Goal: Task Accomplishment & Management: Manage account settings

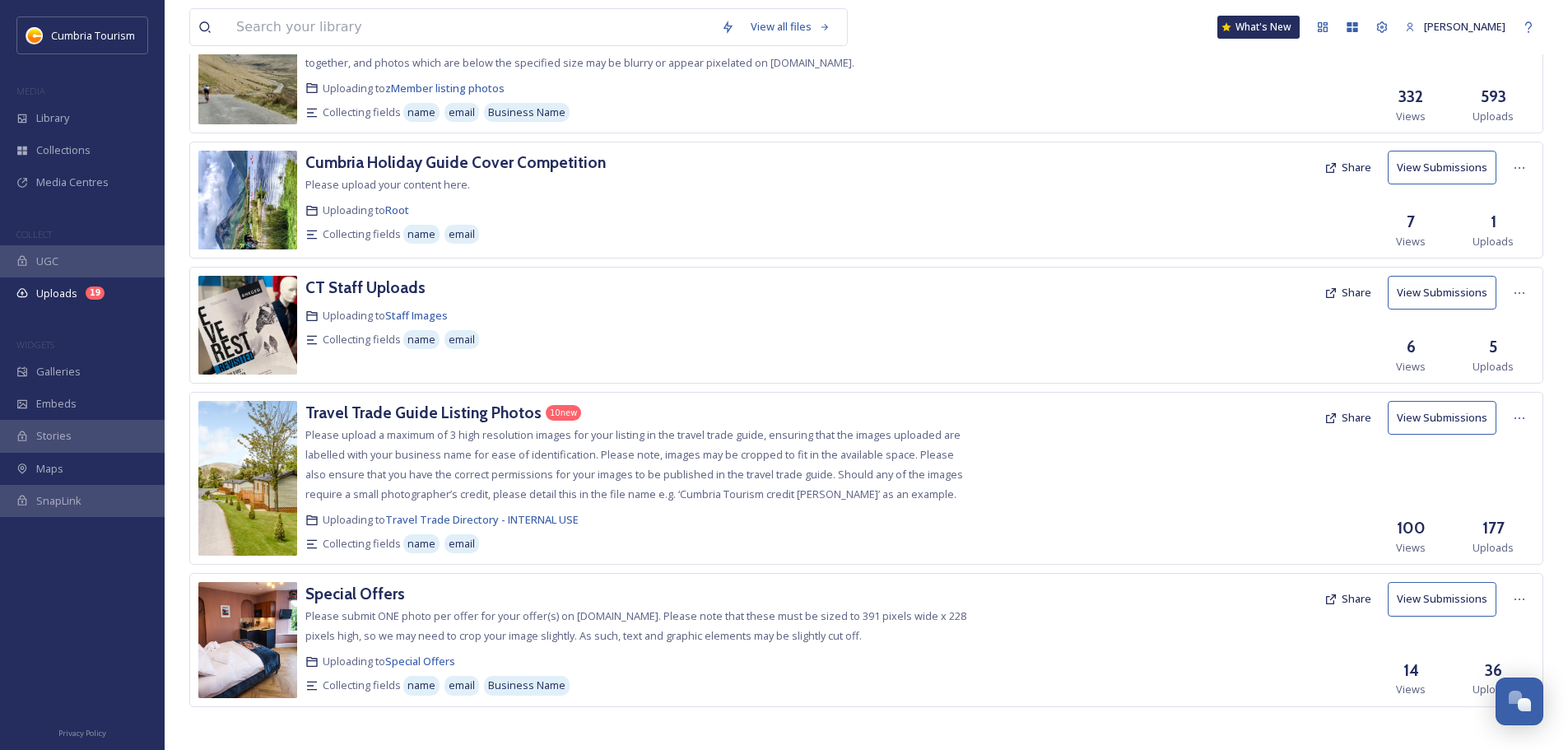
scroll to position [429, 0]
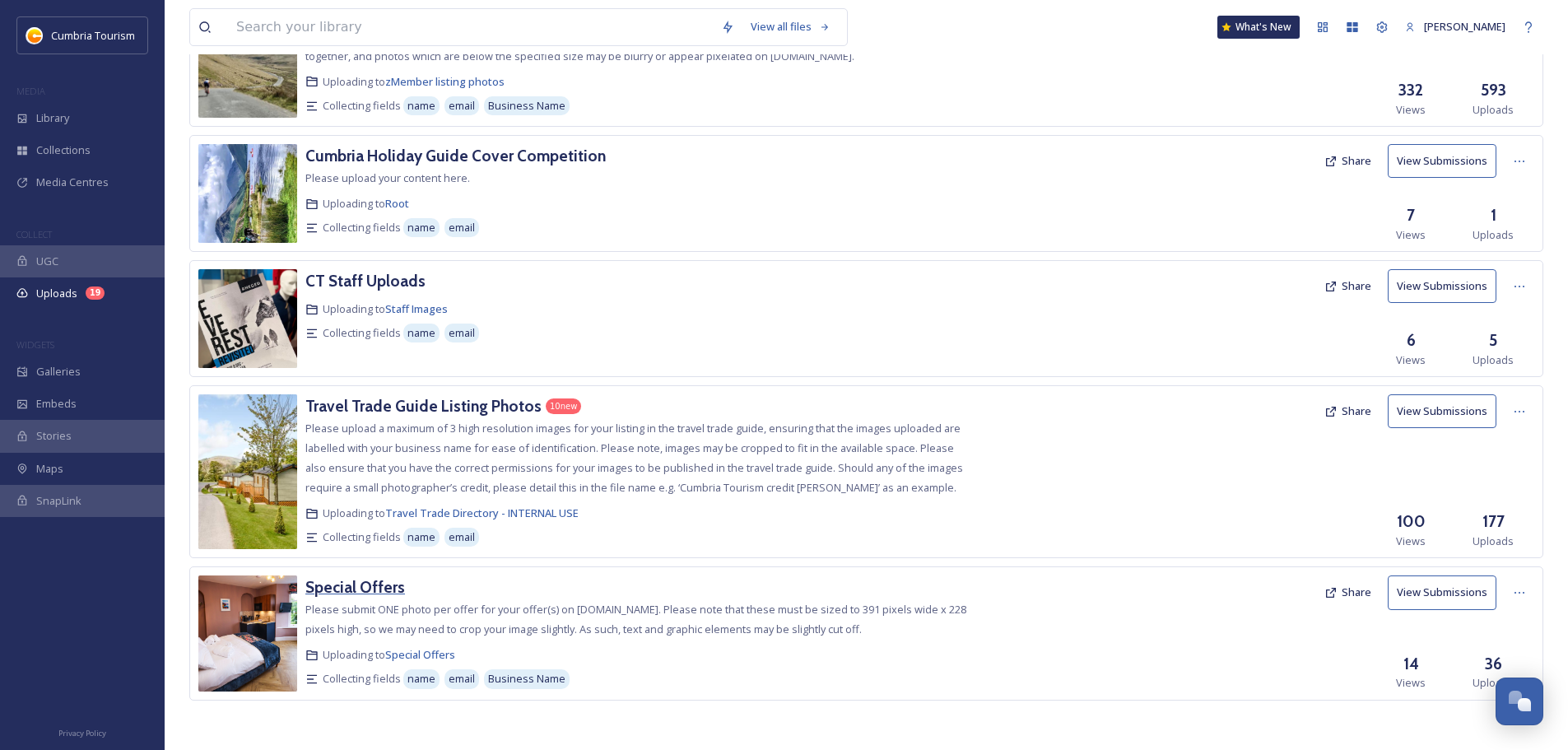
click at [362, 579] on h3 "Special Offers" at bounding box center [355, 587] width 100 height 19
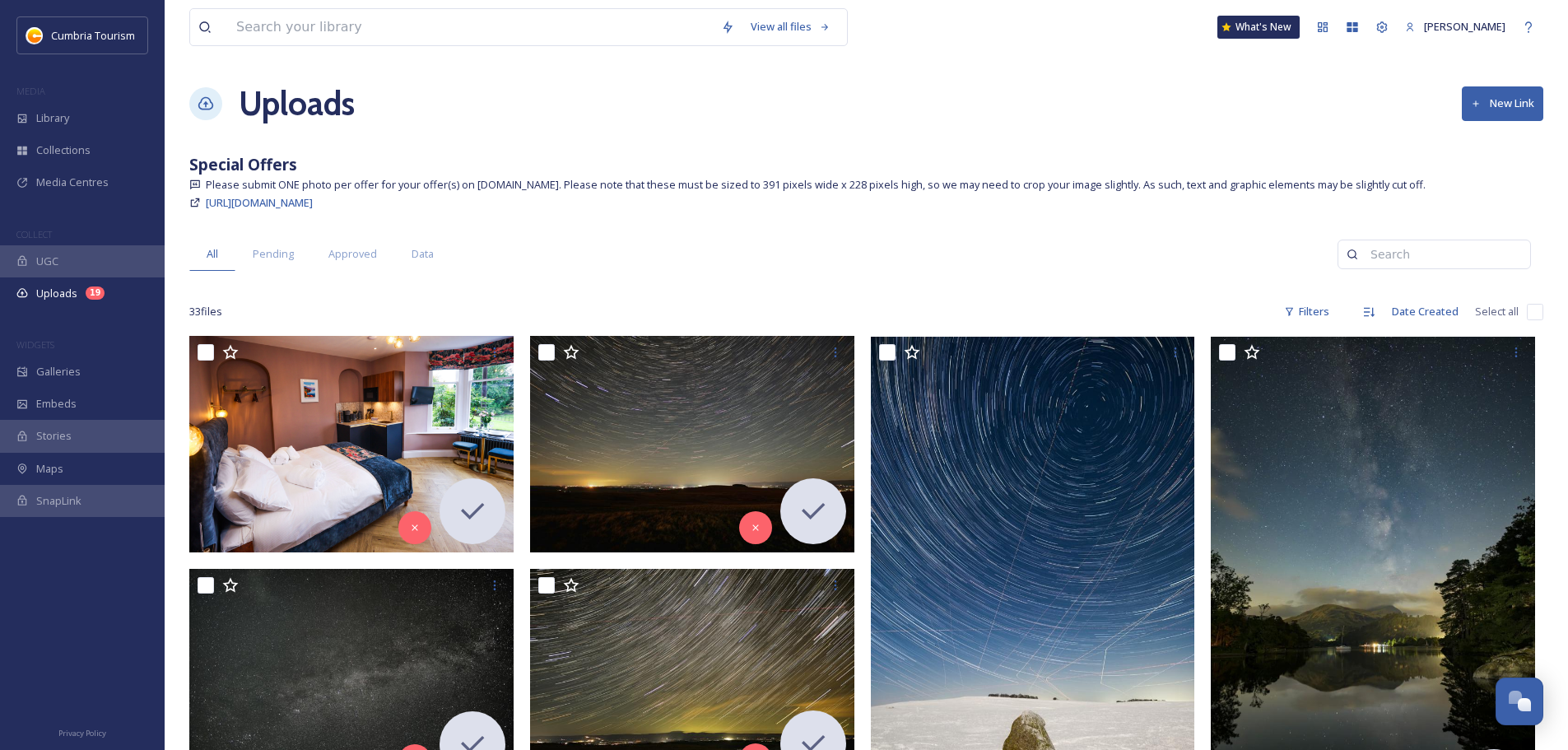
scroll to position [8246, 0]
click at [424, 260] on span "Data" at bounding box center [422, 254] width 22 height 16
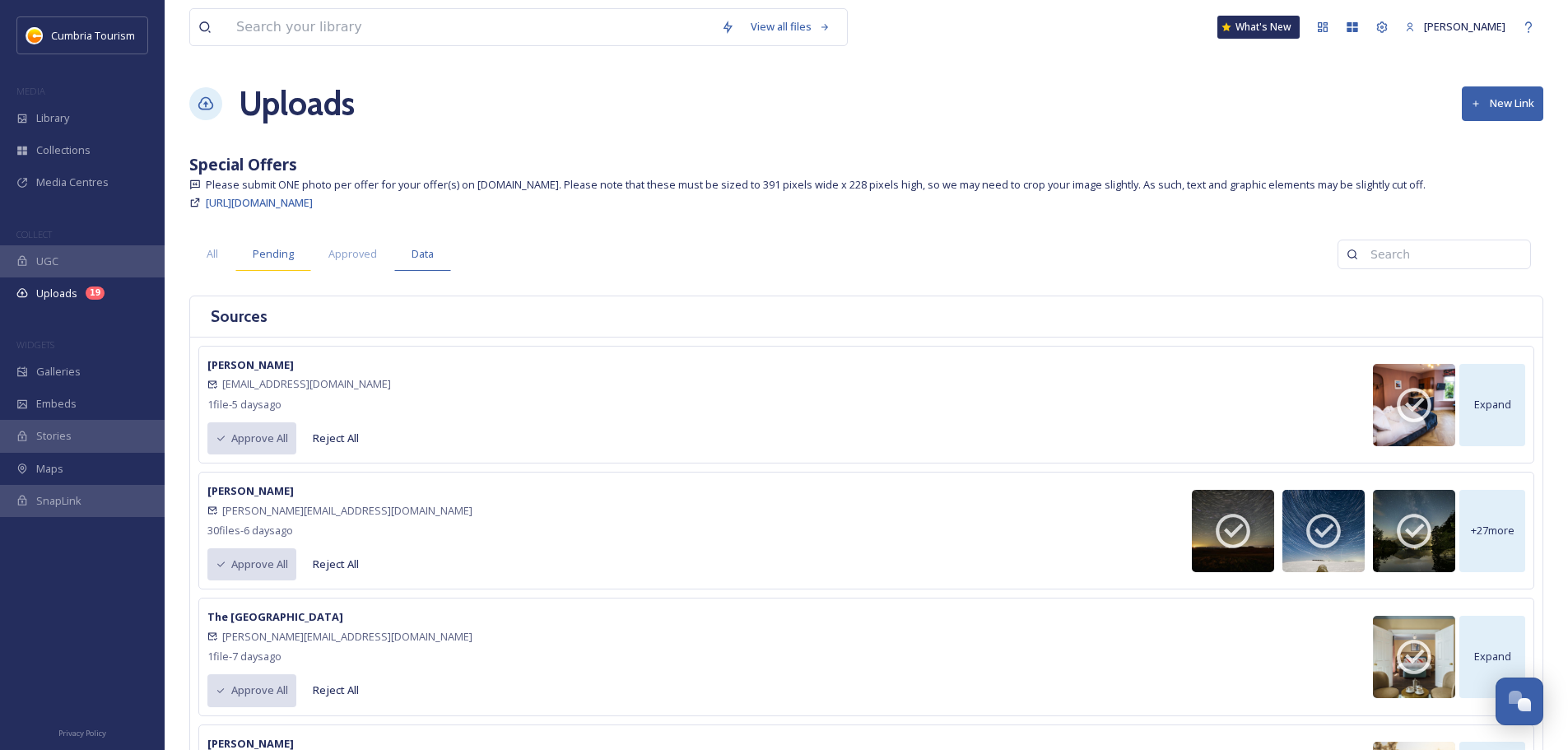
click at [243, 254] on div "Pending" at bounding box center [274, 254] width 76 height 34
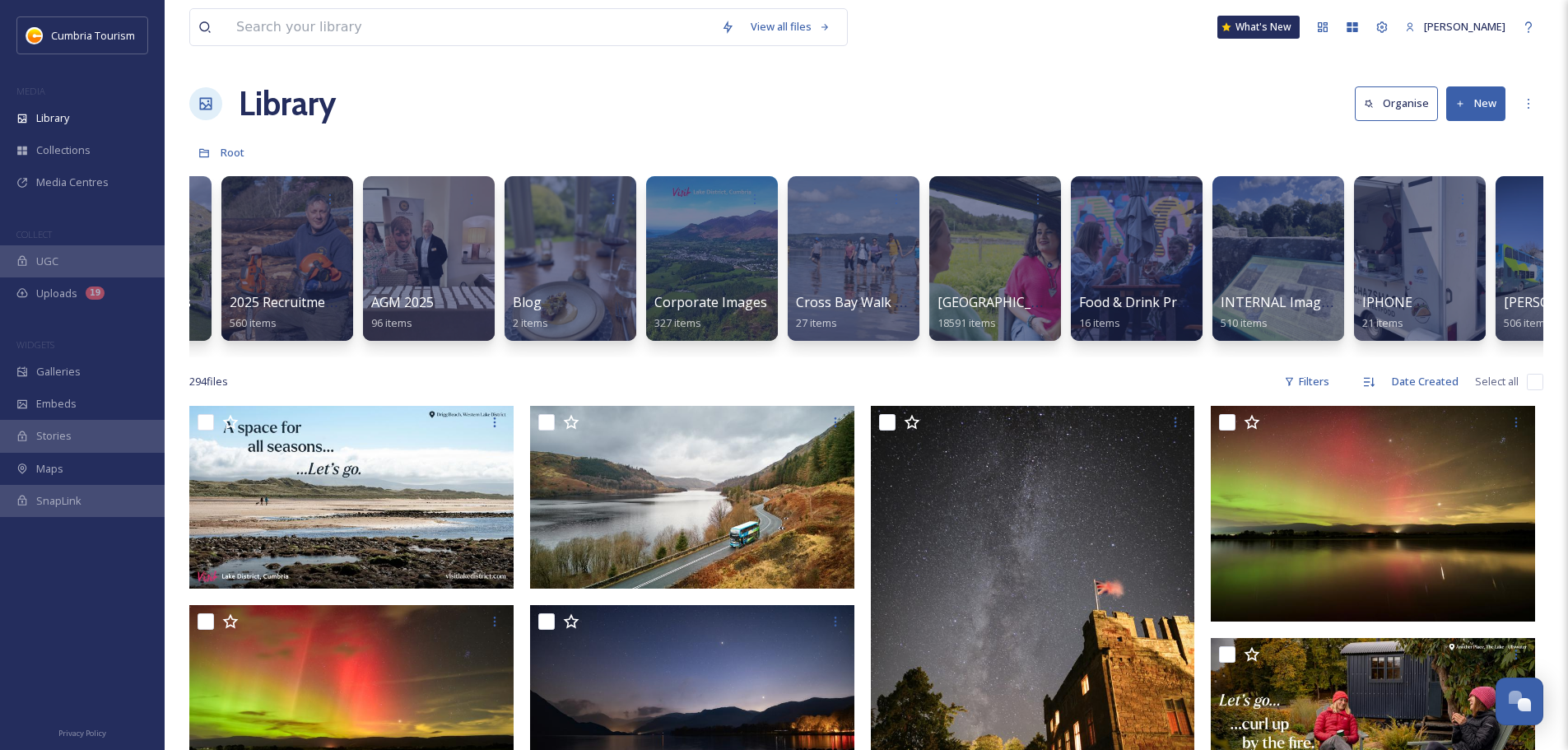
scroll to position [0, 163]
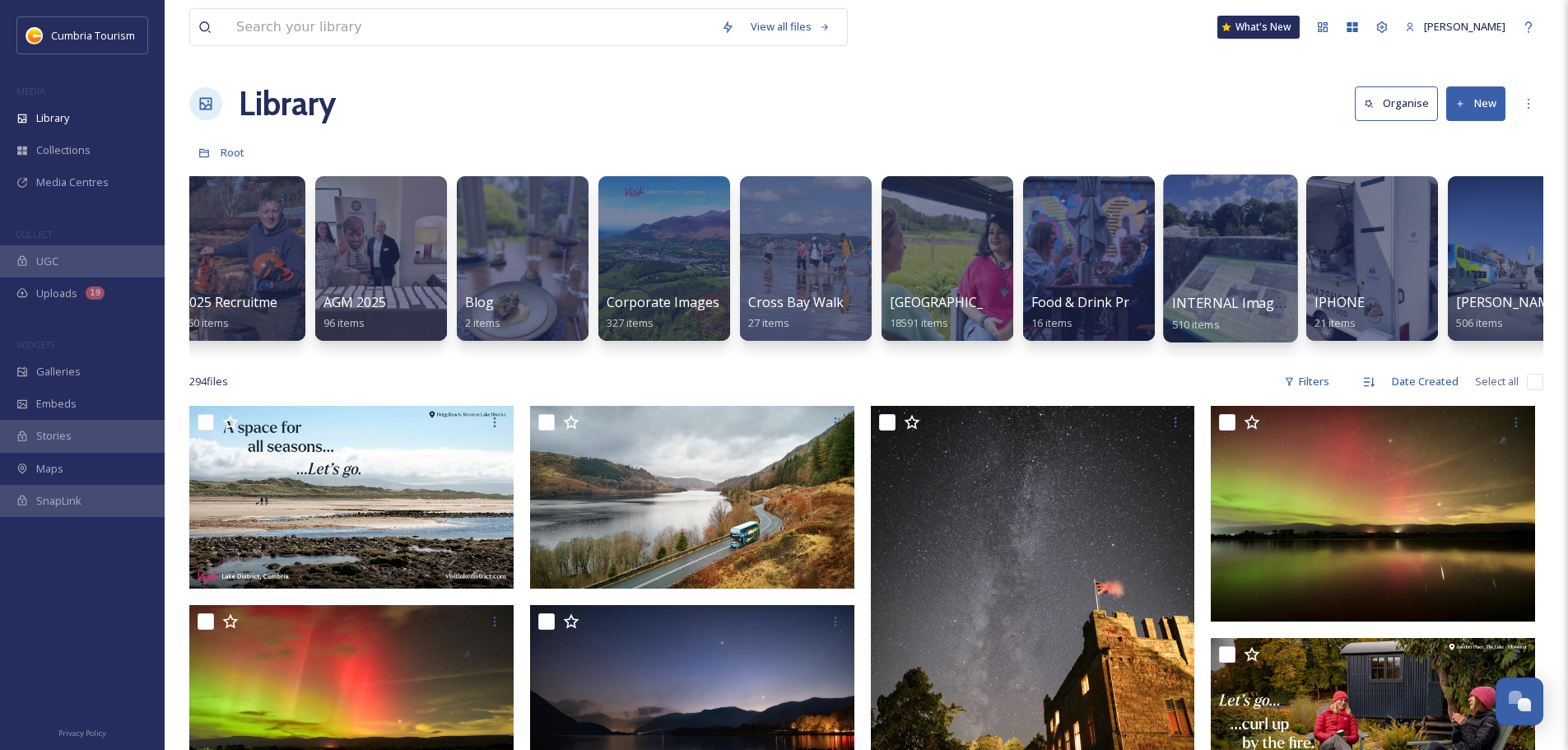
click at [1183, 260] on div at bounding box center [1231, 259] width 134 height 168
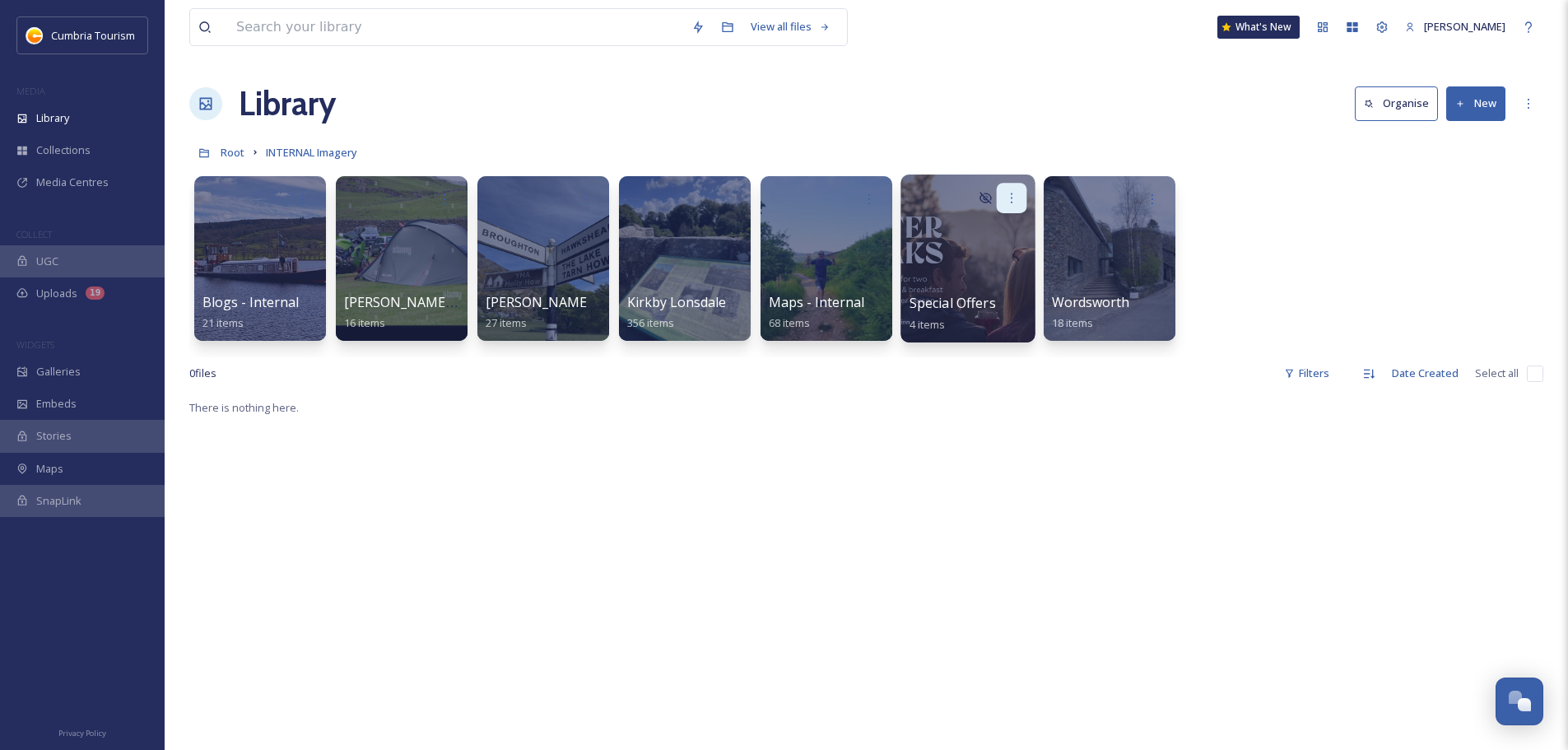
click at [1016, 198] on icon at bounding box center [1011, 197] width 13 height 13
click at [1537, 701] on div "Open Chat" at bounding box center [1519, 700] width 49 height 28
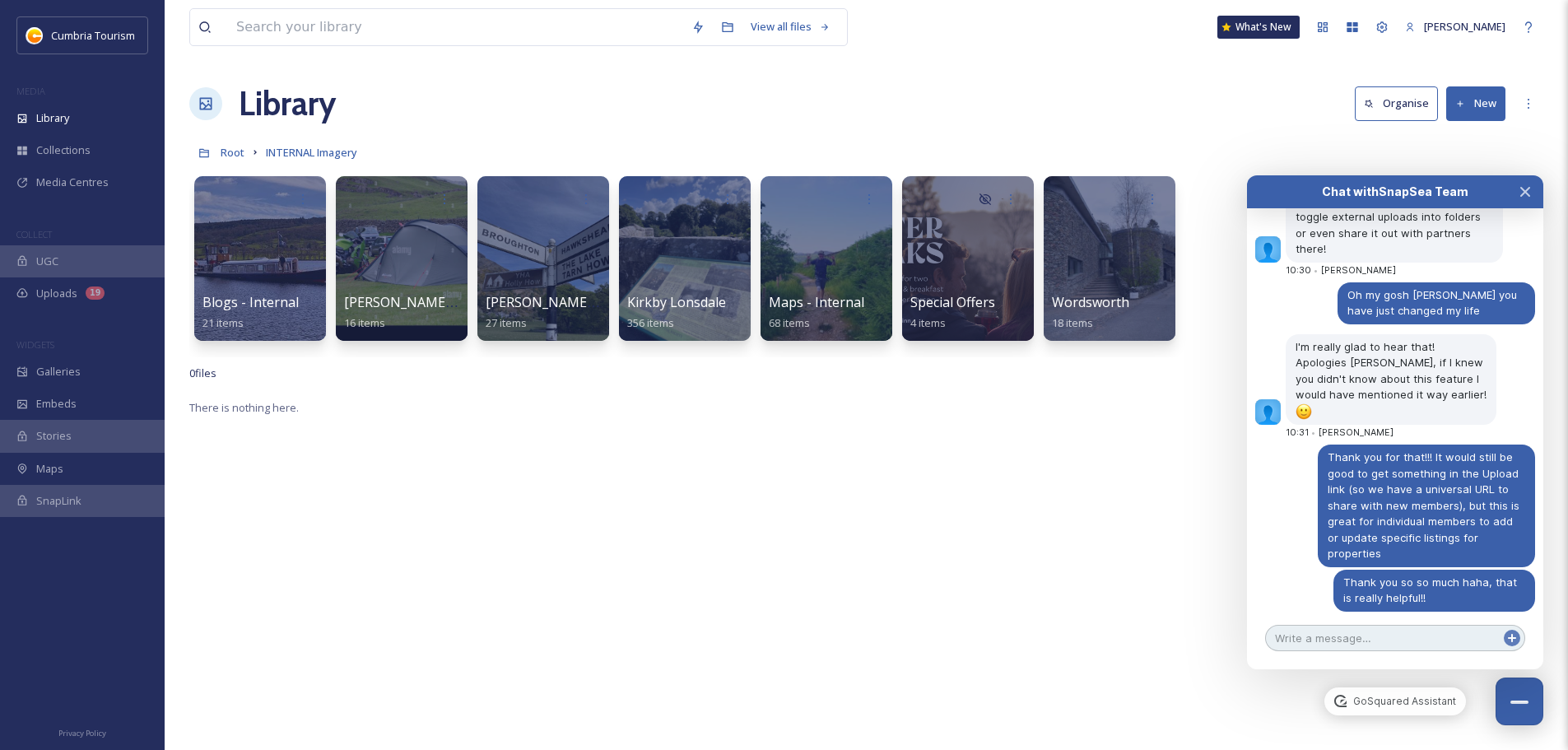
click at [1344, 634] on textarea at bounding box center [1395, 638] width 260 height 27
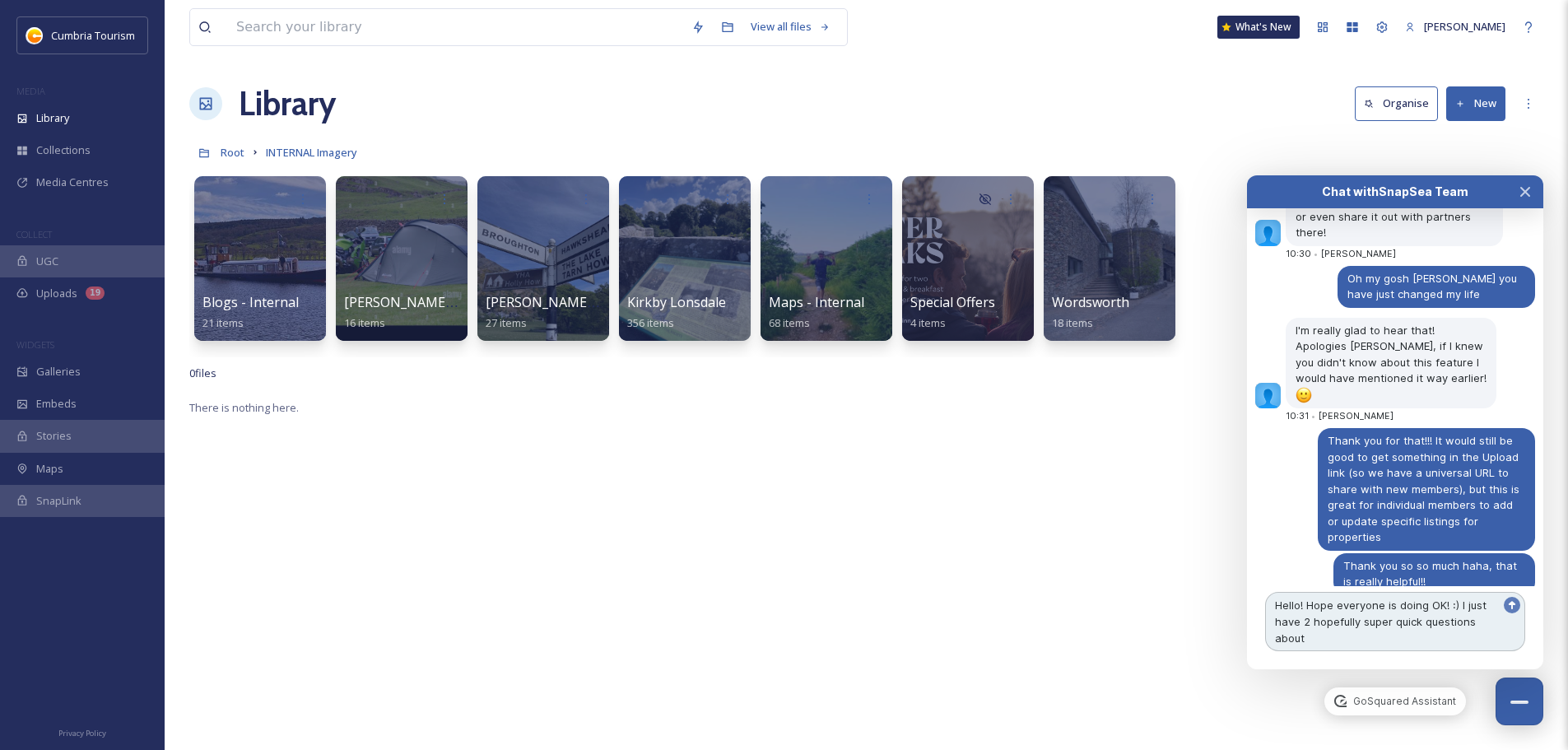
scroll to position [7701, 0]
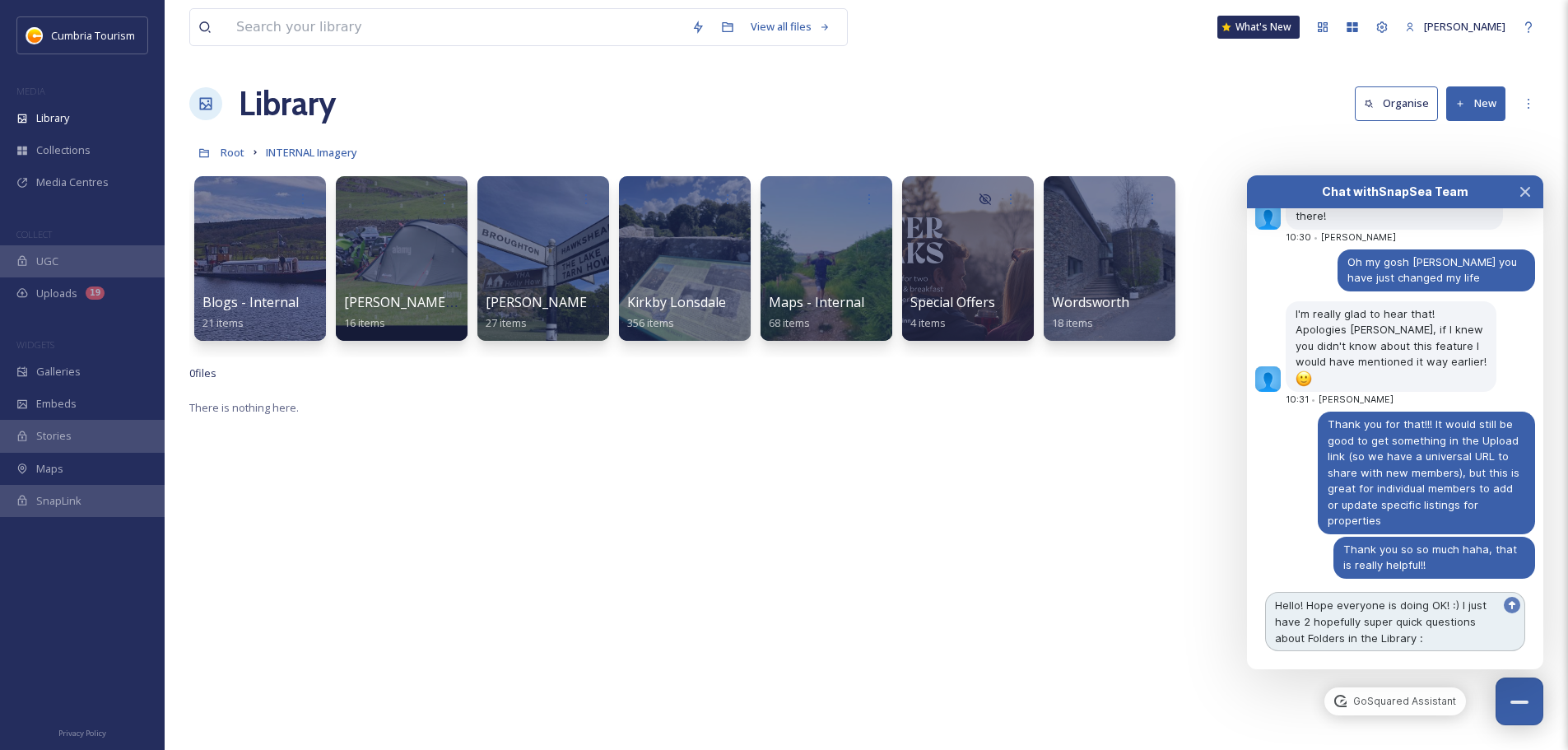
type textarea "Hello! Hope everyone is doing OK! :) I just have 2 hopefully super quick questi…"
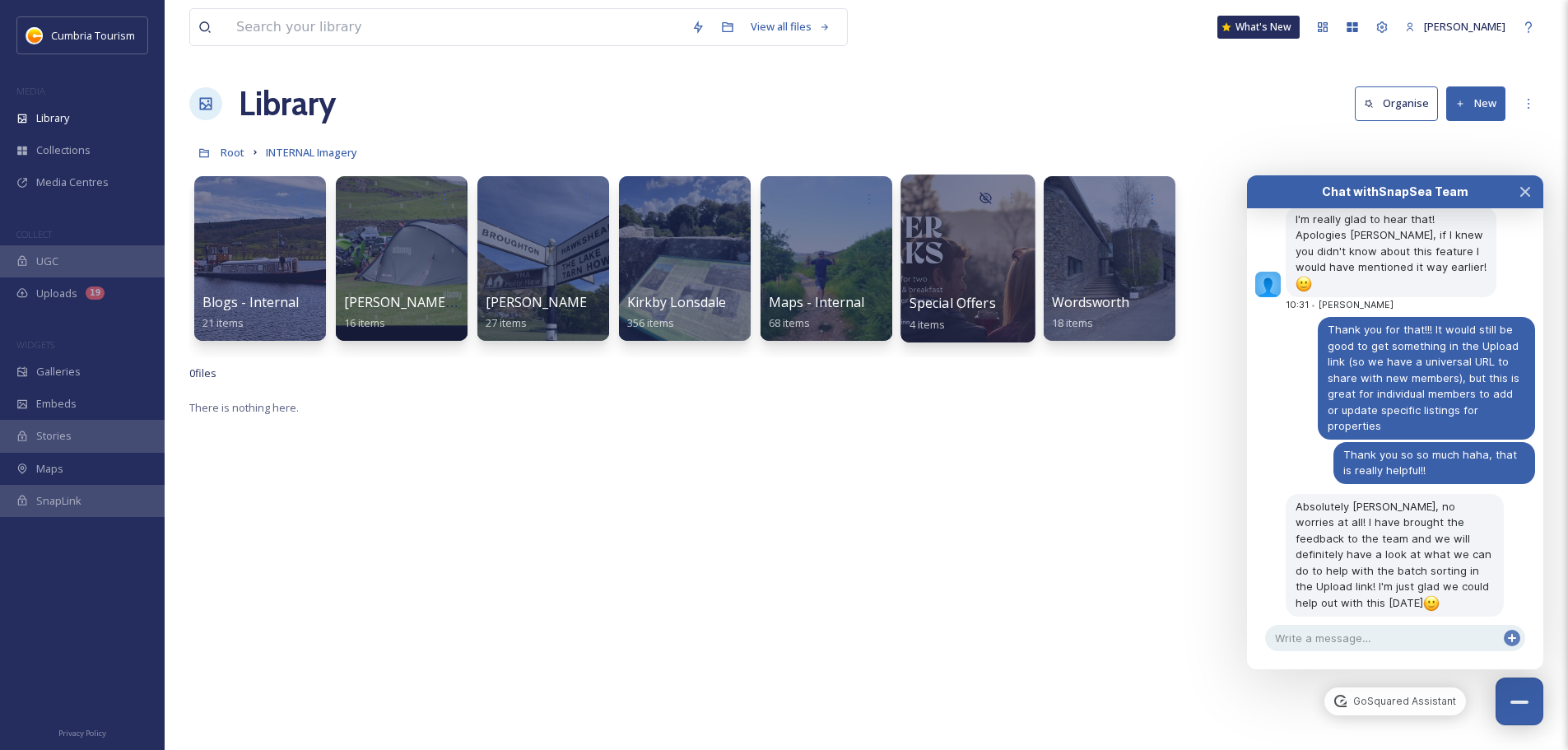
click at [934, 292] on div at bounding box center [967, 259] width 134 height 168
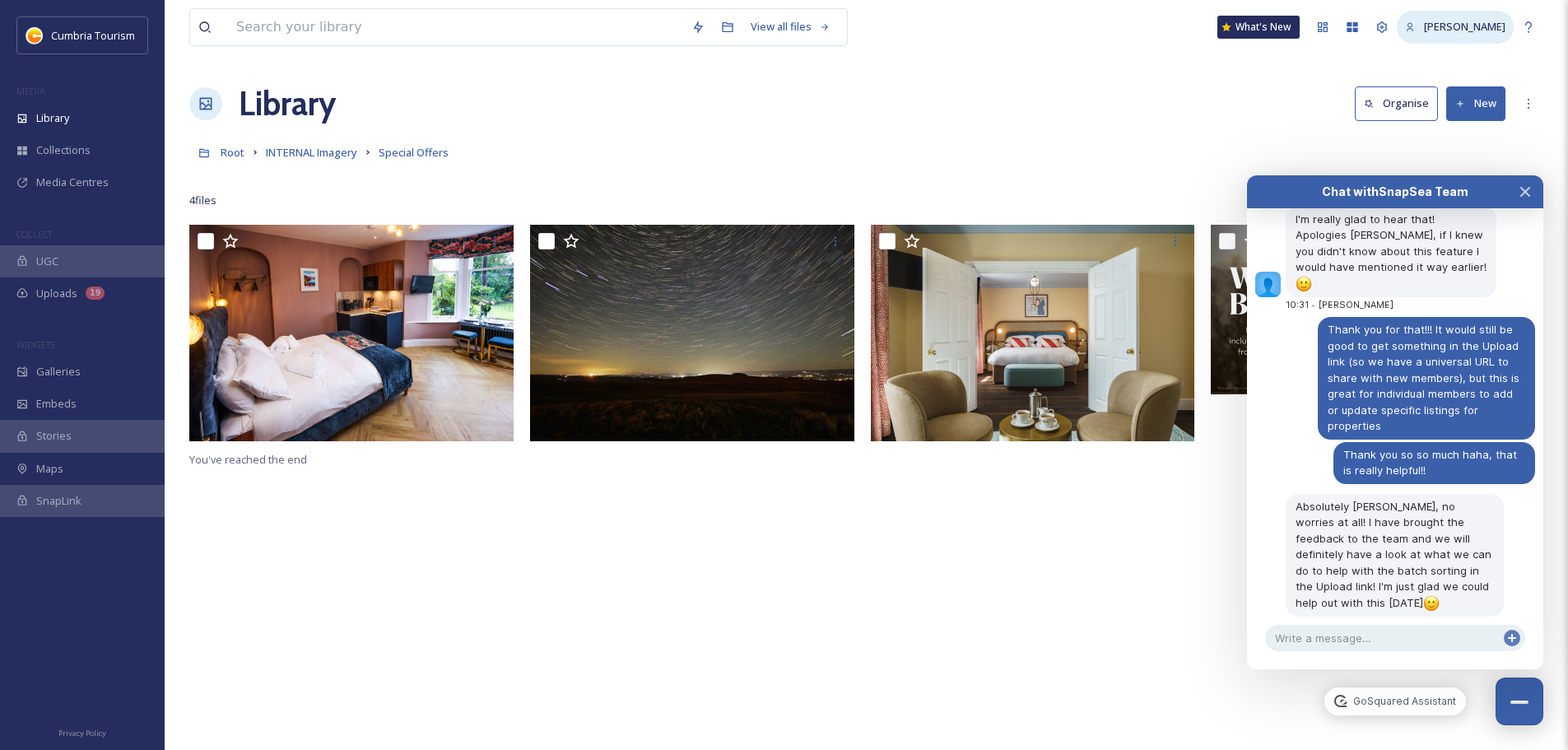
click at [1489, 33] on span "[PERSON_NAME]" at bounding box center [1465, 26] width 81 height 15
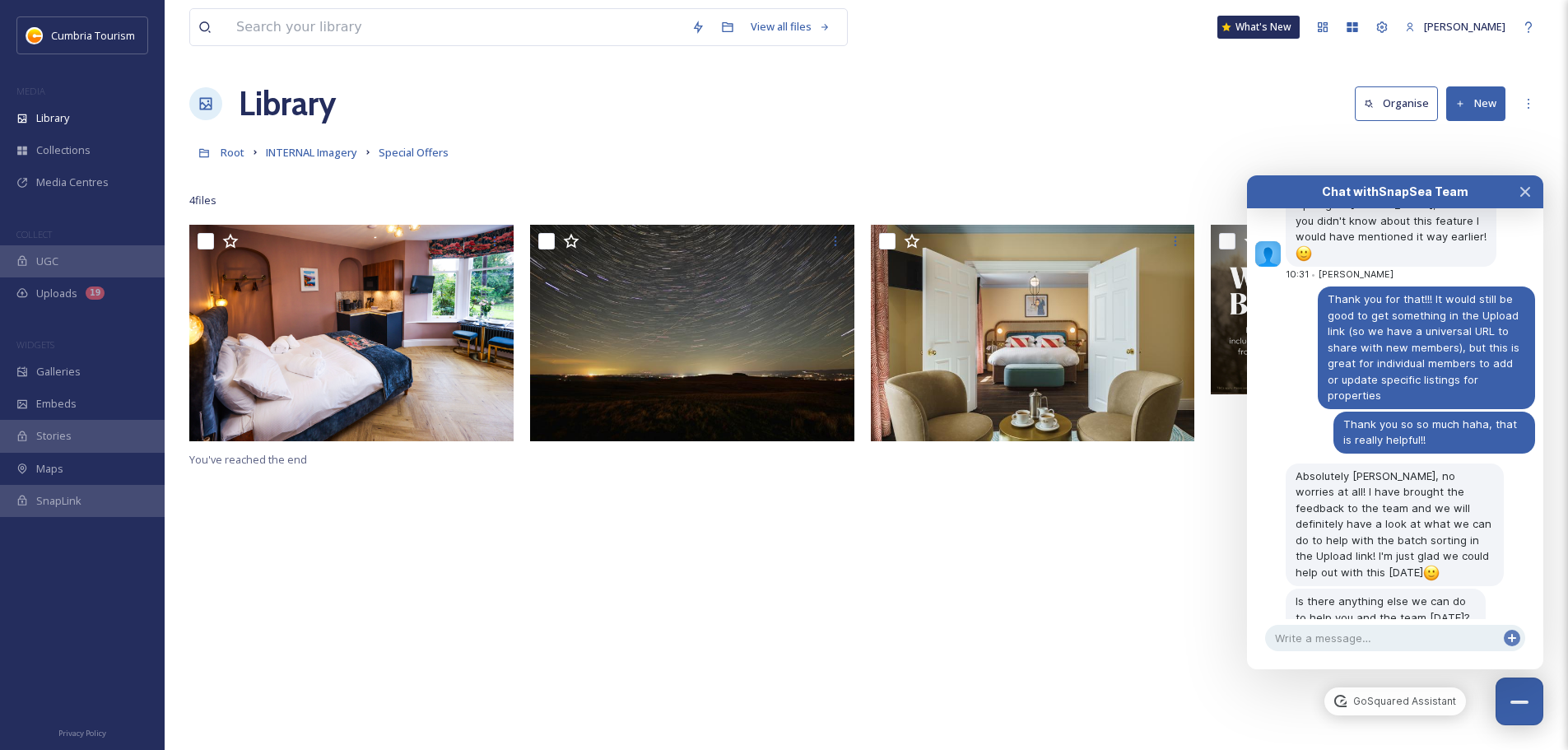
scroll to position [7858, 0]
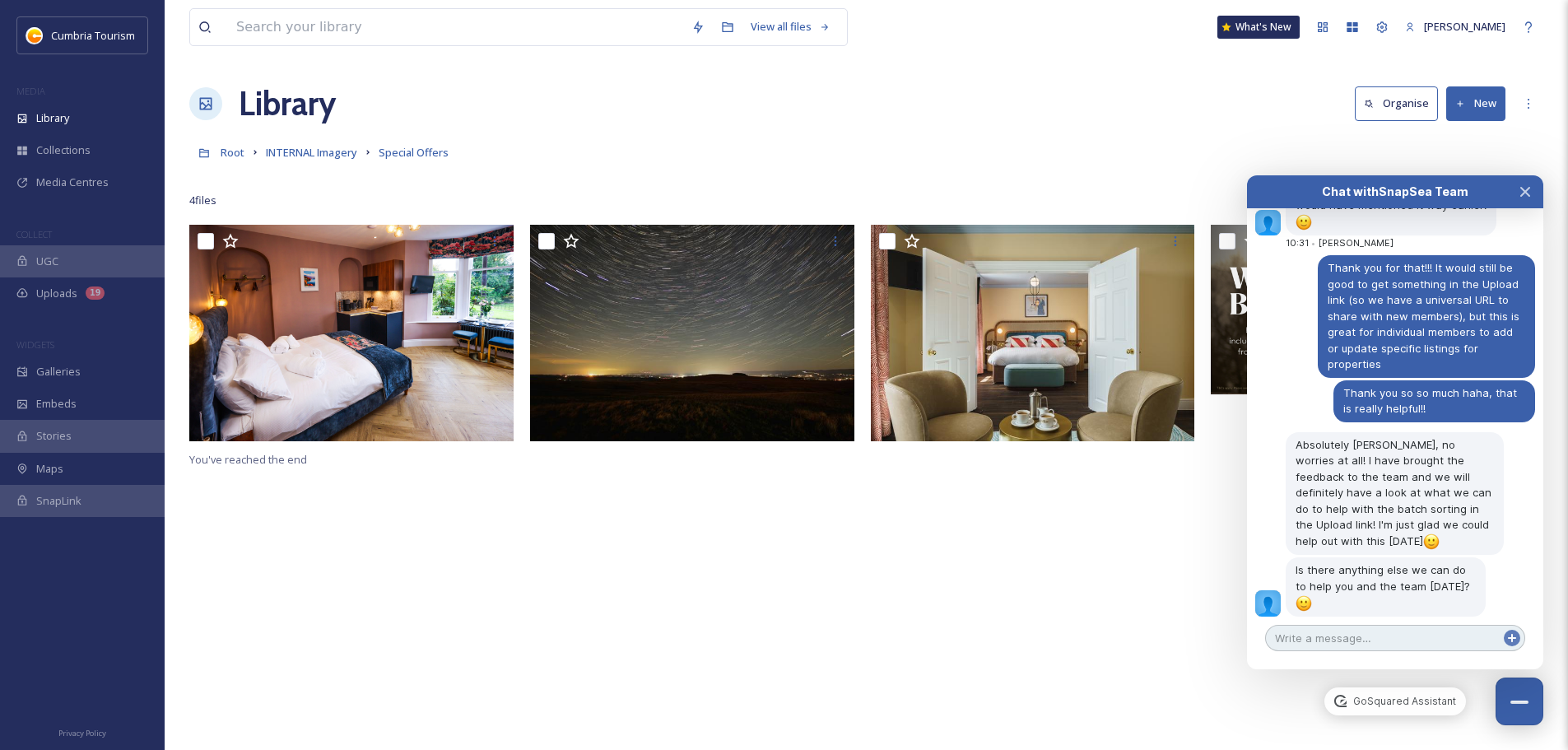
drag, startPoint x: 1216, startPoint y: 0, endPoint x: 1385, endPoint y: 640, distance: 661.9
click at [1385, 640] on textarea at bounding box center [1395, 638] width 260 height 27
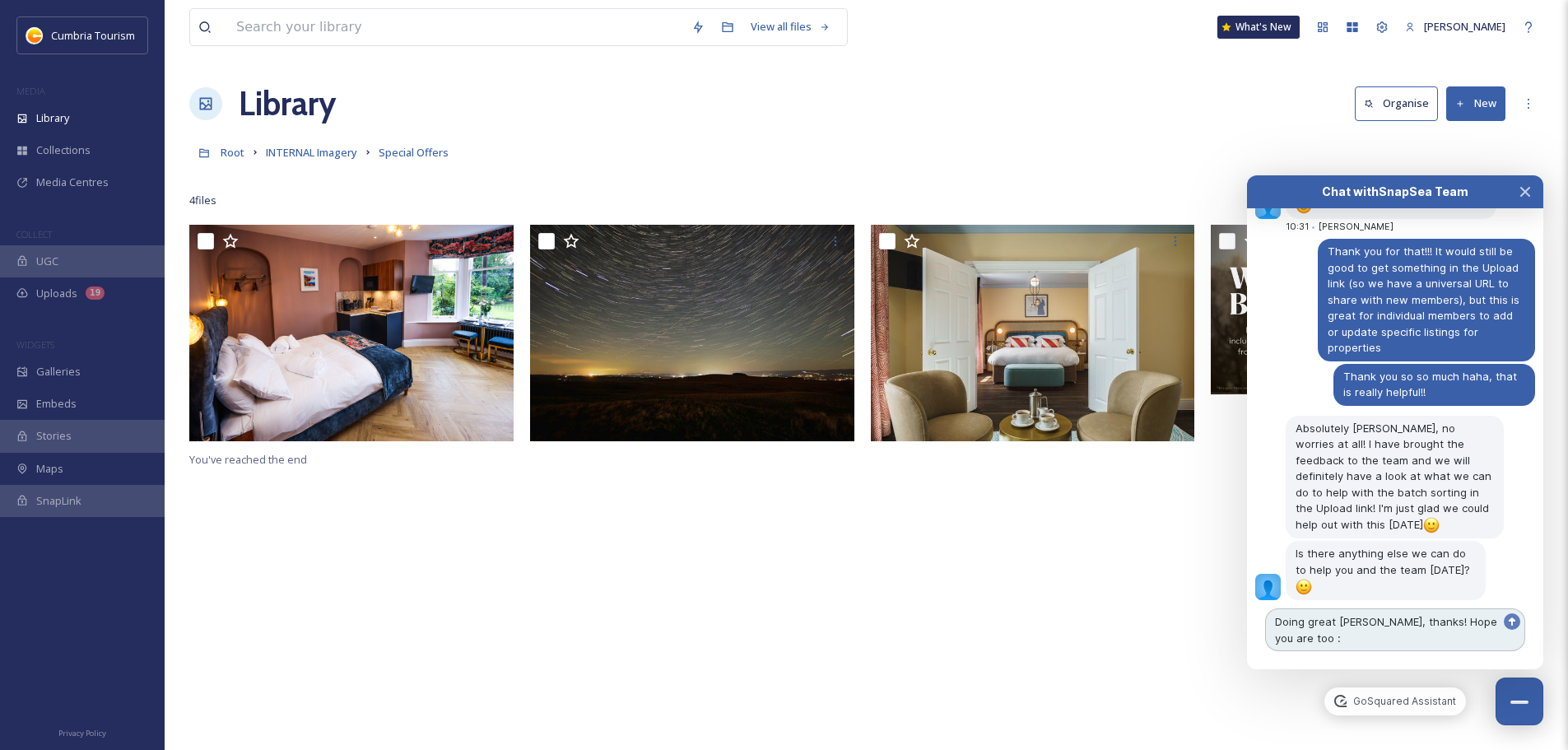
type textarea "Doing great Harry, thanks! Hope you are too :)"
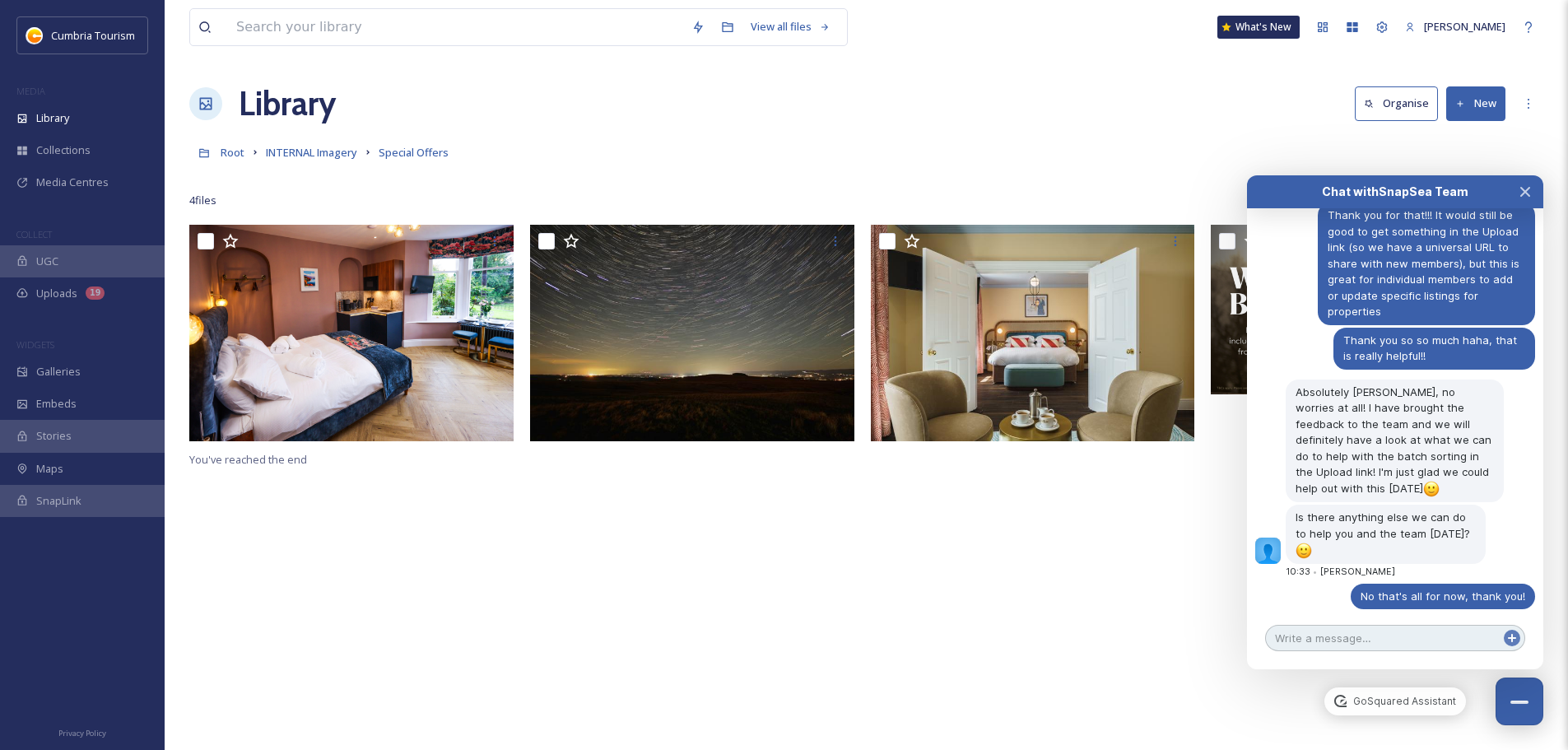
type textarea "1"
click at [314, 142] on link "INTERNAL Imagery" at bounding box center [311, 152] width 91 height 19
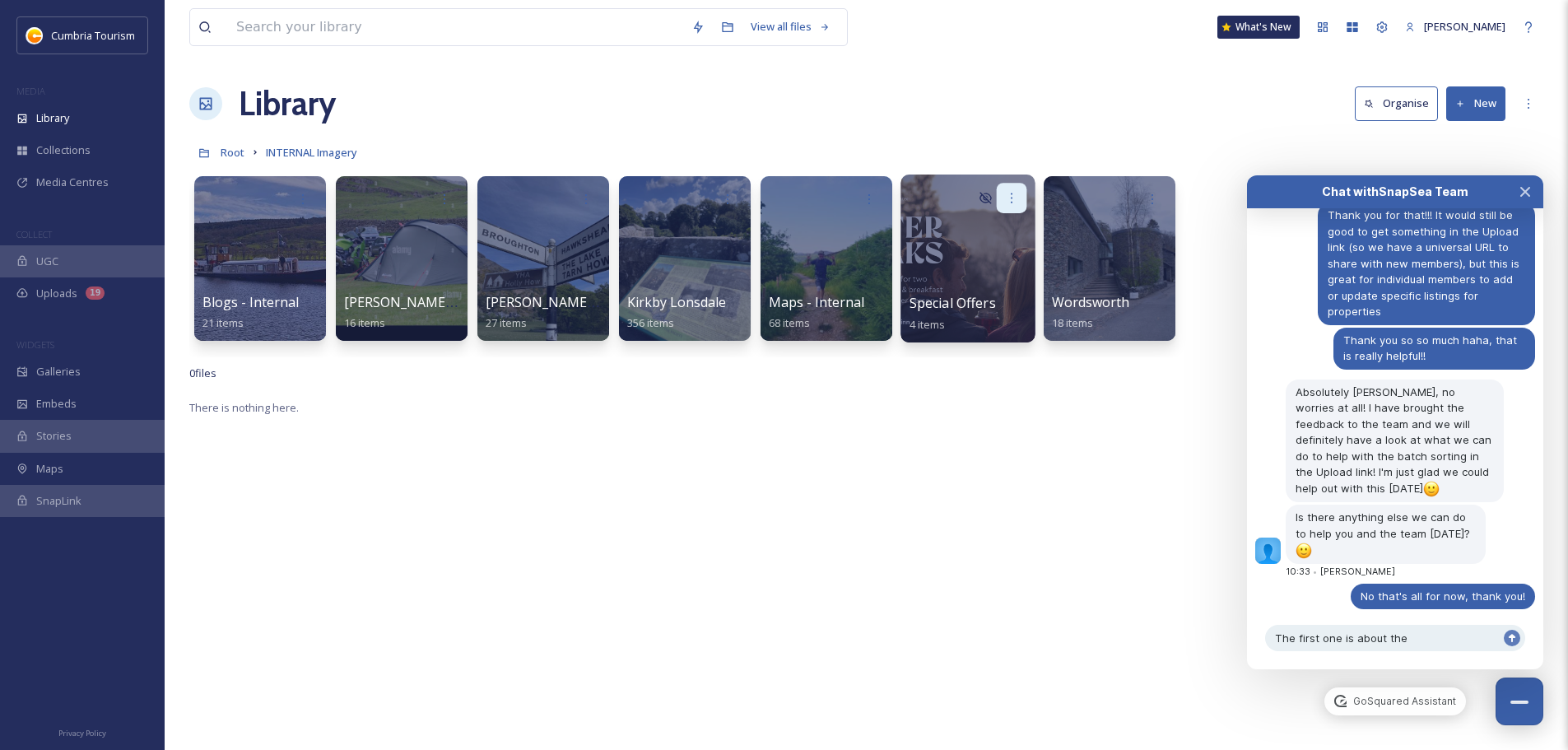
click at [1006, 200] on icon at bounding box center [1011, 197] width 13 height 13
click at [965, 239] on span "Edit / Share" at bounding box center [971, 234] width 57 height 17
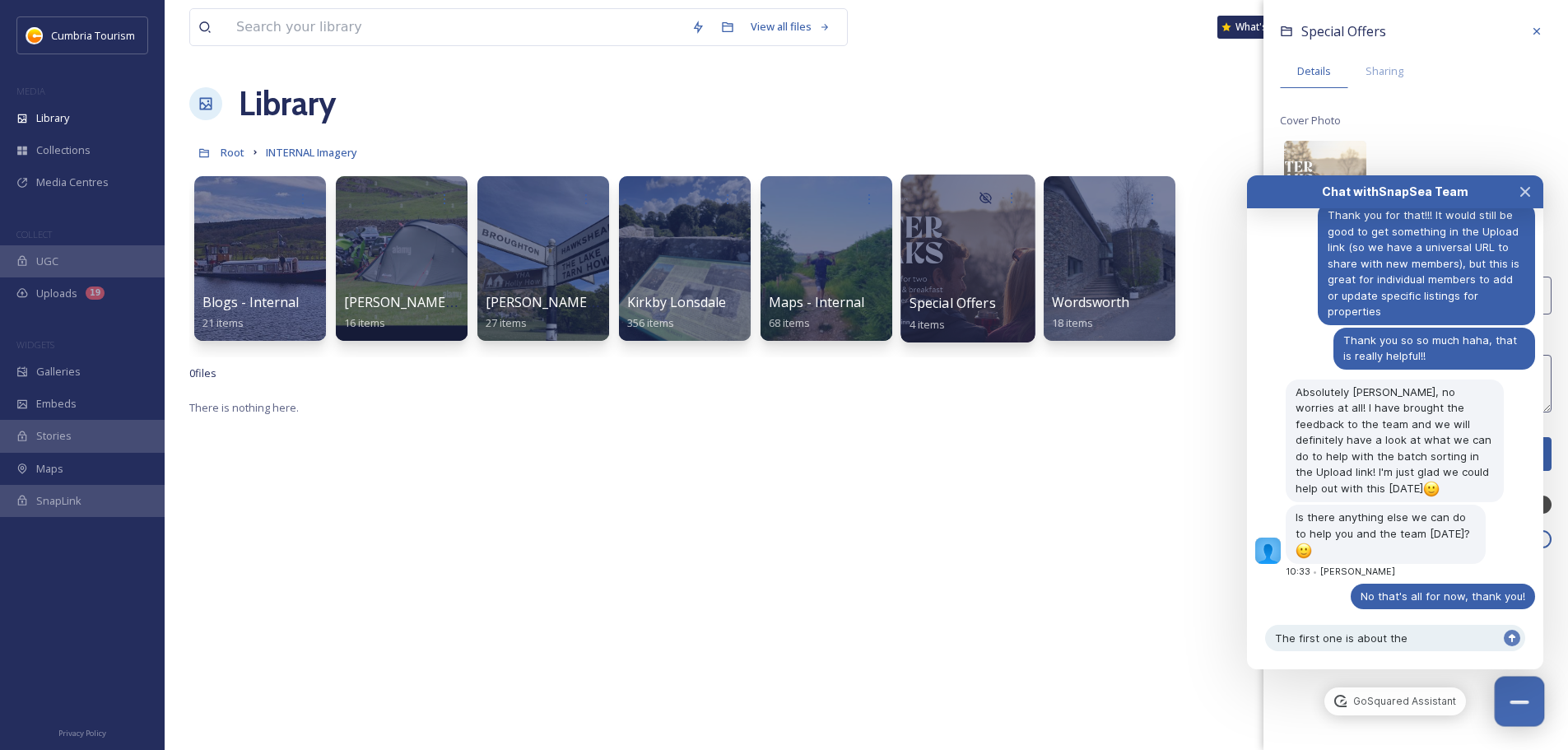
click at [1529, 716] on button "Close Chat" at bounding box center [1519, 701] width 50 height 50
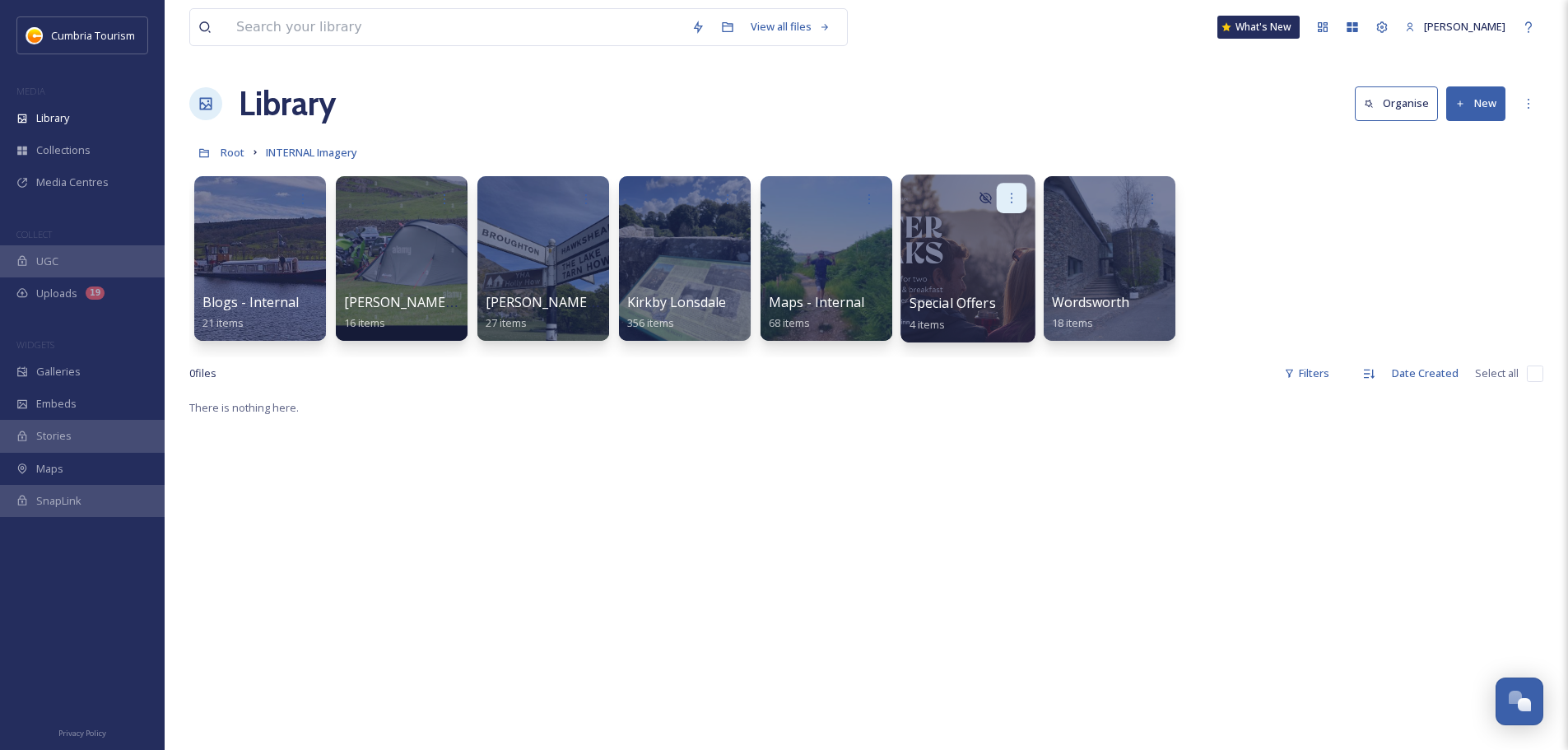
click at [1011, 199] on icon at bounding box center [1011, 197] width 2 height 10
click at [997, 233] on span "Edit / Share" at bounding box center [971, 234] width 57 height 17
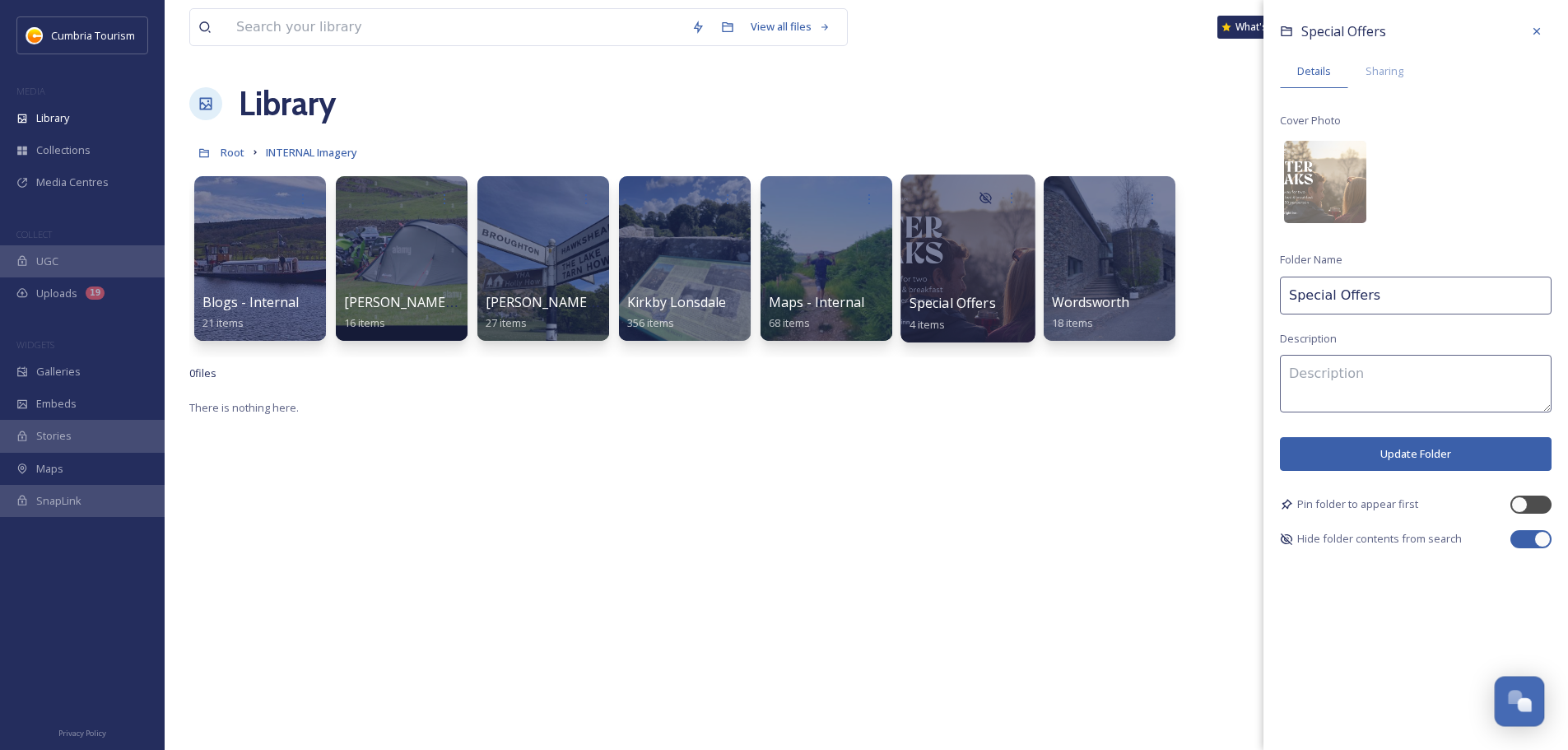
click at [1518, 693] on div "Open Chat" at bounding box center [1515, 697] width 14 height 14
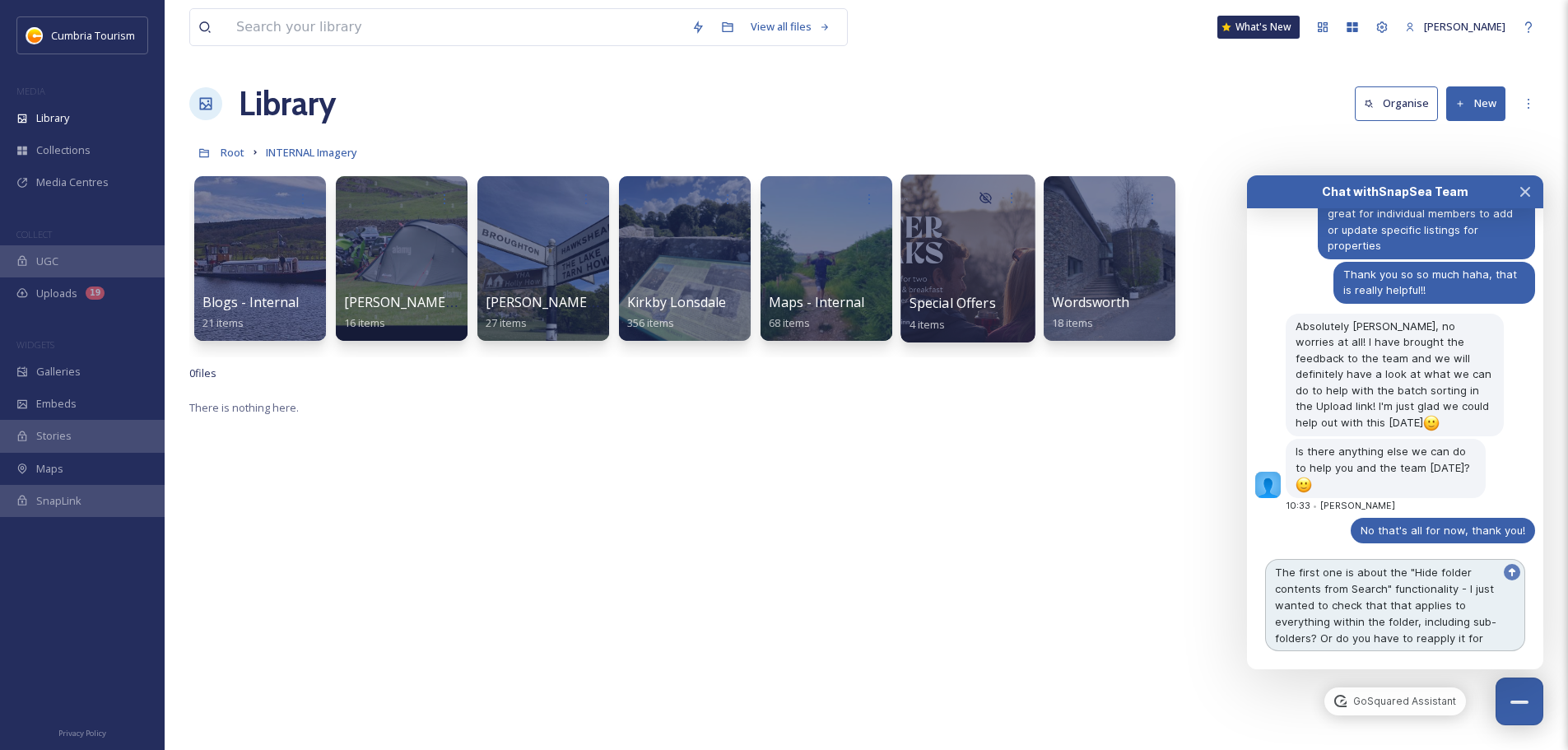
scroll to position [7992, 0]
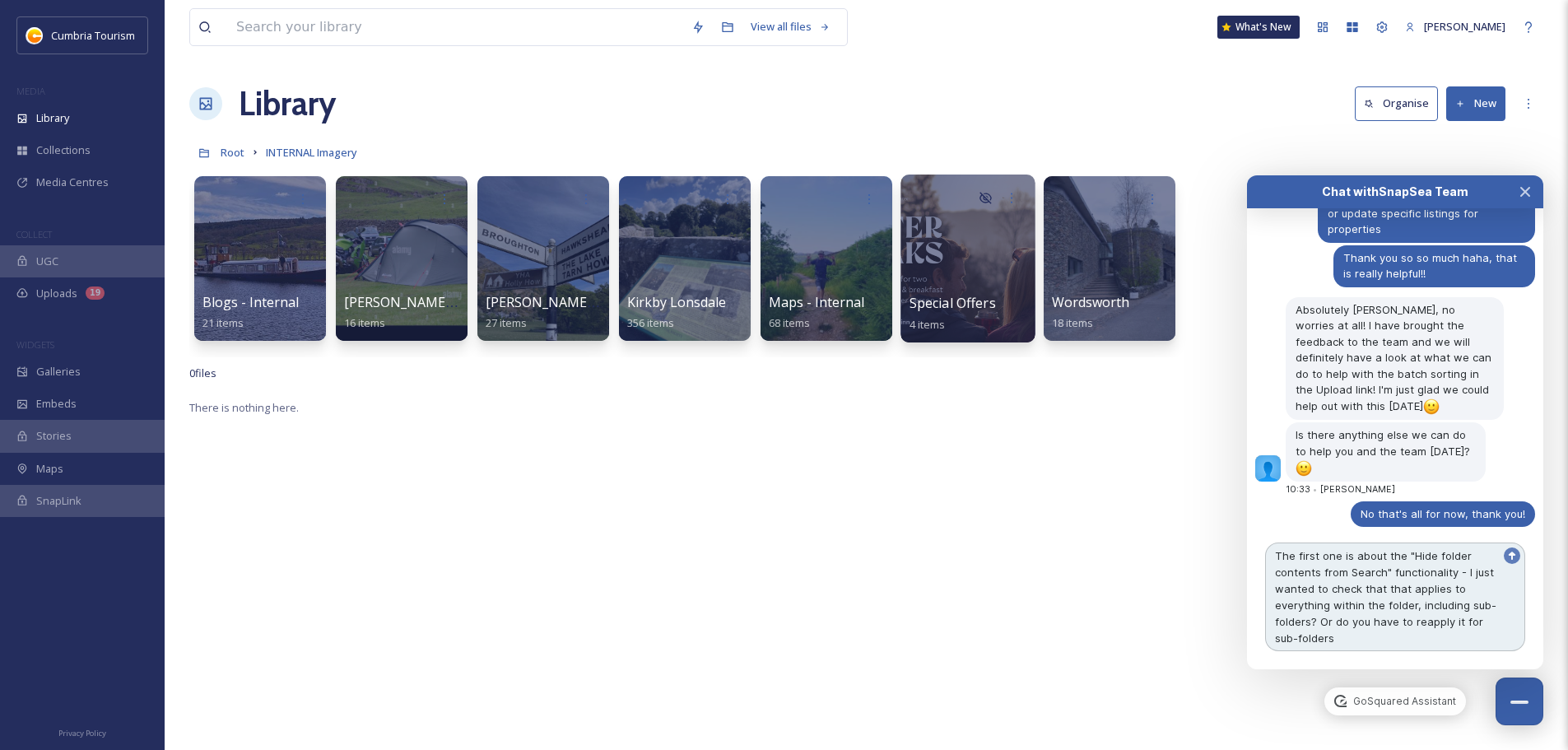
type textarea "The first one is about the "Hide folder contents from Search" functionality - I…"
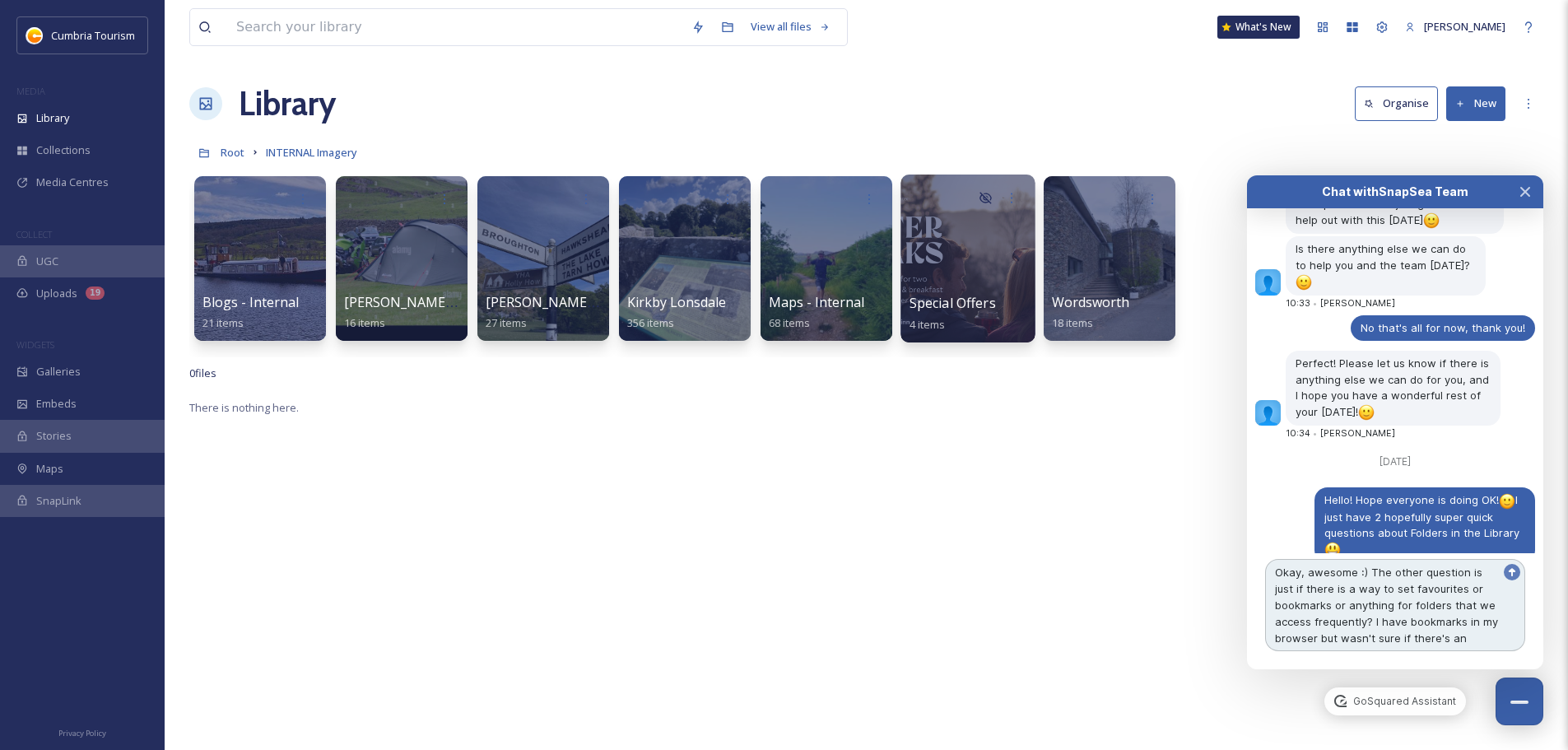
scroll to position [8195, 0]
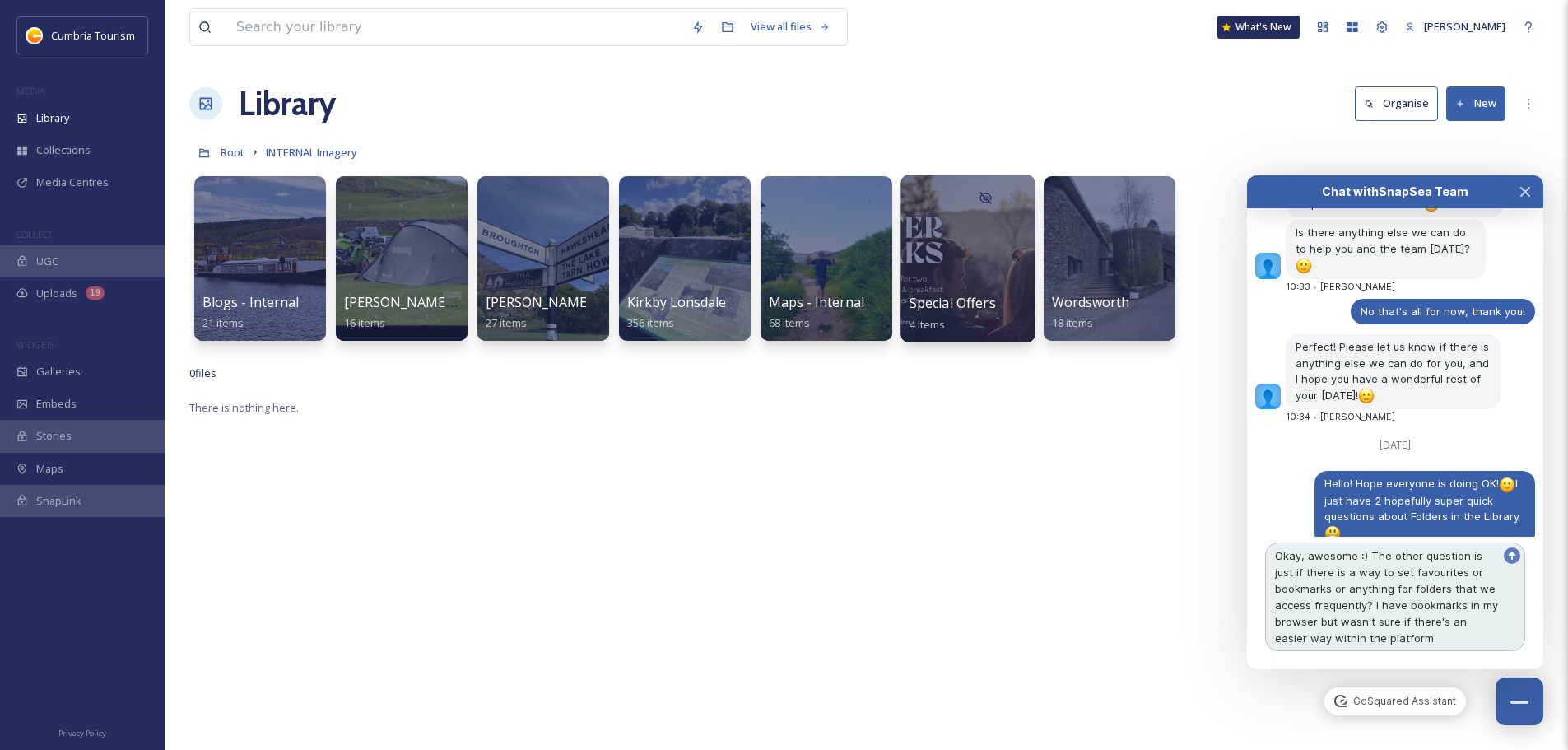
type textarea "Okay, awesome :) The other question is just if there is a way to set favourites…"
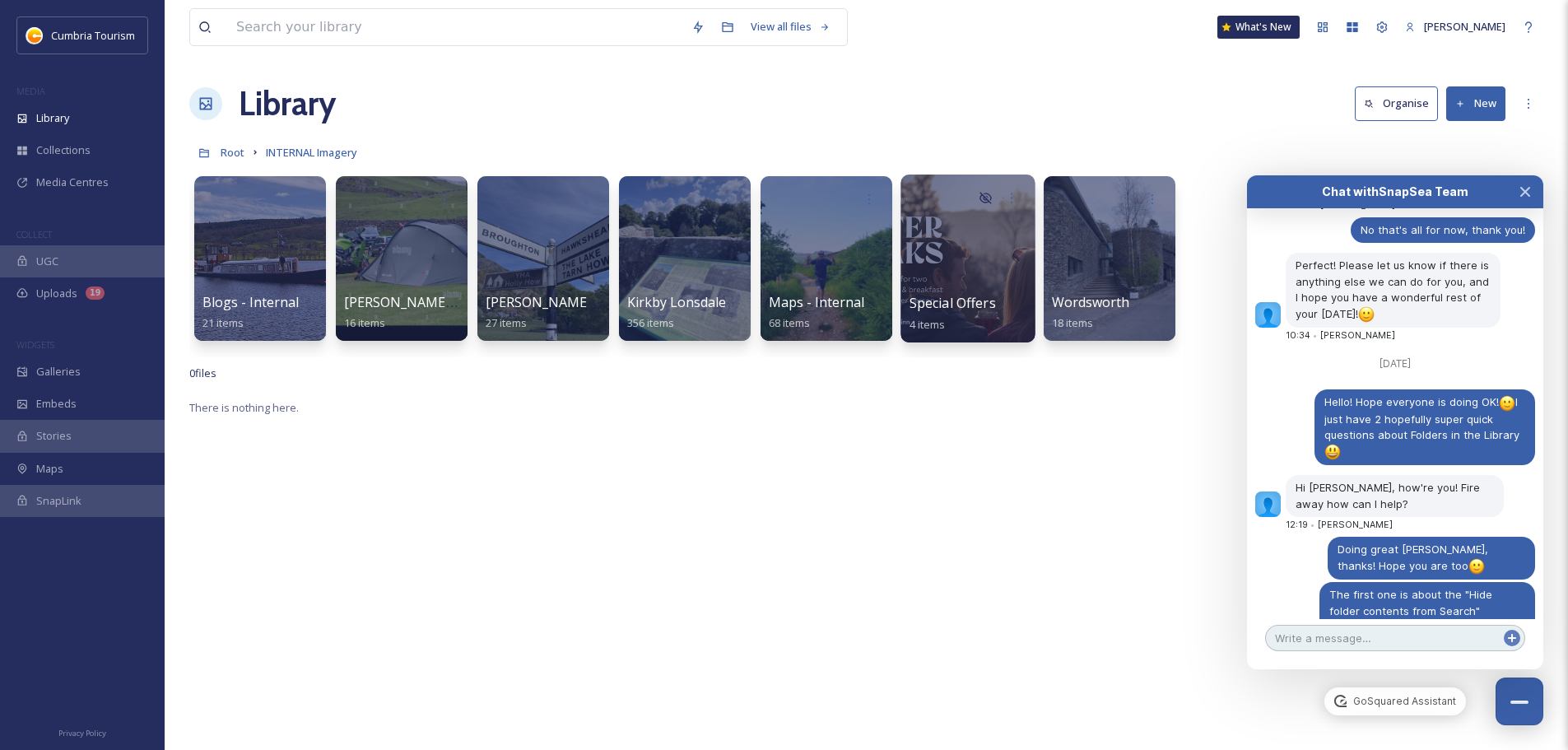
scroll to position [8277, 0]
click at [927, 237] on div at bounding box center [967, 259] width 134 height 168
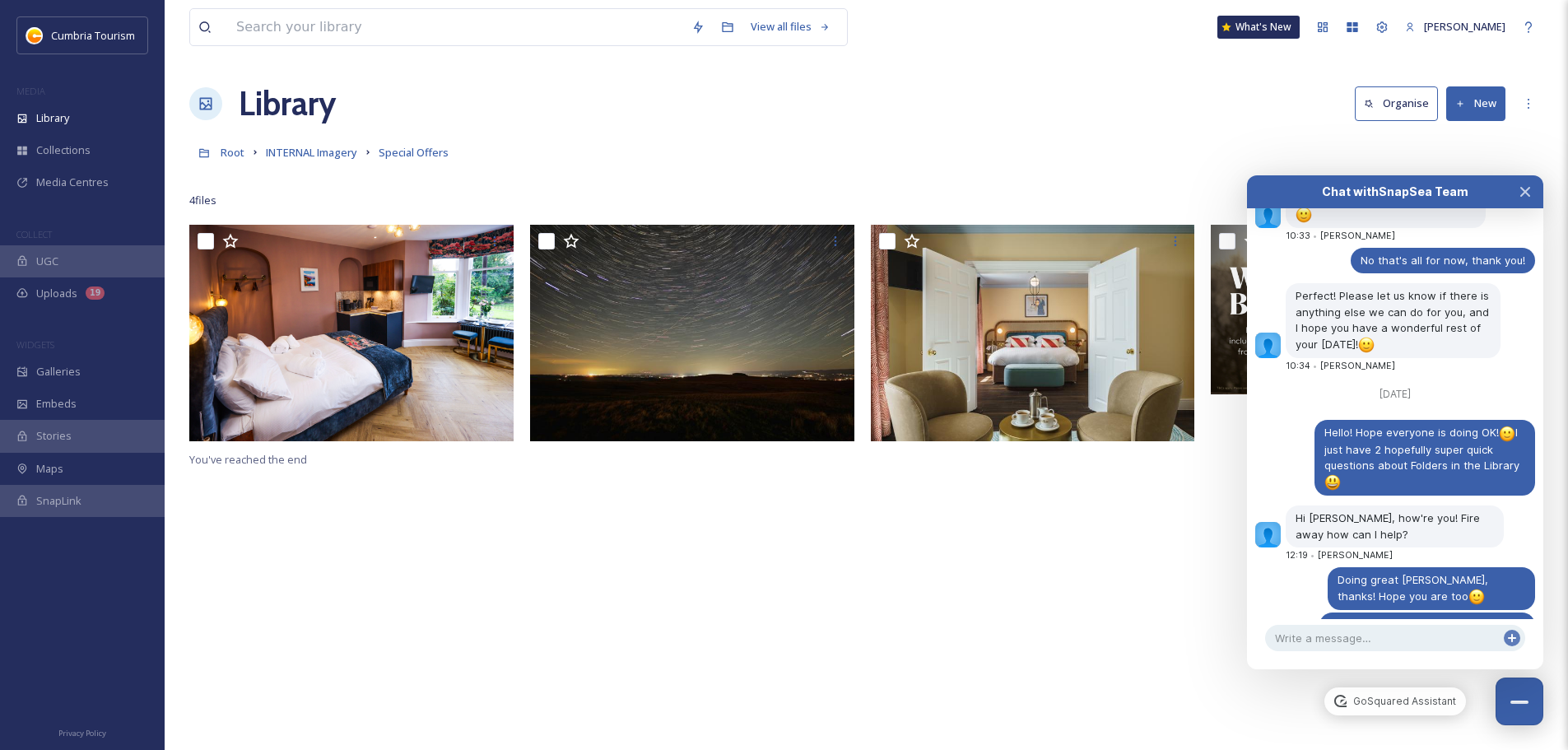
scroll to position [8372, 0]
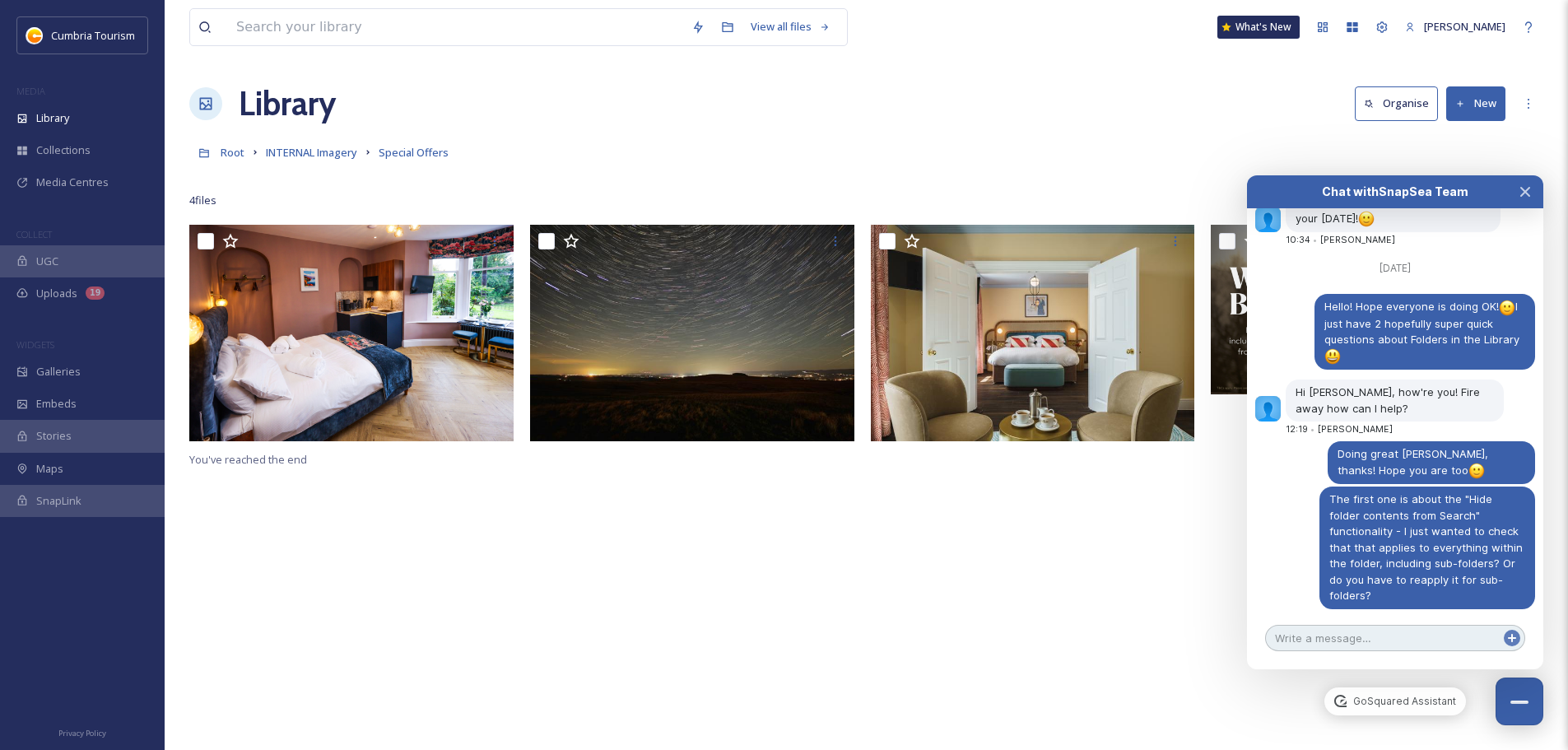
click at [1326, 648] on textarea at bounding box center [1395, 638] width 260 height 27
type textarea "Ah okay no worries, thanks [PERSON_NAME]!"
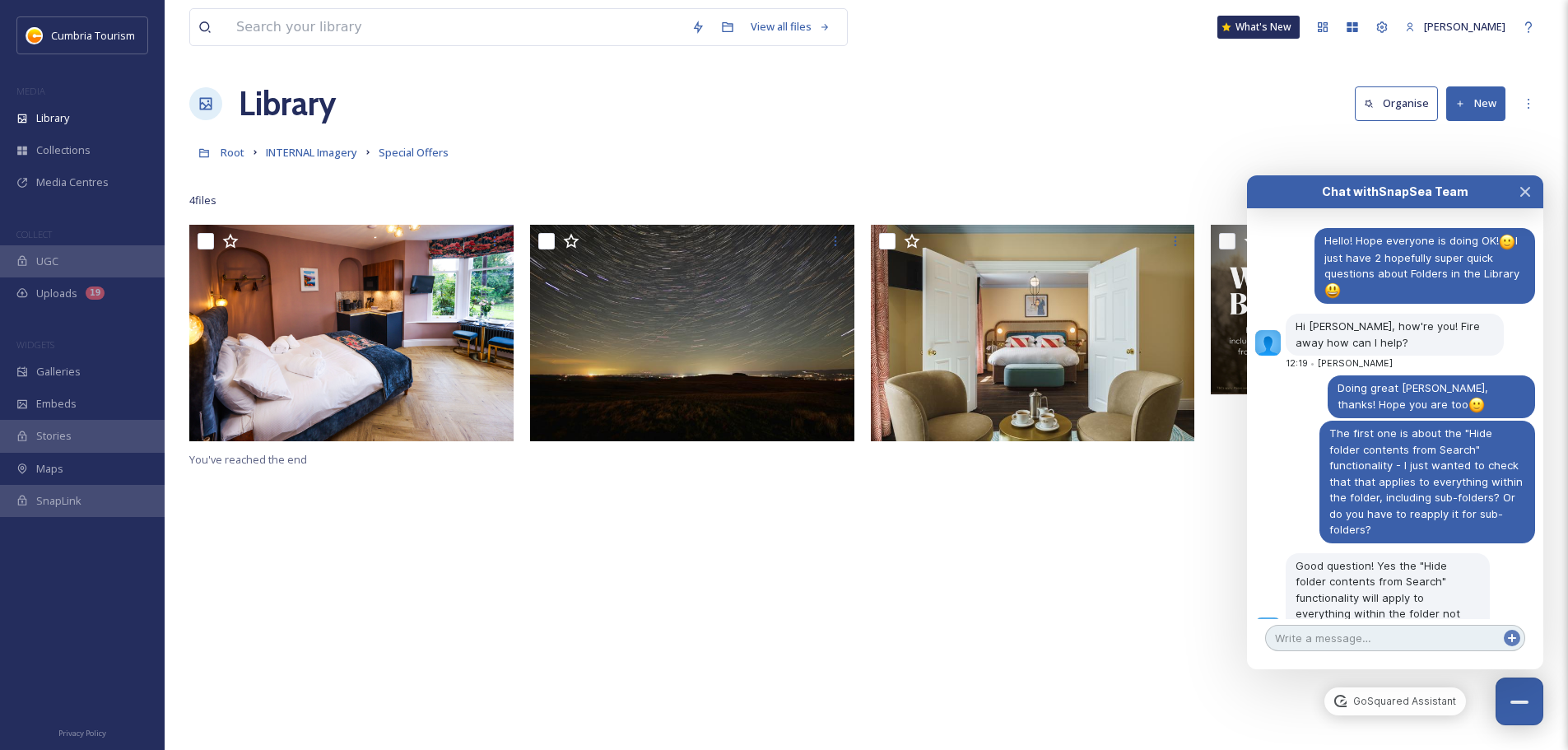
scroll to position [8469, 0]
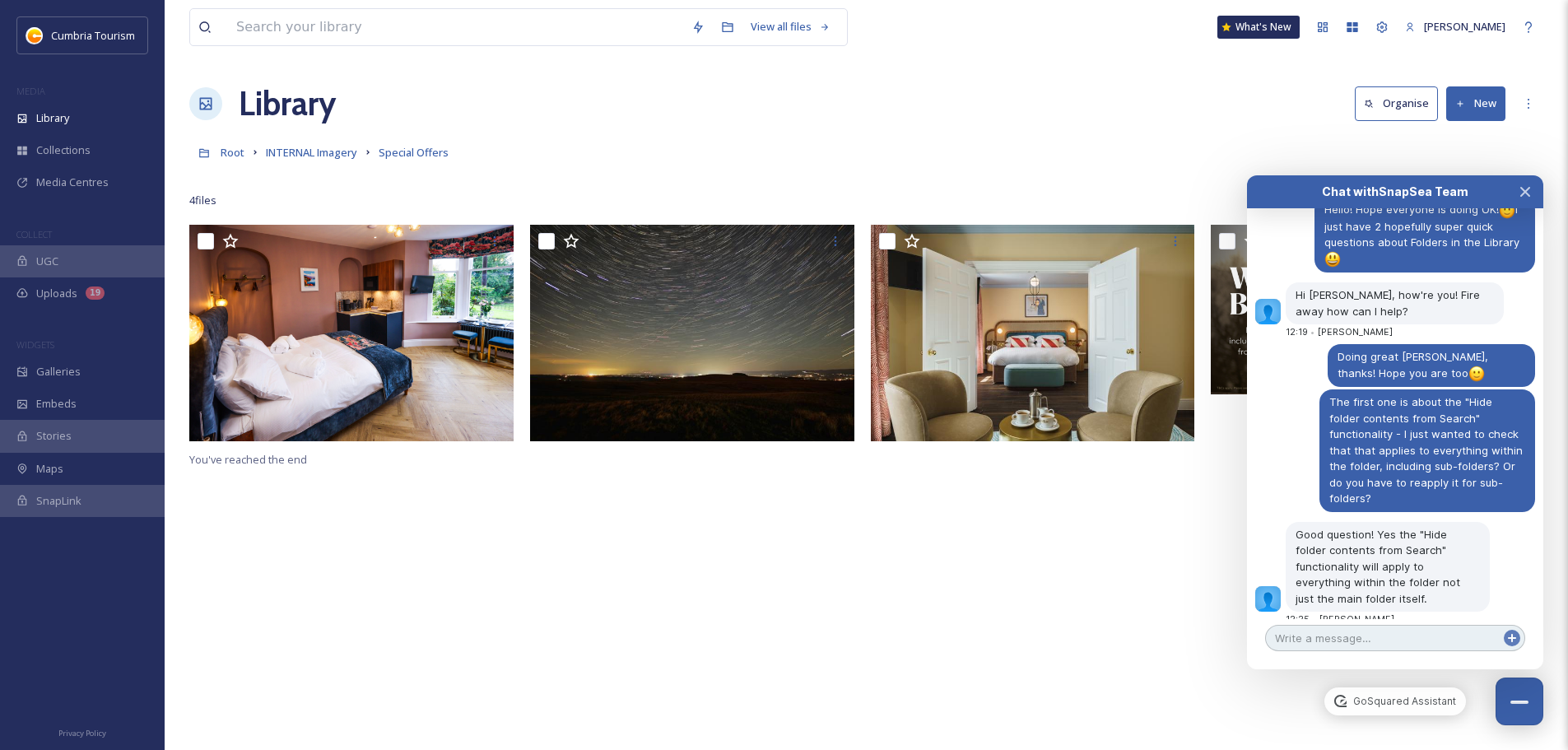
click at [1421, 642] on textarea at bounding box center [1395, 638] width 260 height 27
type textarea "Nope that's all for now, thanks! :)"
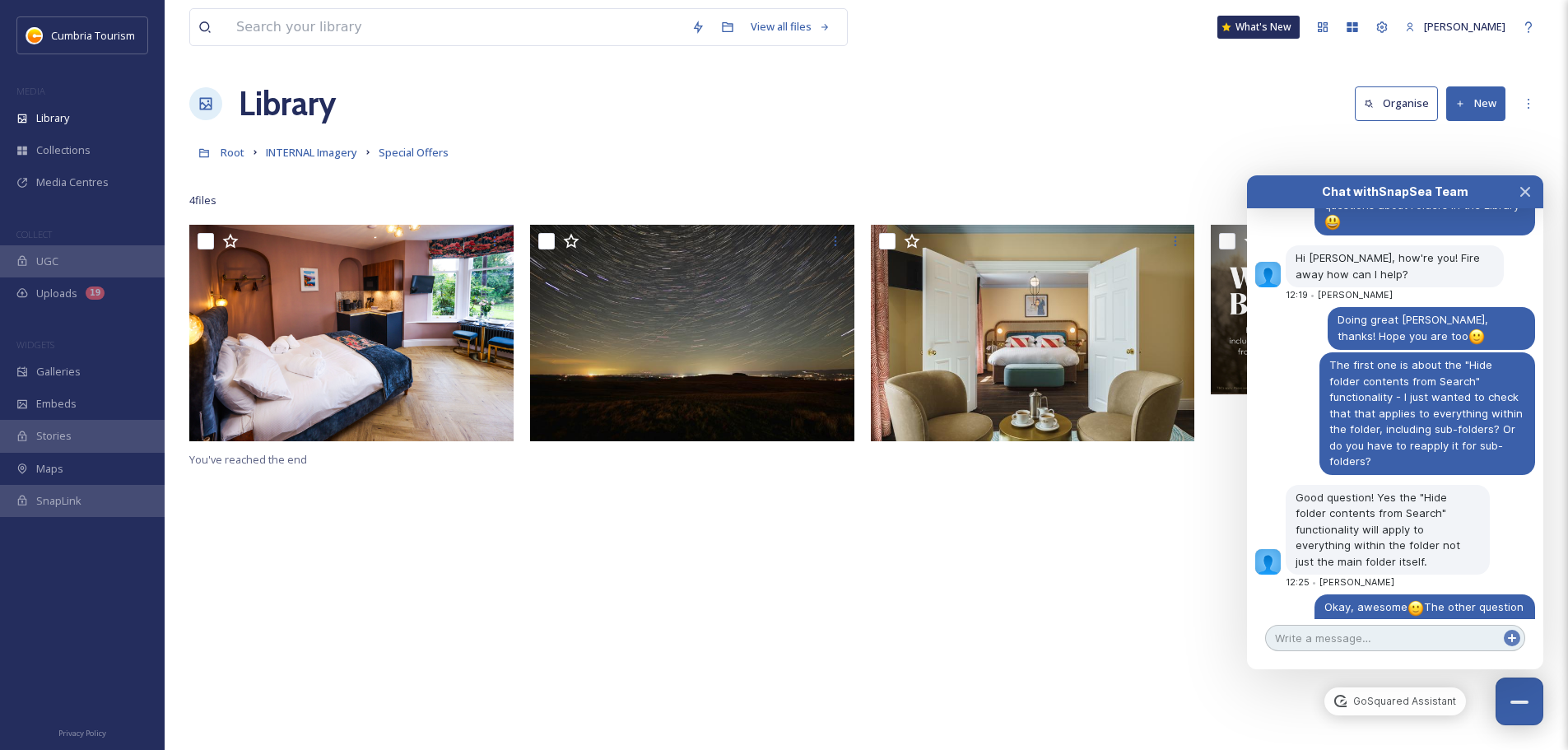
scroll to position [8506, 0]
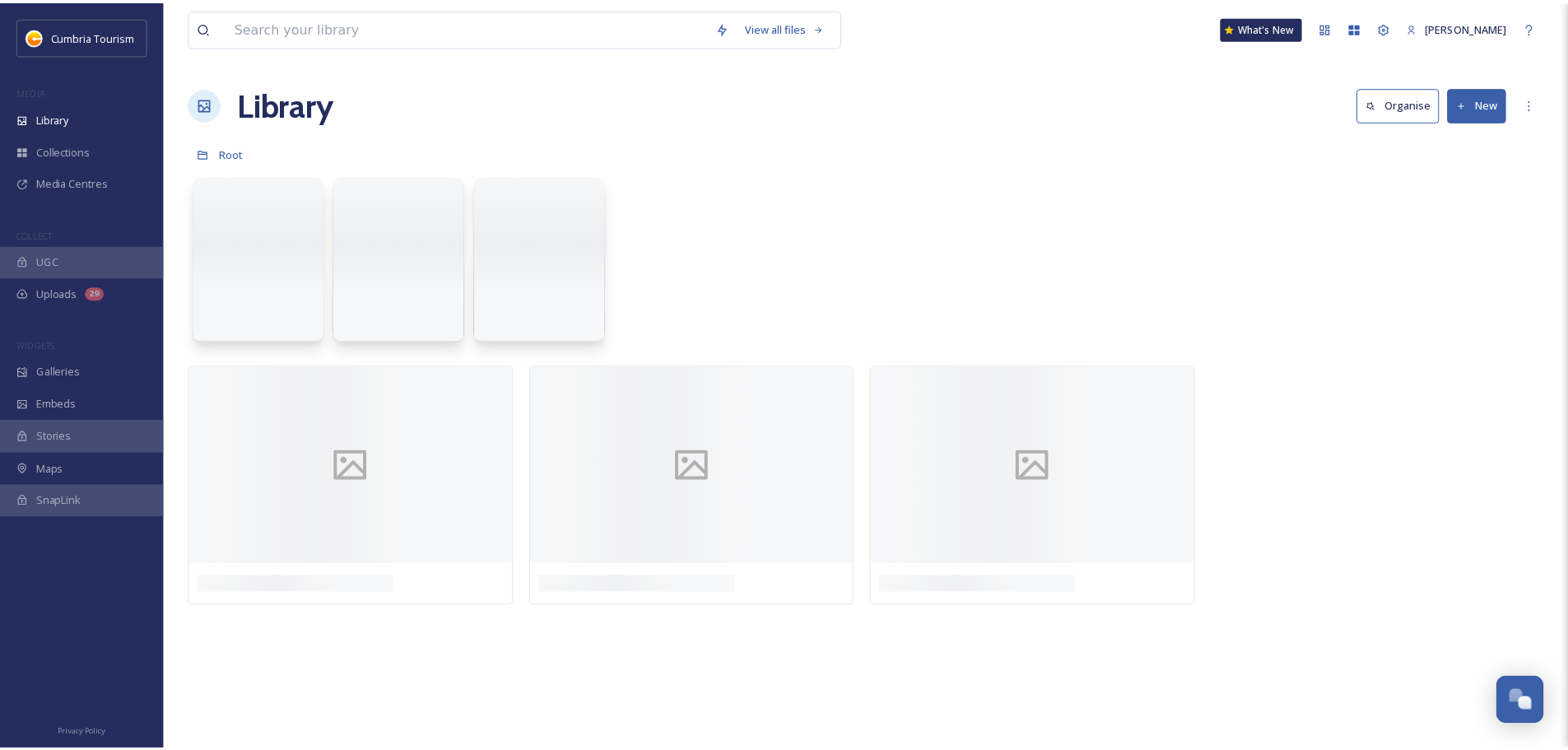
scroll to position [7921, 0]
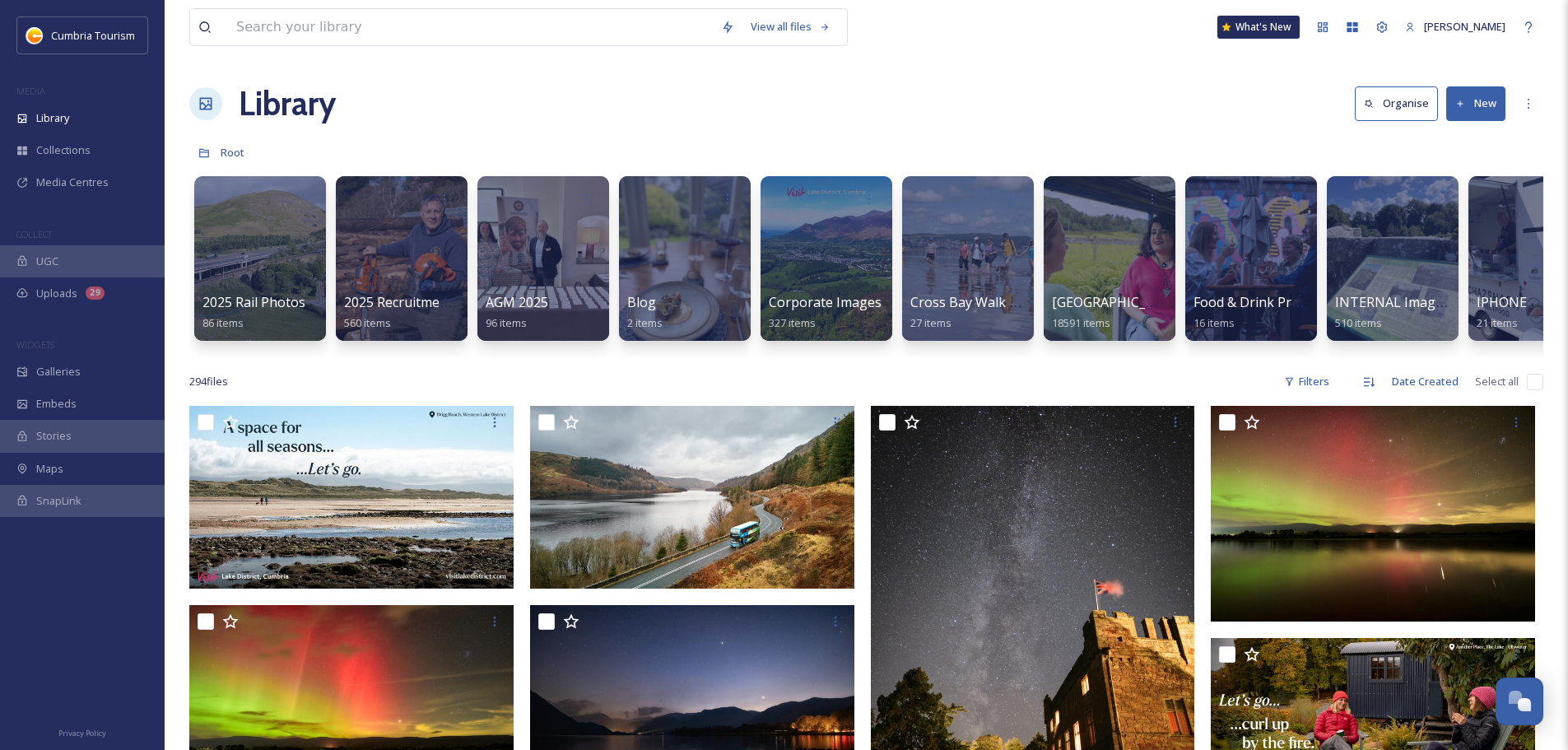
click at [115, 310] on div "Cumbria Tourism MEDIA Library Collections Media Centres COLLECT UGC Uploads 29 …" at bounding box center [82, 279] width 164 height 526
click at [120, 299] on div "Uploads 29" at bounding box center [82, 293] width 164 height 32
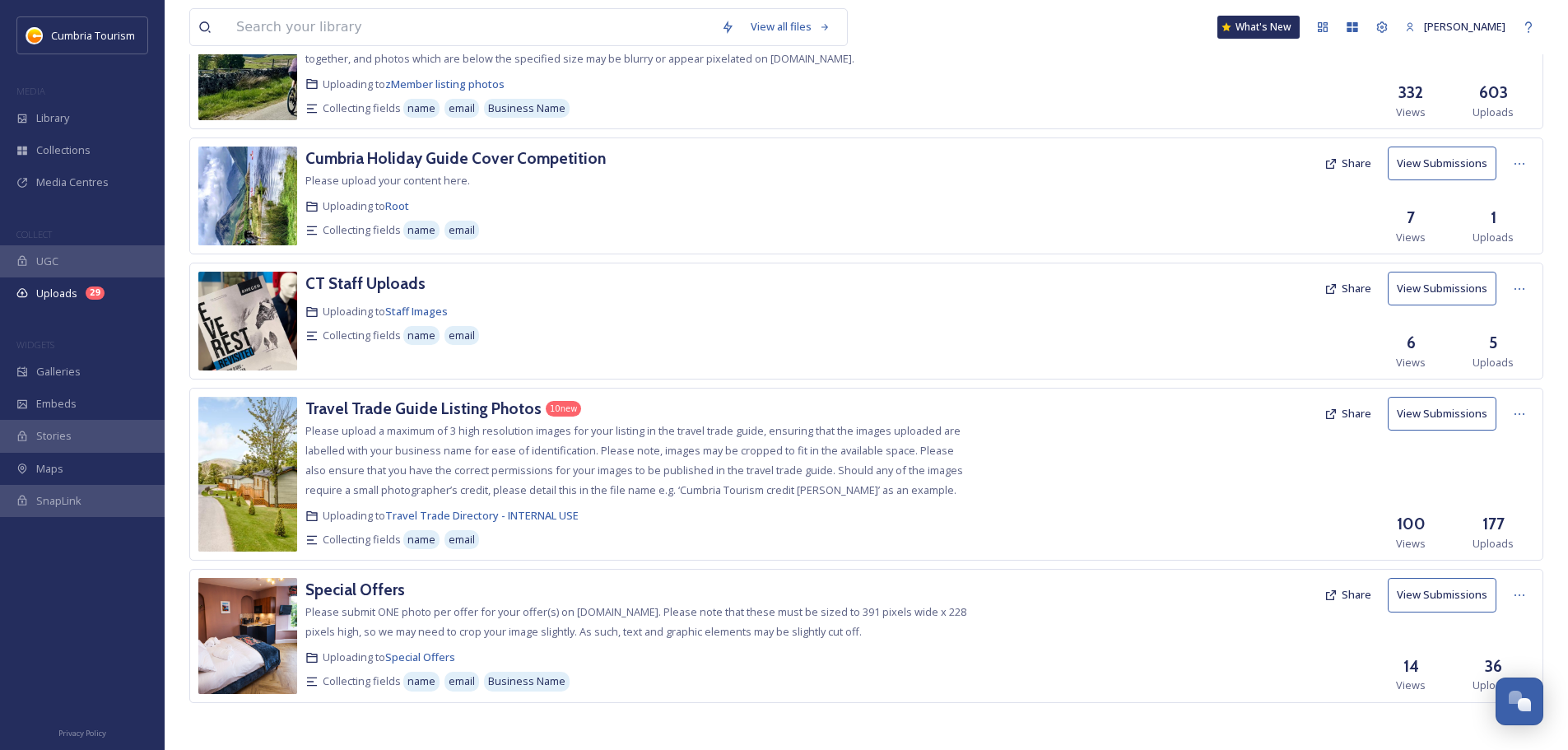
scroll to position [429, 0]
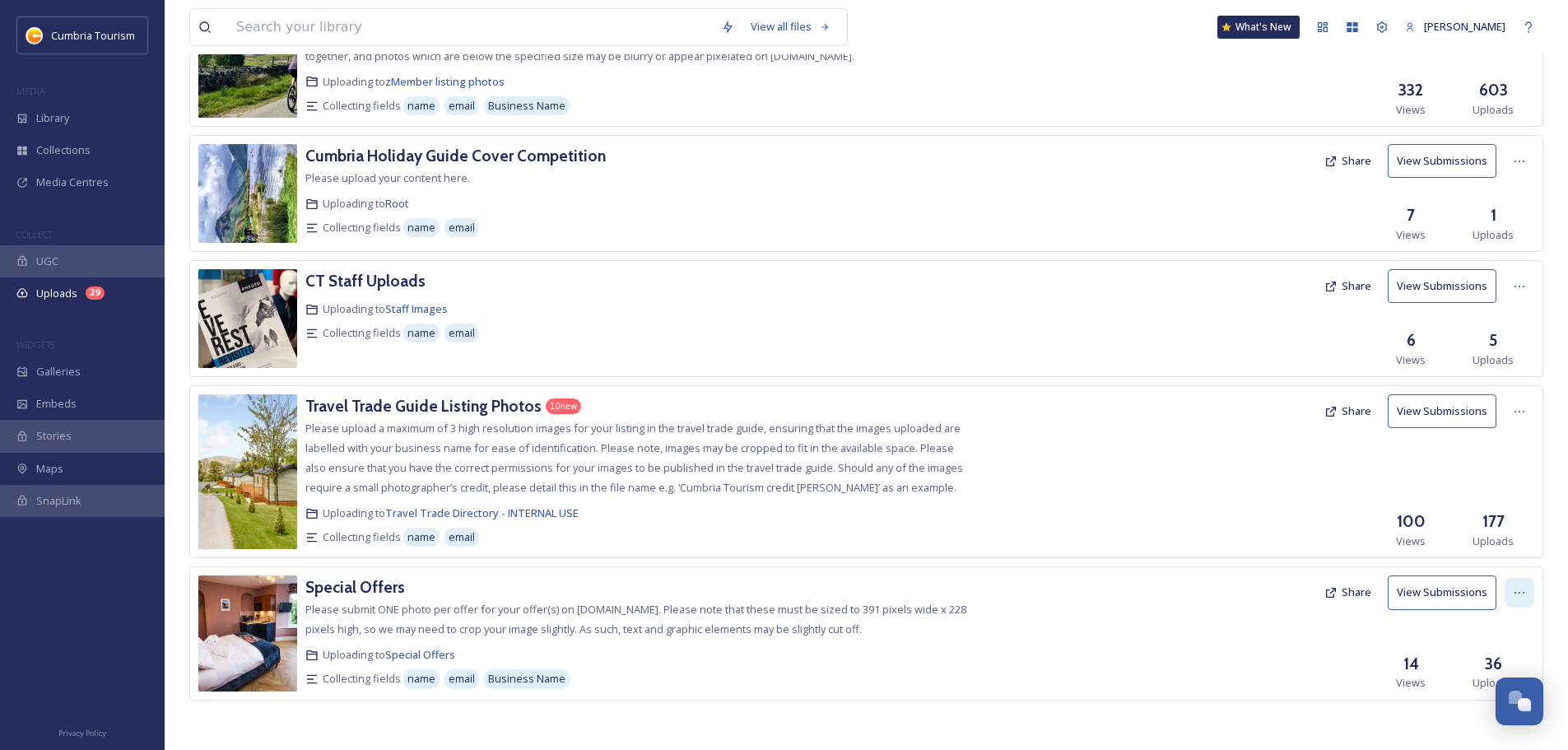
click at [1511, 600] on div at bounding box center [1519, 593] width 30 height 30
click at [1515, 618] on div "View Link" at bounding box center [1502, 628] width 63 height 32
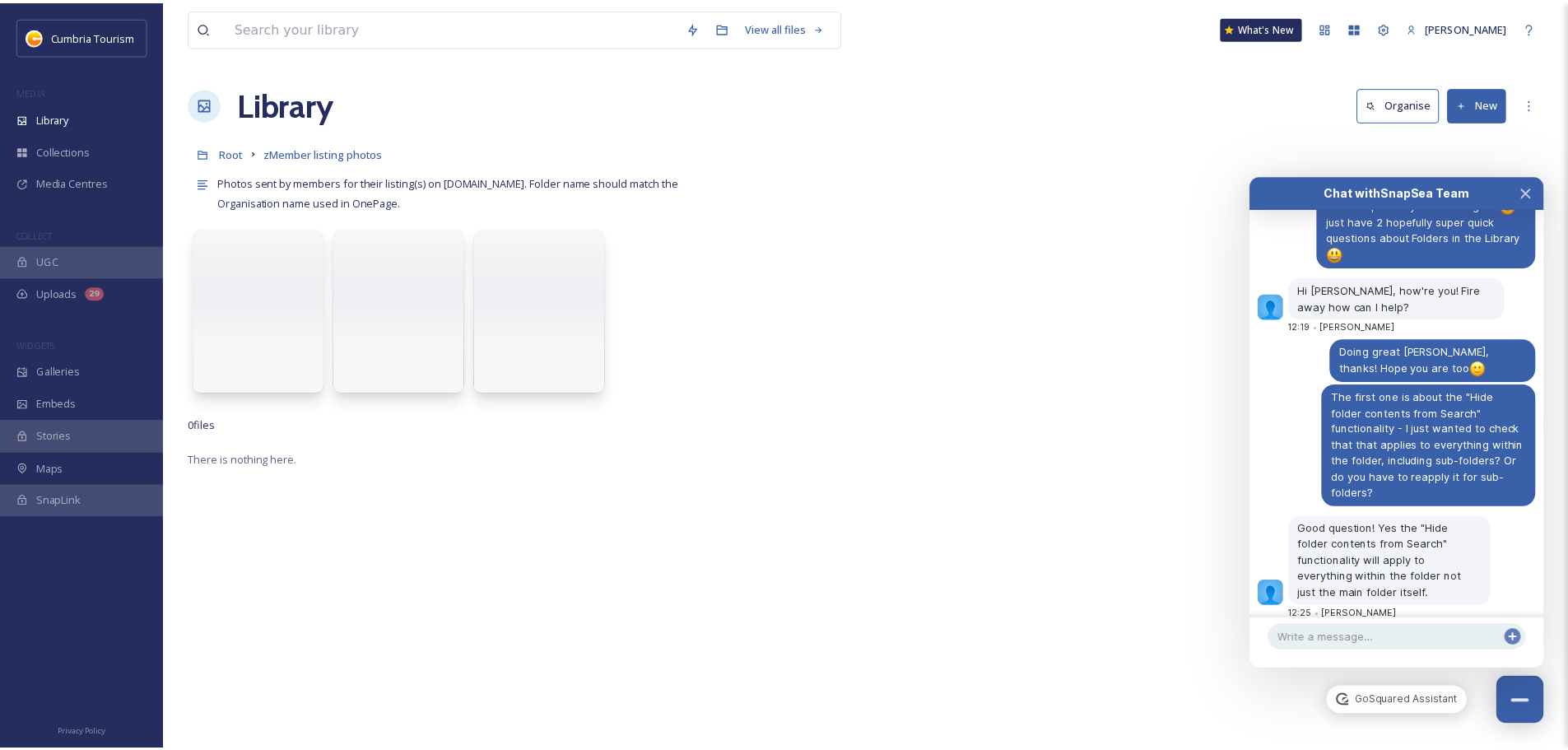
scroll to position [8506, 0]
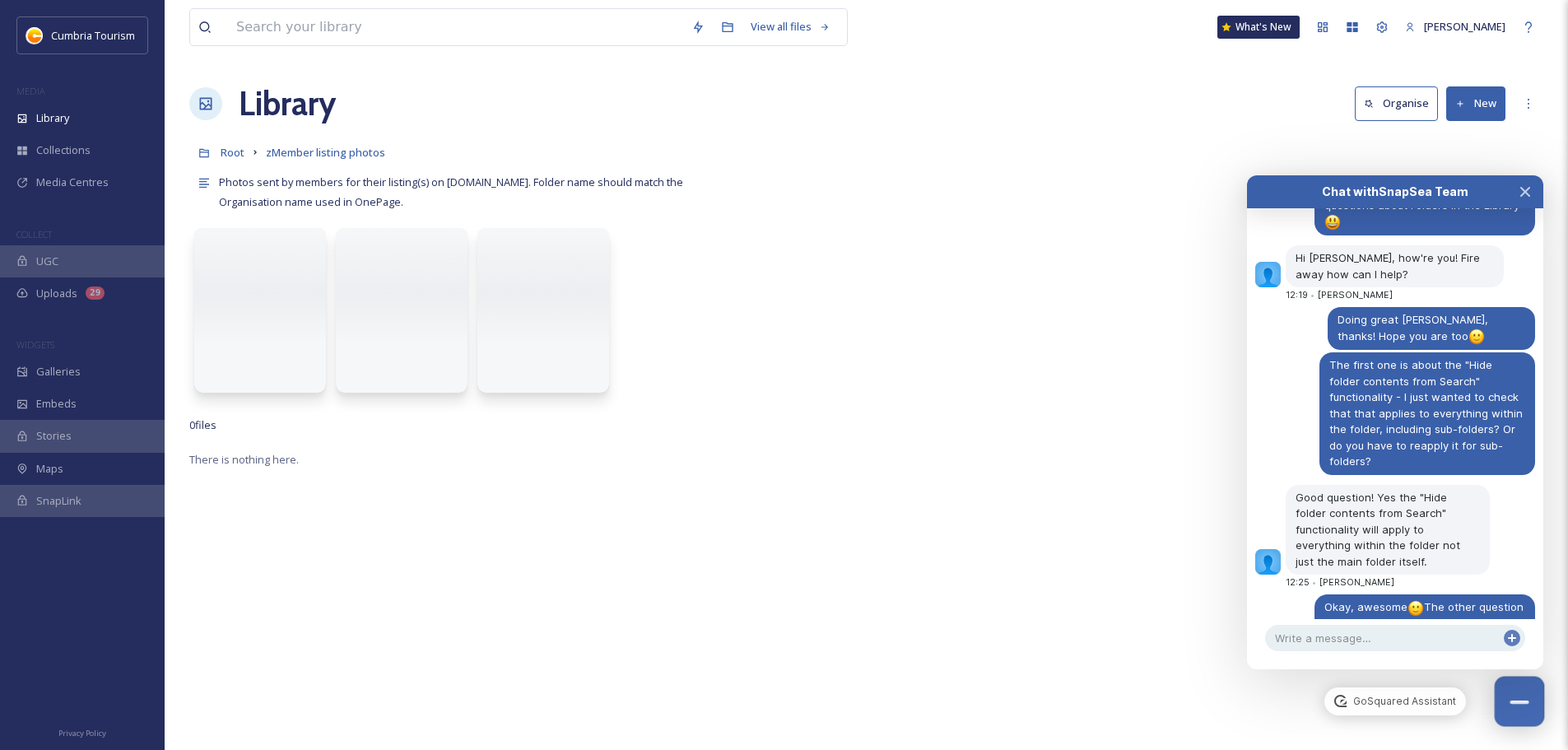
click at [1526, 696] on button "Close Chat" at bounding box center [1519, 701] width 50 height 50
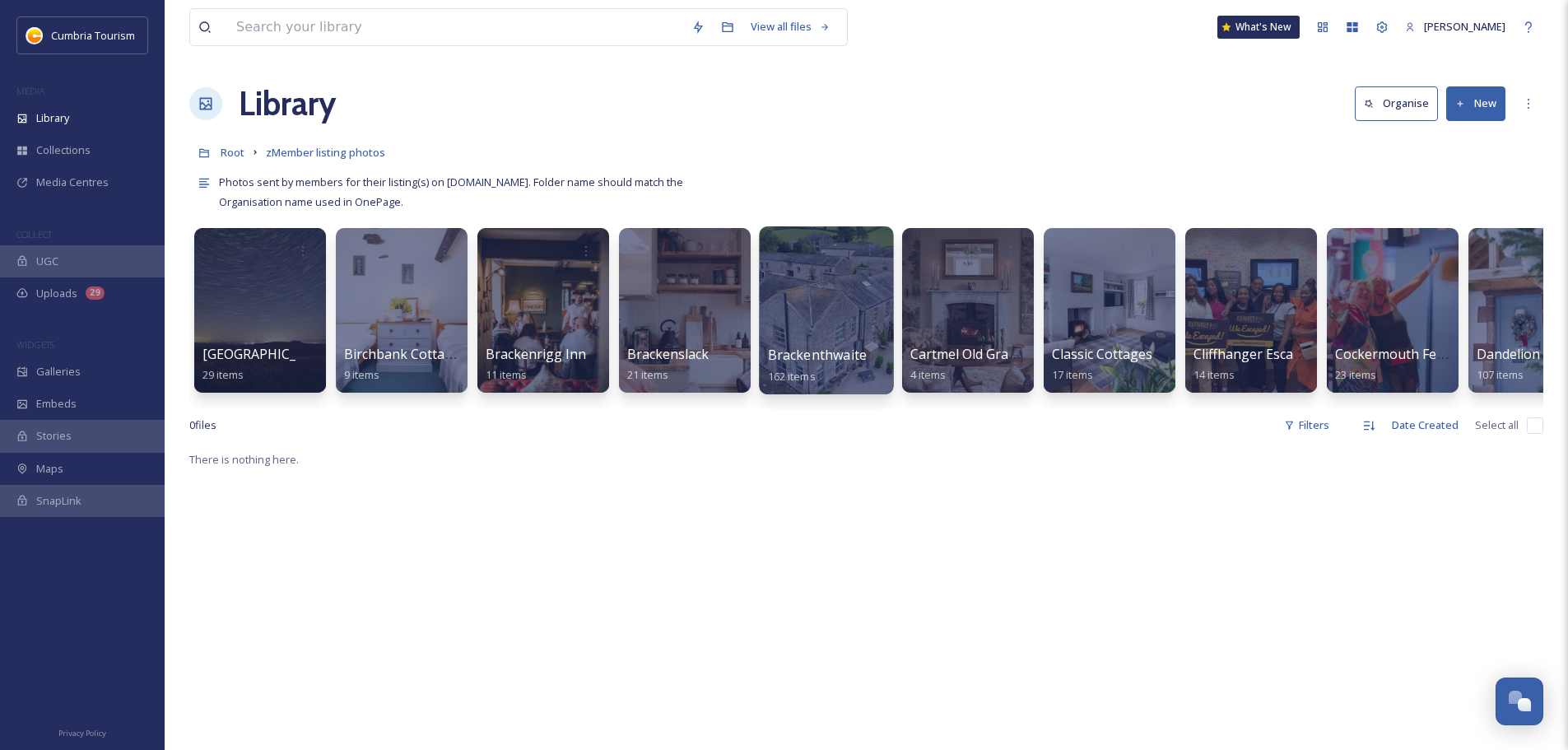
click at [834, 320] on div at bounding box center [826, 310] width 134 height 168
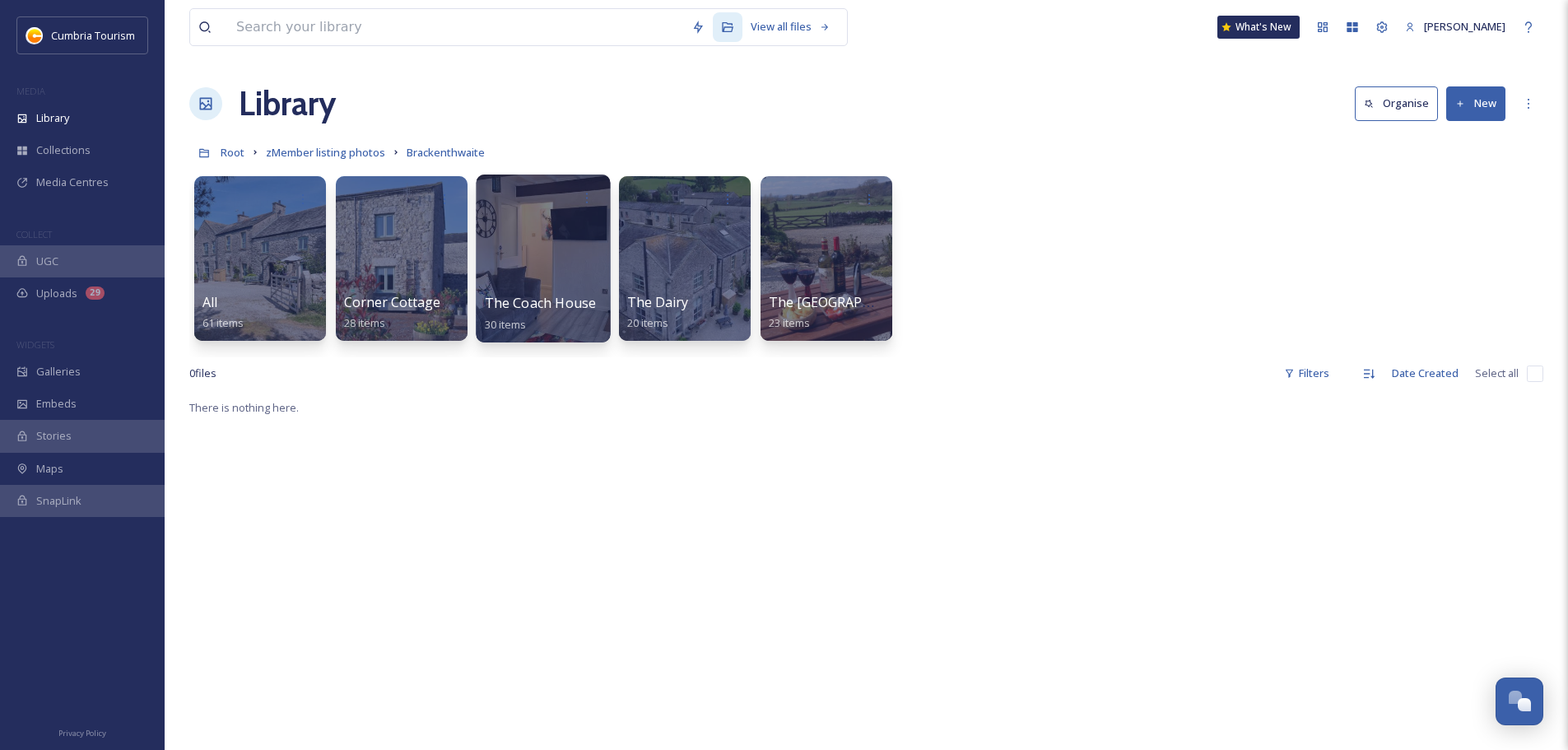
click at [530, 291] on div at bounding box center [543, 259] width 134 height 168
click at [419, 292] on div at bounding box center [401, 259] width 134 height 168
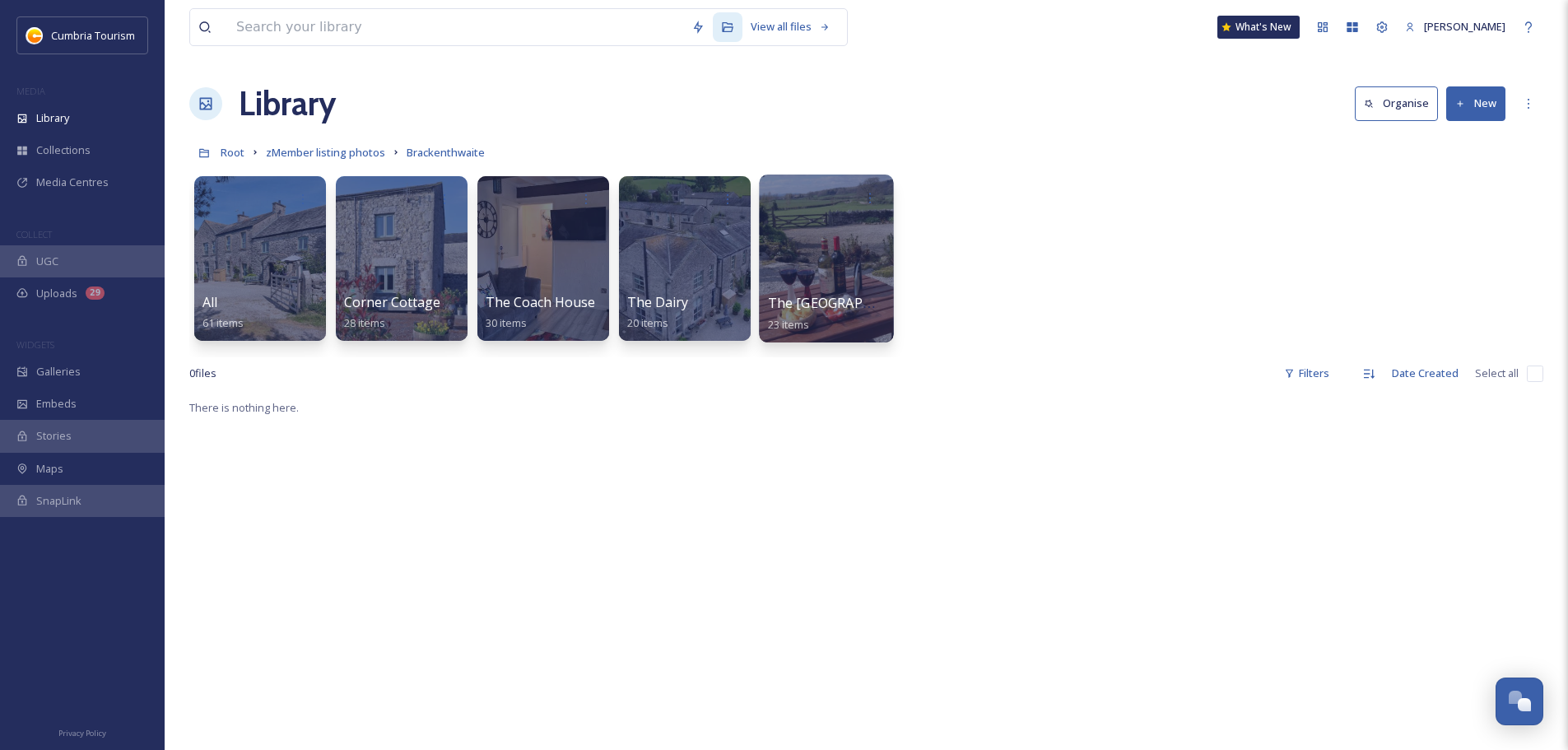
click at [819, 281] on div at bounding box center [826, 259] width 134 height 168
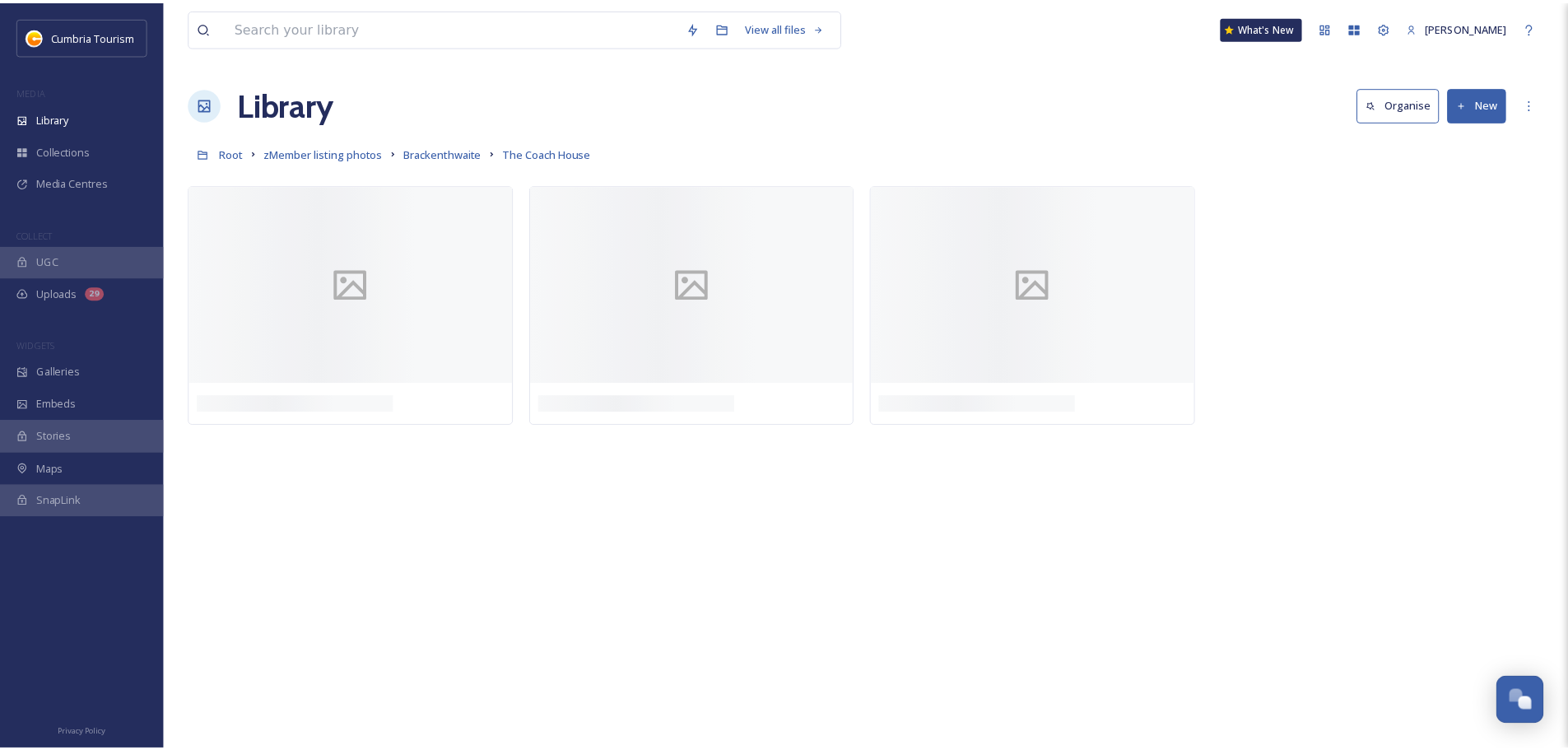
scroll to position [7921, 0]
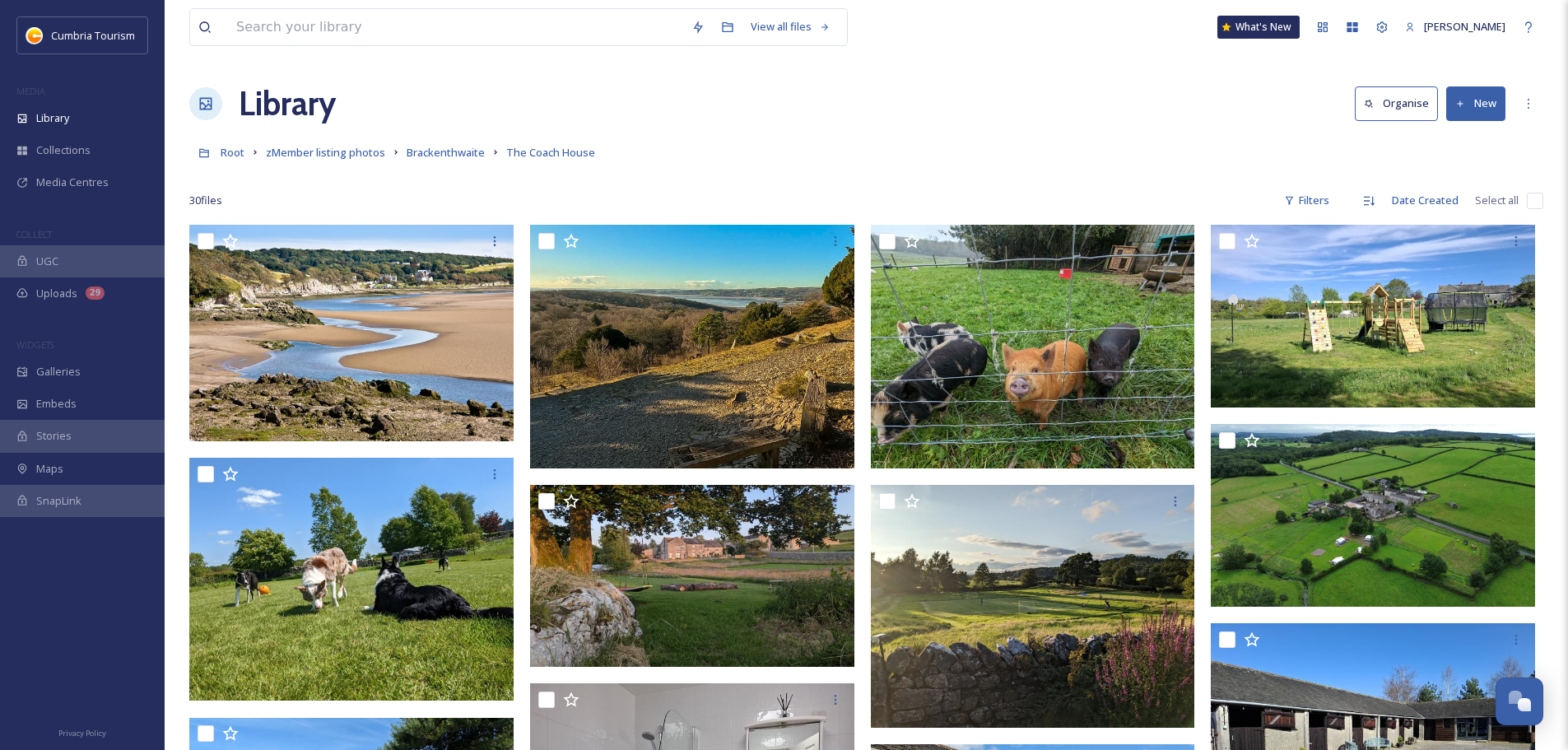
click at [702, 154] on div "Root zMember listing photos Brackenthwaite The Coach House" at bounding box center [866, 152] width 1354 height 31
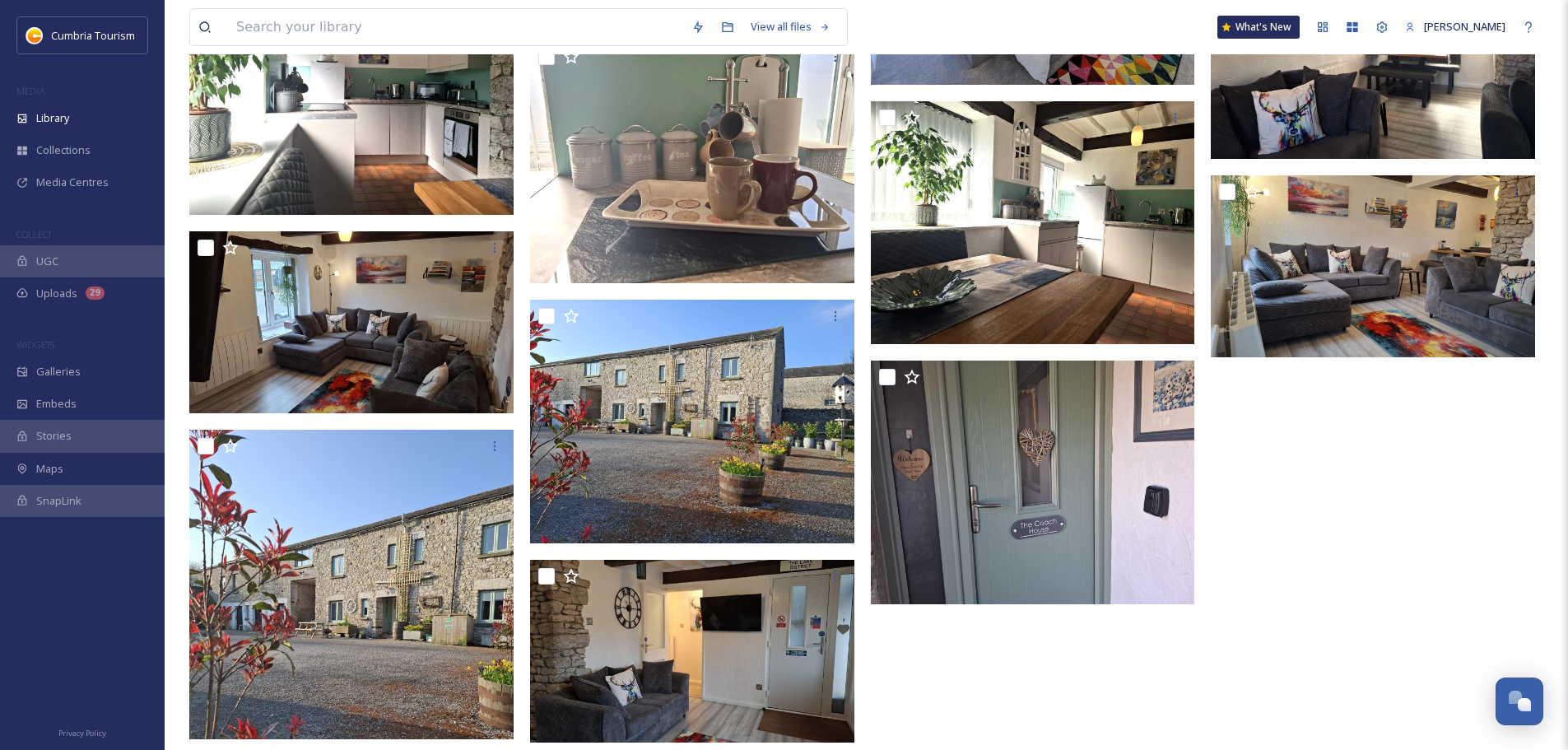
scroll to position [1443, 0]
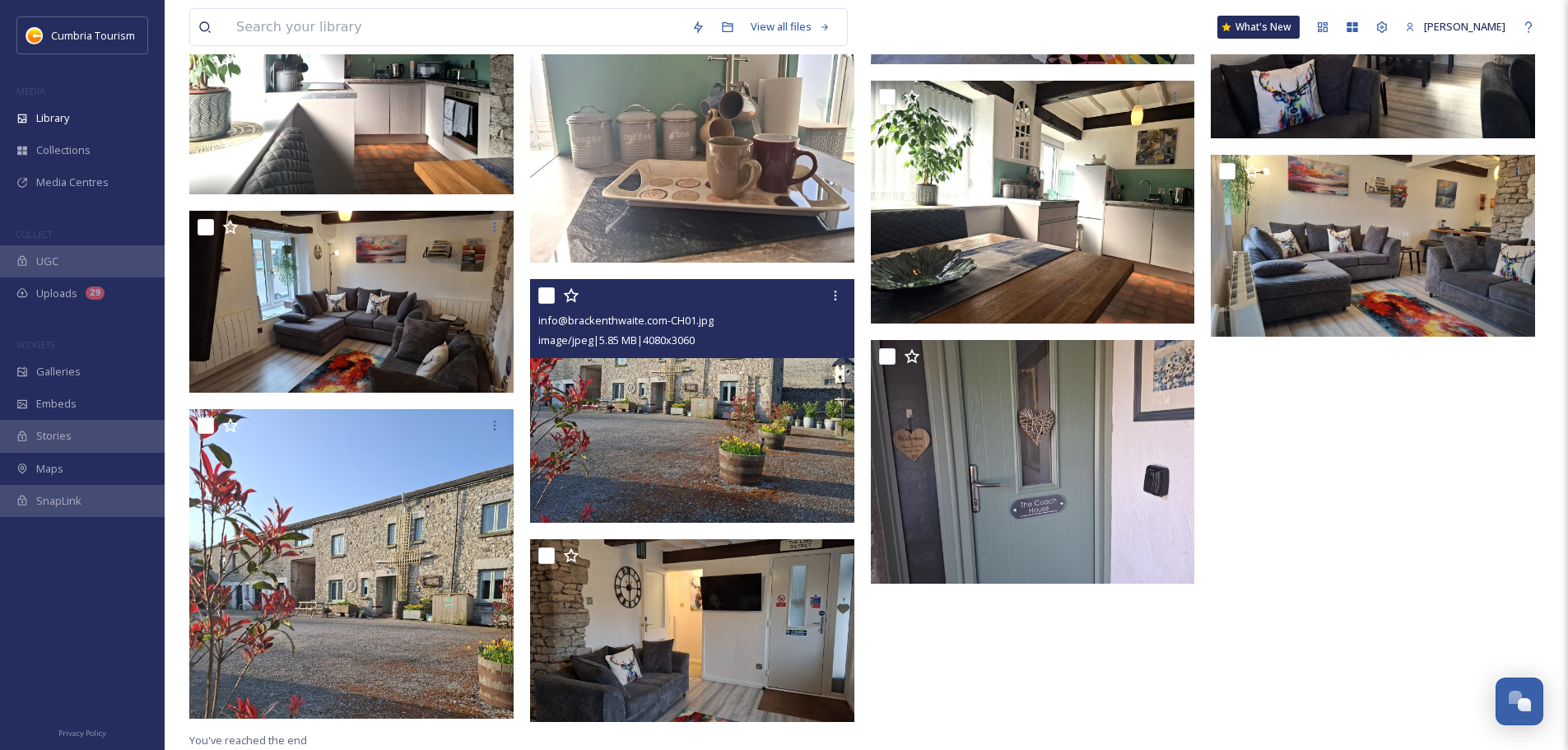
click at [549, 288] on input "checkbox" at bounding box center [546, 295] width 17 height 17
checkbox input "true"
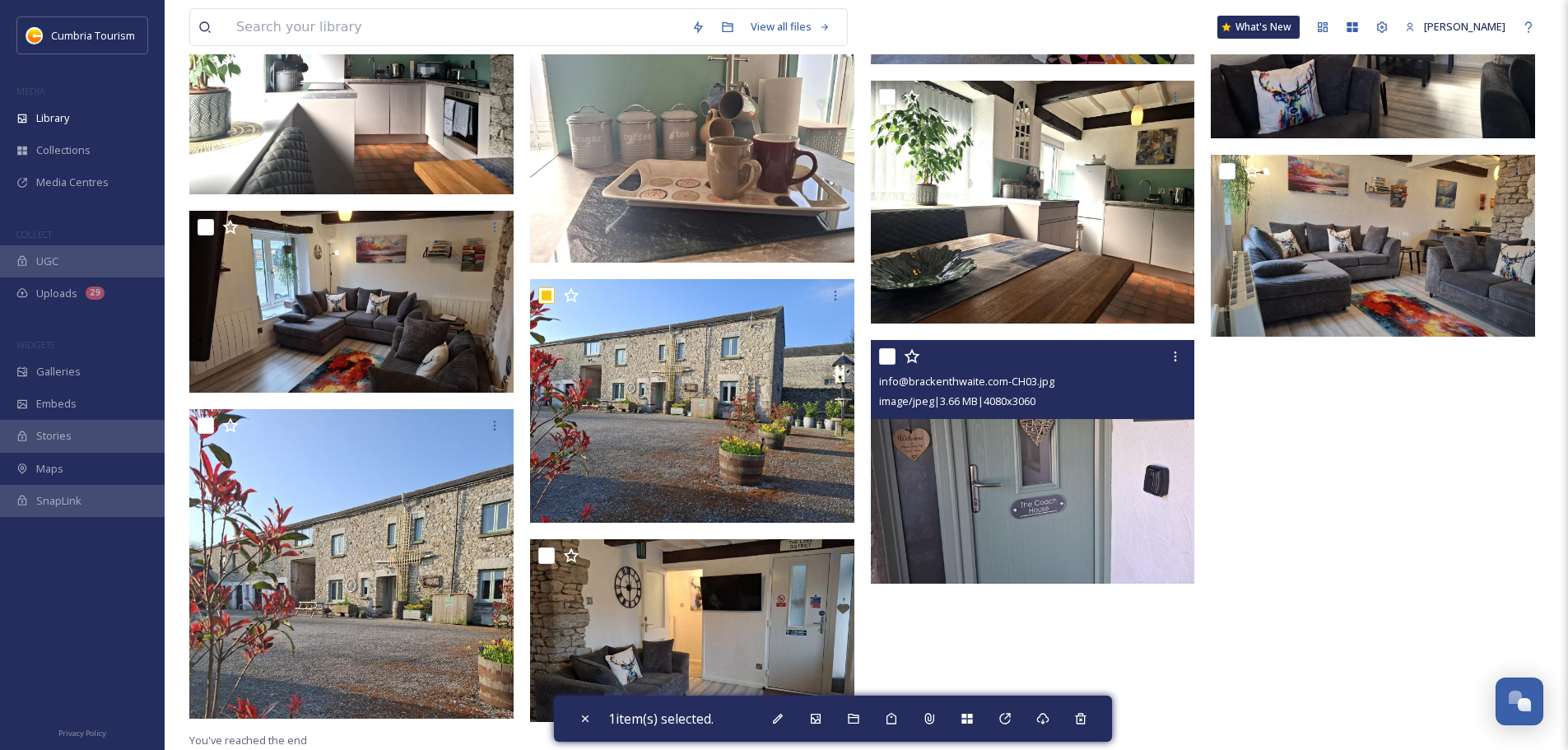
click at [888, 357] on input "checkbox" at bounding box center [887, 356] width 17 height 17
checkbox input "true"
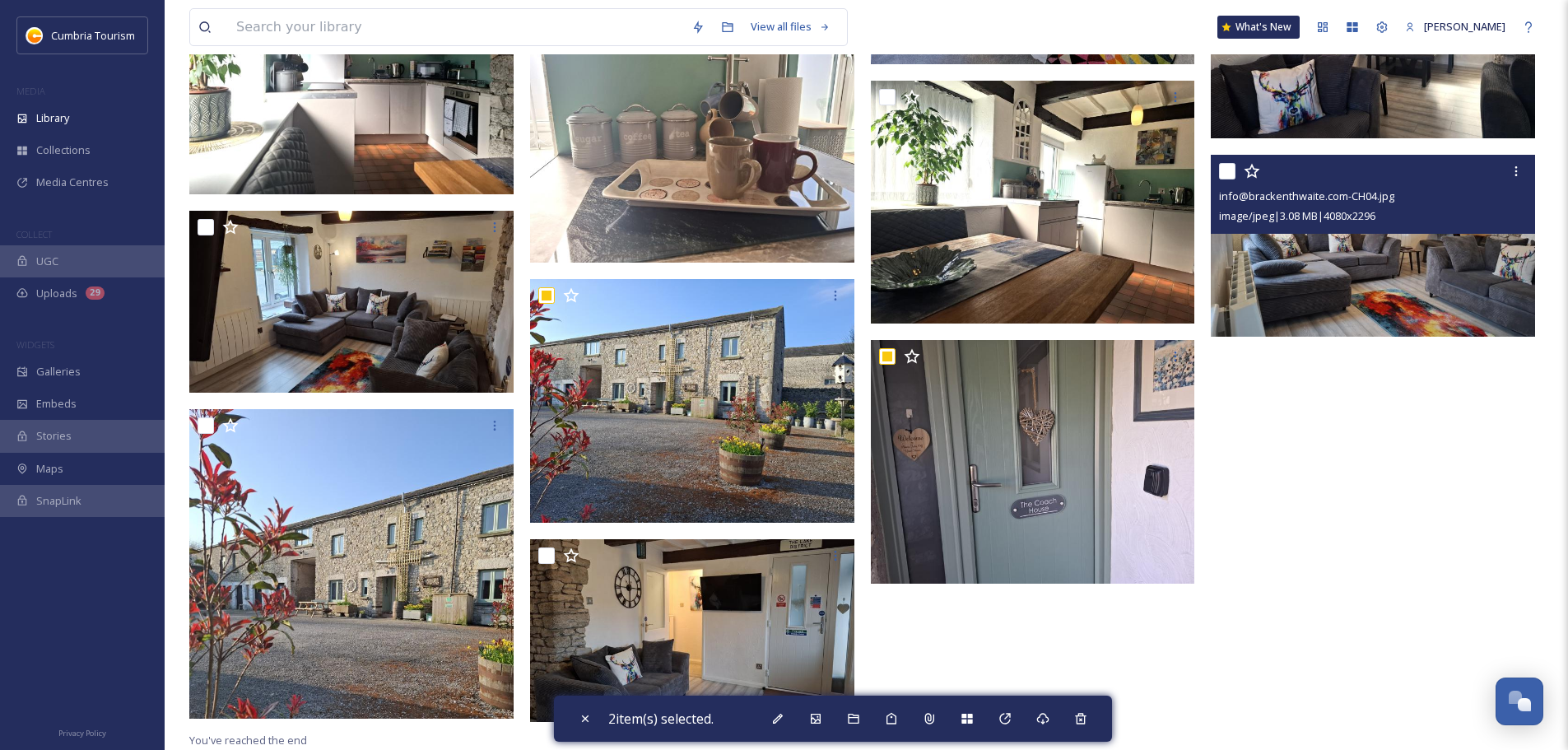
click at [1227, 169] on input "checkbox" at bounding box center [1227, 171] width 17 height 17
checkbox input "true"
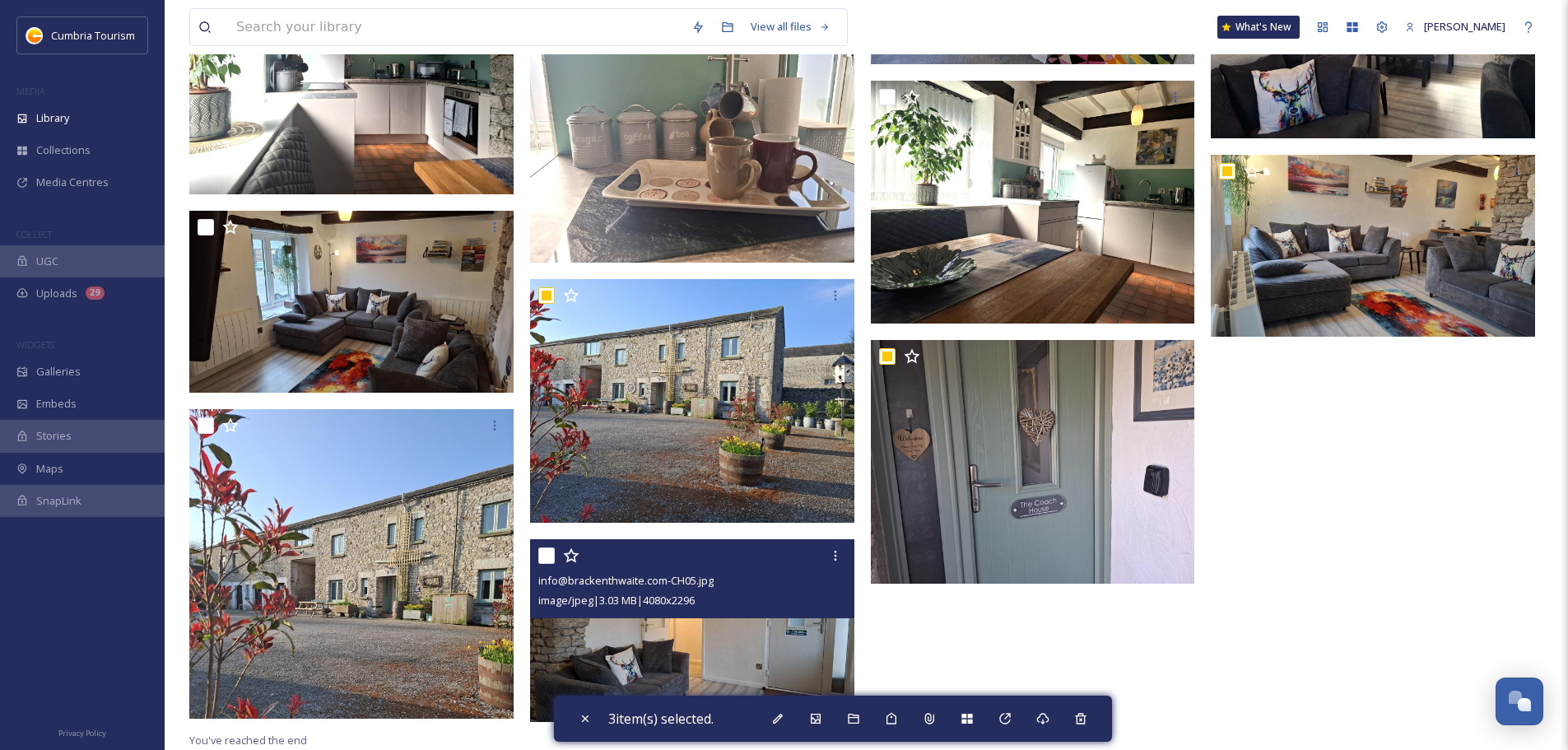
click at [541, 557] on input "checkbox" at bounding box center [546, 556] width 17 height 17
click at [543, 552] on input "checkbox" at bounding box center [546, 556] width 17 height 17
checkbox input "false"
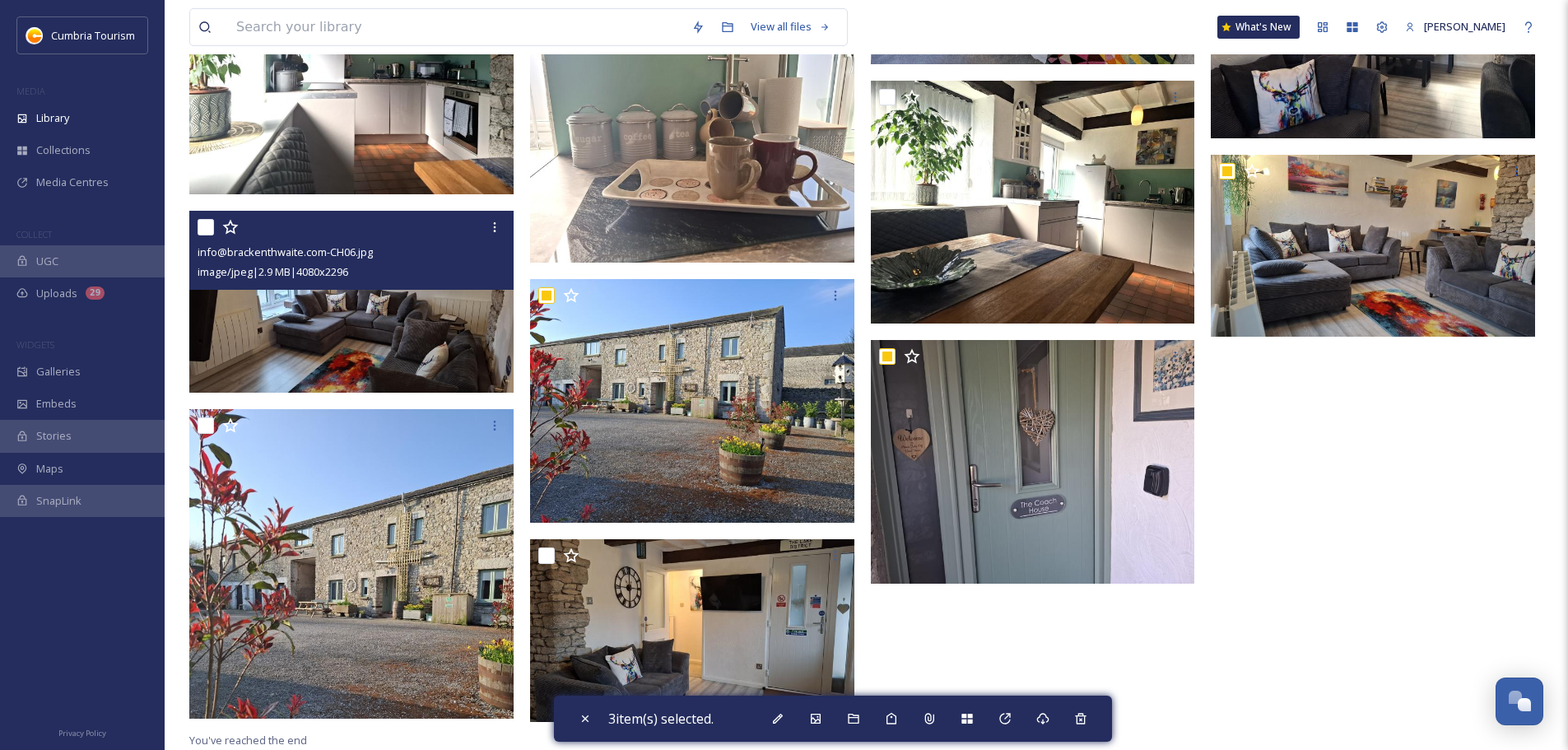
click at [198, 223] on input "checkbox" at bounding box center [206, 227] width 17 height 17
checkbox input "true"
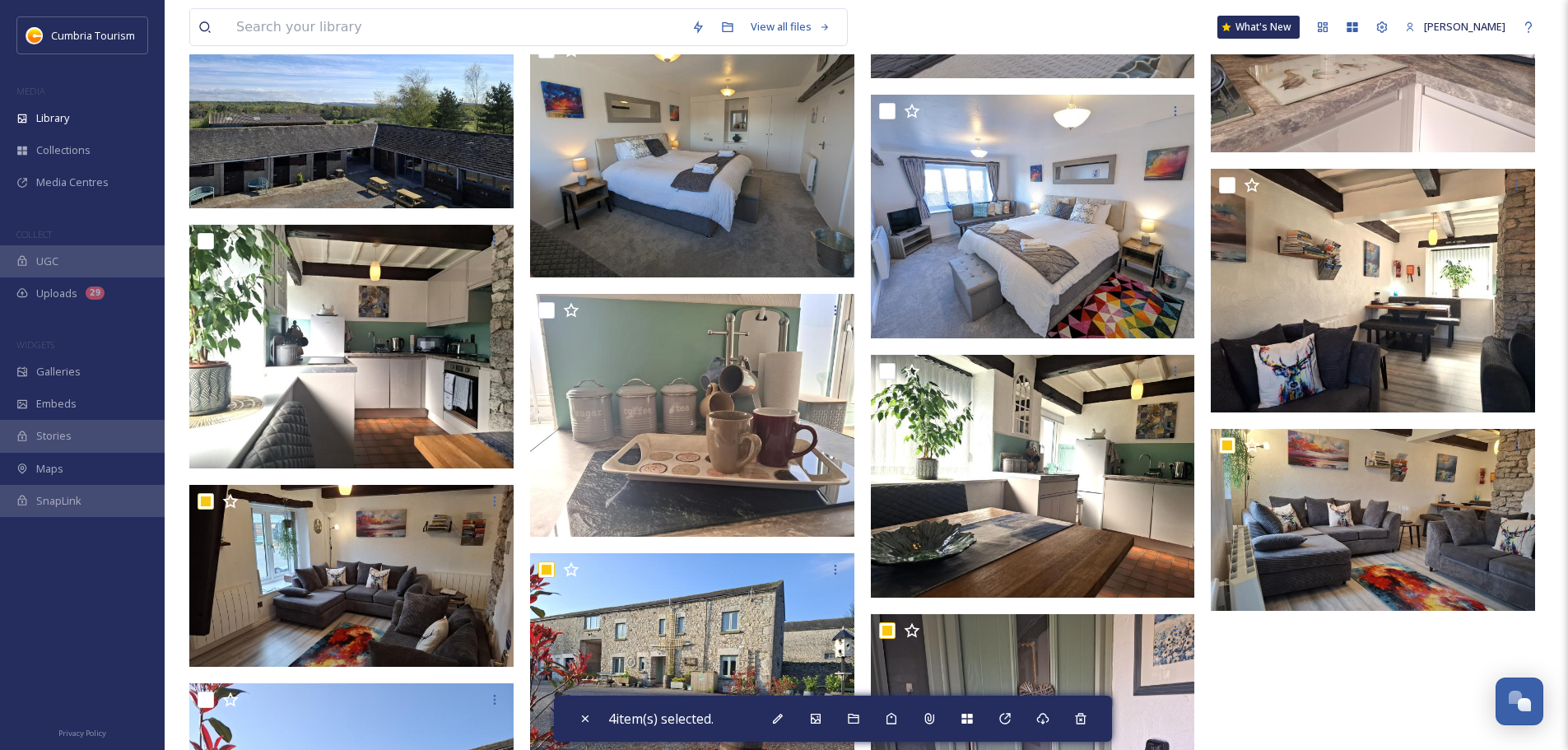
scroll to position [1196, 0]
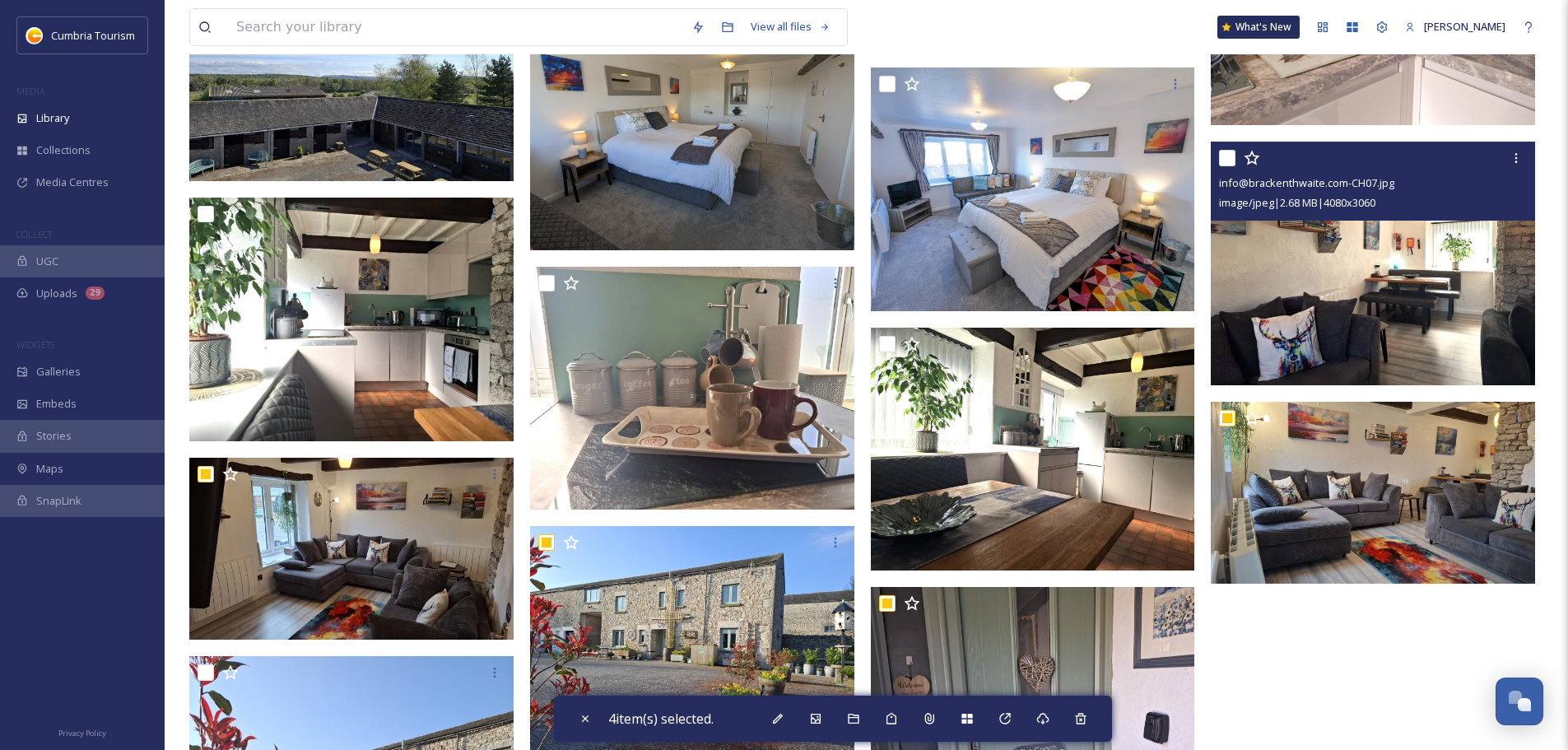
click at [1227, 156] on input "checkbox" at bounding box center [1227, 158] width 17 height 17
checkbox input "true"
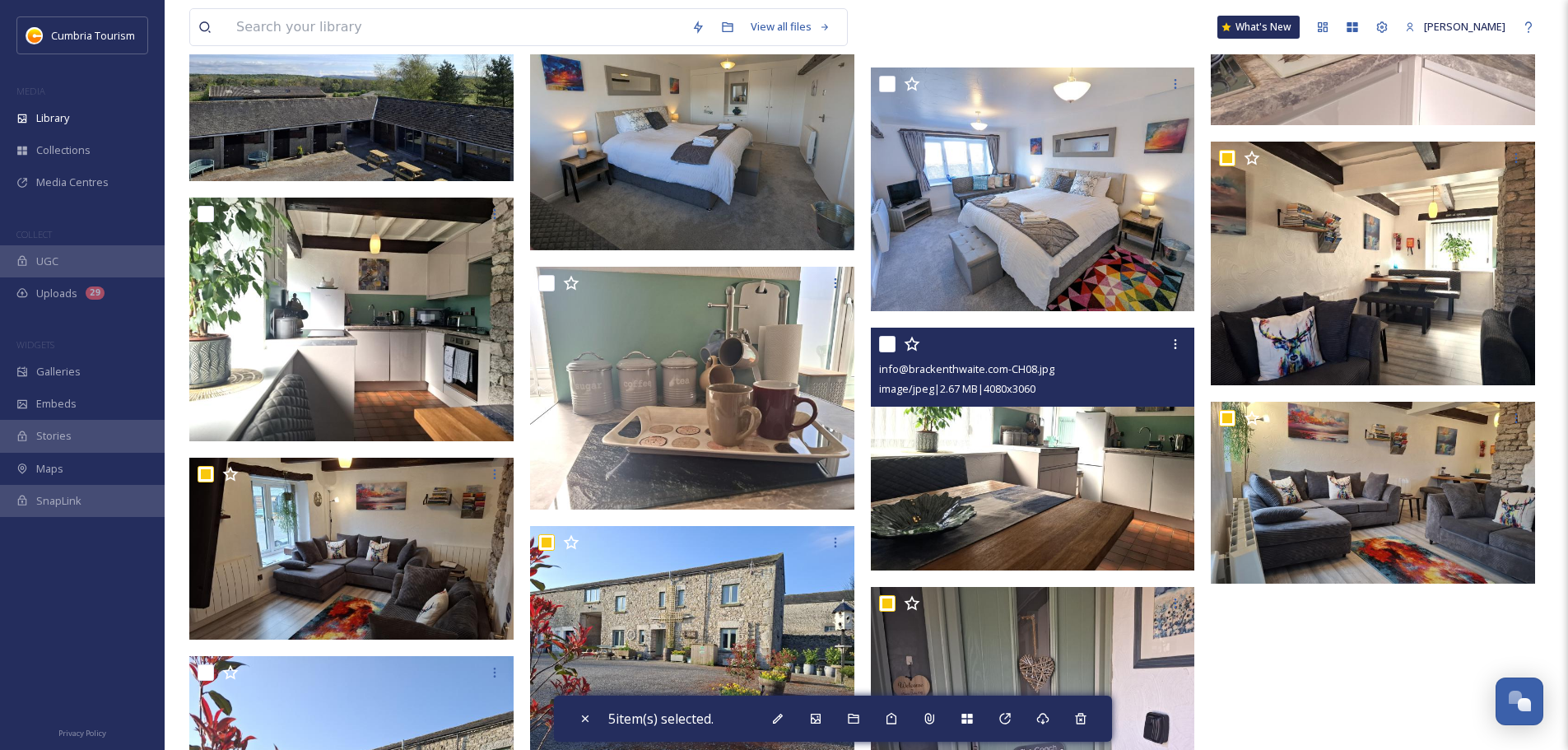
click at [887, 338] on input "checkbox" at bounding box center [887, 344] width 17 height 17
checkbox input "true"
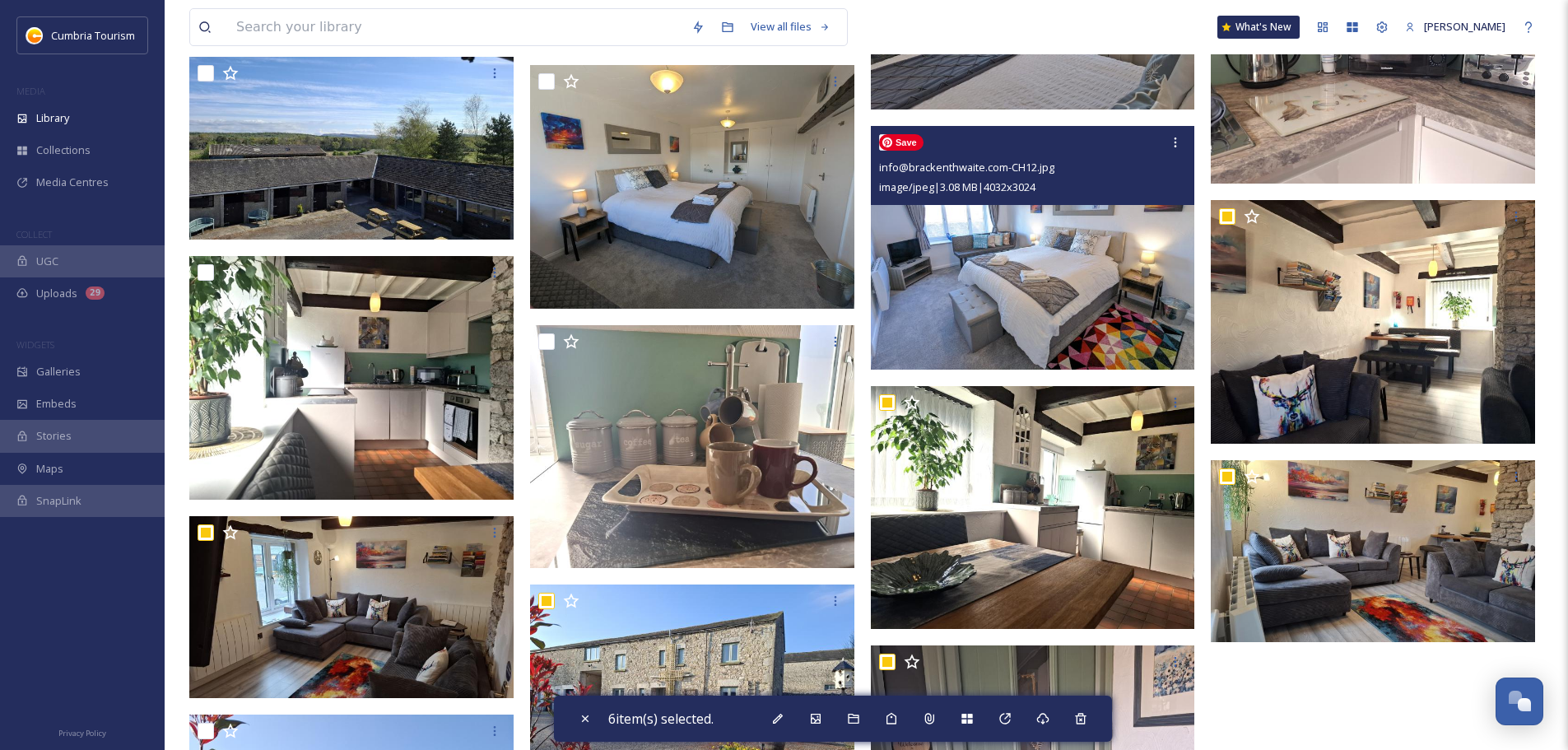
scroll to position [1114, 0]
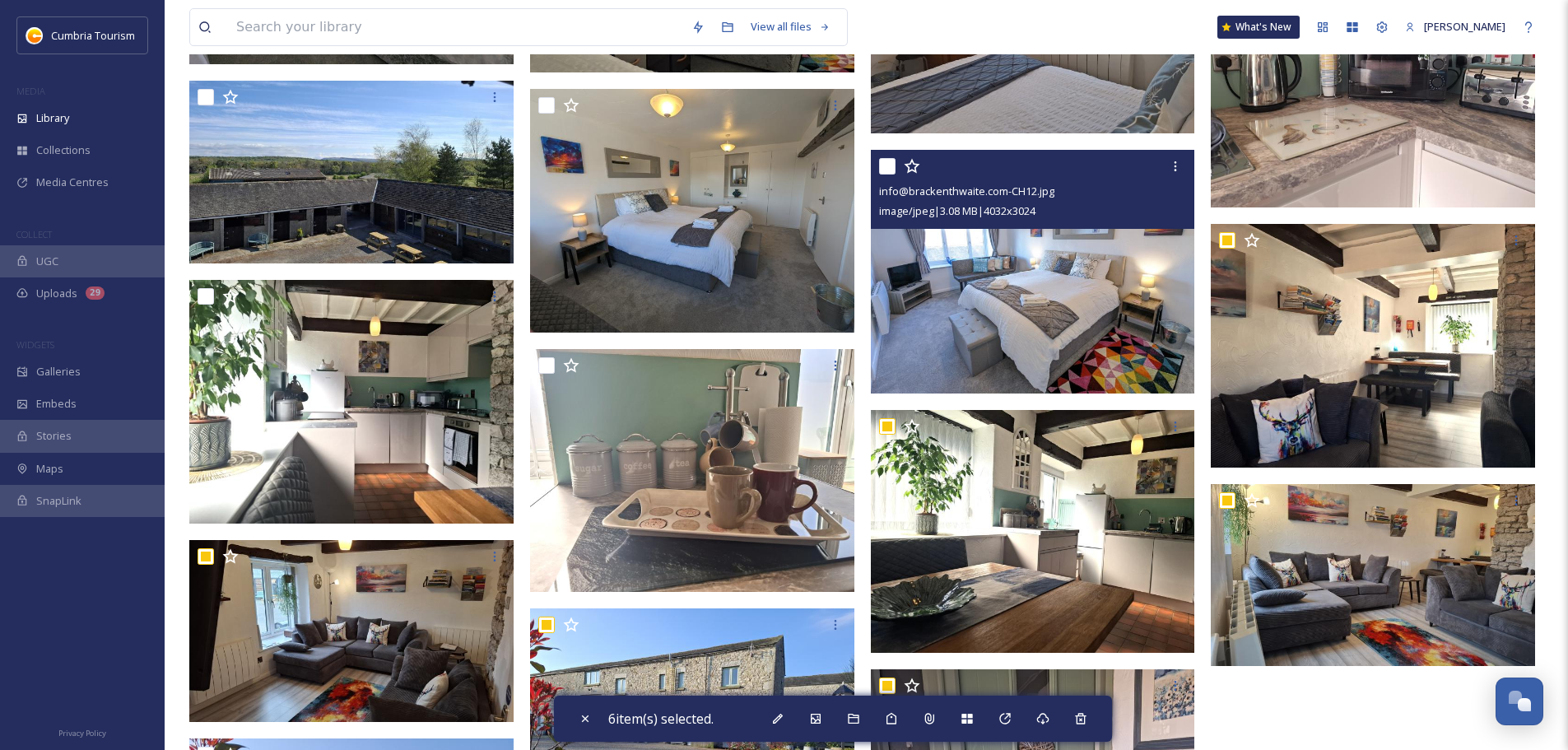
click at [891, 166] on input "checkbox" at bounding box center [887, 166] width 17 height 17
checkbox input "true"
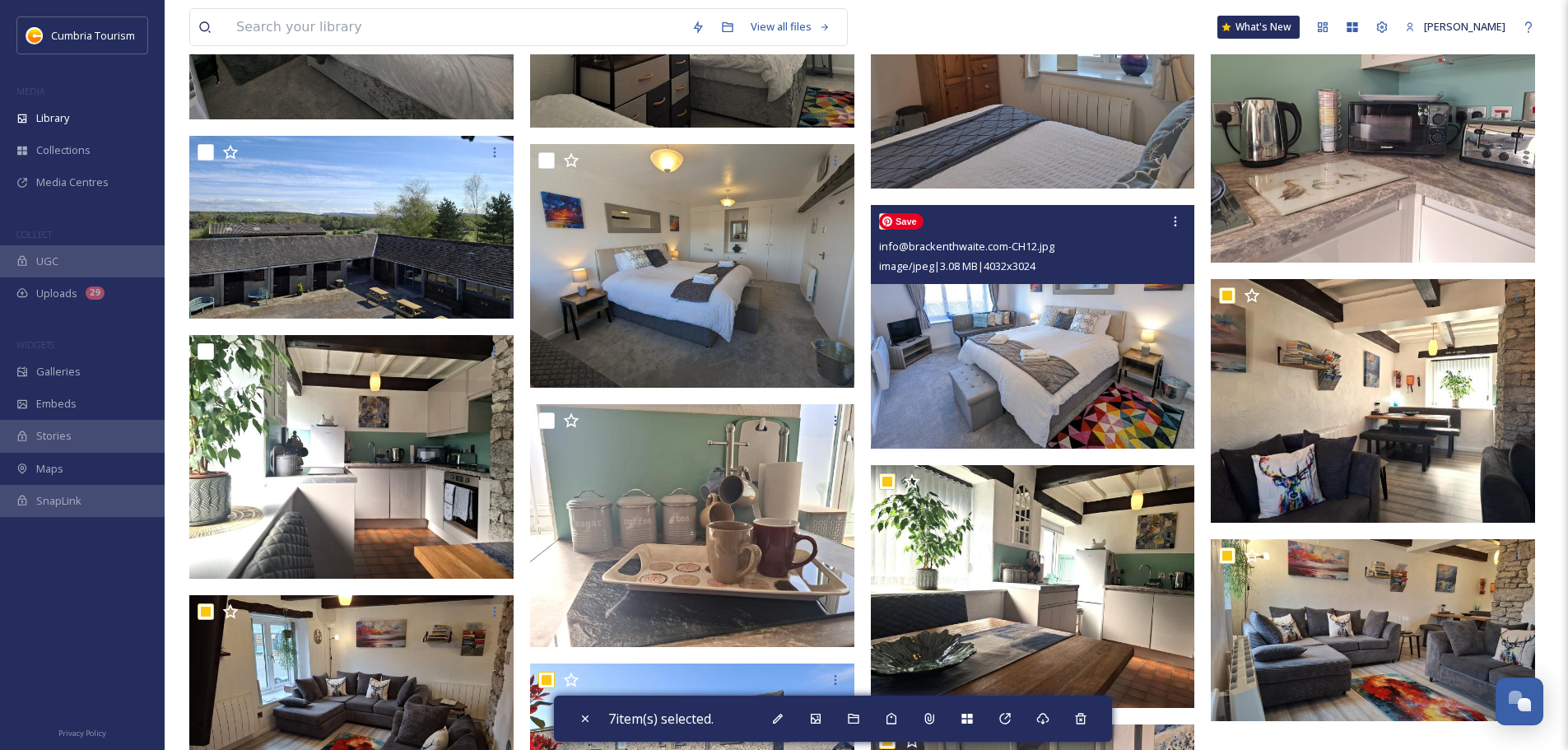
scroll to position [1032, 0]
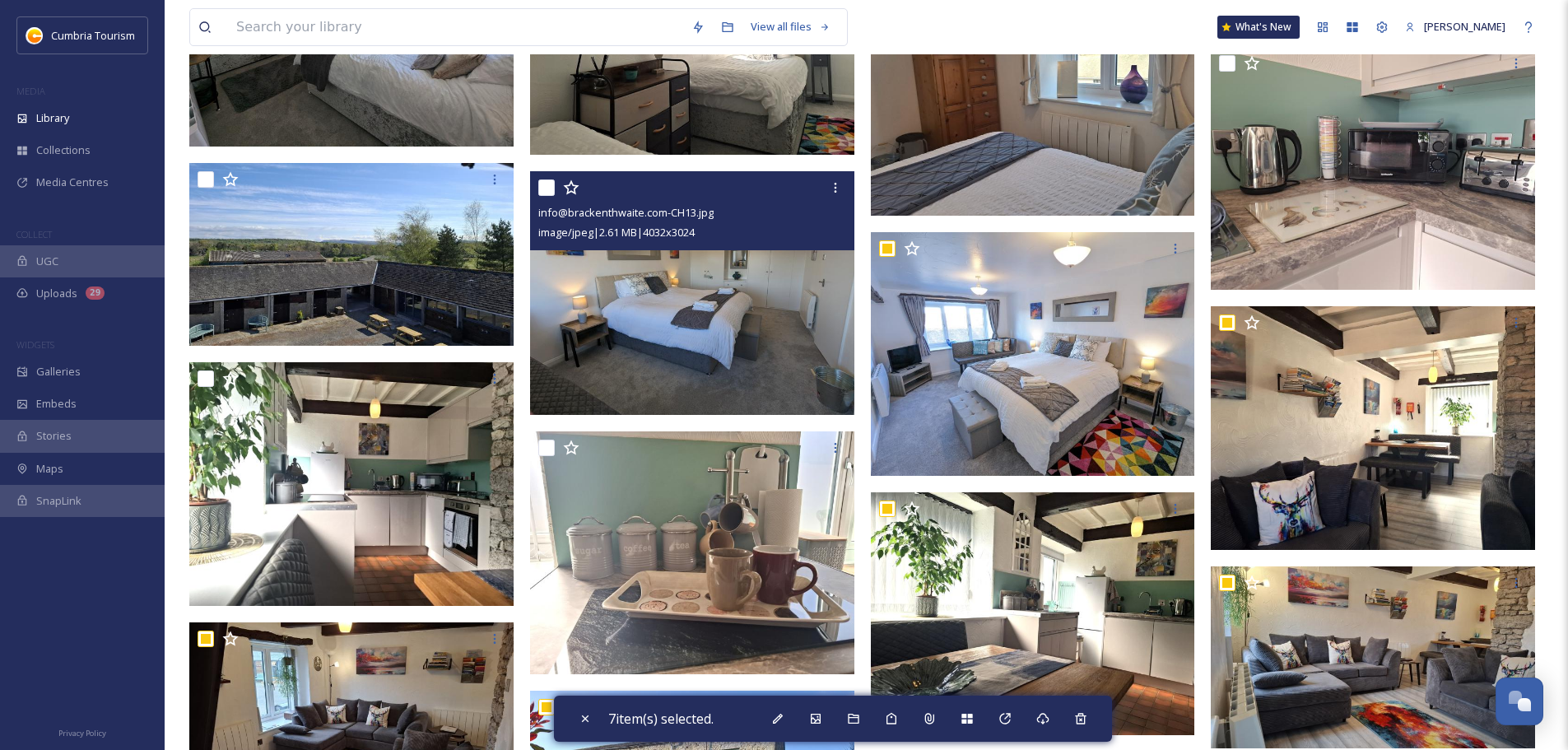
click at [543, 182] on input "checkbox" at bounding box center [546, 187] width 17 height 17
checkbox input "true"
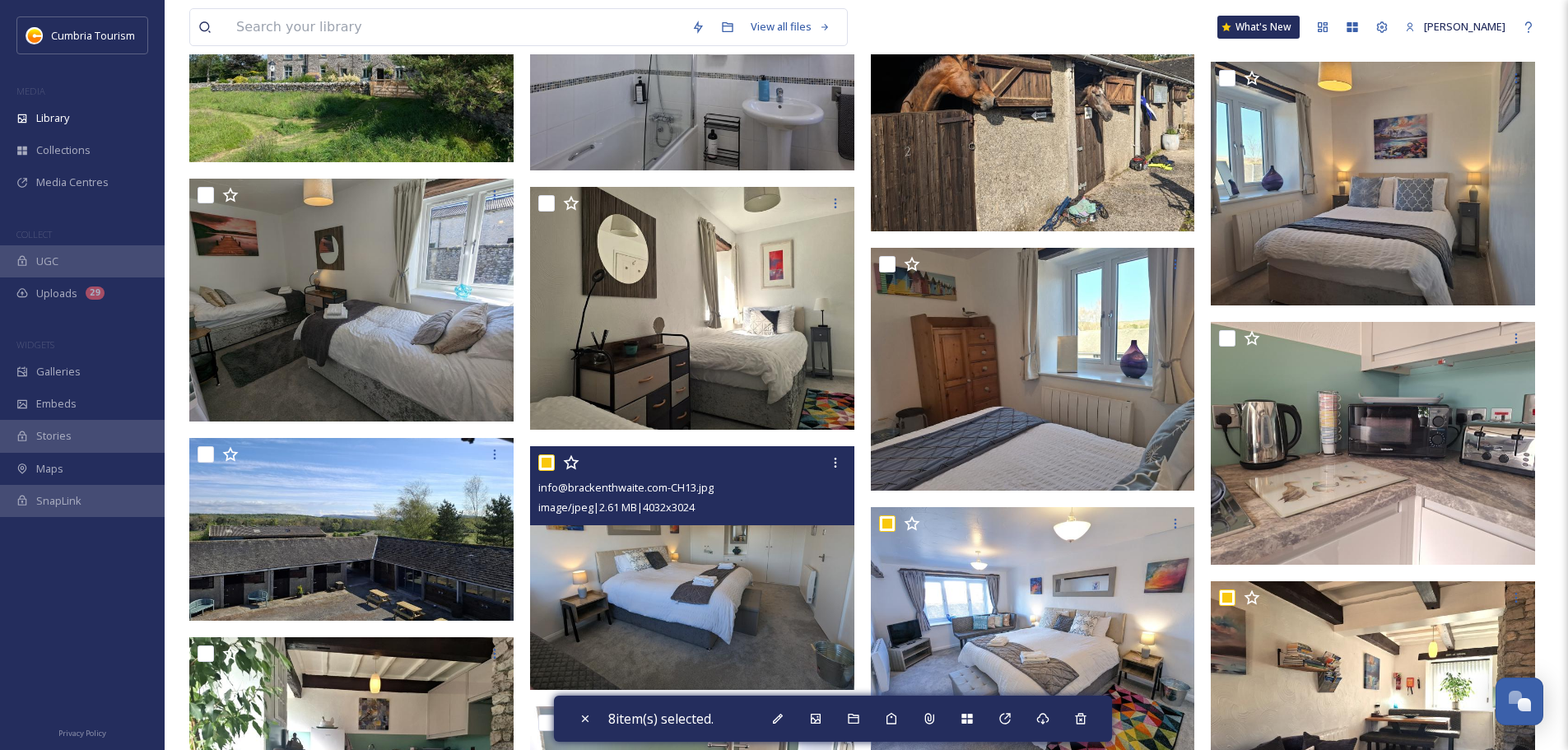
scroll to position [784, 0]
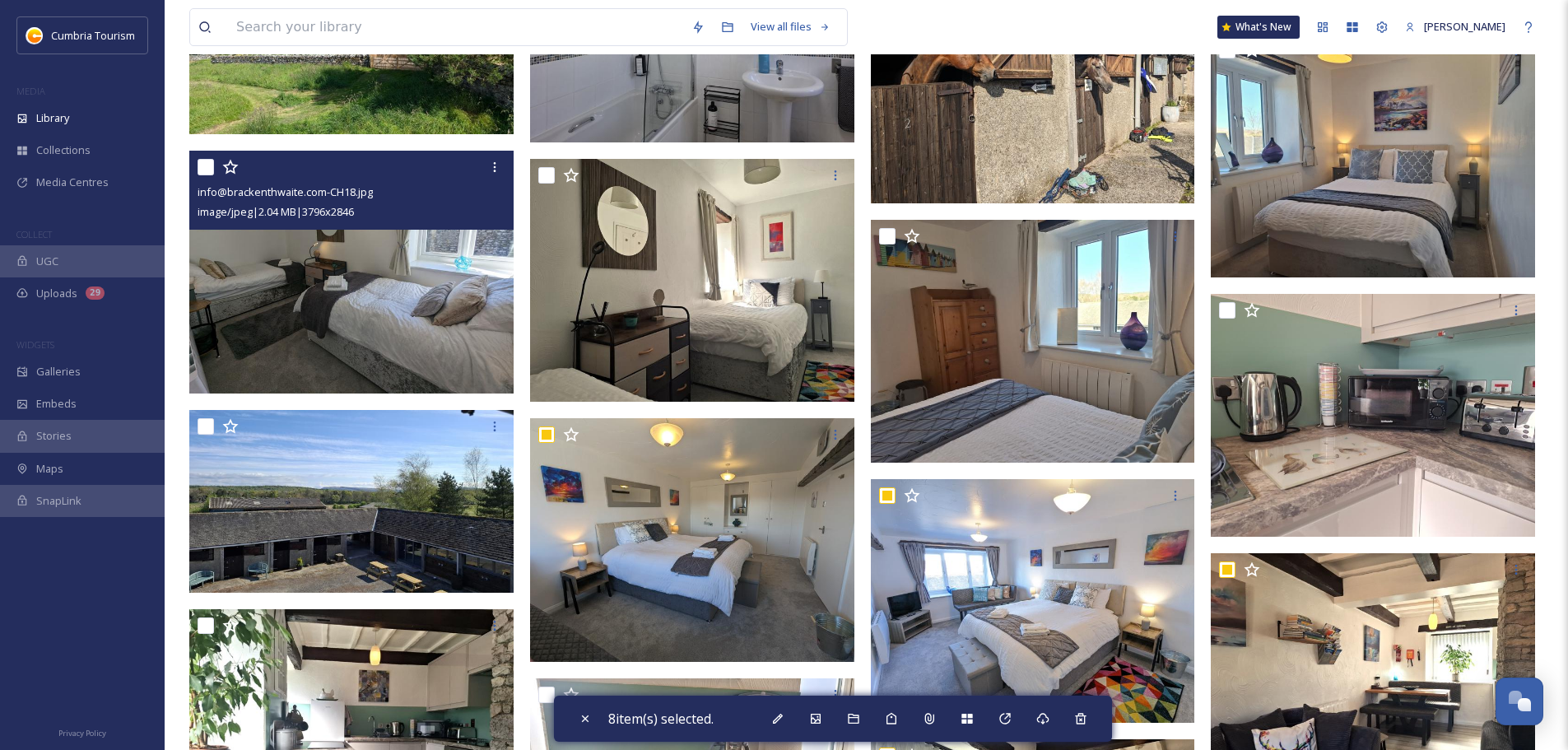
click at [201, 164] on input "checkbox" at bounding box center [206, 167] width 17 height 17
checkbox input "true"
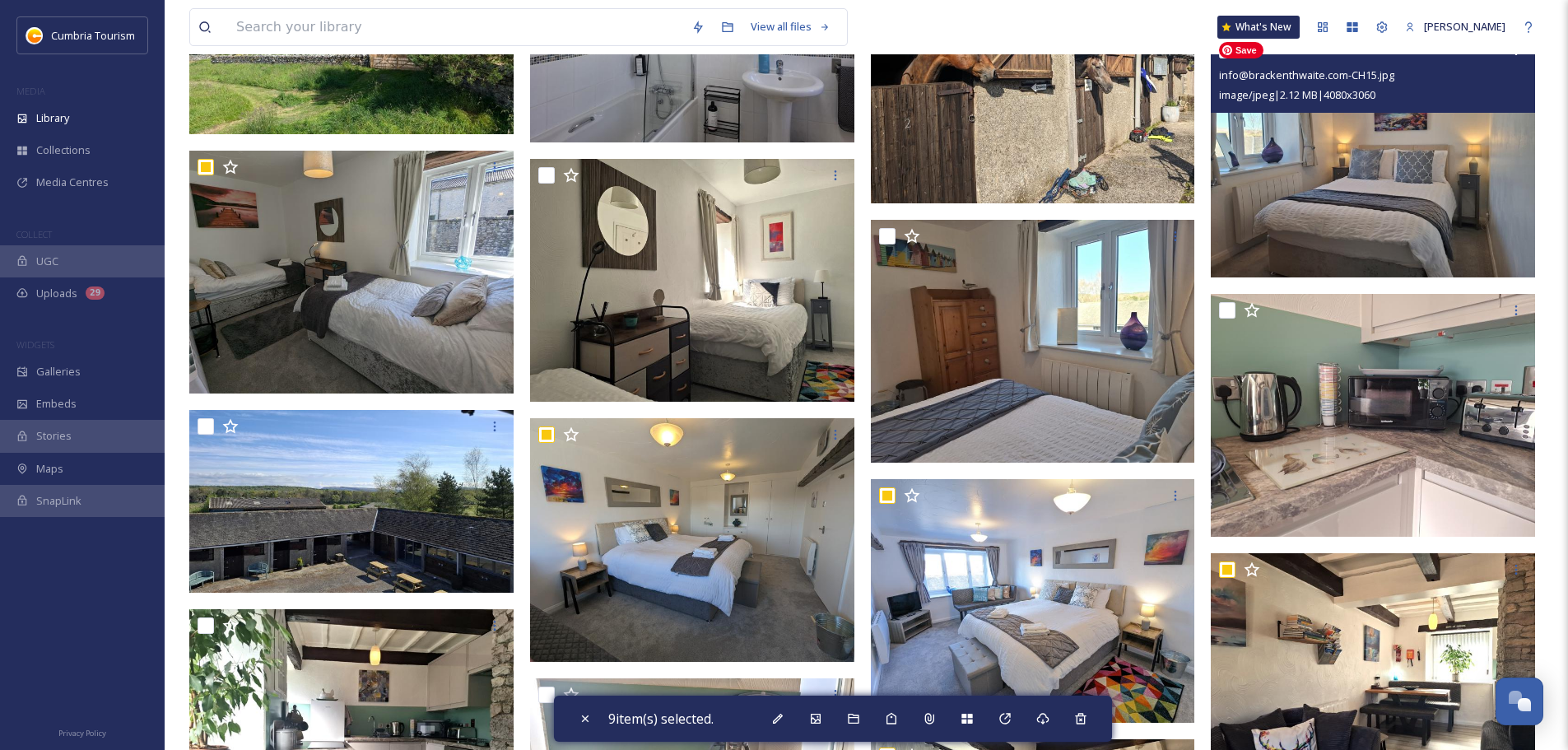
scroll to position [620, 0]
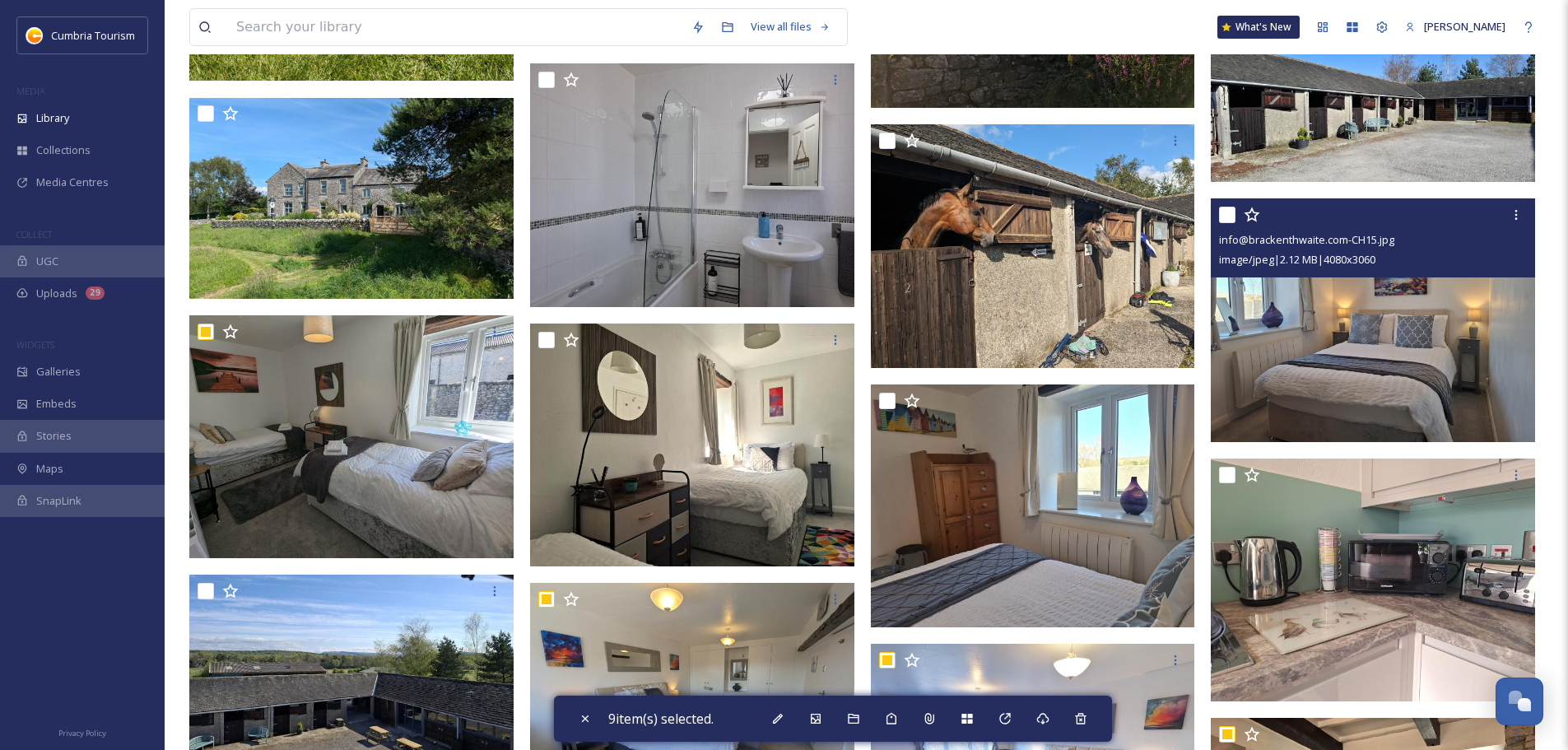
click at [1231, 216] on input "checkbox" at bounding box center [1227, 215] width 17 height 17
checkbox input "true"
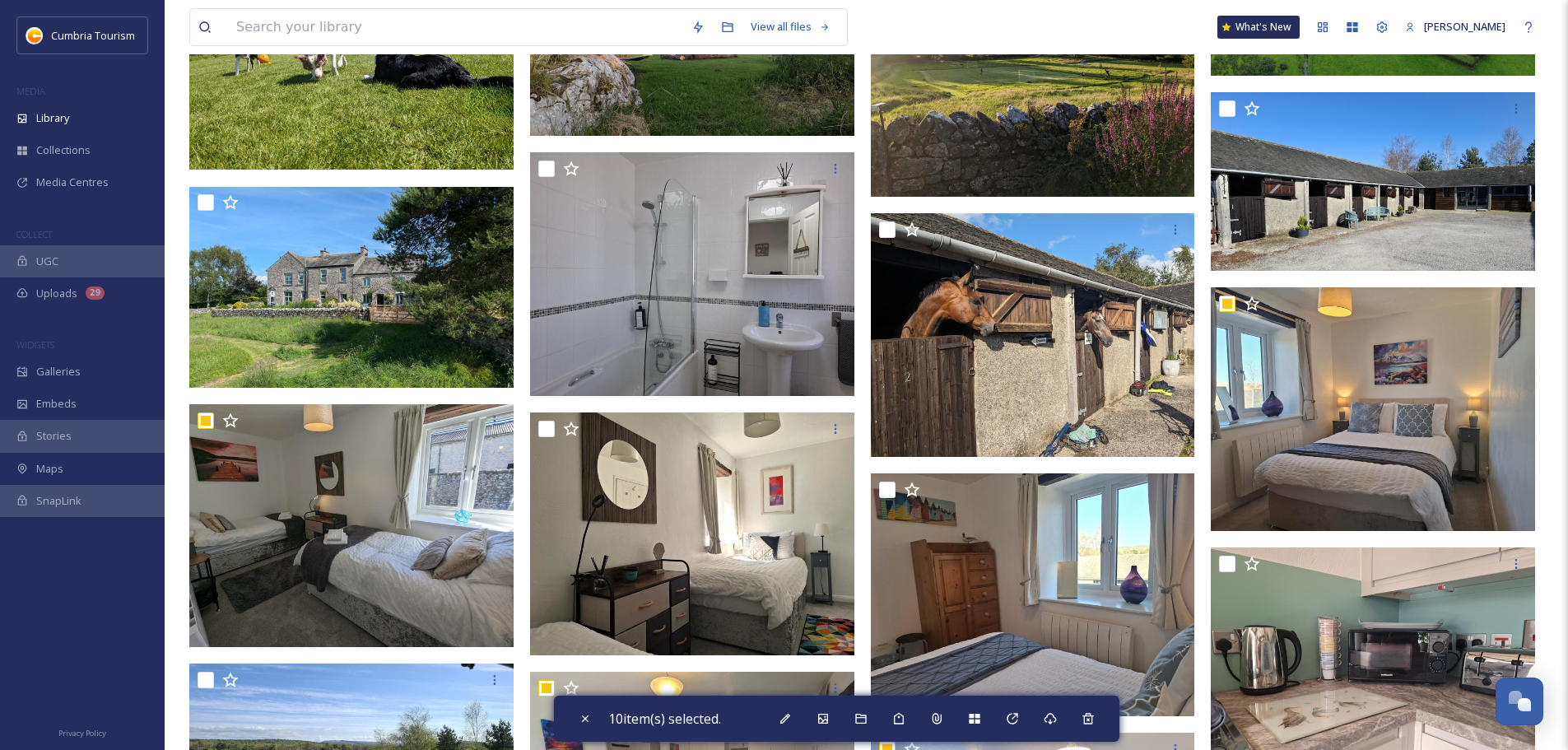
scroll to position [373, 0]
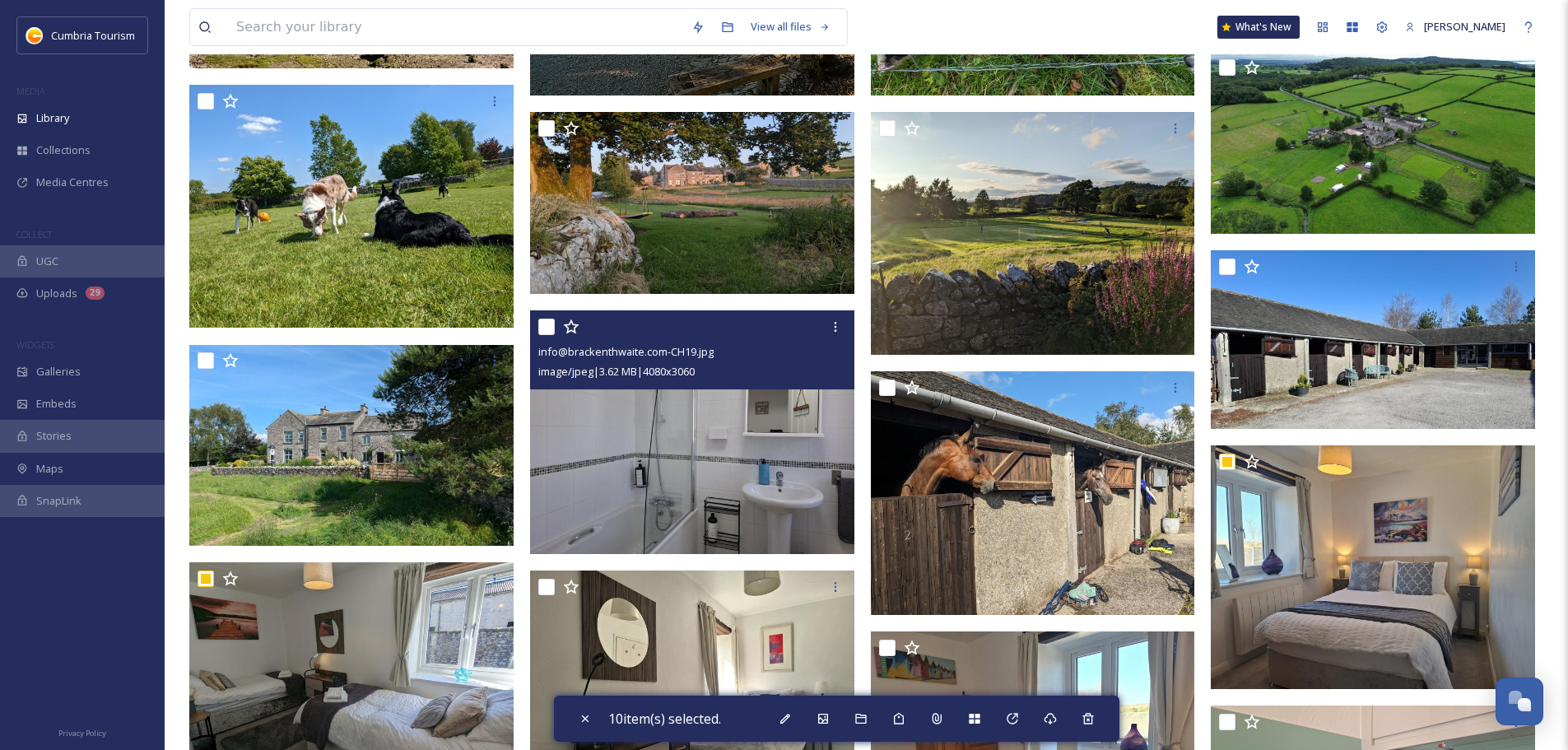
click at [541, 329] on input "checkbox" at bounding box center [546, 327] width 17 height 17
checkbox input "true"
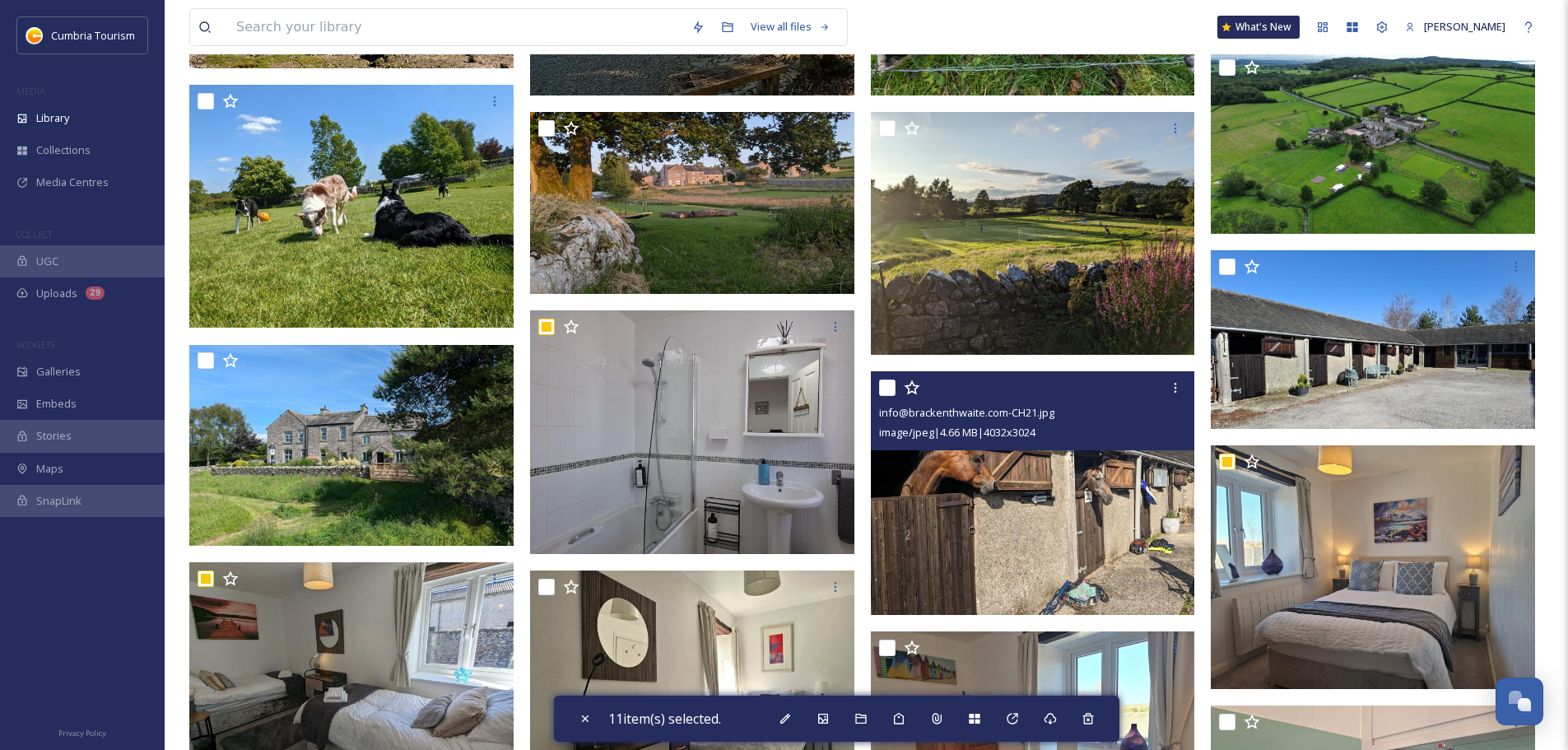
click at [890, 390] on input "checkbox" at bounding box center [887, 388] width 17 height 17
checkbox input "true"
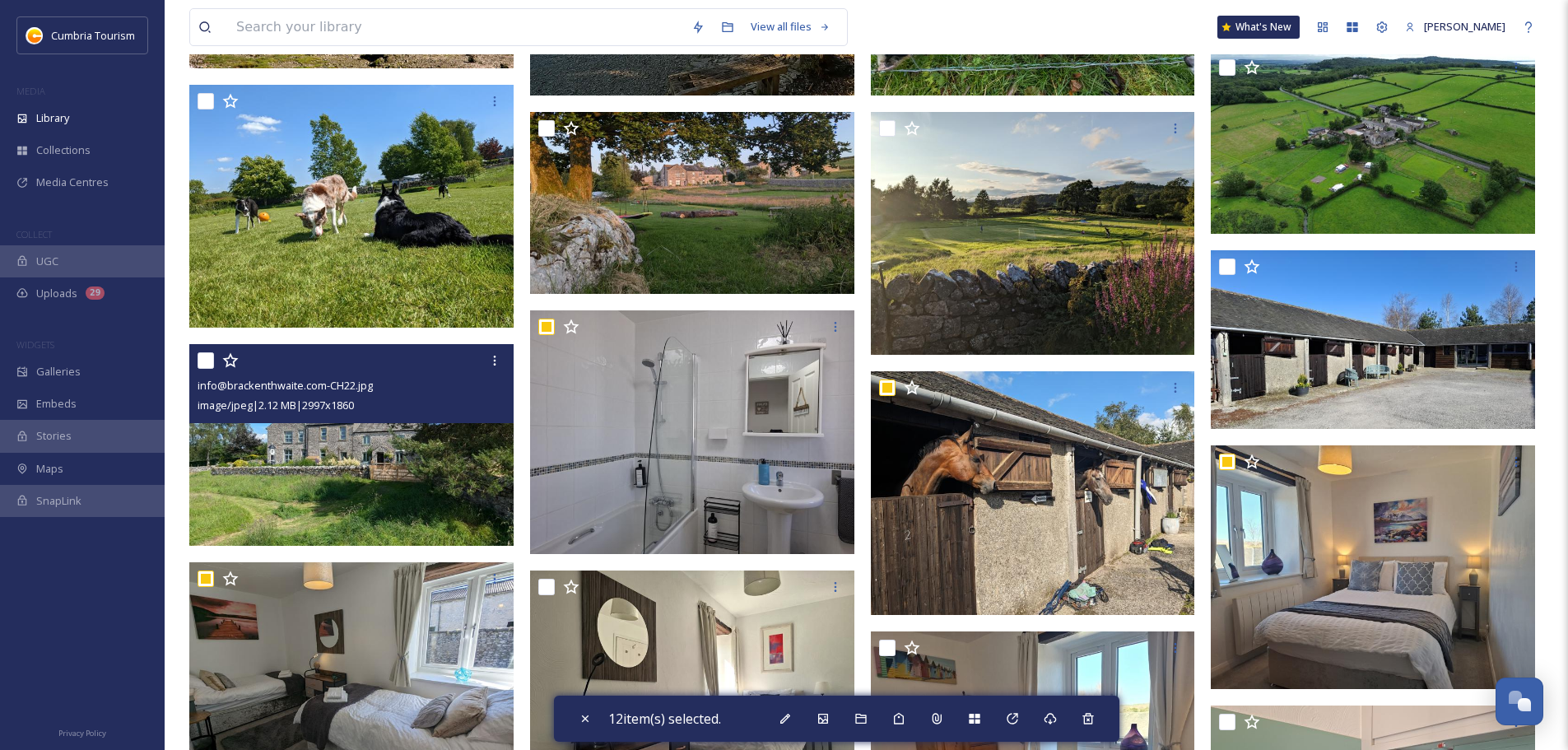
click at [209, 360] on input "checkbox" at bounding box center [206, 360] width 17 height 17
checkbox input "true"
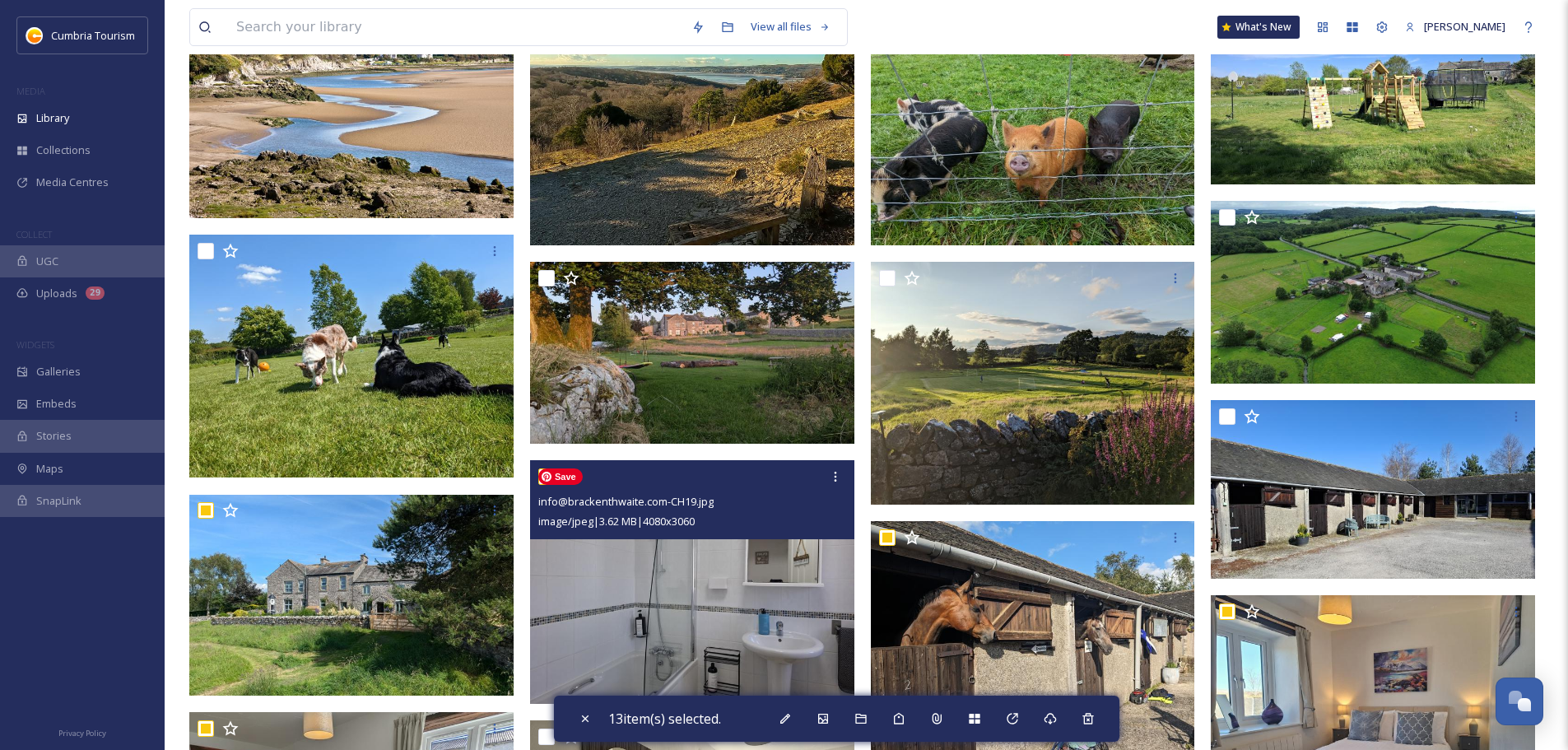
scroll to position [208, 0]
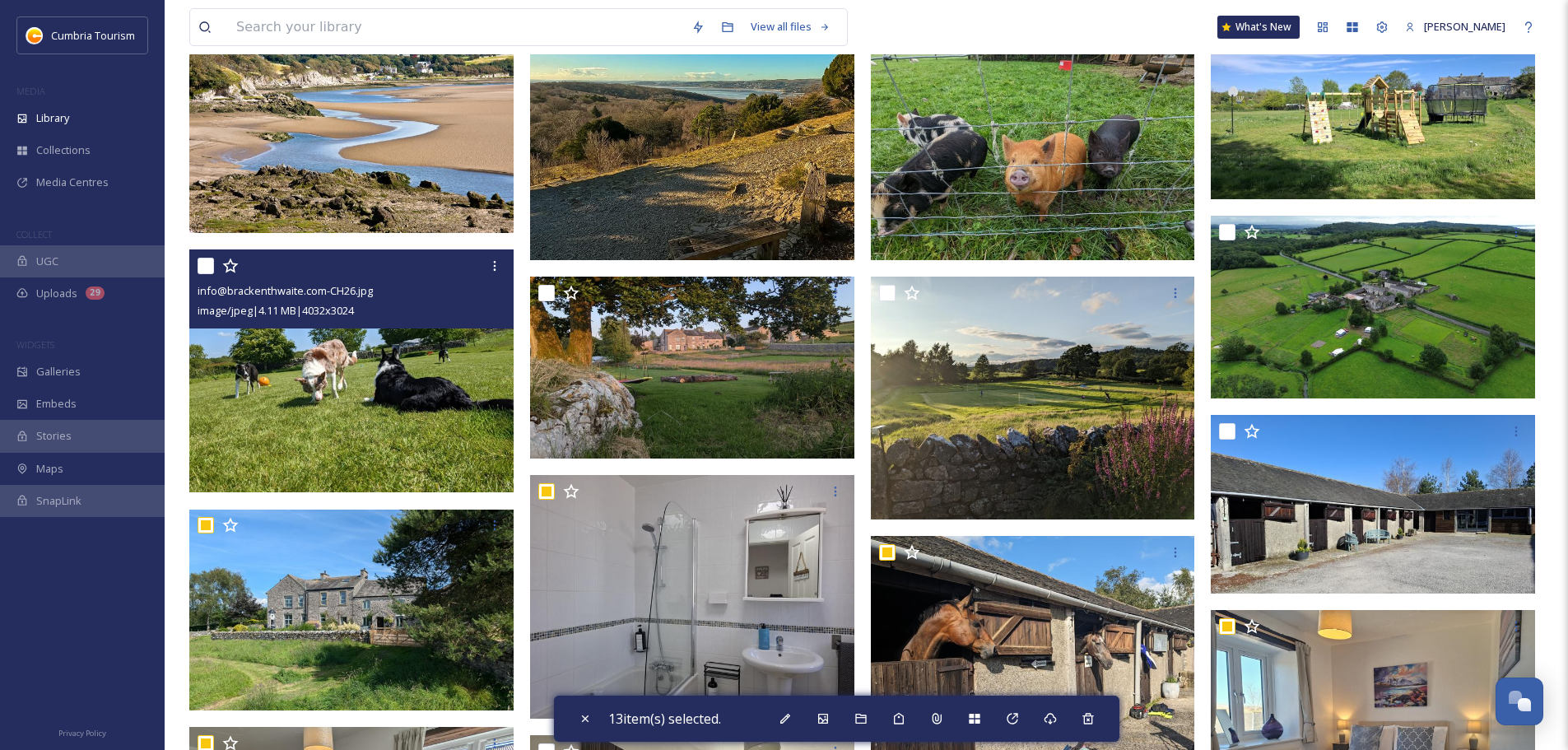
click at [203, 269] on input "checkbox" at bounding box center [206, 266] width 17 height 17
checkbox input "true"
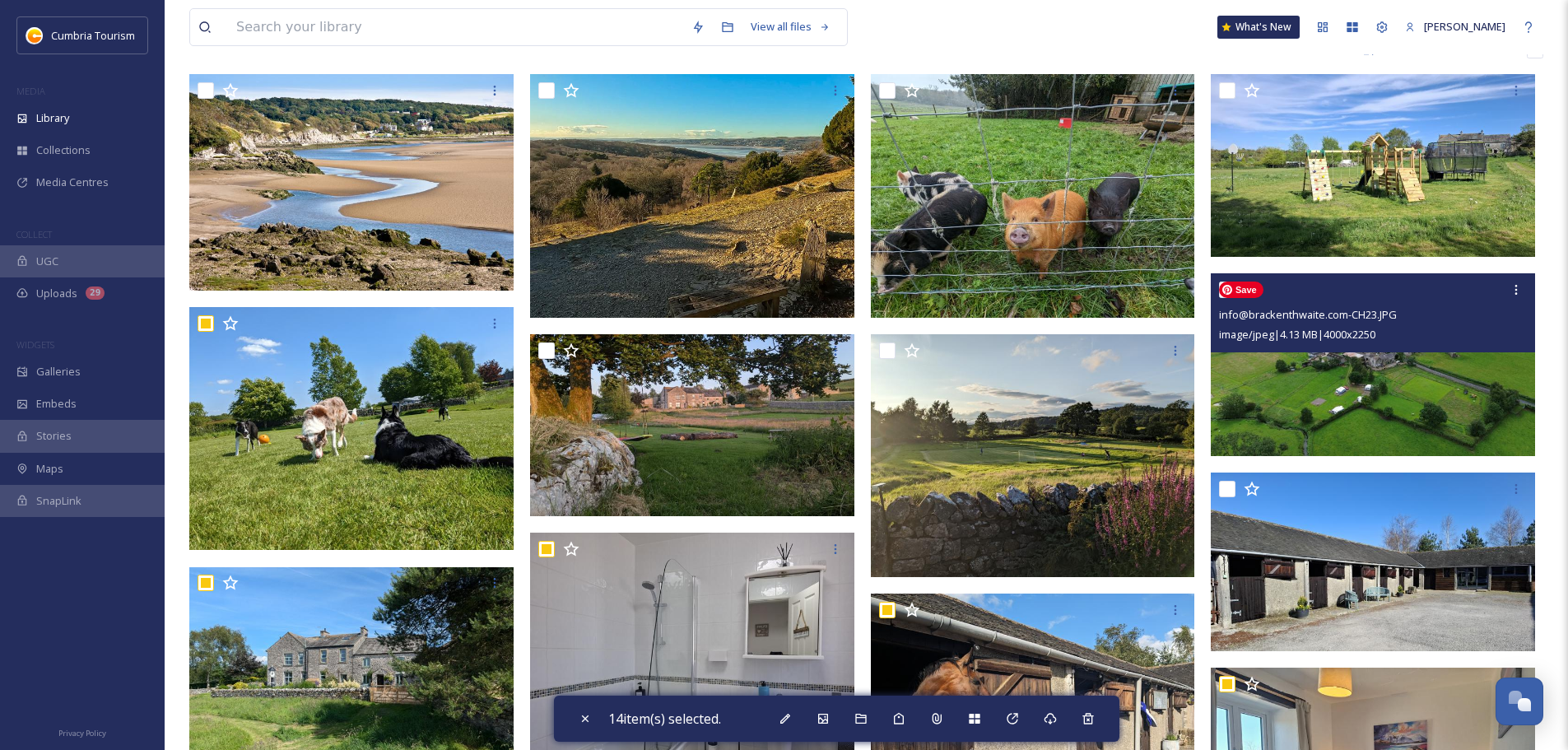
scroll to position [126, 0]
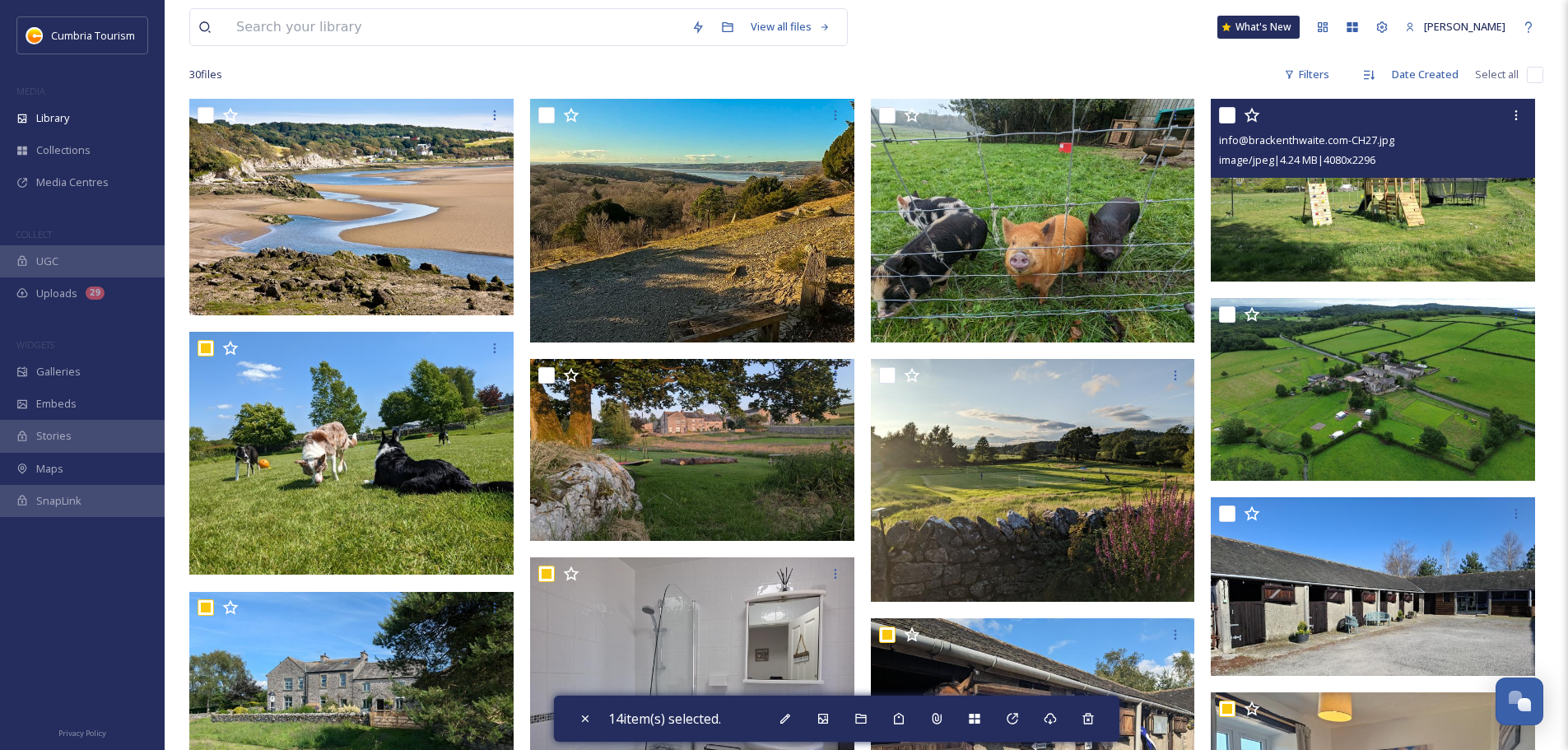
click at [1224, 118] on input "checkbox" at bounding box center [1227, 115] width 17 height 17
checkbox input "true"
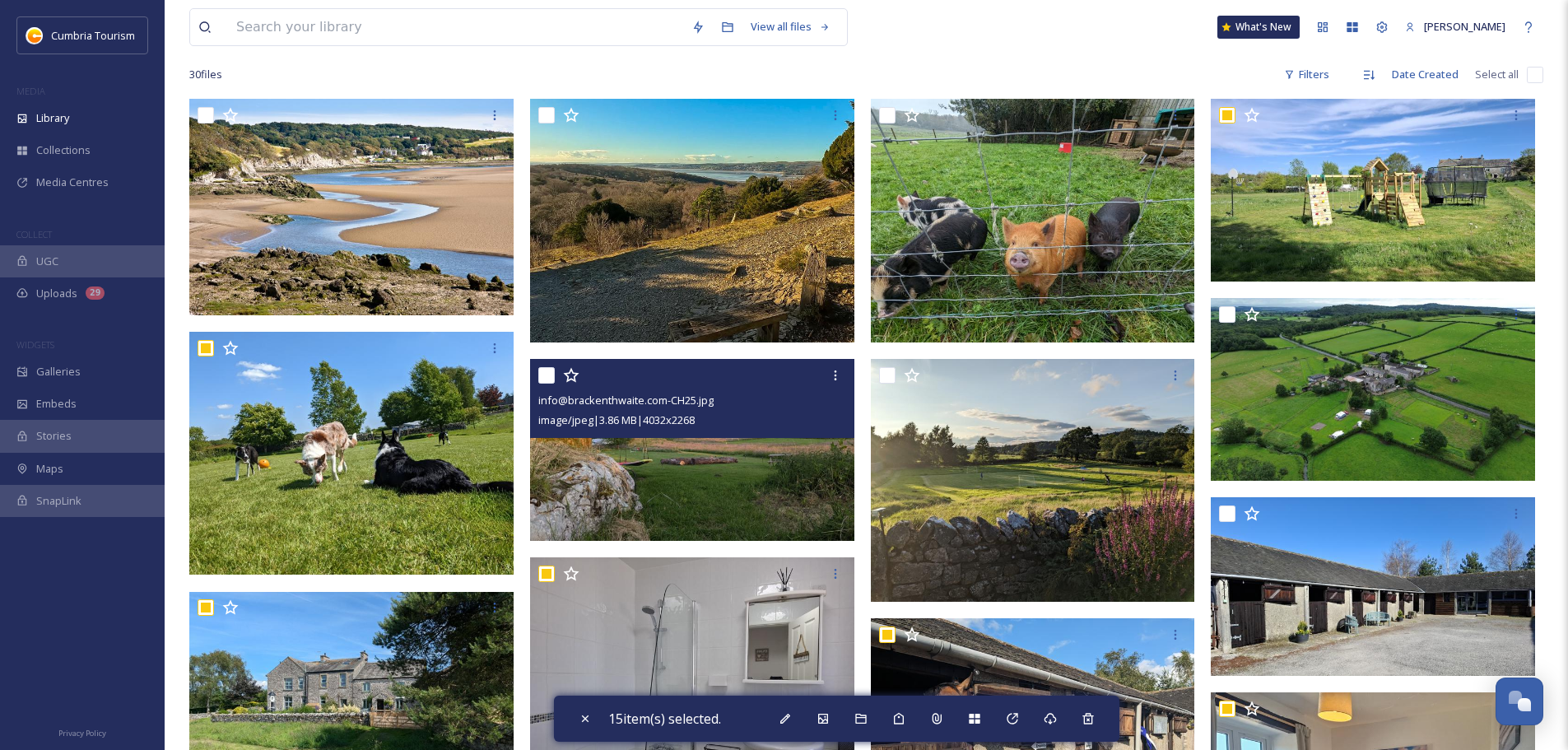
click at [549, 375] on input "checkbox" at bounding box center [546, 375] width 17 height 17
checkbox input "true"
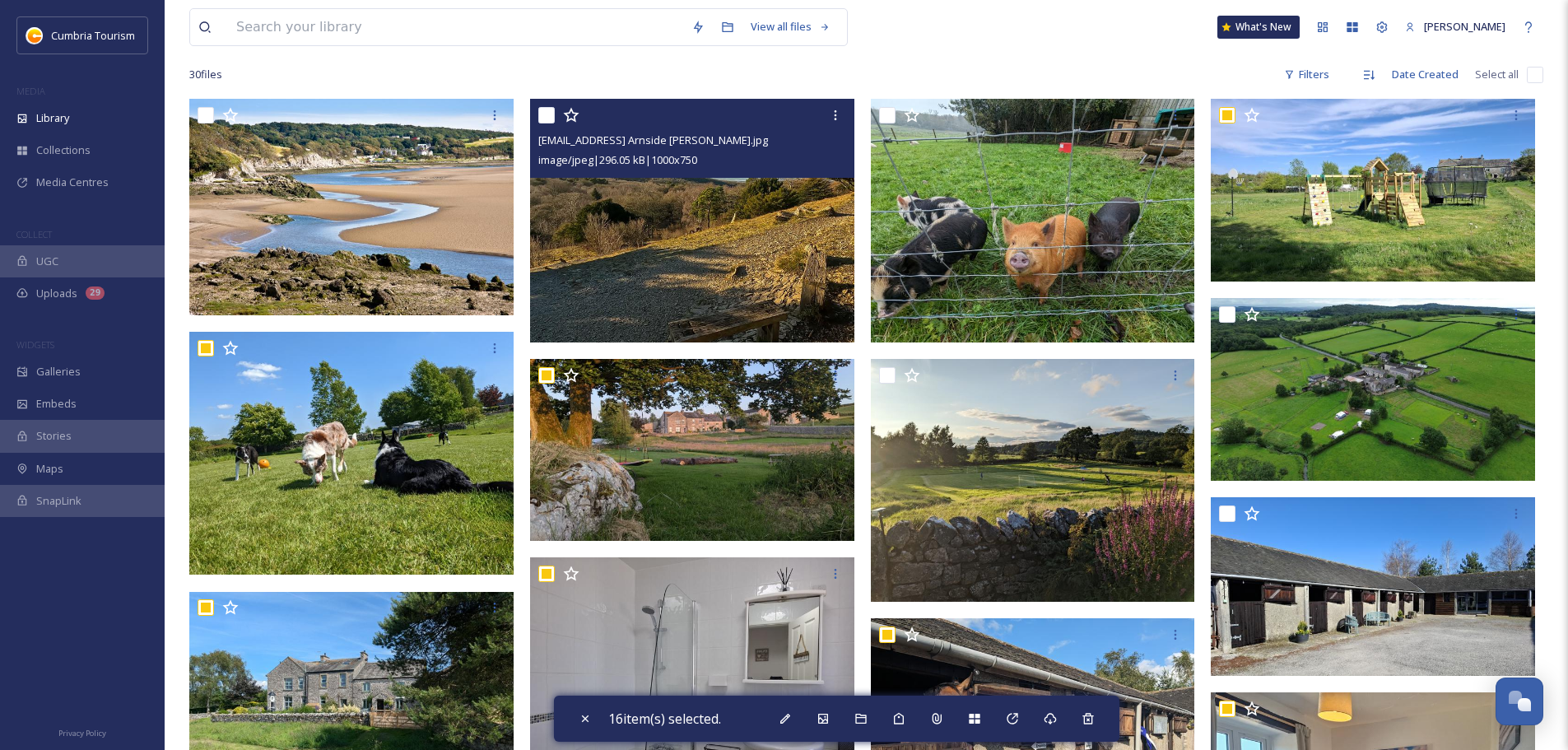
click at [542, 119] on input "checkbox" at bounding box center [546, 115] width 17 height 17
checkbox input "true"
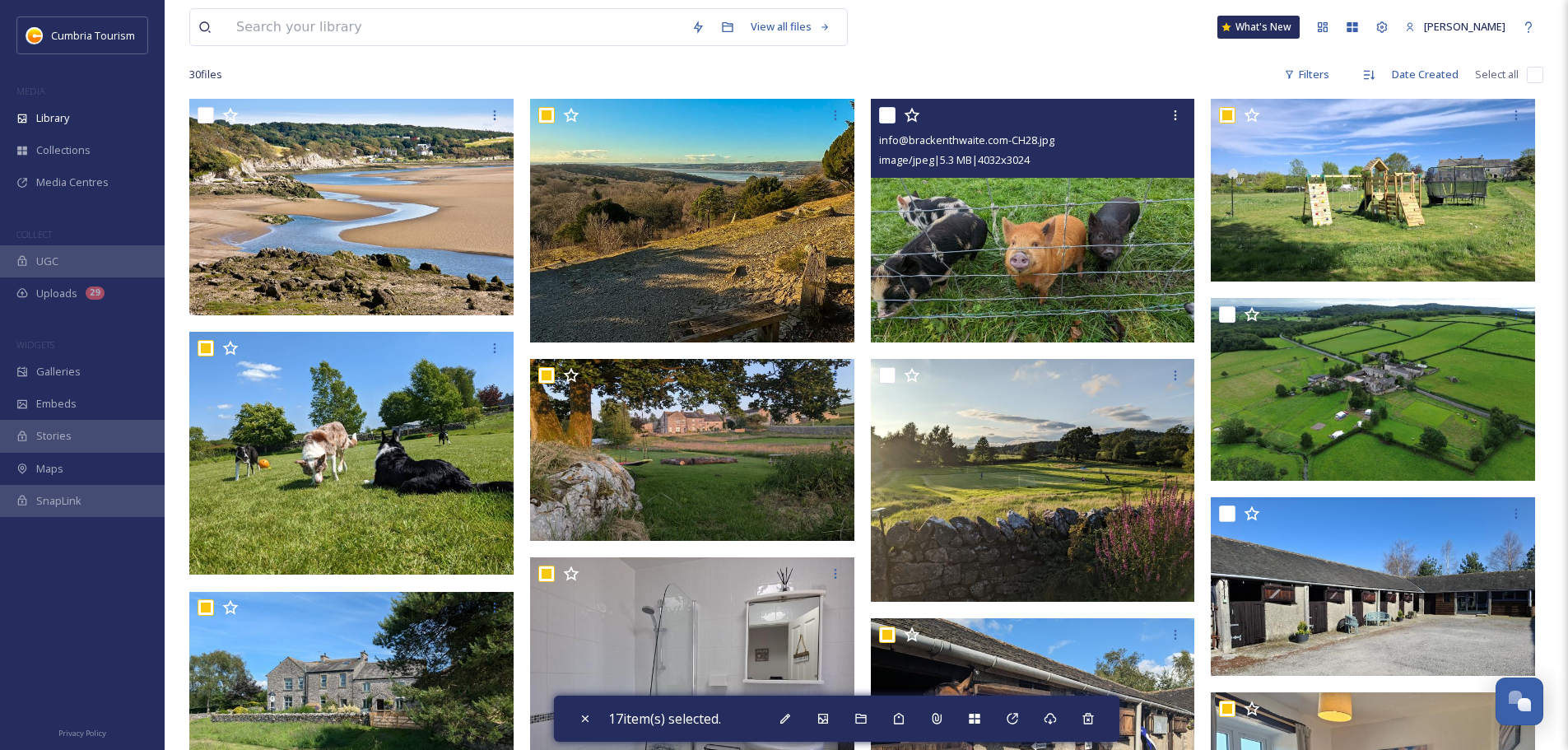
click at [885, 115] on input "checkbox" at bounding box center [887, 115] width 17 height 17
checkbox input "true"
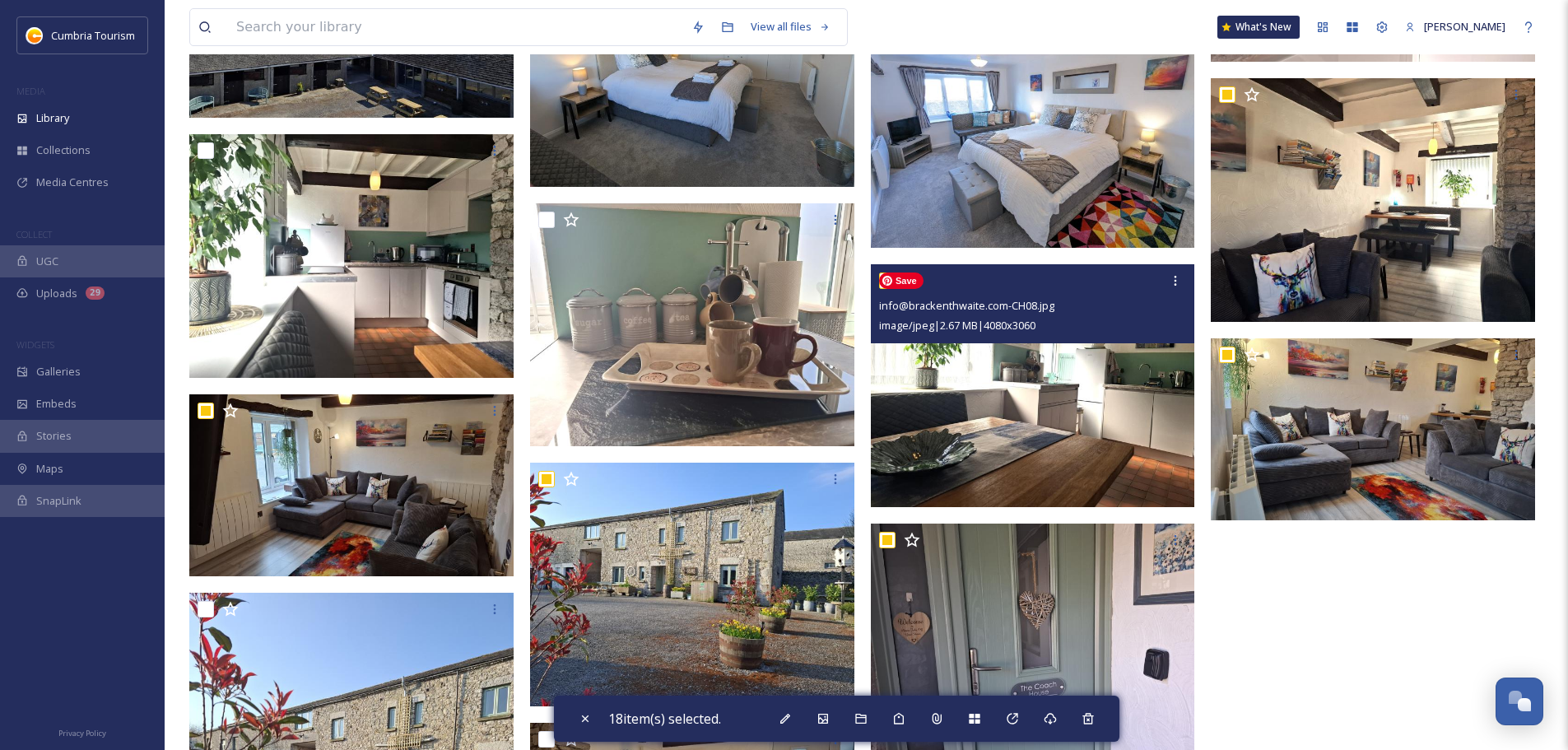
scroll to position [1114, 0]
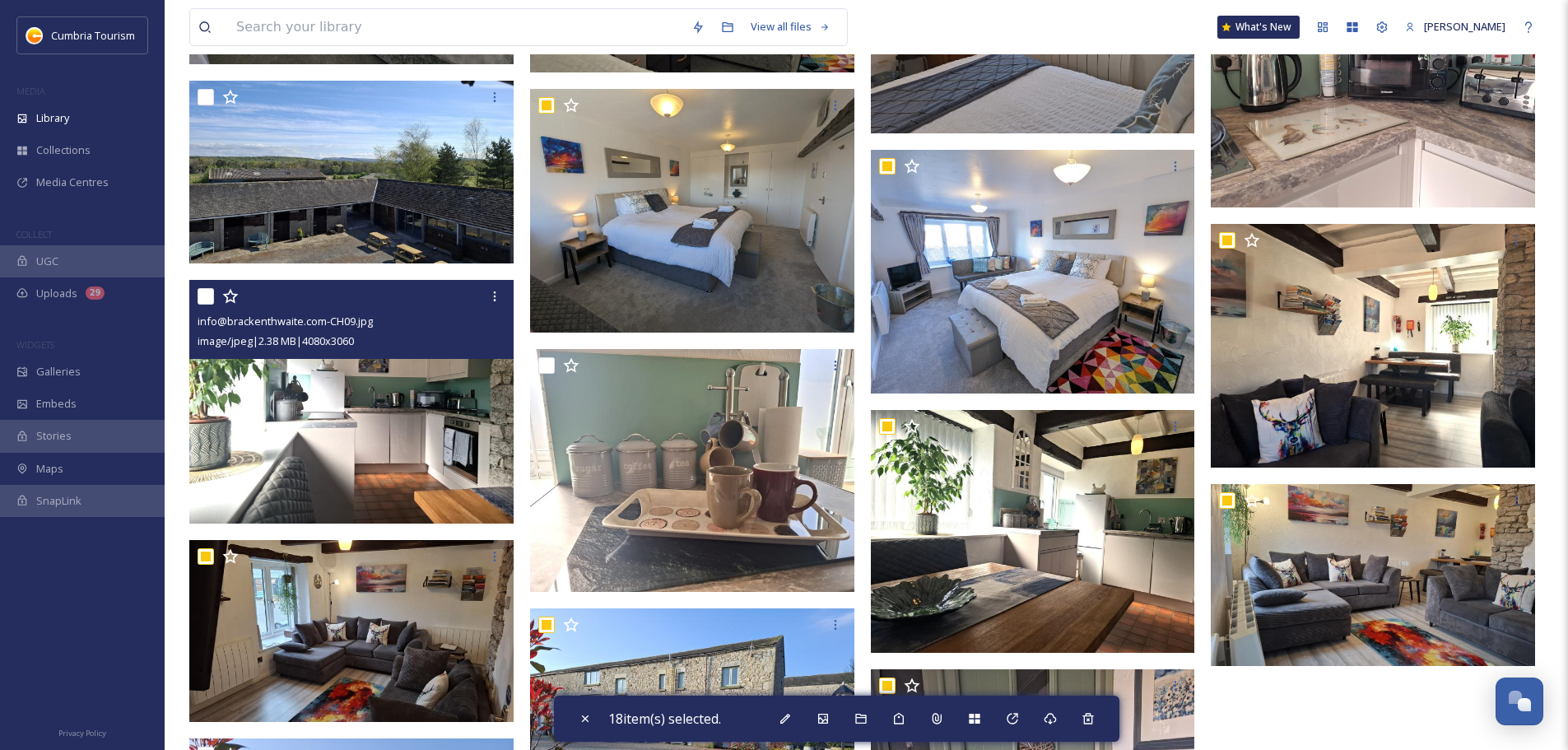
click at [201, 298] on input "checkbox" at bounding box center [206, 296] width 17 height 17
checkbox input "true"
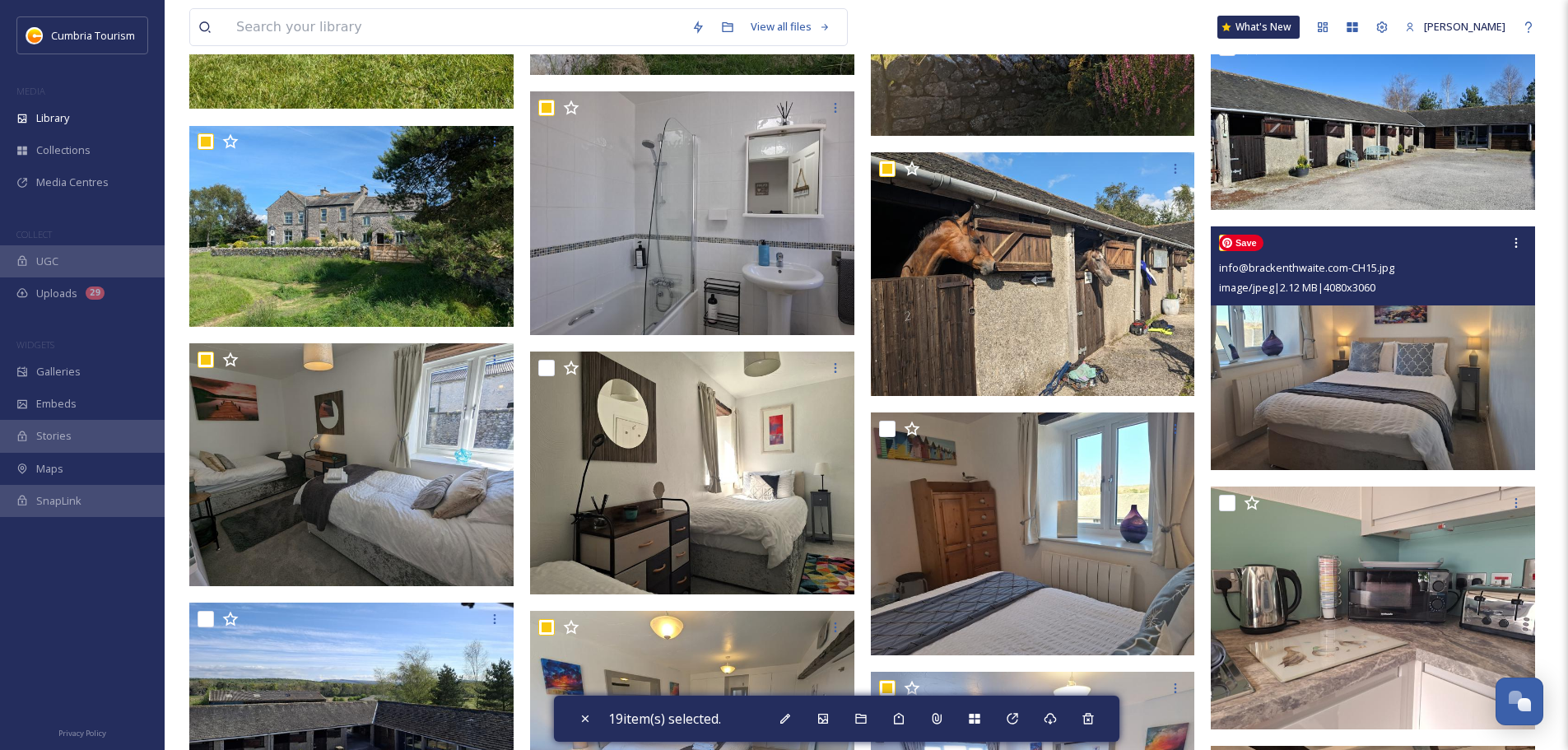
scroll to position [620, 0]
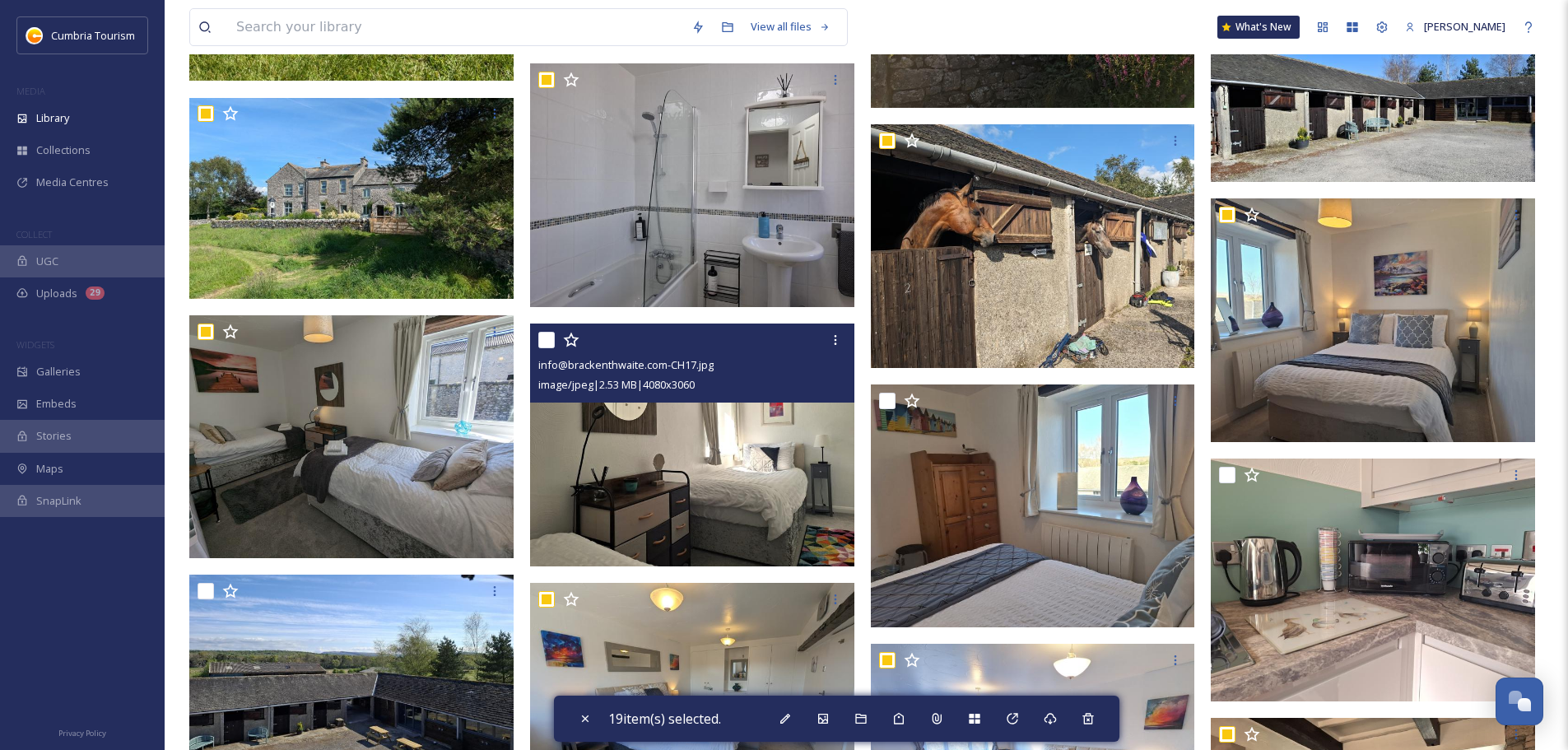
click at [545, 332] on input "checkbox" at bounding box center [546, 340] width 17 height 17
checkbox input "true"
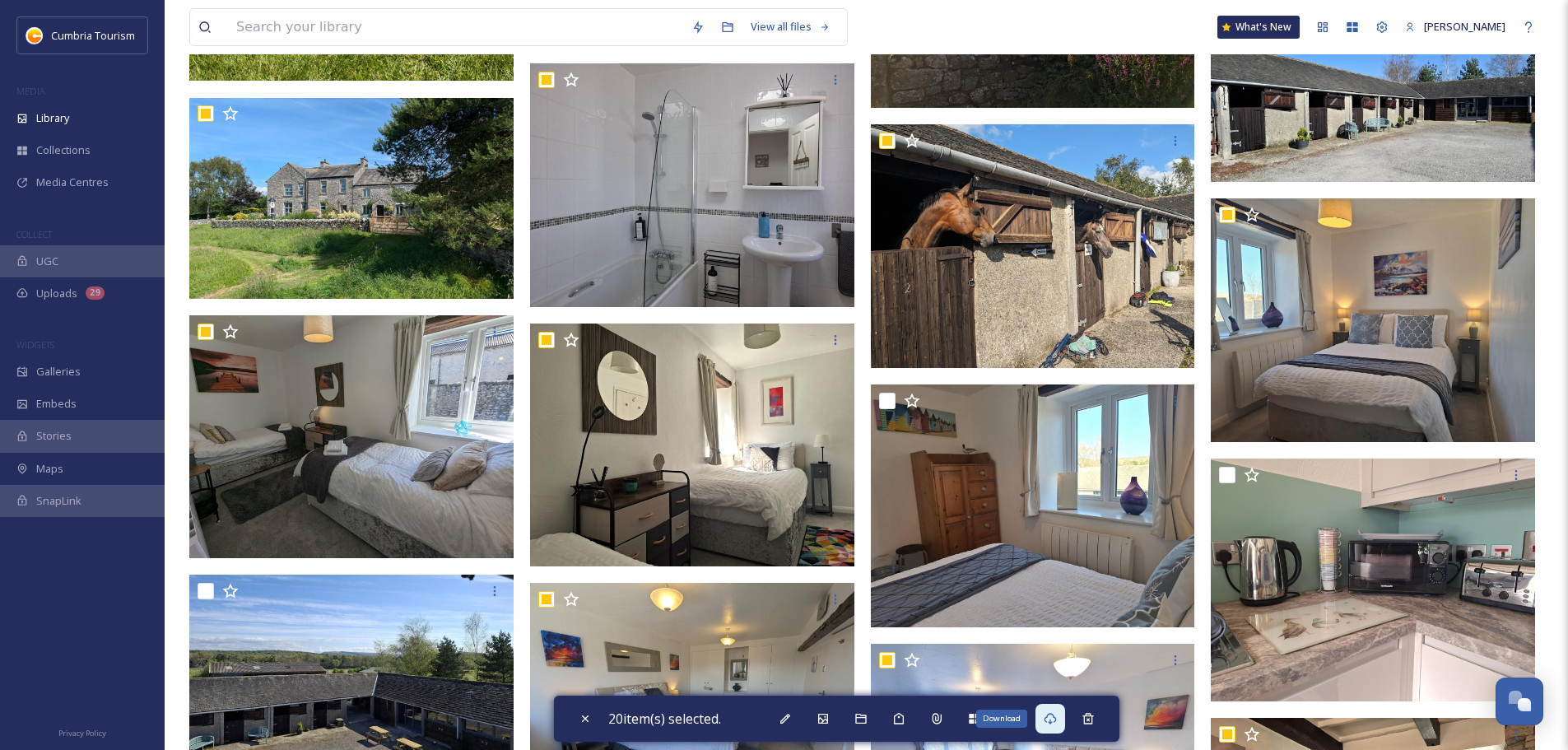
click at [1050, 713] on icon at bounding box center [1050, 718] width 13 height 13
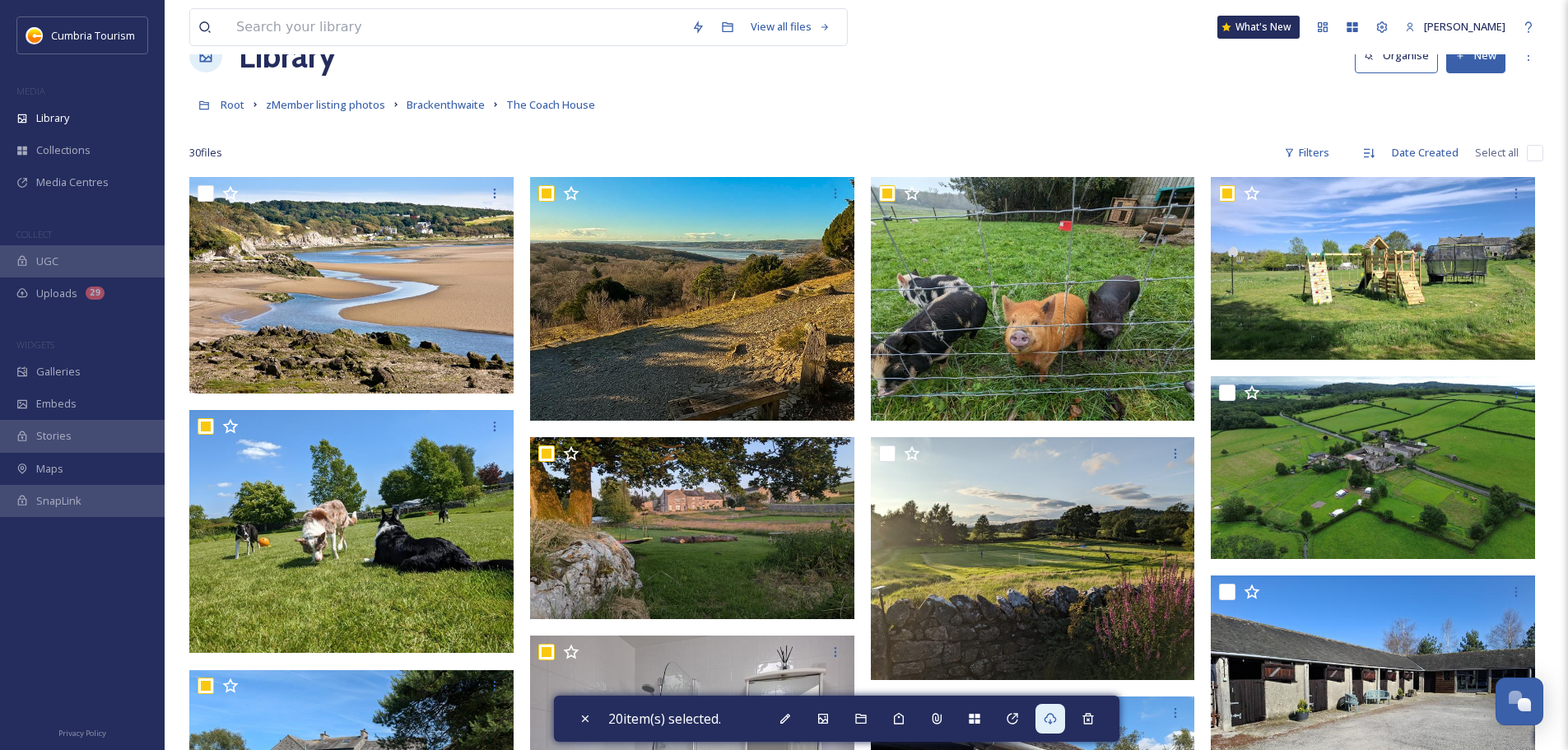
scroll to position [0, 0]
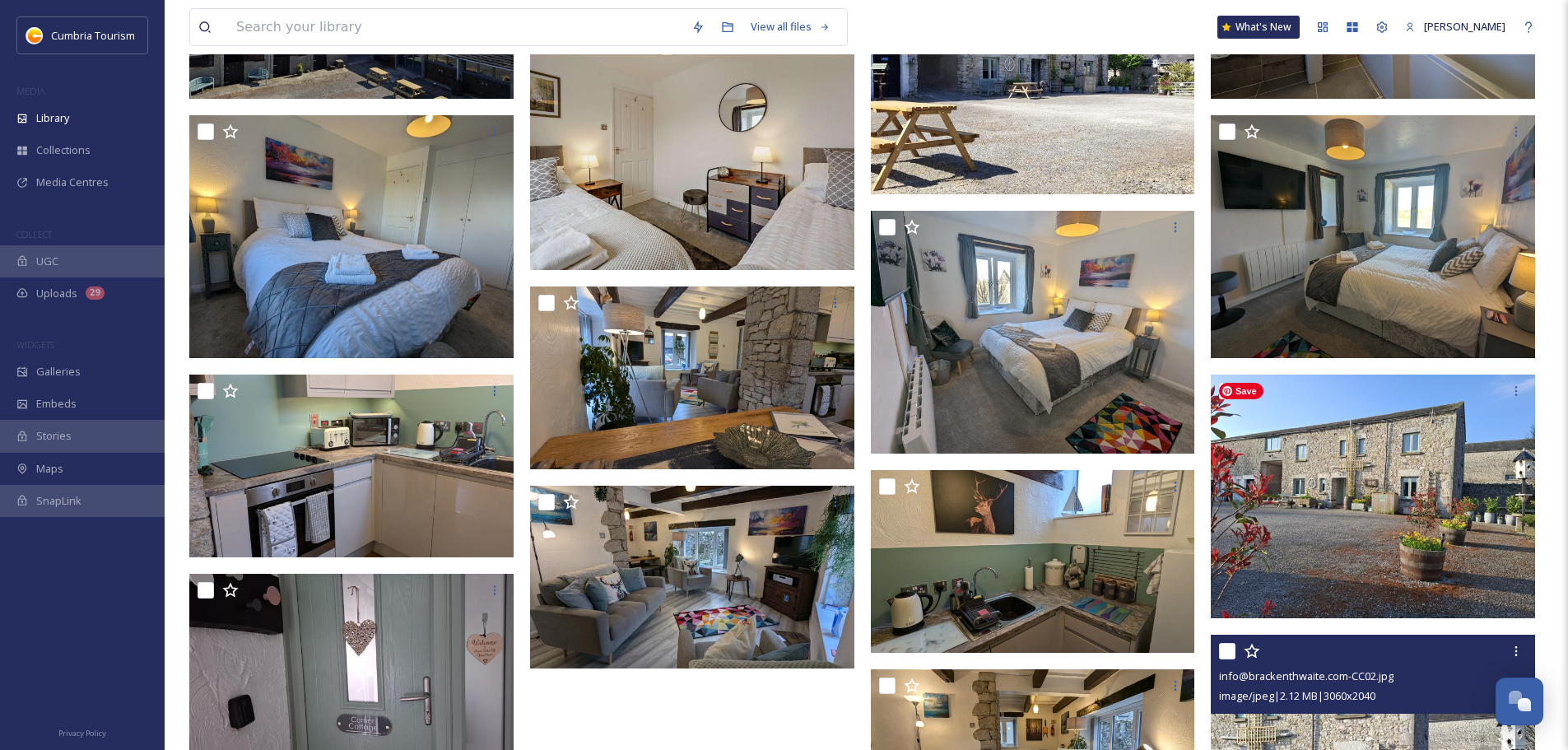
scroll to position [1157, 0]
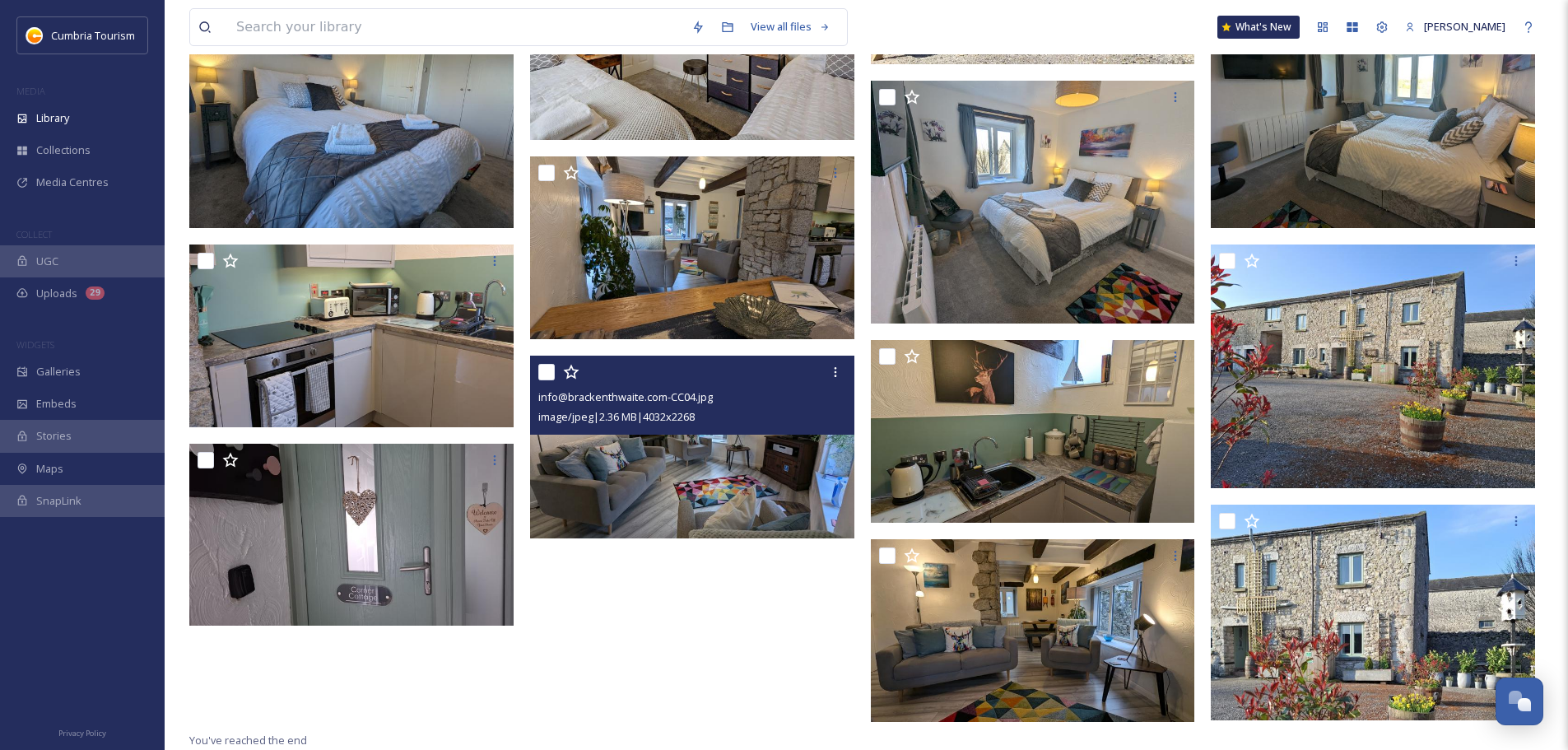
click at [548, 374] on input "checkbox" at bounding box center [546, 372] width 17 height 17
checkbox input "true"
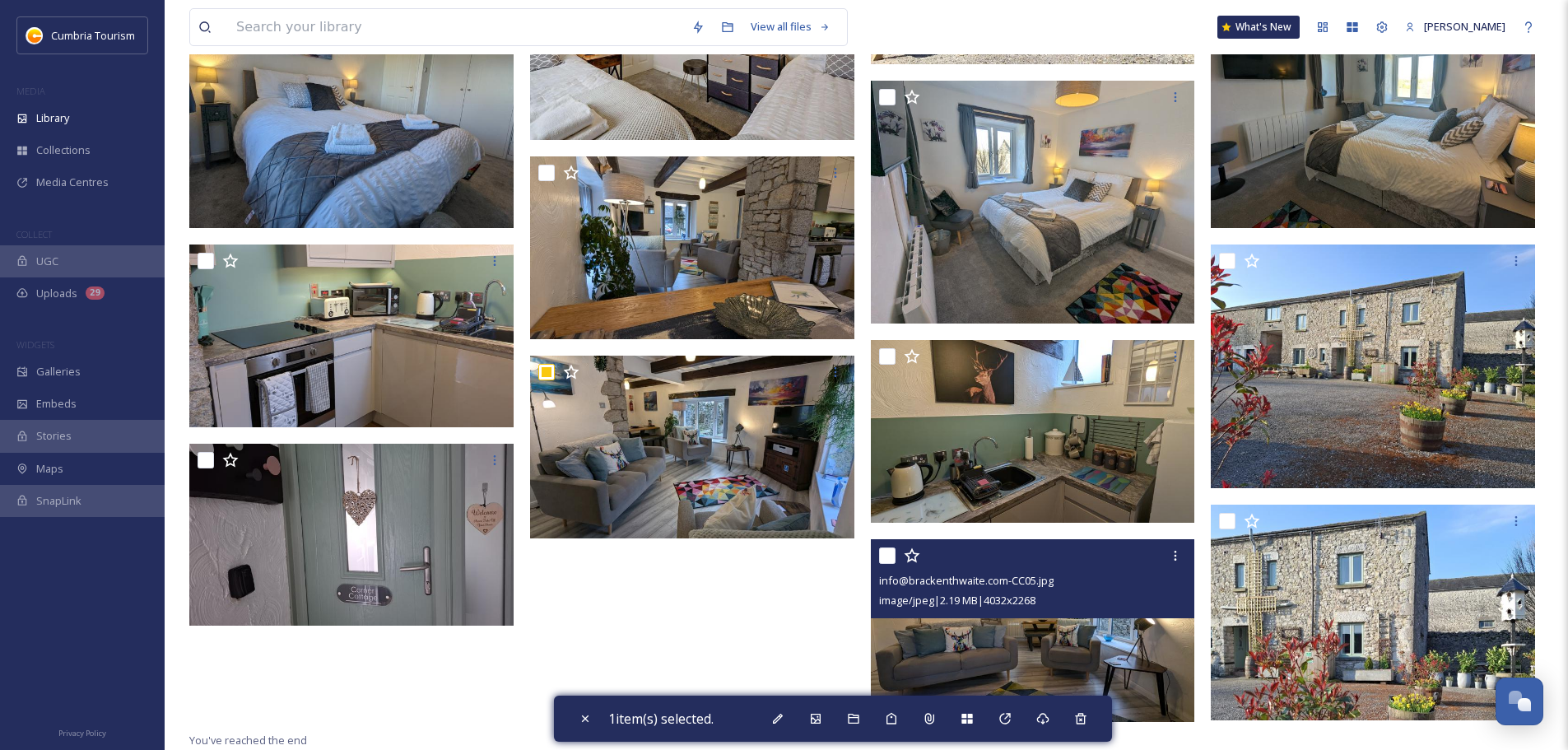
click at [893, 561] on input "checkbox" at bounding box center [887, 556] width 17 height 17
checkbox input "true"
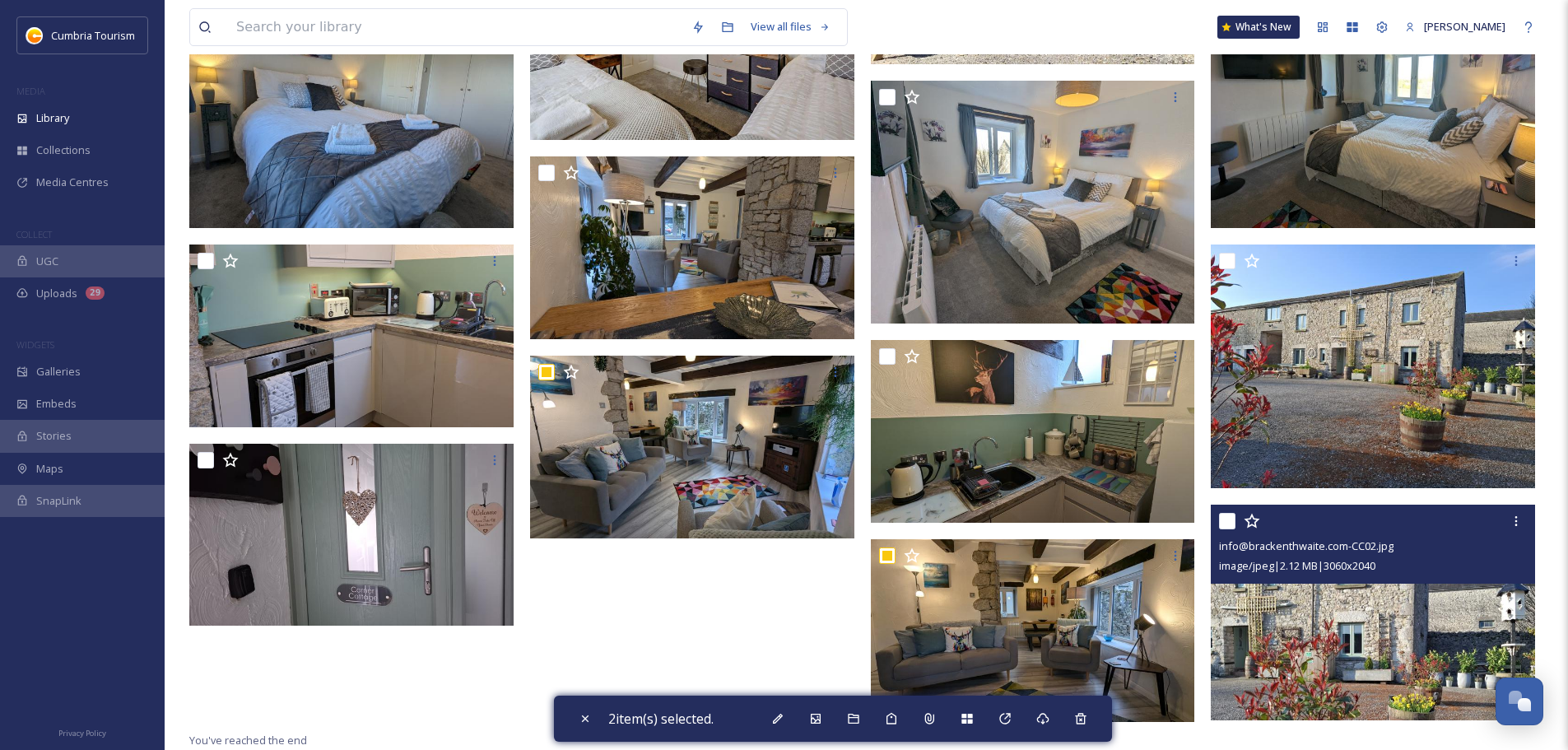
click at [1223, 527] on input "checkbox" at bounding box center [1227, 521] width 17 height 17
checkbox input "true"
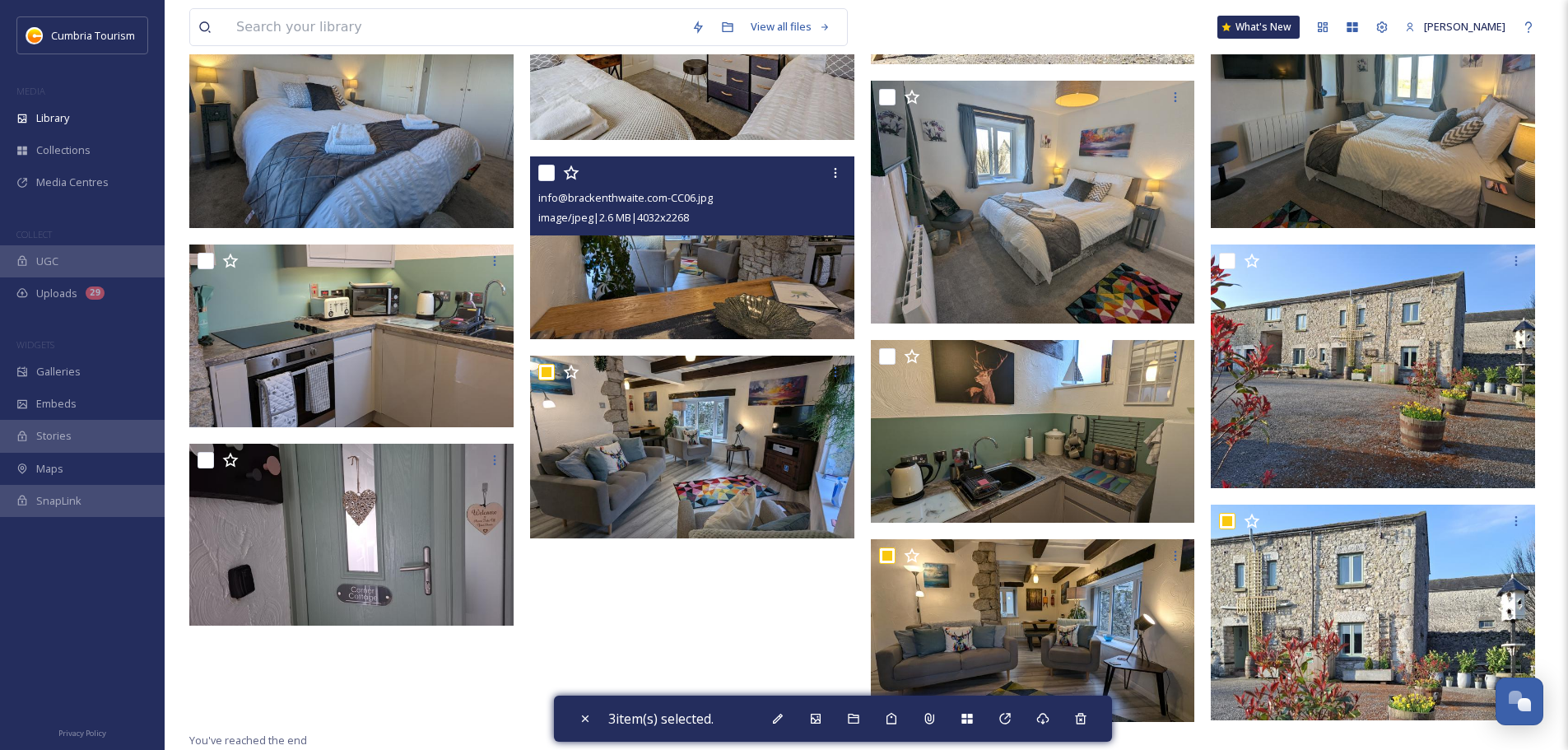
click at [545, 175] on input "checkbox" at bounding box center [546, 172] width 17 height 17
checkbox input "true"
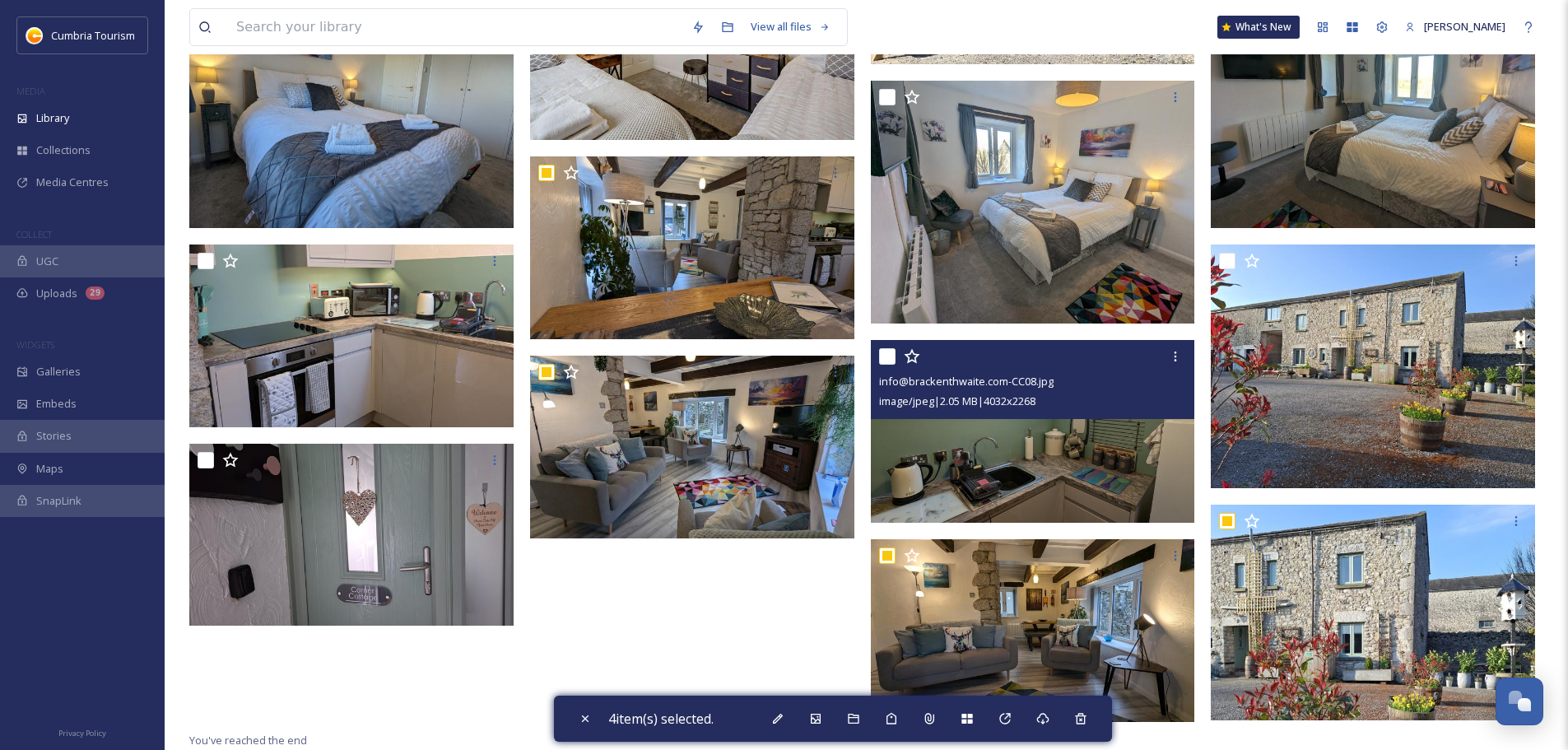
click at [887, 355] on input "checkbox" at bounding box center [887, 356] width 17 height 17
checkbox input "true"
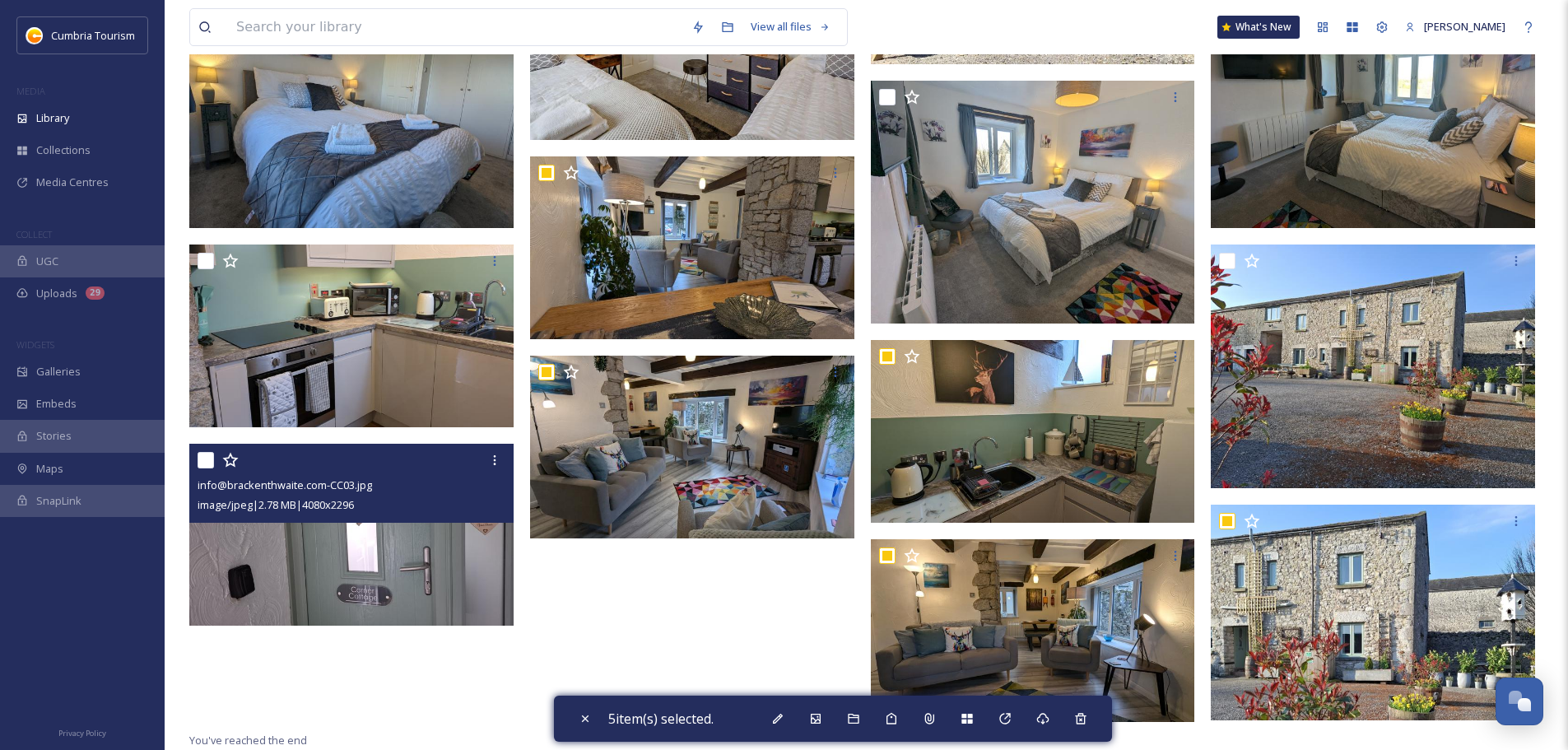
click at [202, 458] on input "checkbox" at bounding box center [206, 460] width 17 height 17
checkbox input "true"
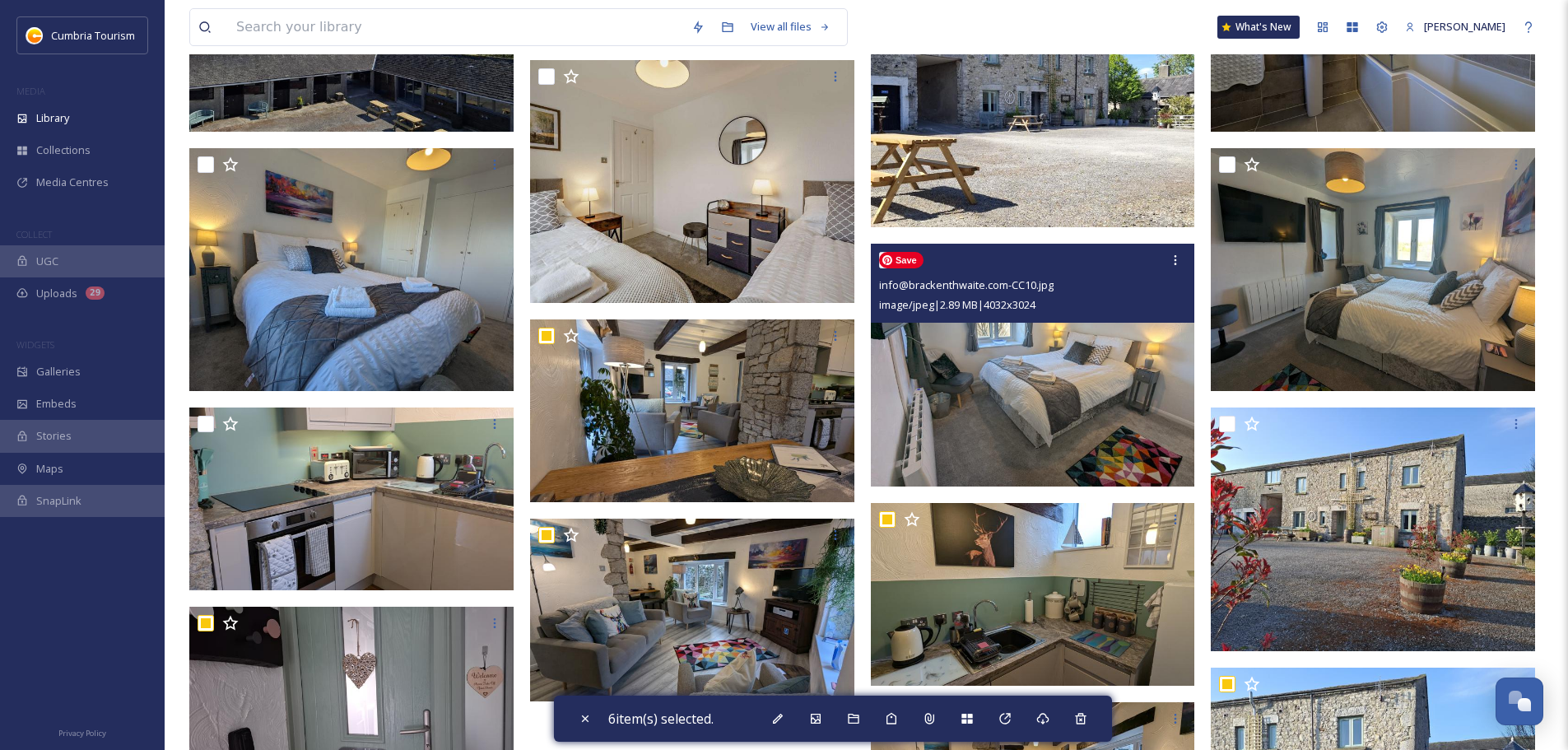
scroll to position [911, 0]
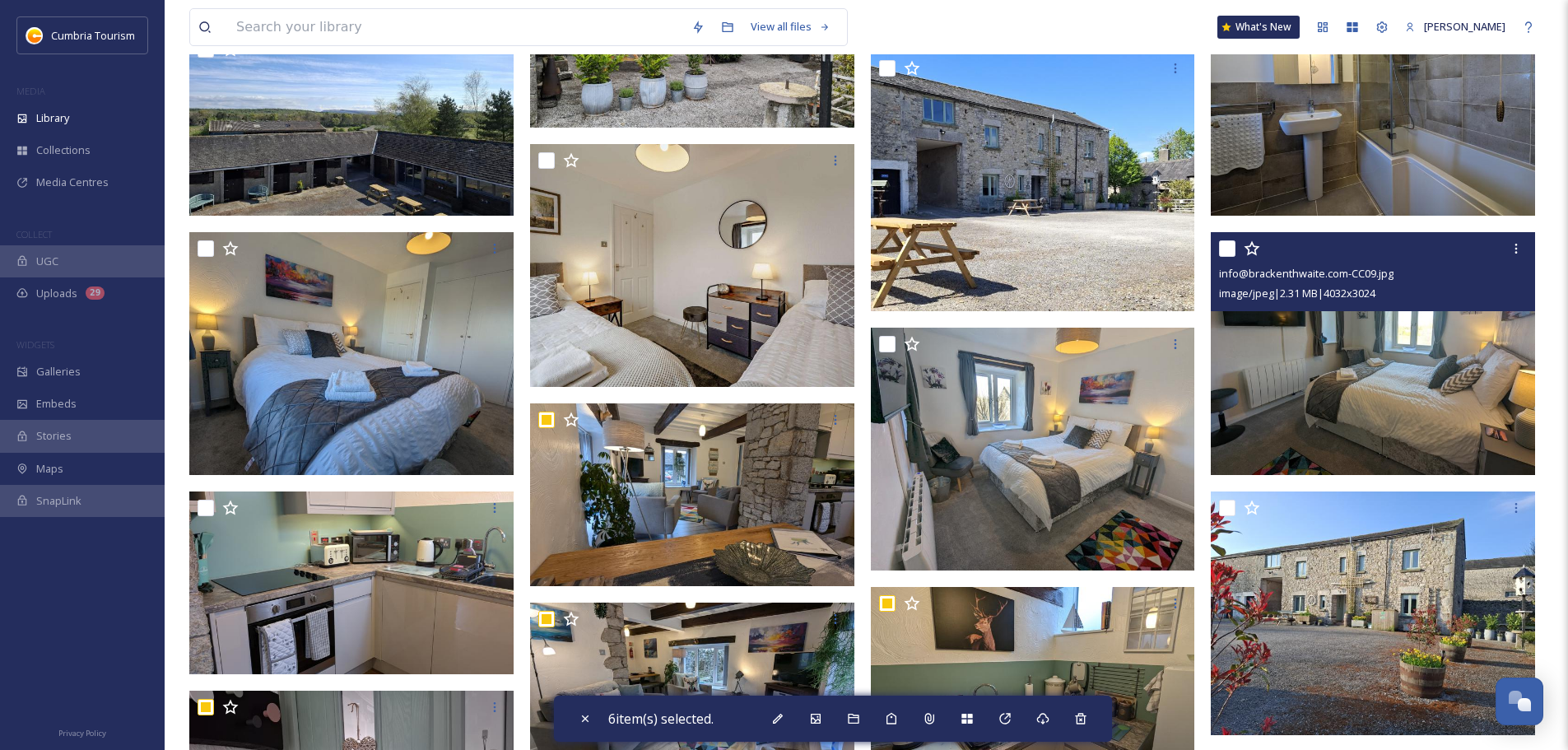
click at [1226, 251] on input "checkbox" at bounding box center [1227, 248] width 17 height 17
checkbox input "true"
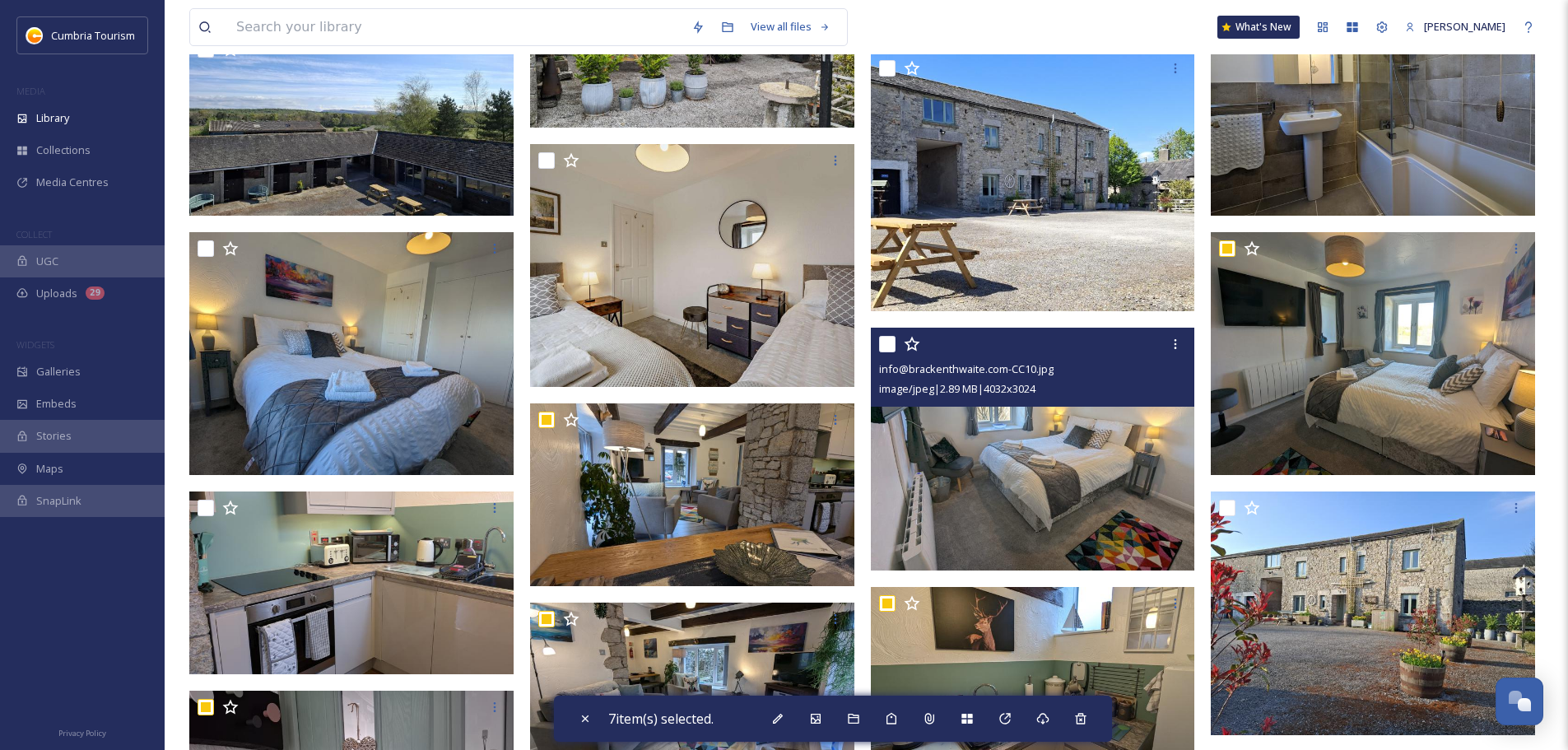
click at [886, 343] on input "checkbox" at bounding box center [887, 344] width 17 height 17
checkbox input "true"
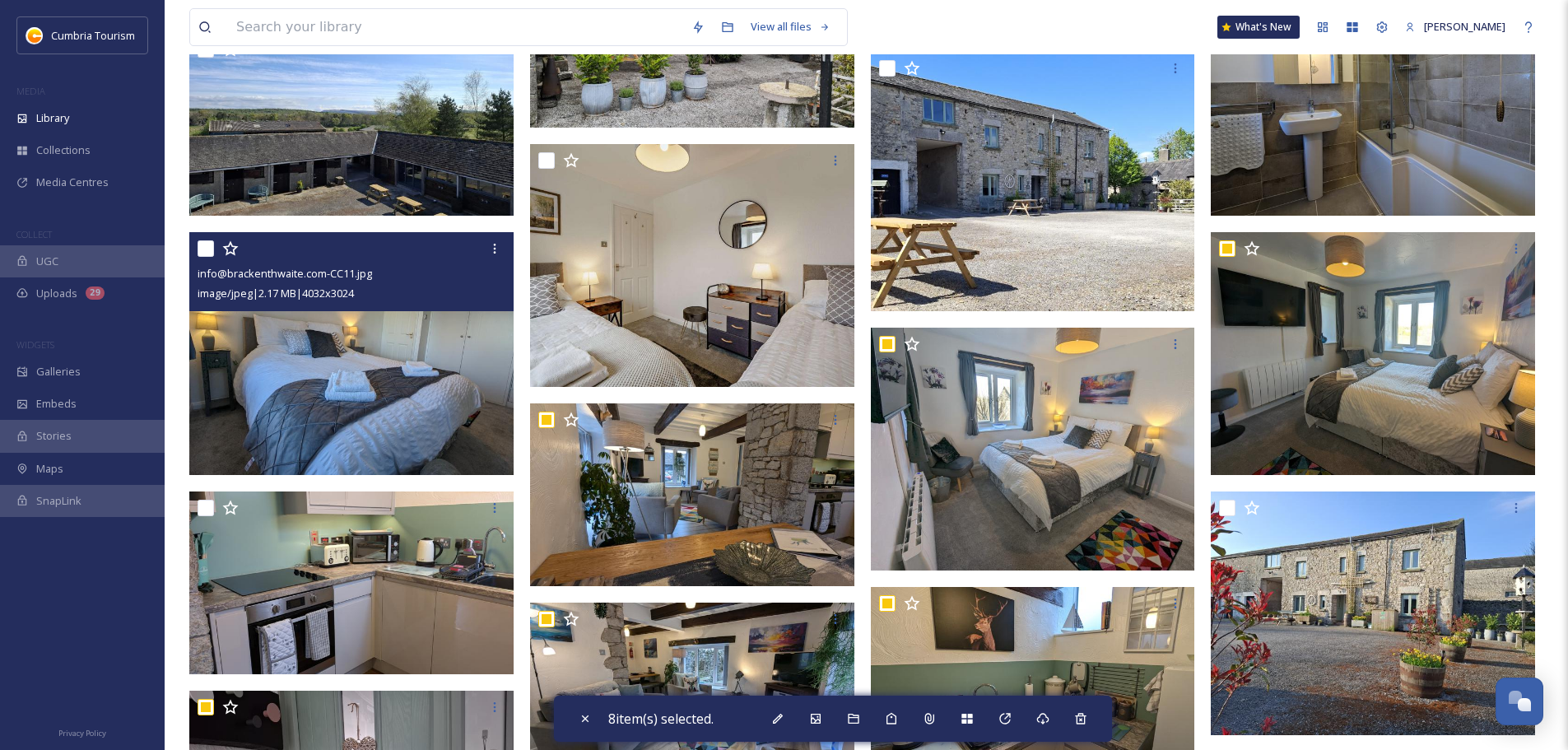
click at [208, 251] on input "checkbox" at bounding box center [206, 248] width 17 height 17
checkbox input "true"
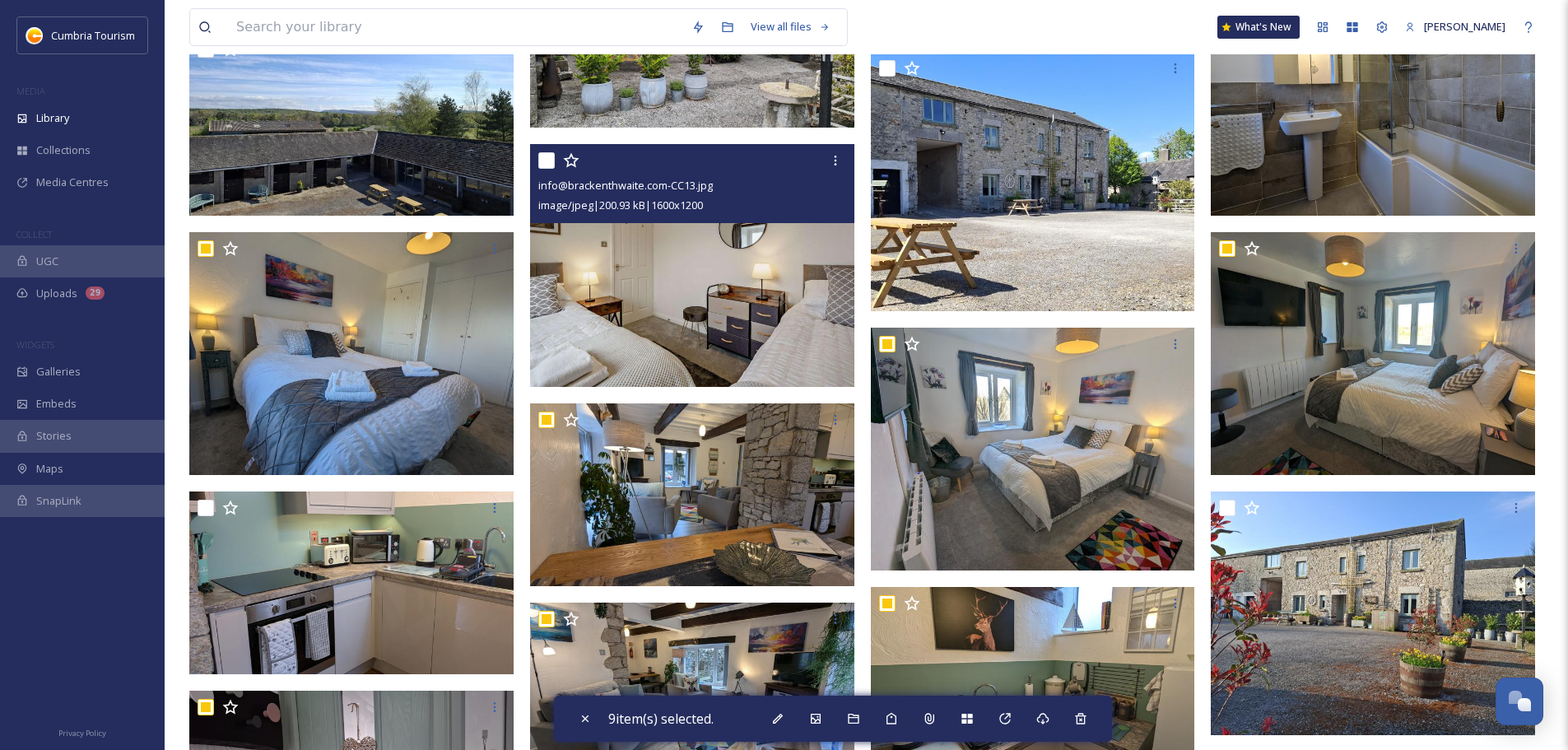
click at [540, 157] on input "checkbox" at bounding box center [546, 160] width 17 height 17
checkbox input "true"
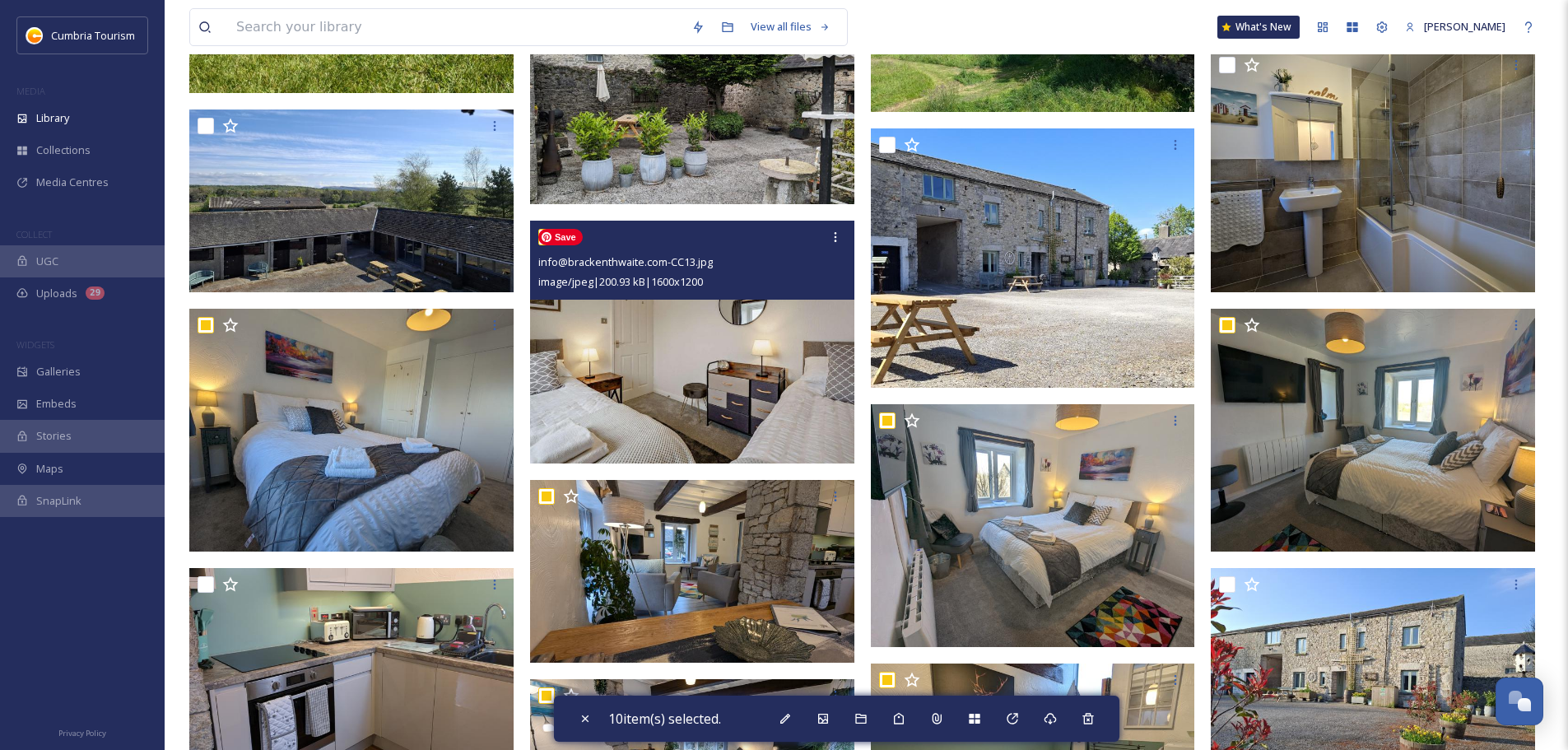
scroll to position [746, 0]
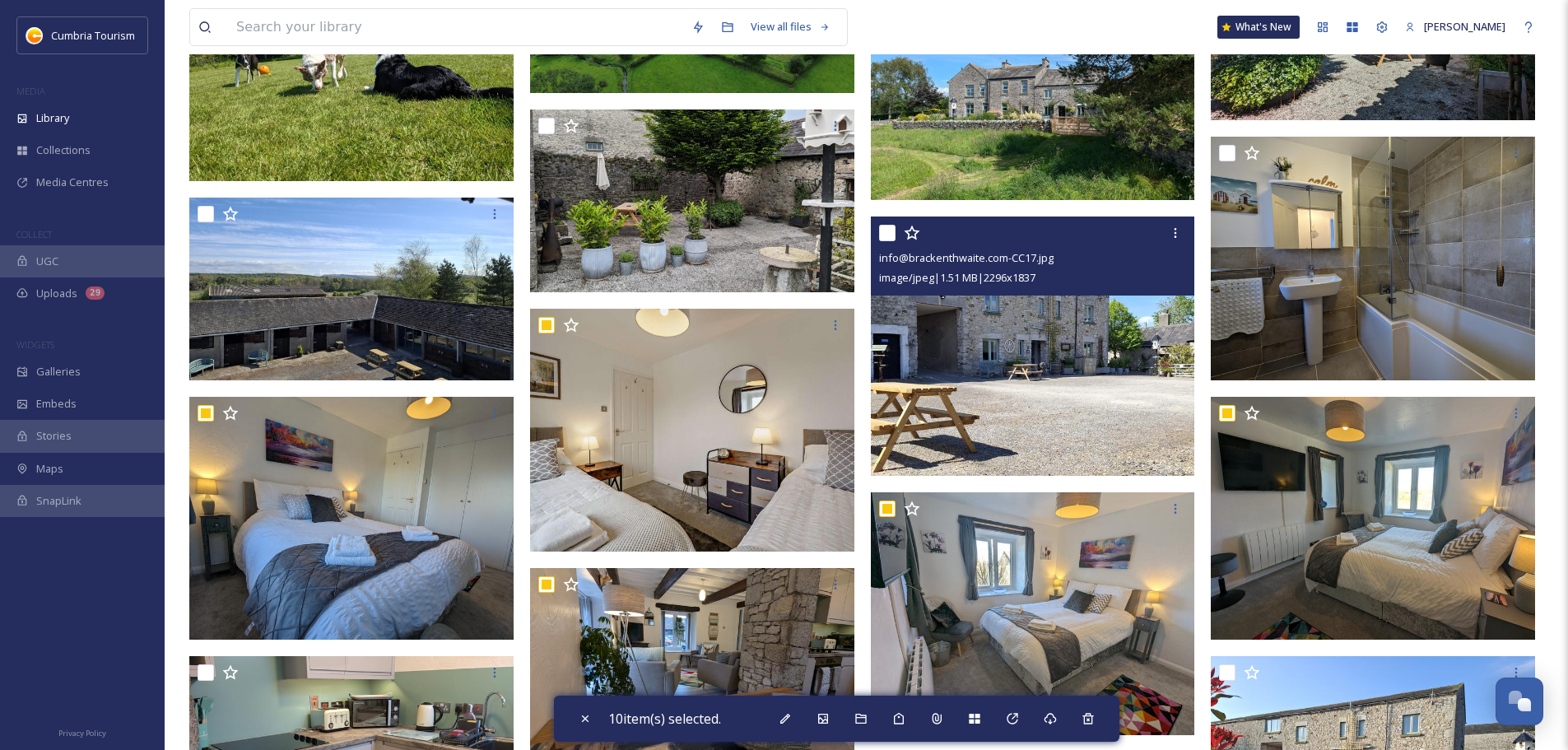
click at [880, 235] on input "checkbox" at bounding box center [887, 232] width 17 height 17
checkbox input "true"
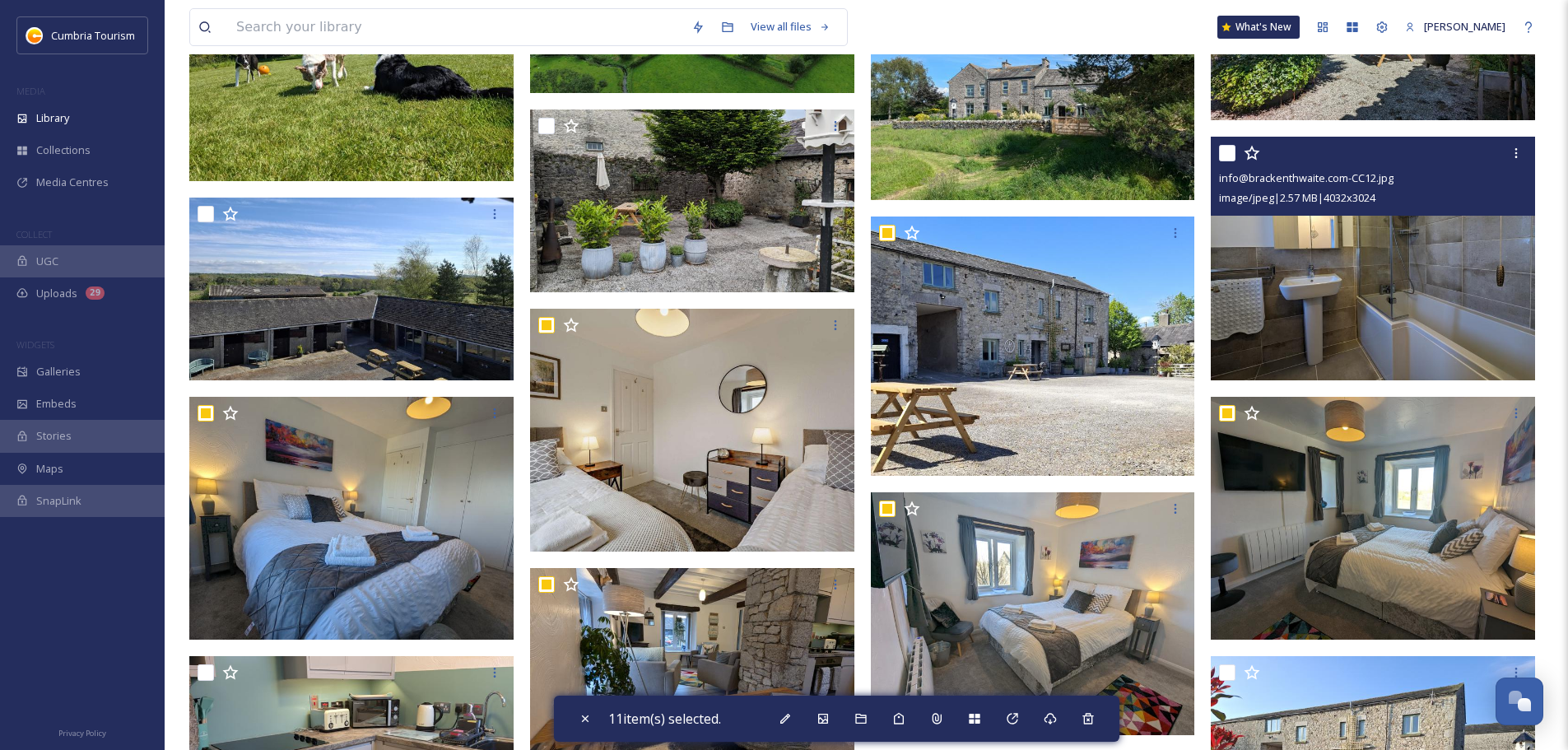
click at [1231, 152] on input "checkbox" at bounding box center [1227, 153] width 17 height 17
checkbox input "true"
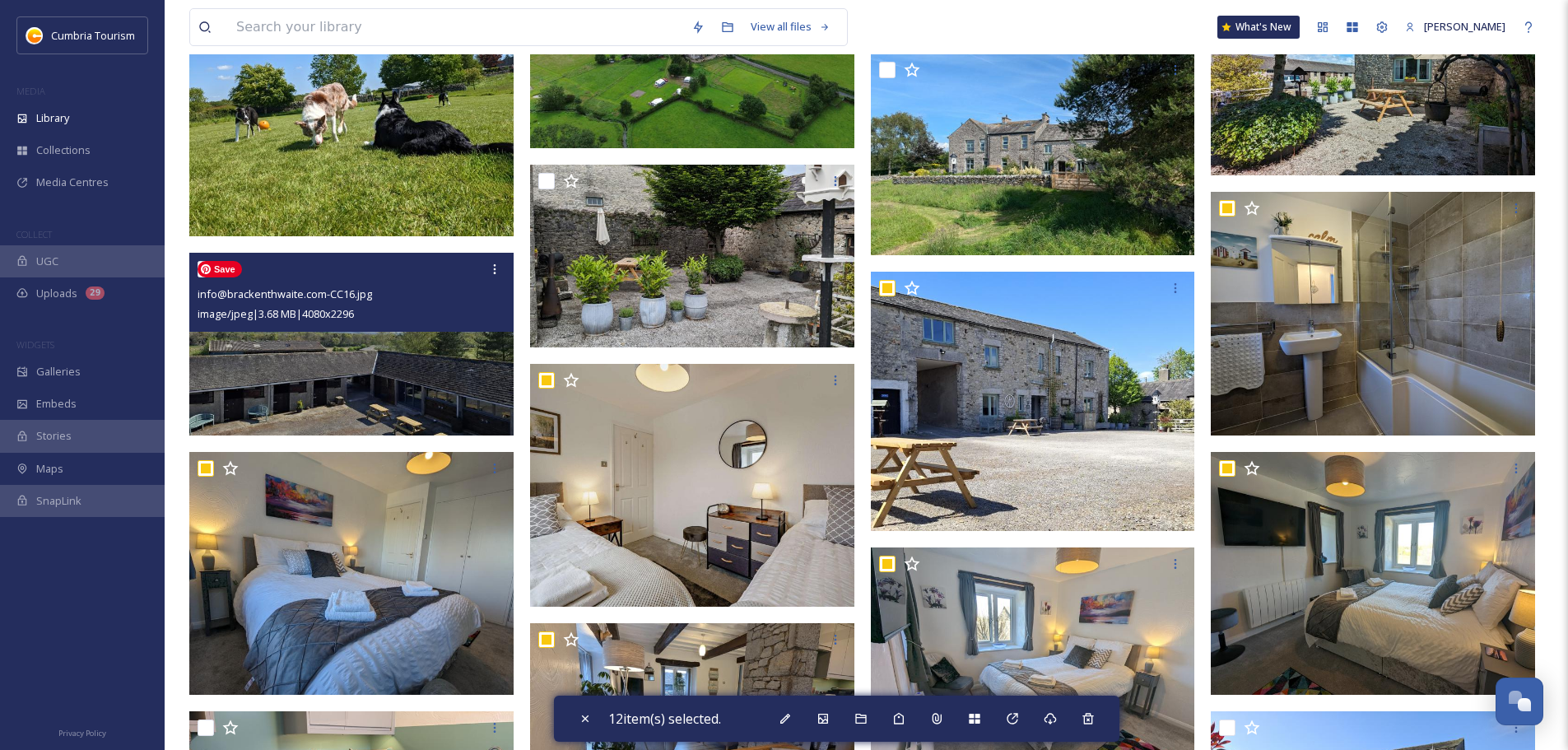
scroll to position [663, 0]
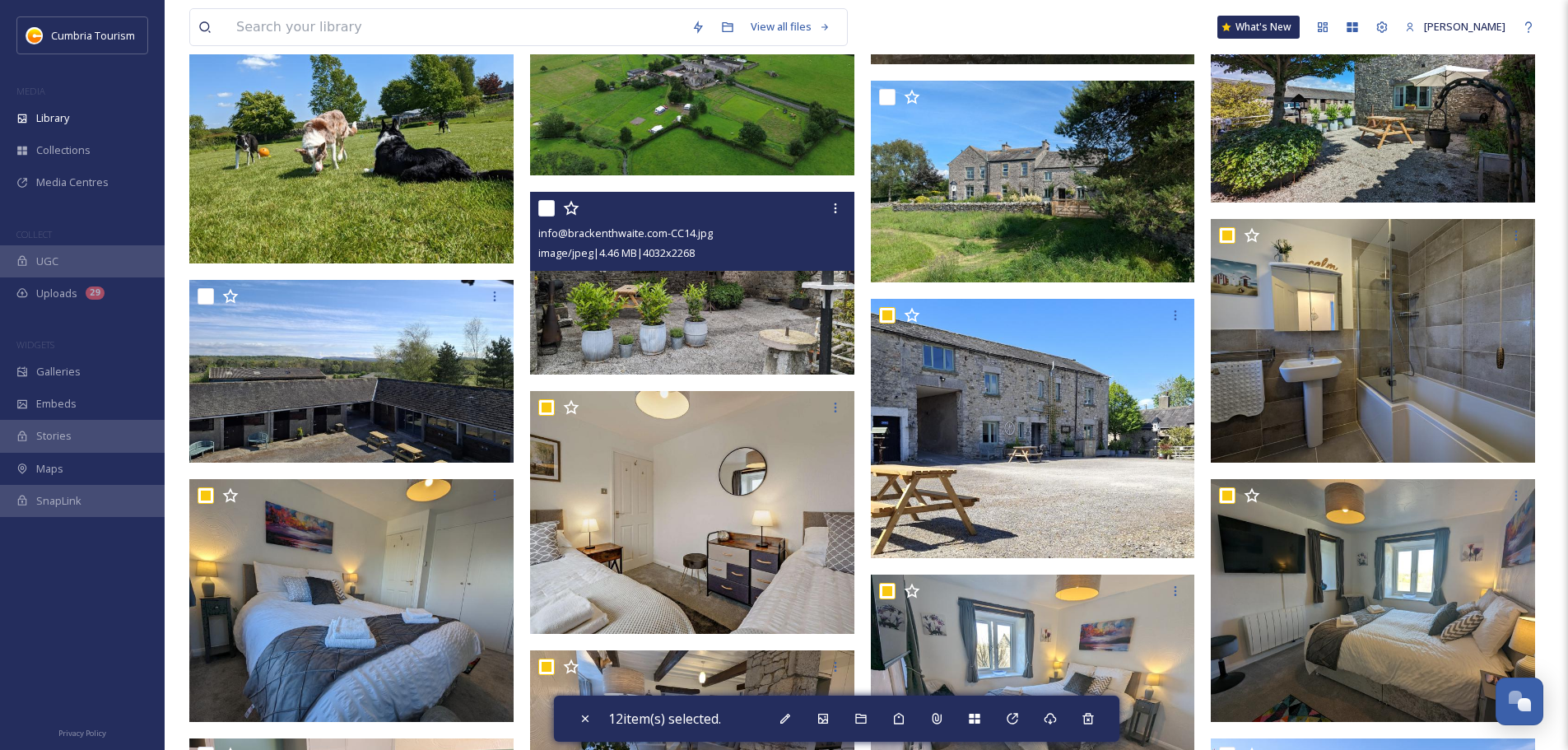
click at [555, 202] on div at bounding box center [693, 208] width 312 height 30
click at [549, 208] on input "checkbox" at bounding box center [546, 208] width 17 height 17
checkbox input "true"
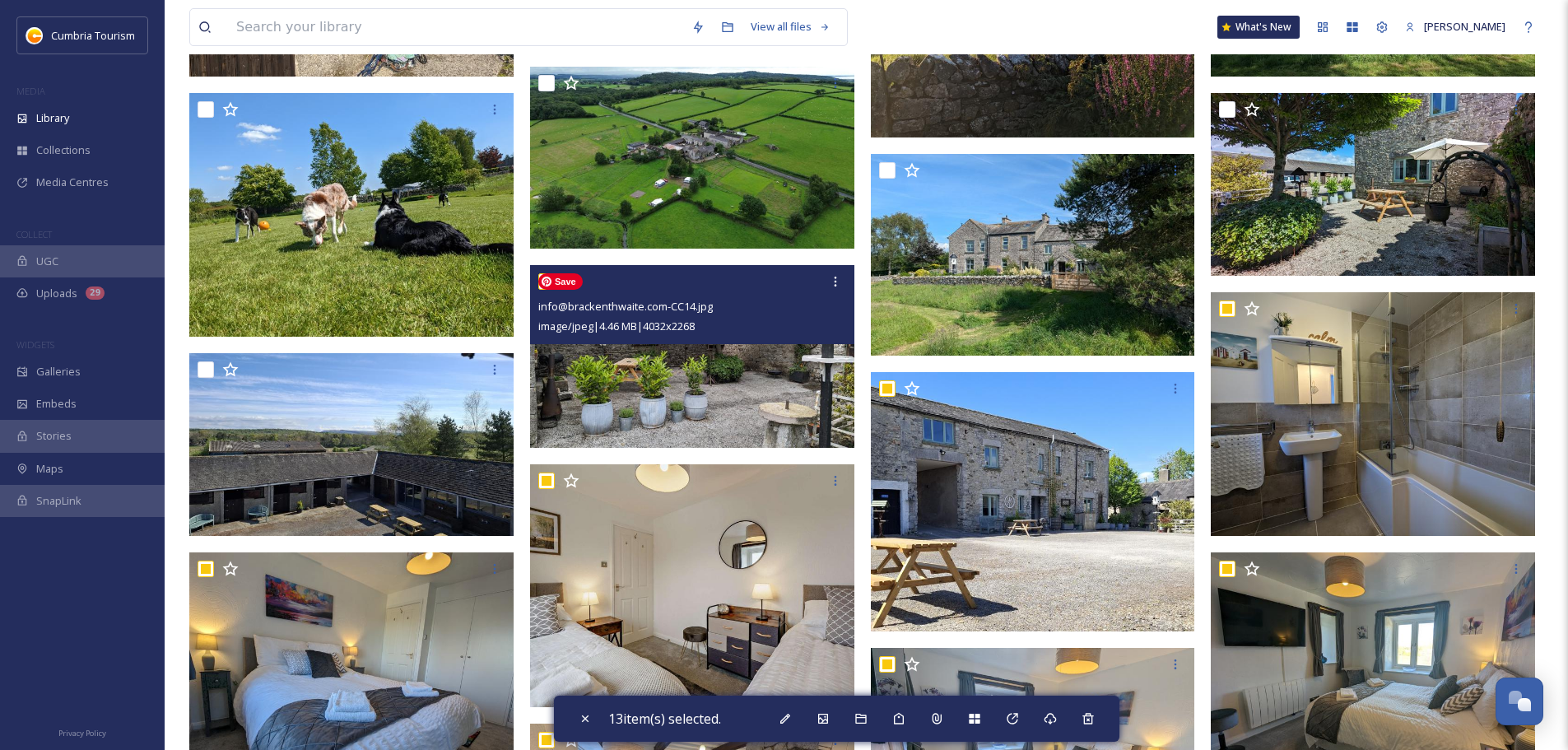
scroll to position [499, 0]
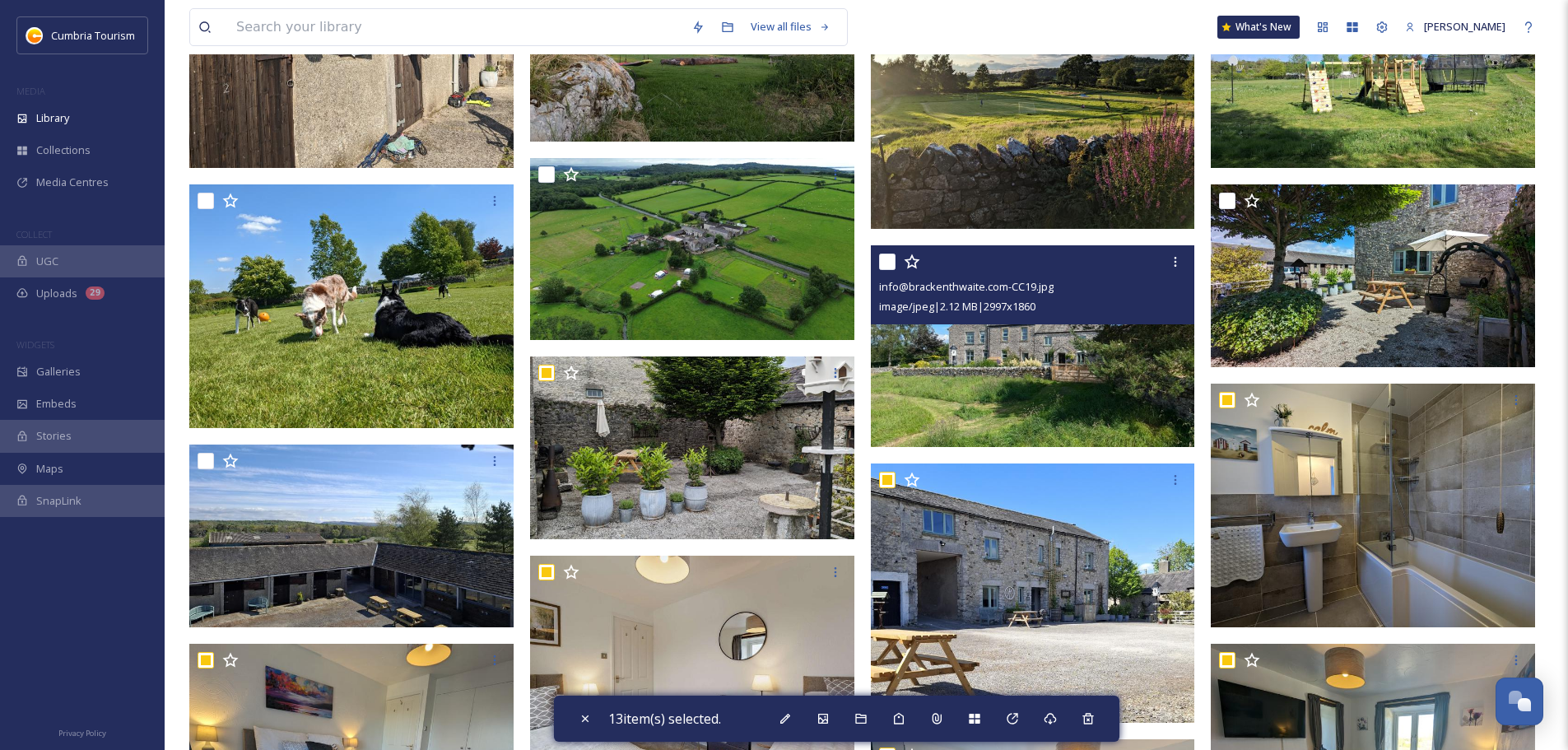
click at [883, 266] on input "checkbox" at bounding box center [887, 261] width 17 height 17
checkbox input "true"
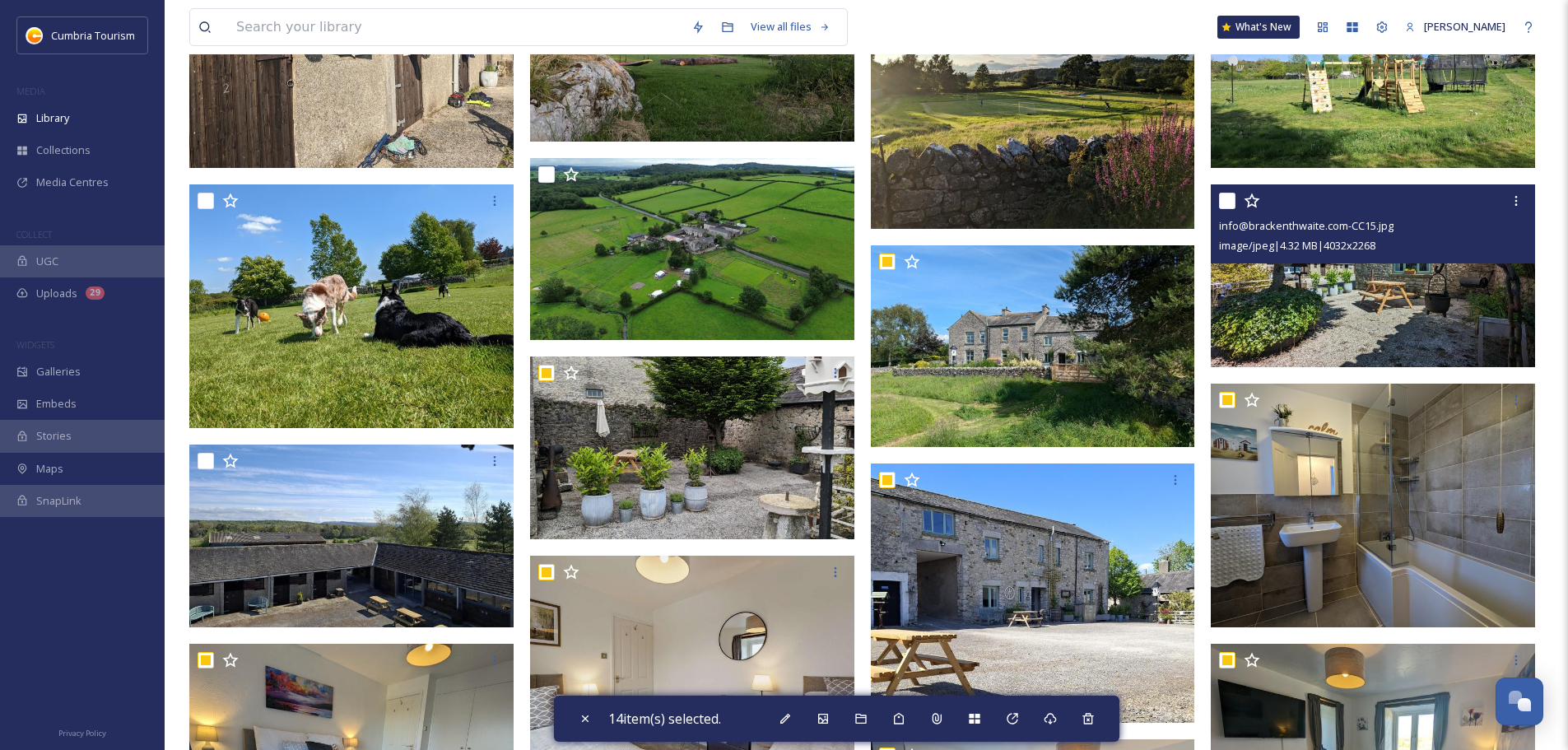
click at [1224, 207] on input "checkbox" at bounding box center [1227, 201] width 17 height 17
checkbox input "true"
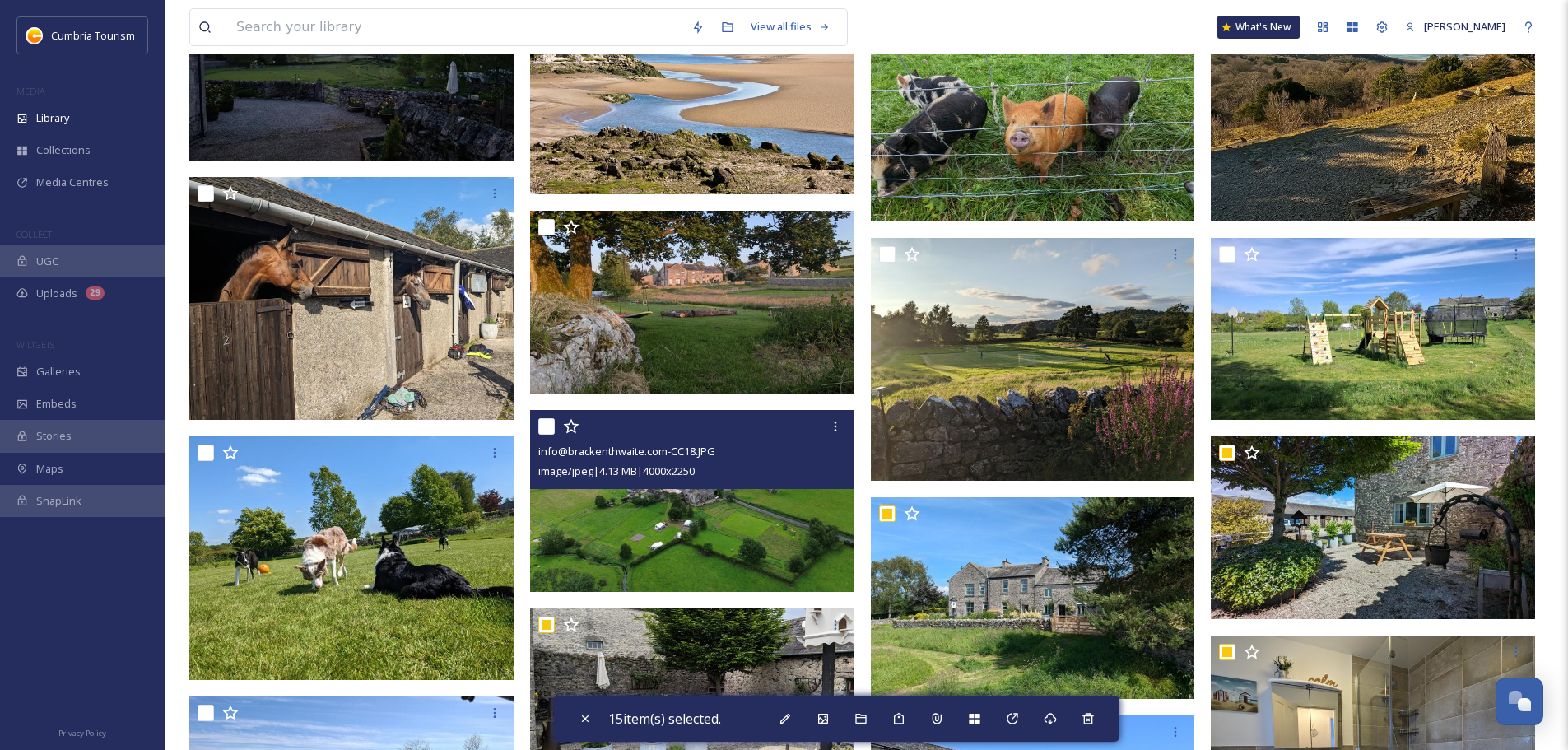
scroll to position [334, 0]
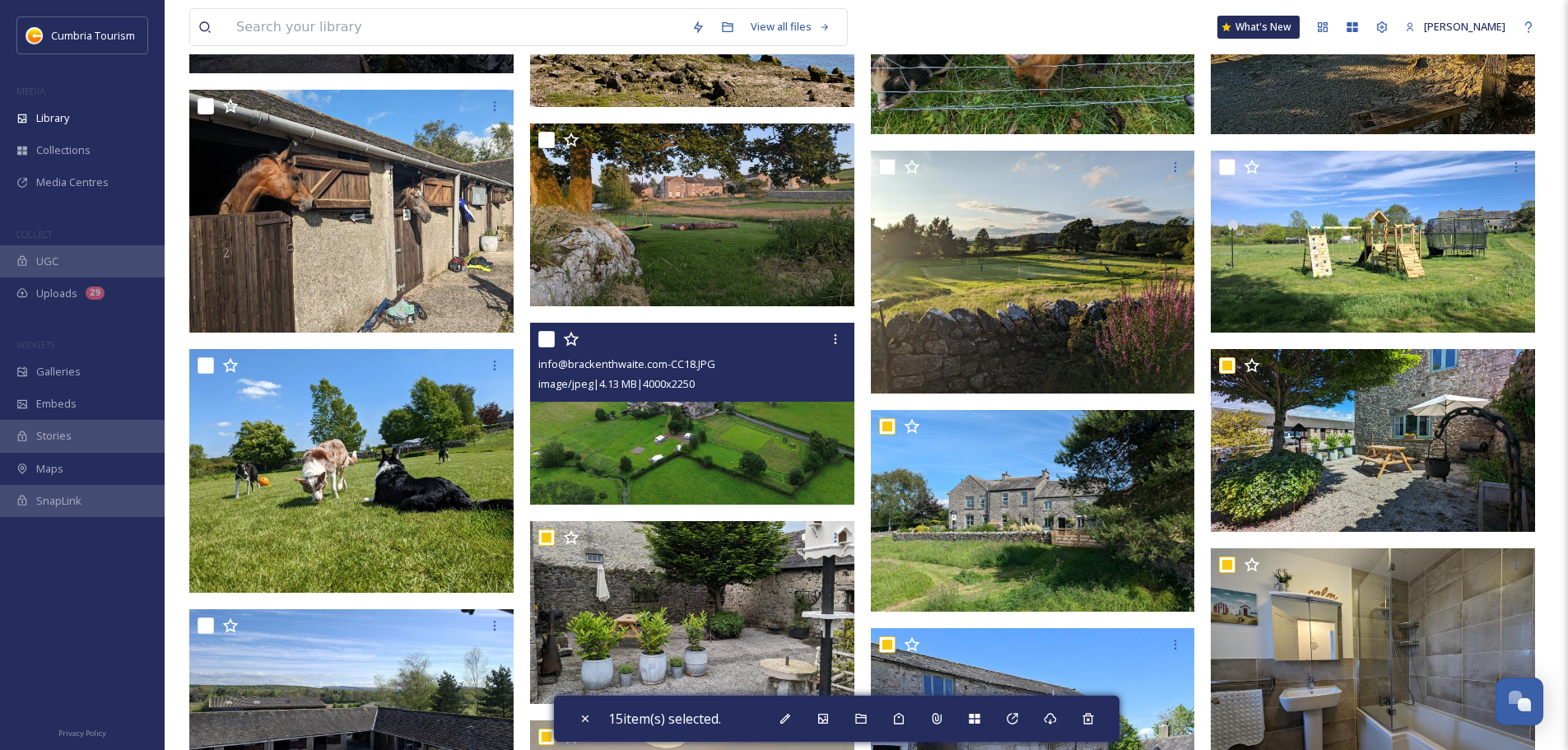
click at [549, 342] on input "checkbox" at bounding box center [546, 339] width 17 height 17
checkbox input "true"
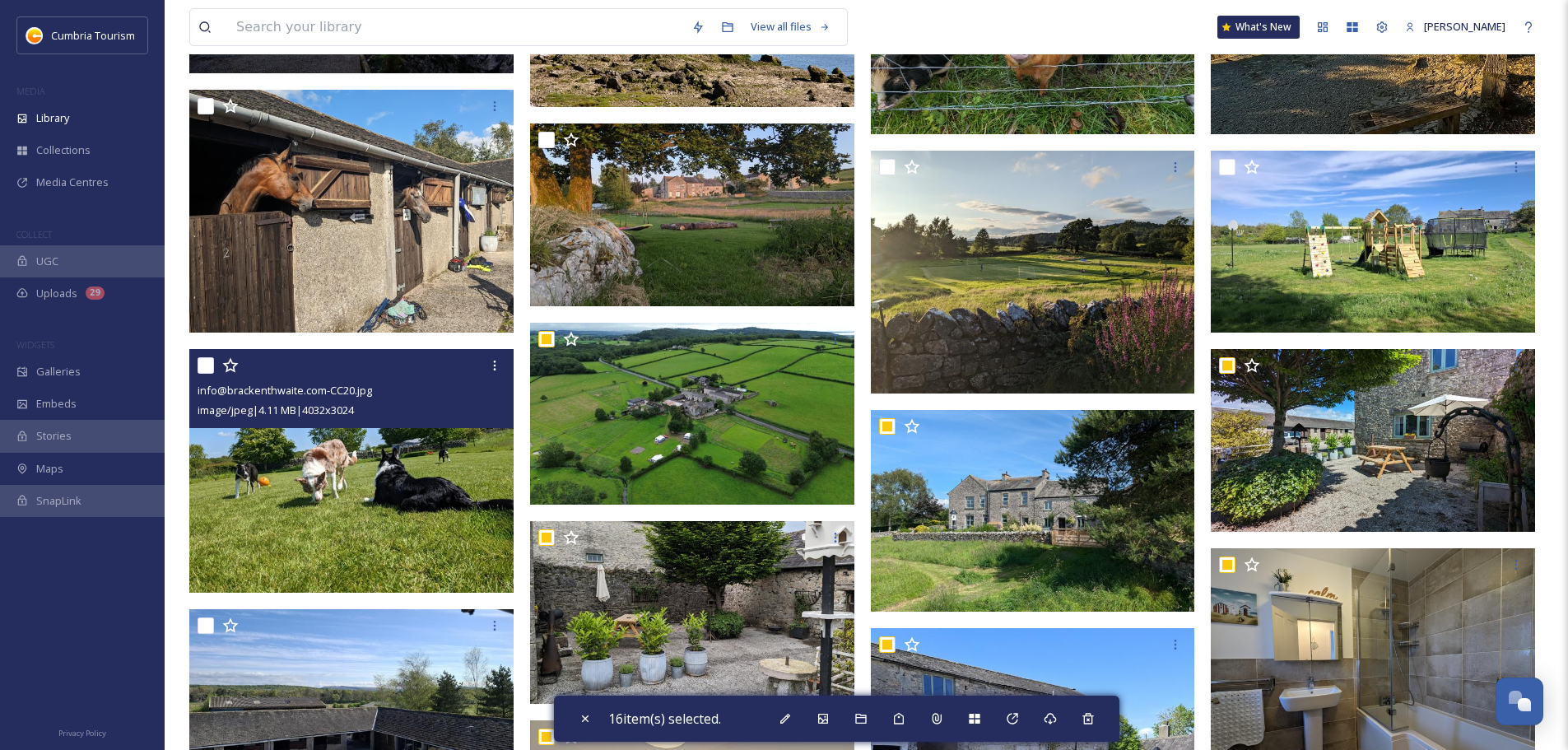
click at [202, 367] on input "checkbox" at bounding box center [206, 365] width 17 height 17
checkbox input "true"
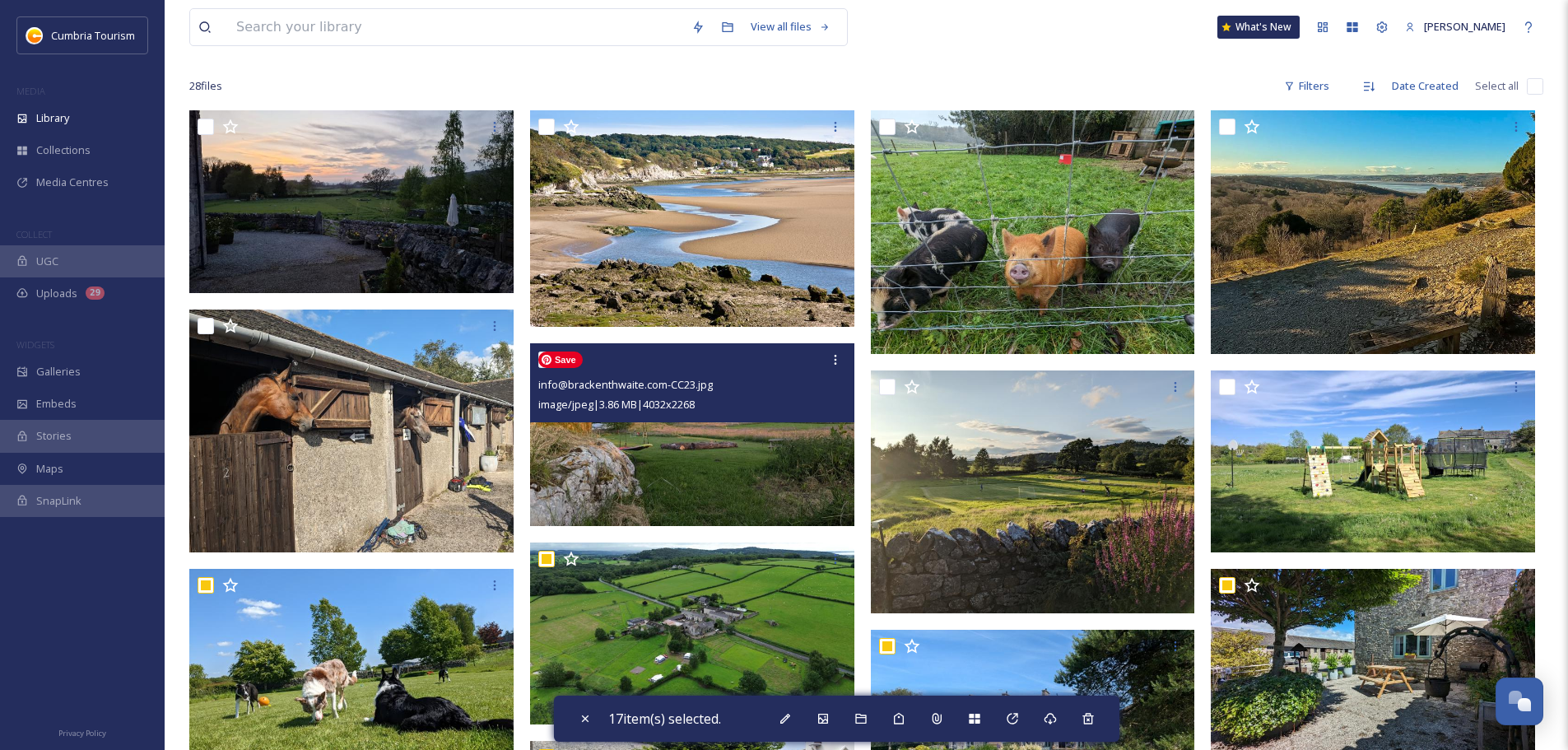
scroll to position [87, 0]
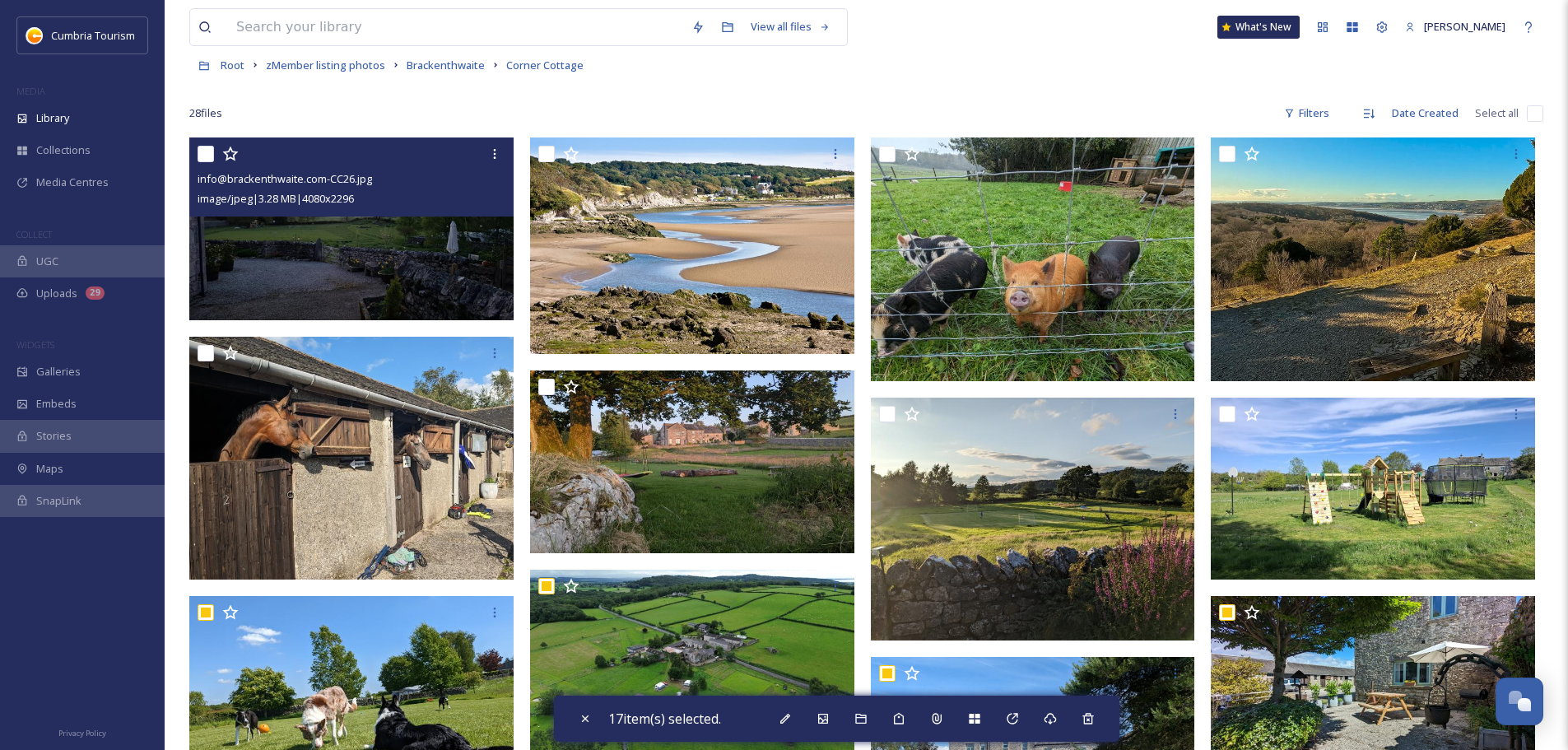
click at [208, 153] on input "checkbox" at bounding box center [206, 154] width 17 height 17
checkbox input "true"
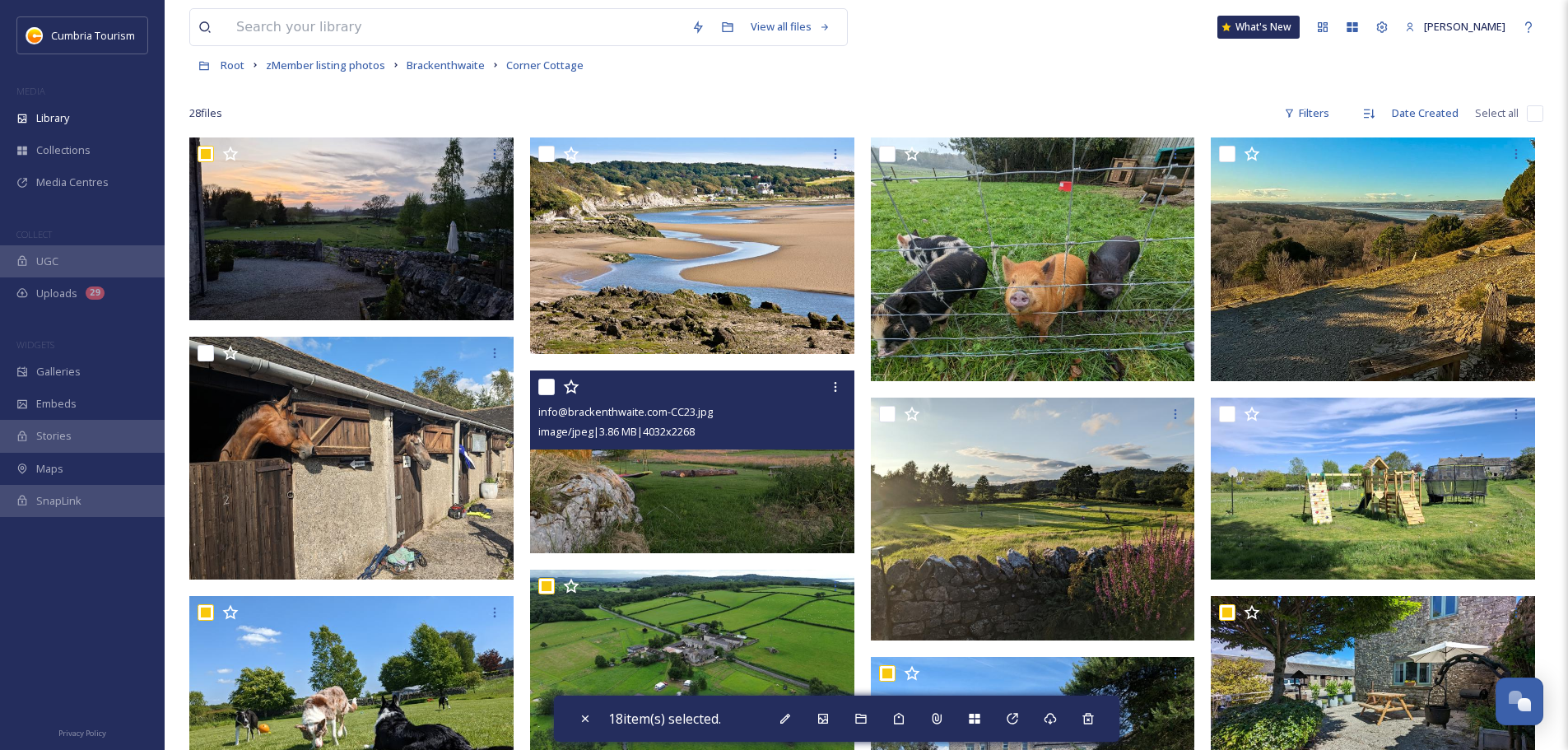
click at [539, 383] on input "checkbox" at bounding box center [546, 387] width 17 height 17
checkbox input "true"
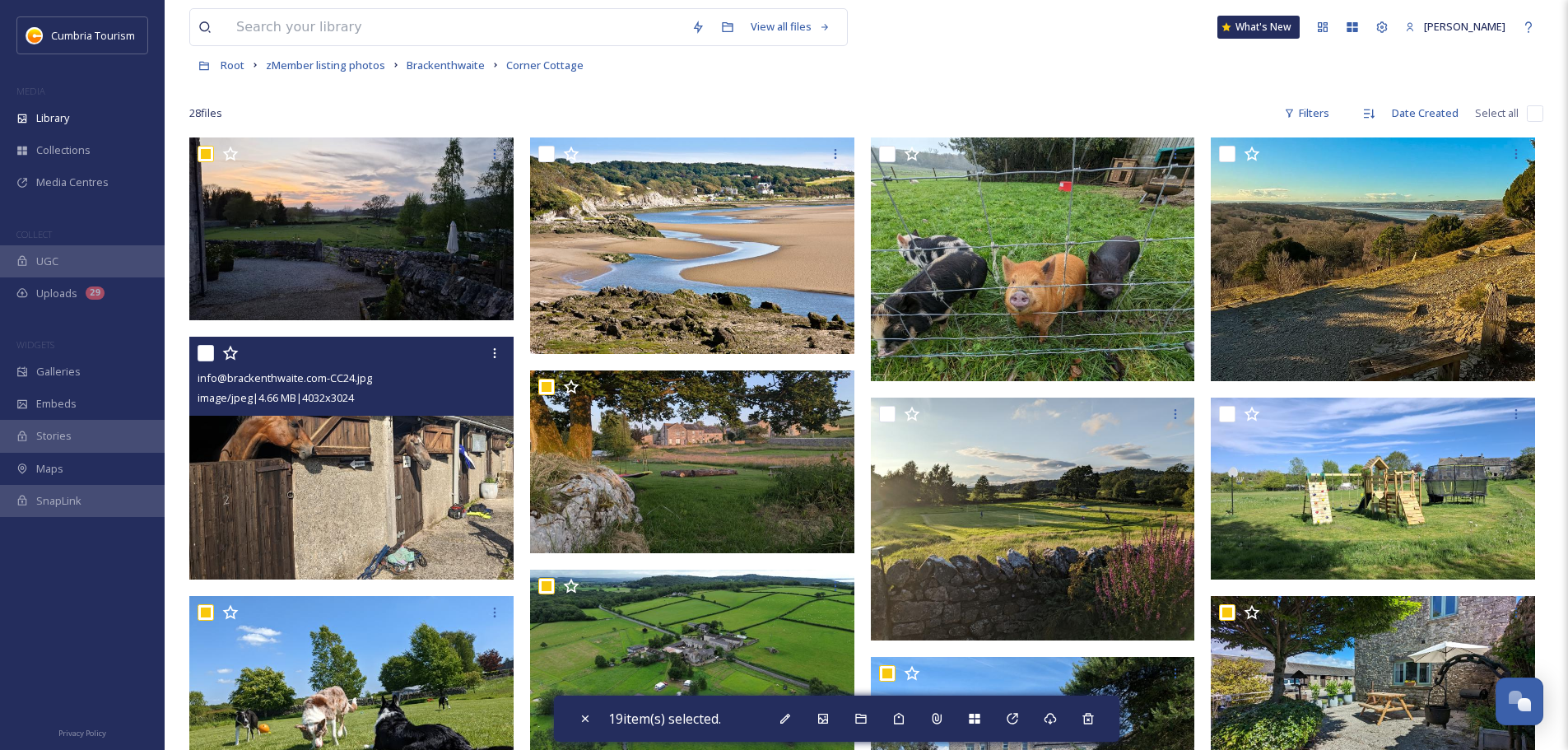
click at [203, 360] on input "checkbox" at bounding box center [206, 352] width 17 height 17
checkbox input "true"
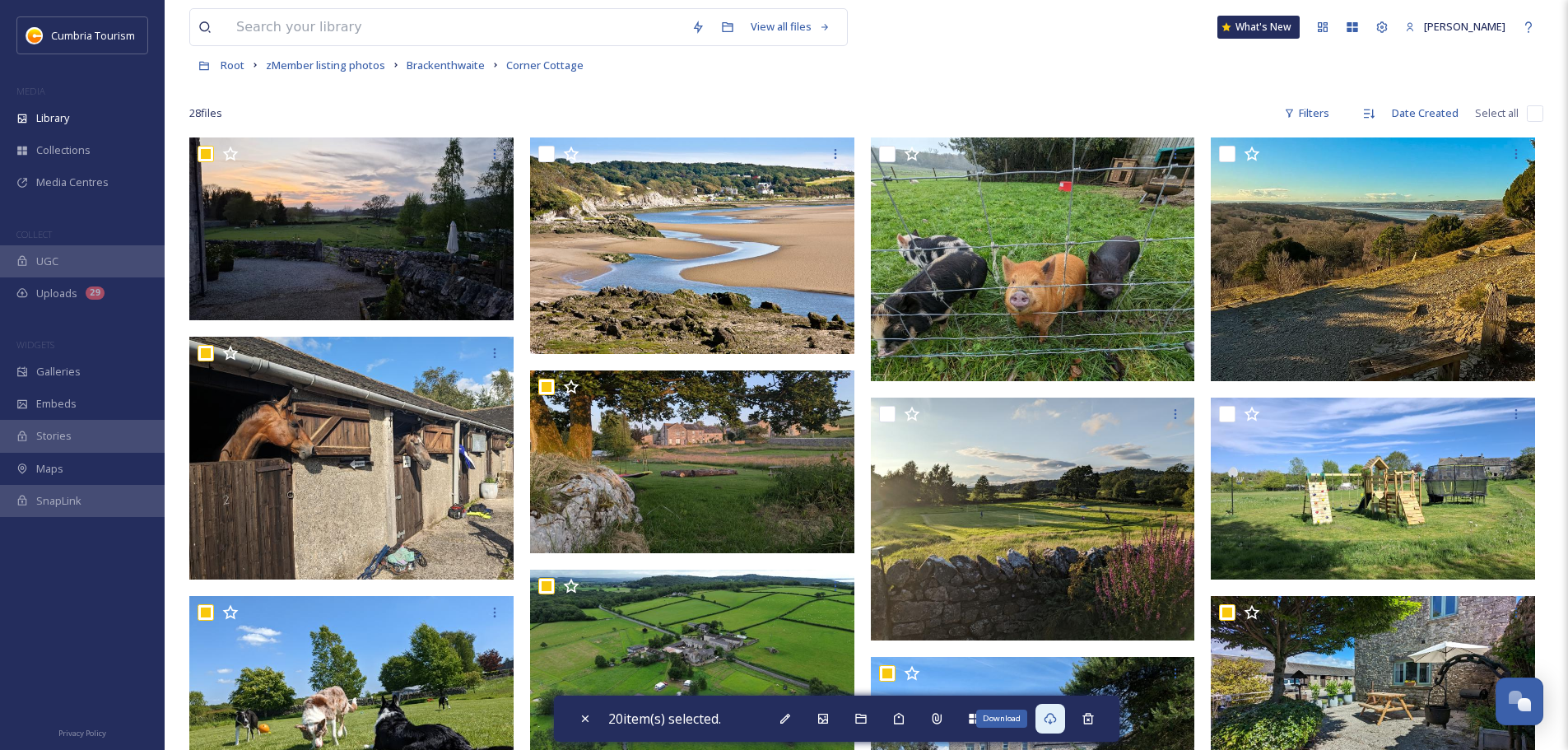
click at [1057, 716] on icon at bounding box center [1050, 718] width 13 height 13
click at [79, 657] on div at bounding box center [82, 627] width 164 height 172
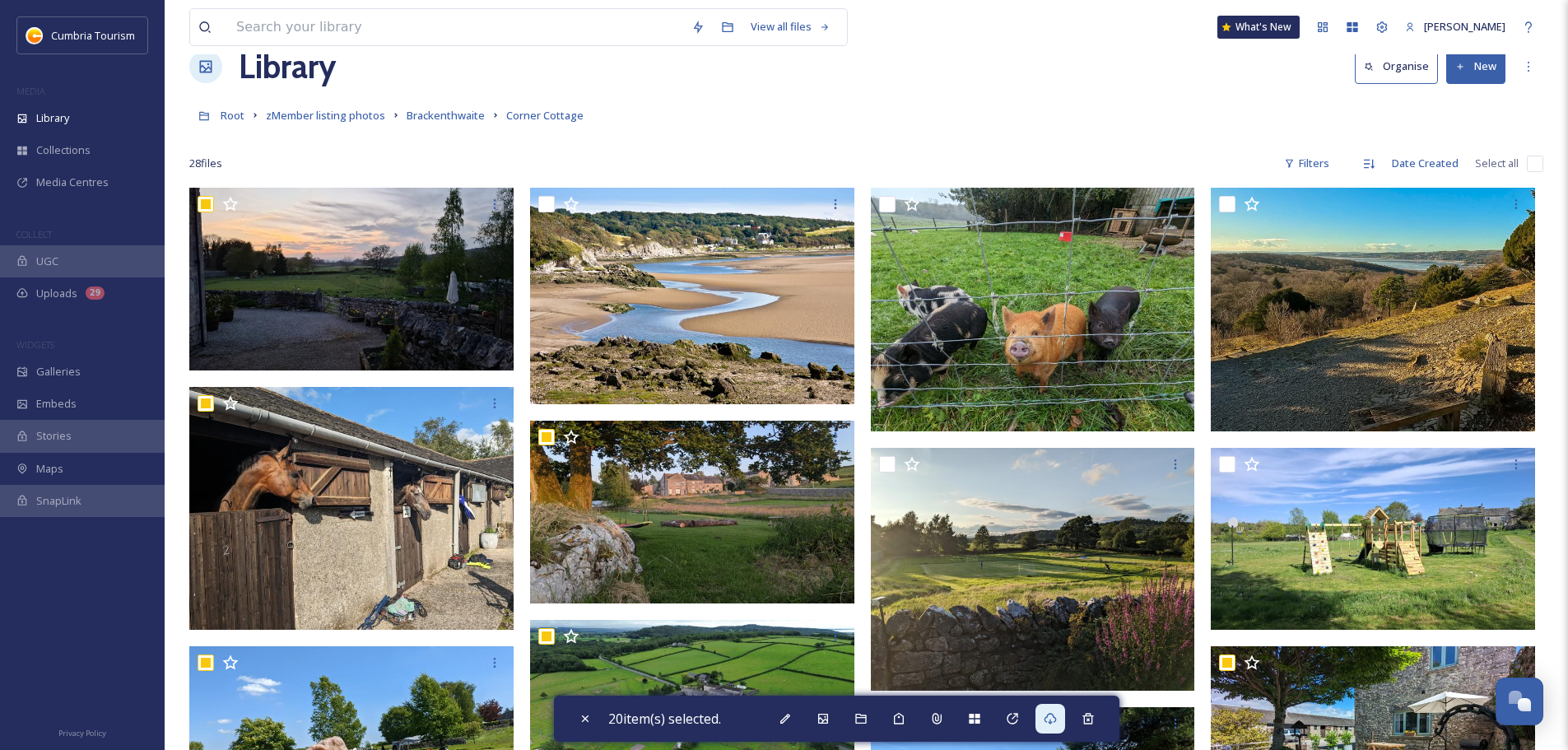
scroll to position [0, 0]
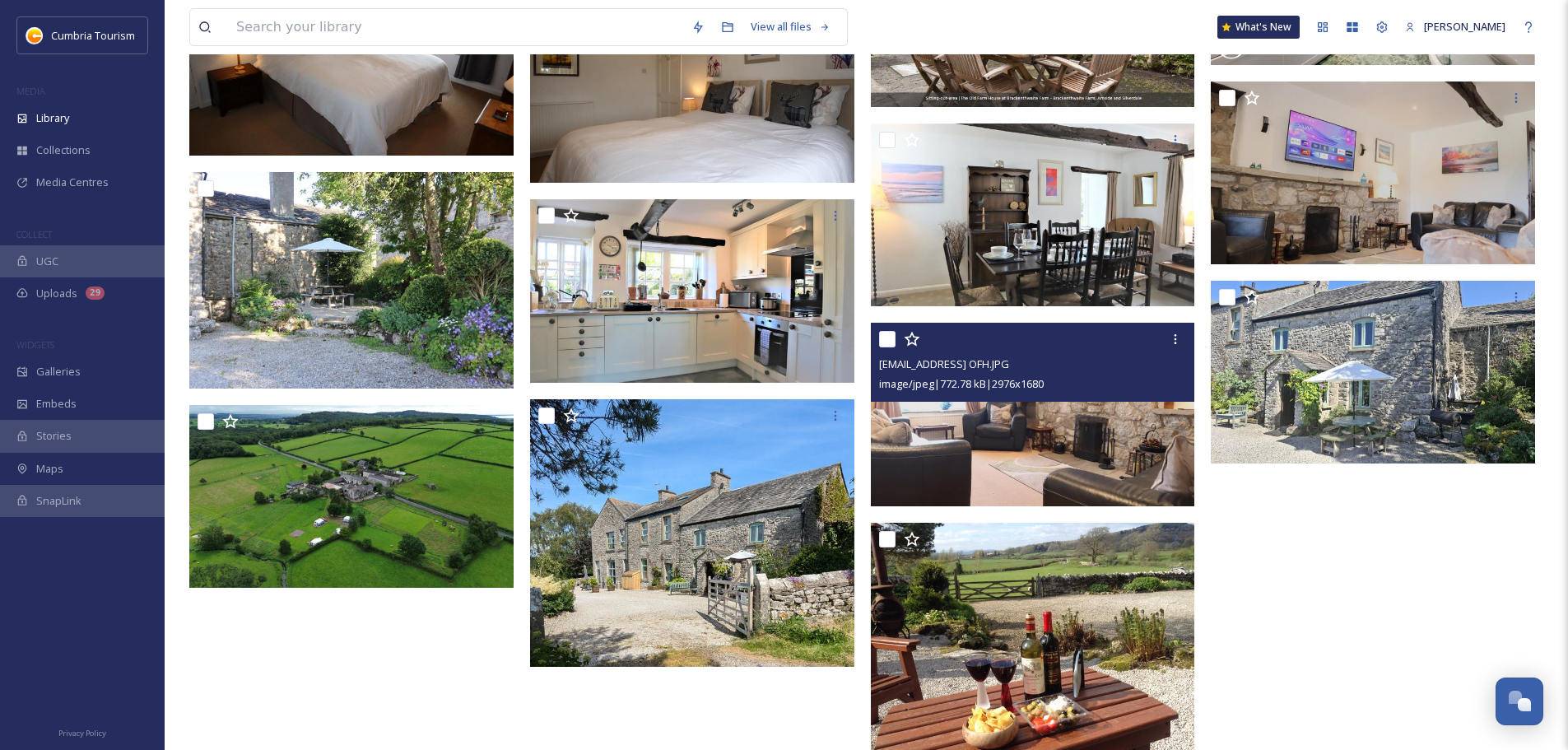
scroll to position [924, 0]
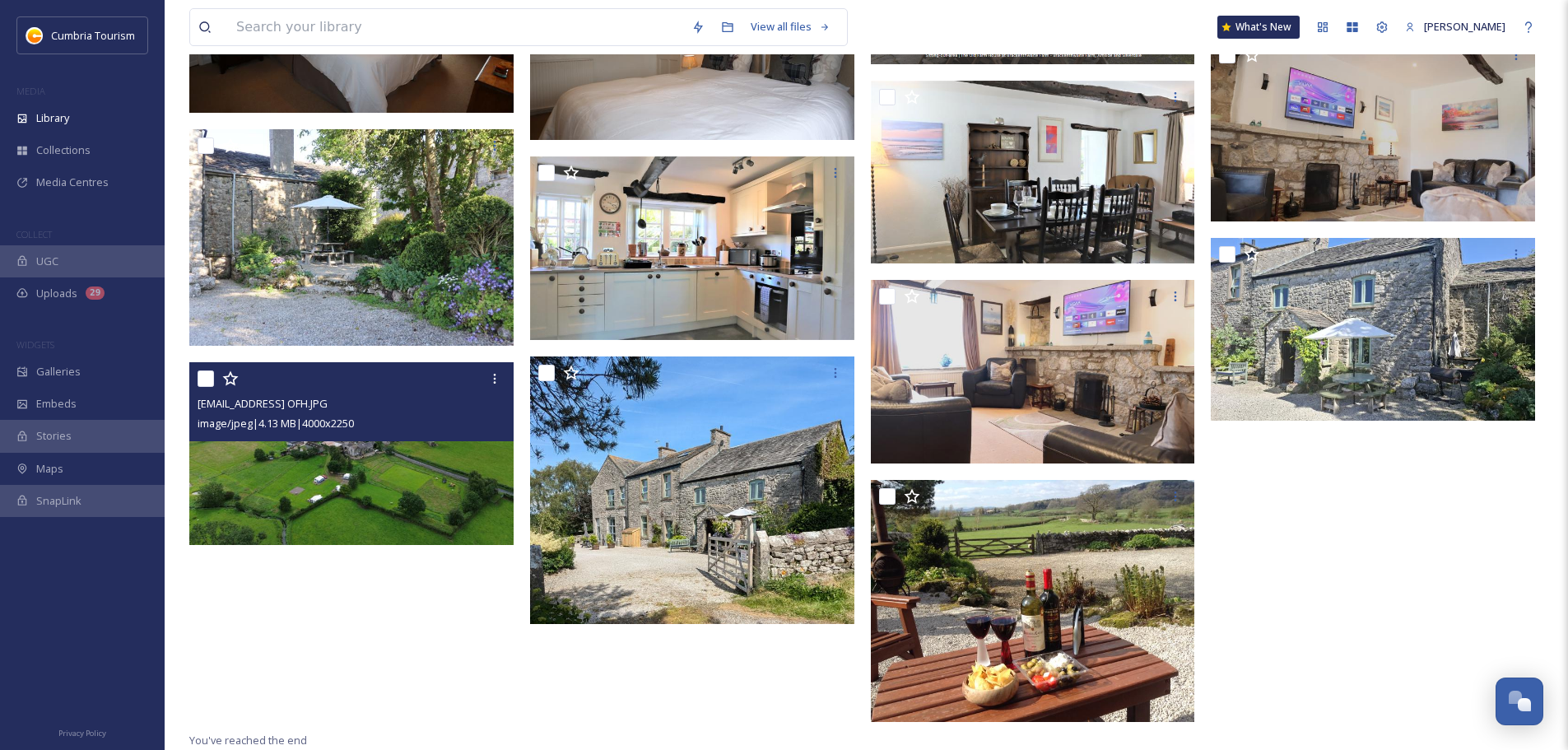
click at [208, 375] on input "checkbox" at bounding box center [206, 378] width 17 height 17
checkbox input "true"
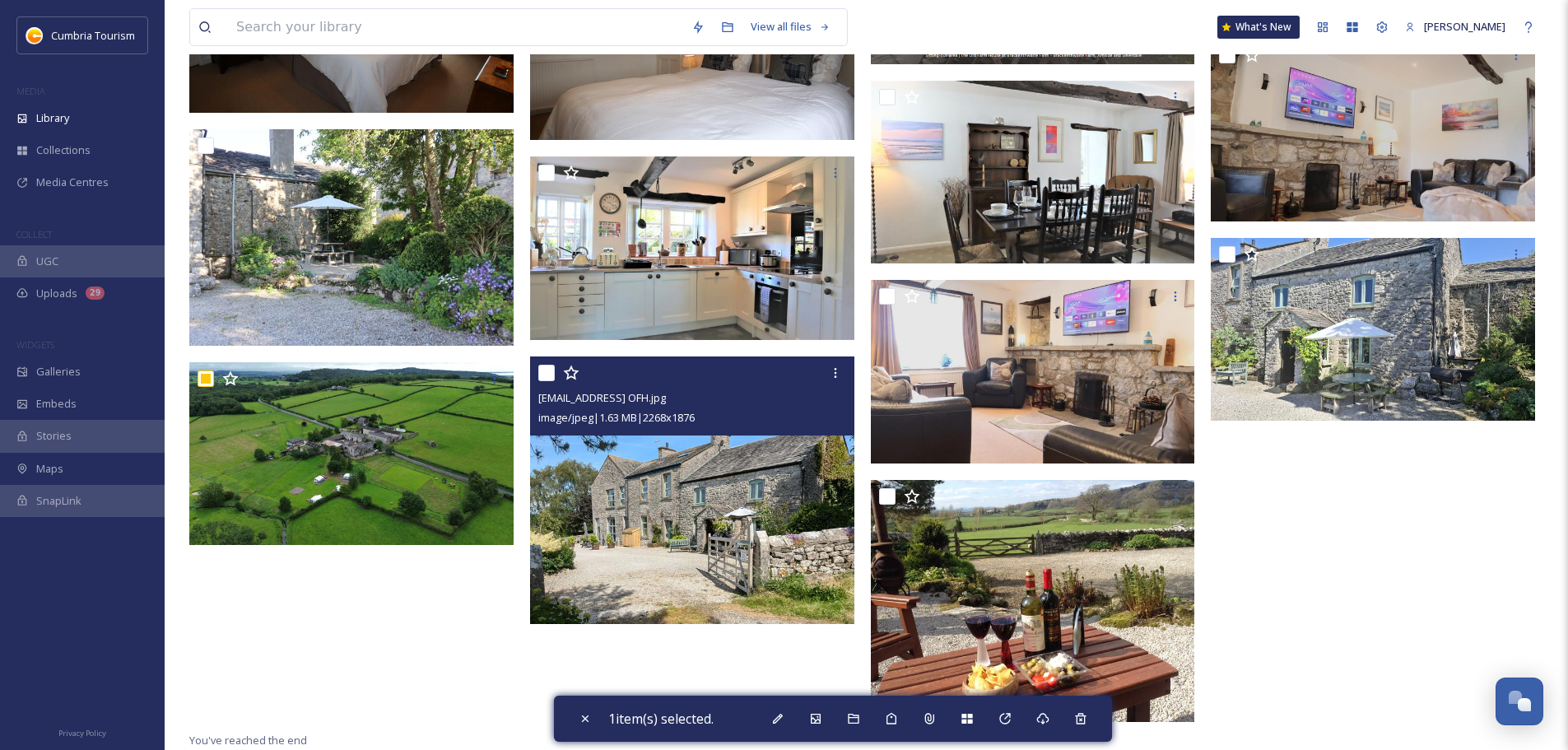
click at [540, 376] on input "checkbox" at bounding box center [546, 373] width 17 height 17
checkbox input "true"
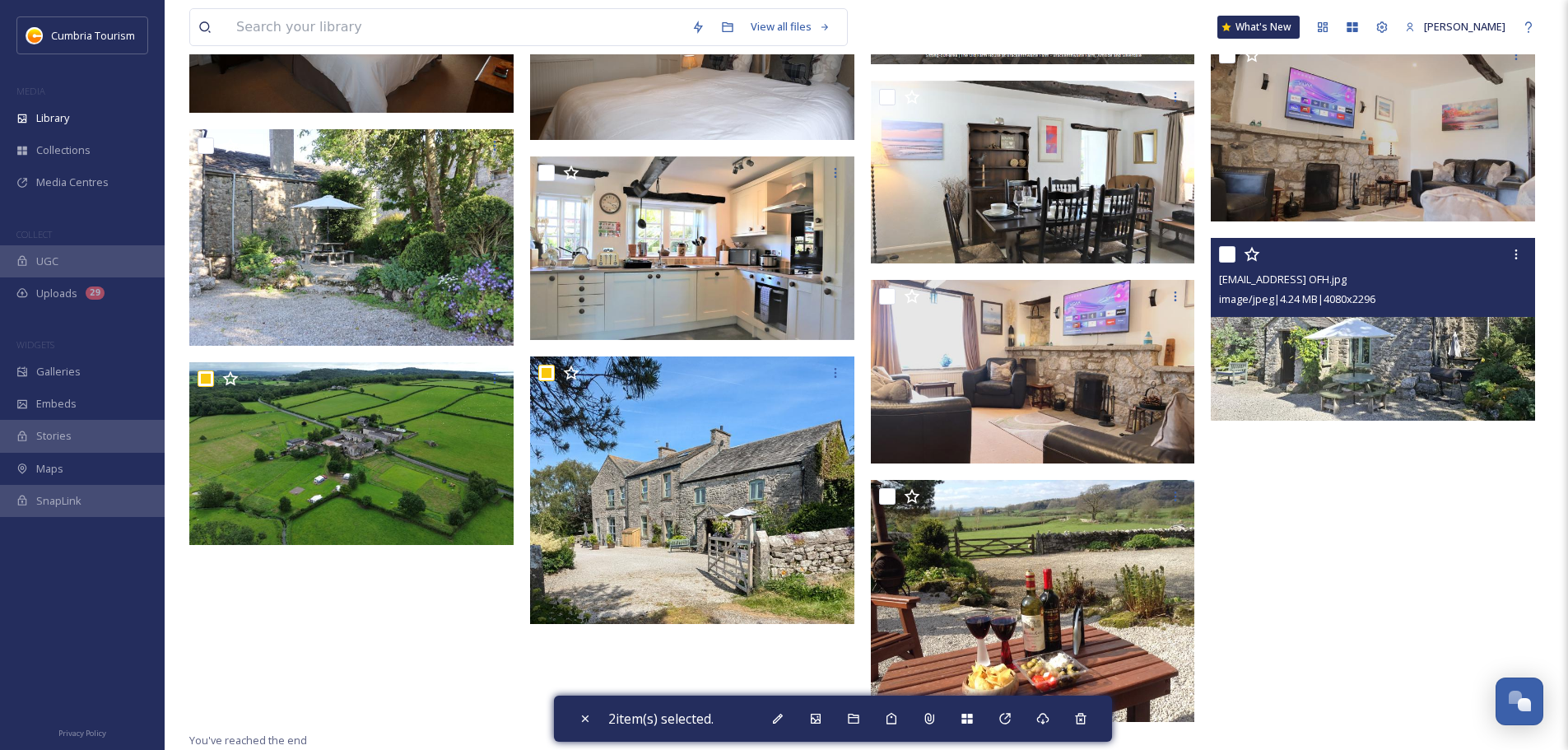
click at [1225, 254] on input "checkbox" at bounding box center [1227, 254] width 17 height 17
checkbox input "true"
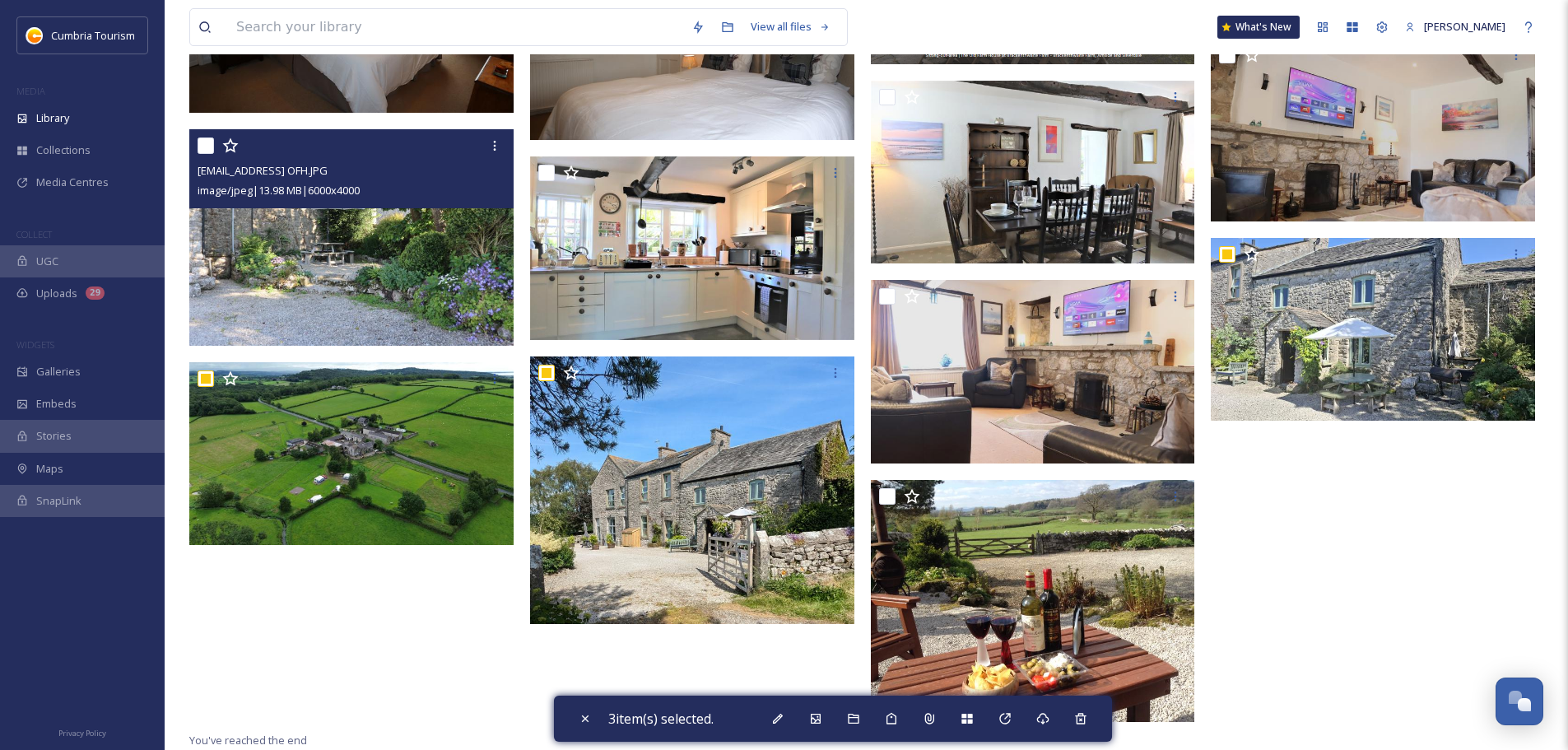
click at [210, 141] on input "checkbox" at bounding box center [206, 146] width 17 height 17
checkbox input "true"
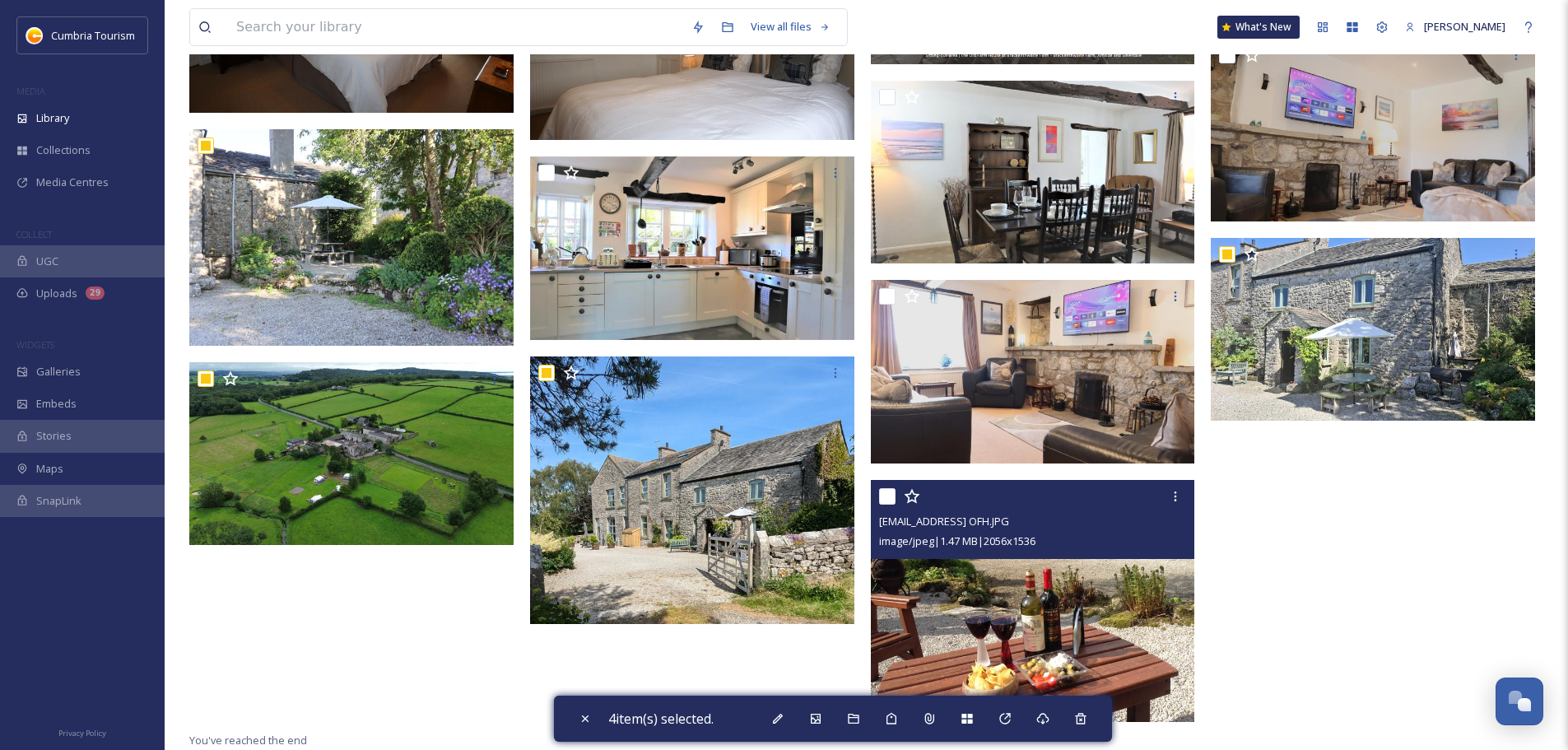
click at [890, 496] on input "checkbox" at bounding box center [887, 496] width 17 height 17
checkbox input "true"
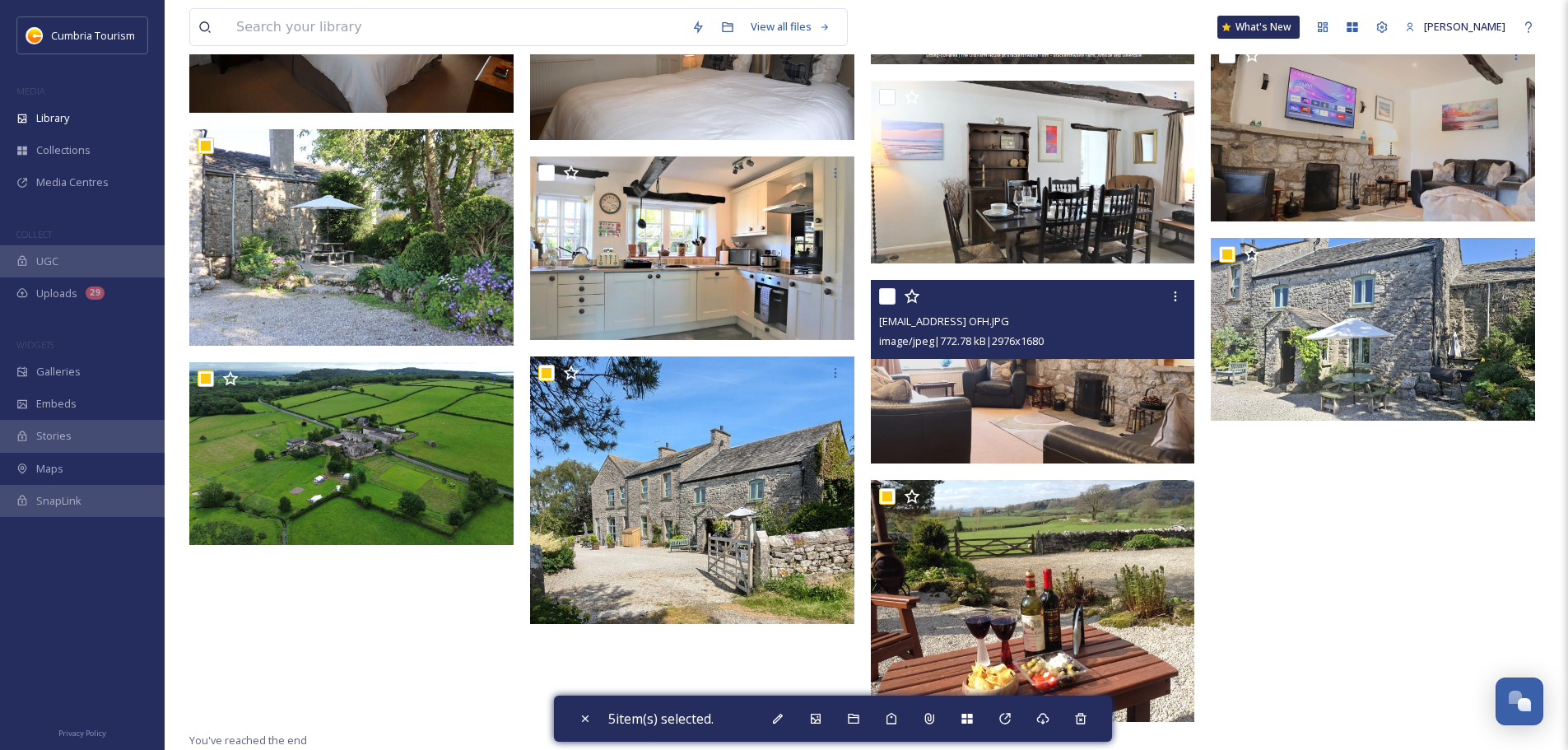
click at [879, 299] on input "checkbox" at bounding box center [887, 296] width 17 height 17
checkbox input "true"
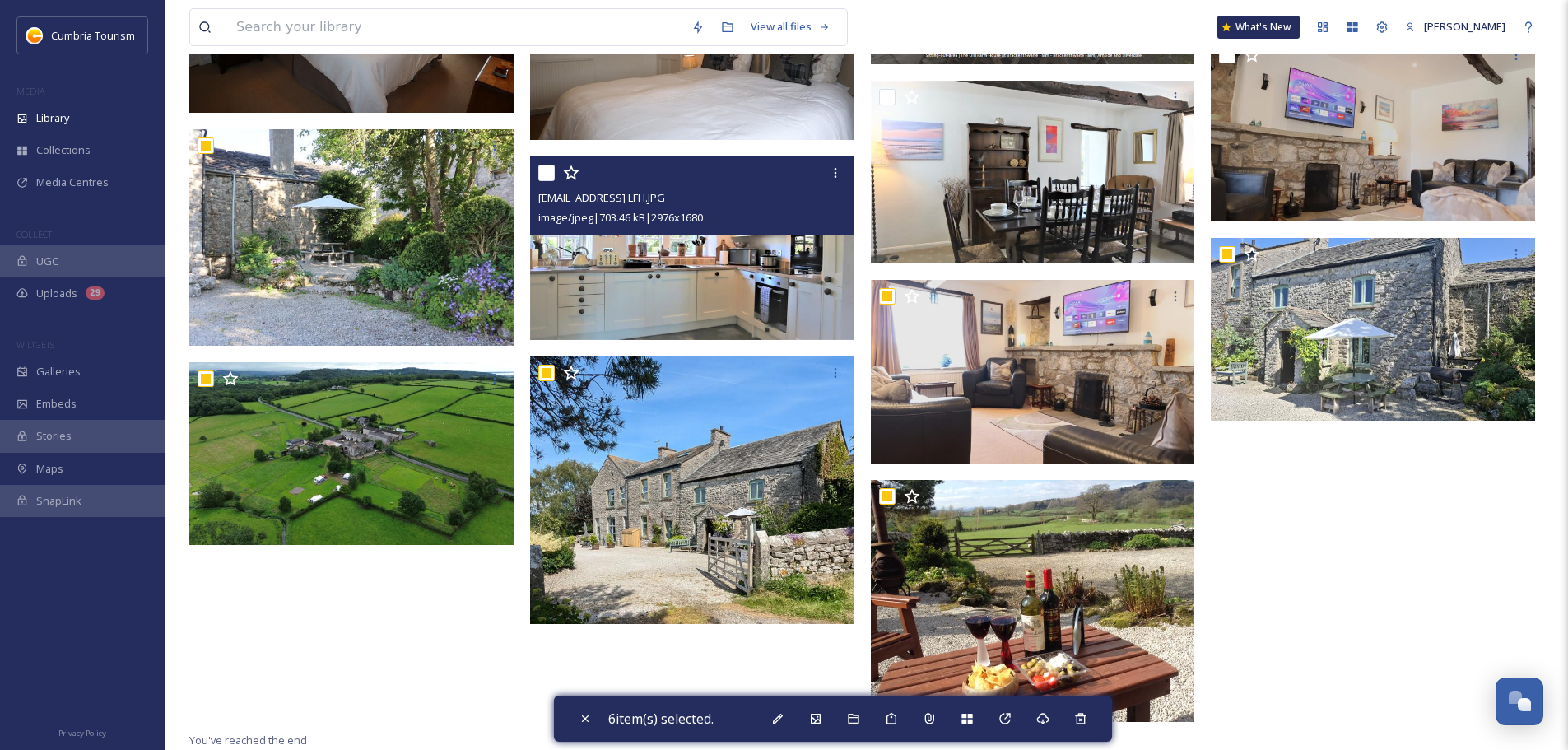
click at [543, 169] on input "checkbox" at bounding box center [546, 172] width 17 height 17
checkbox input "true"
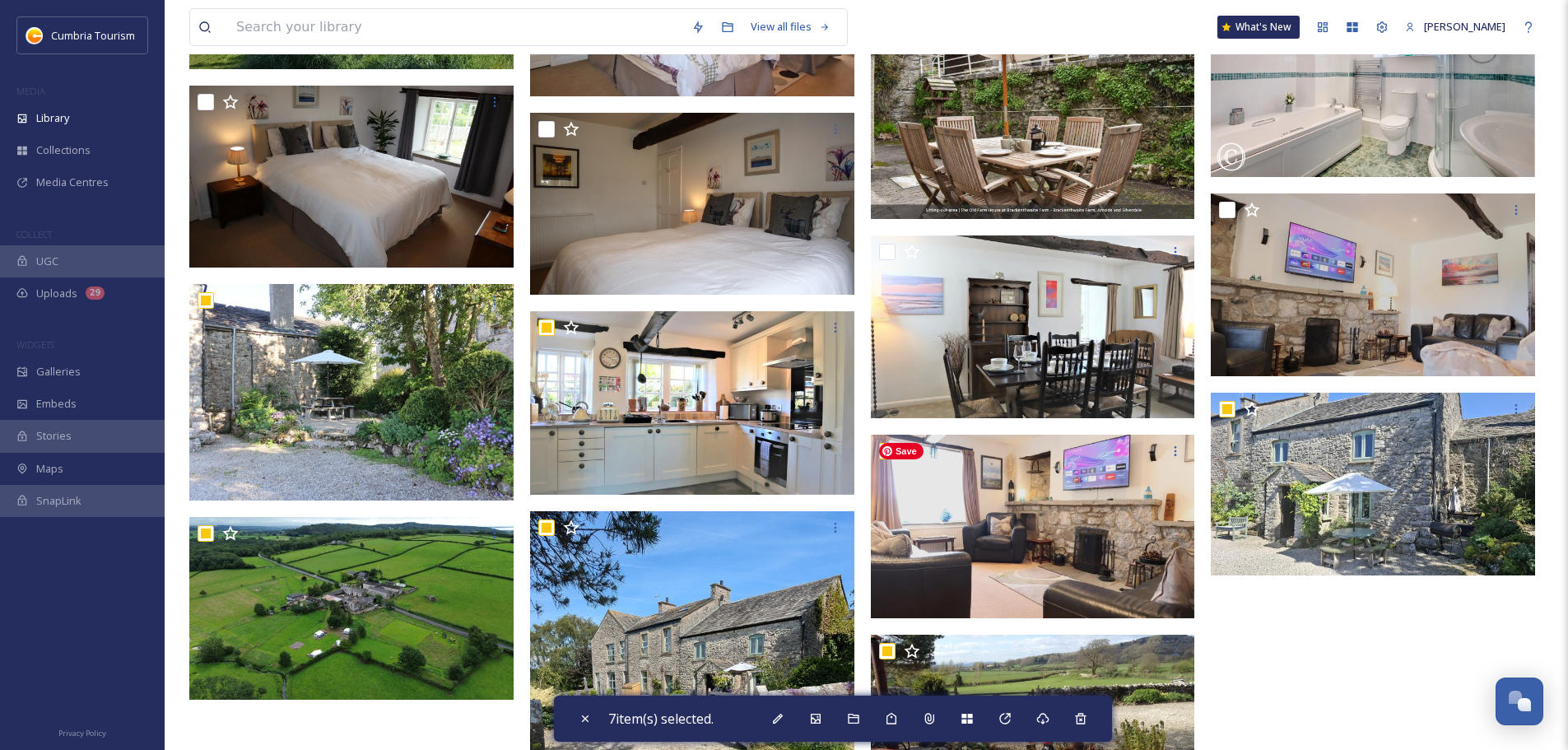
scroll to position [760, 0]
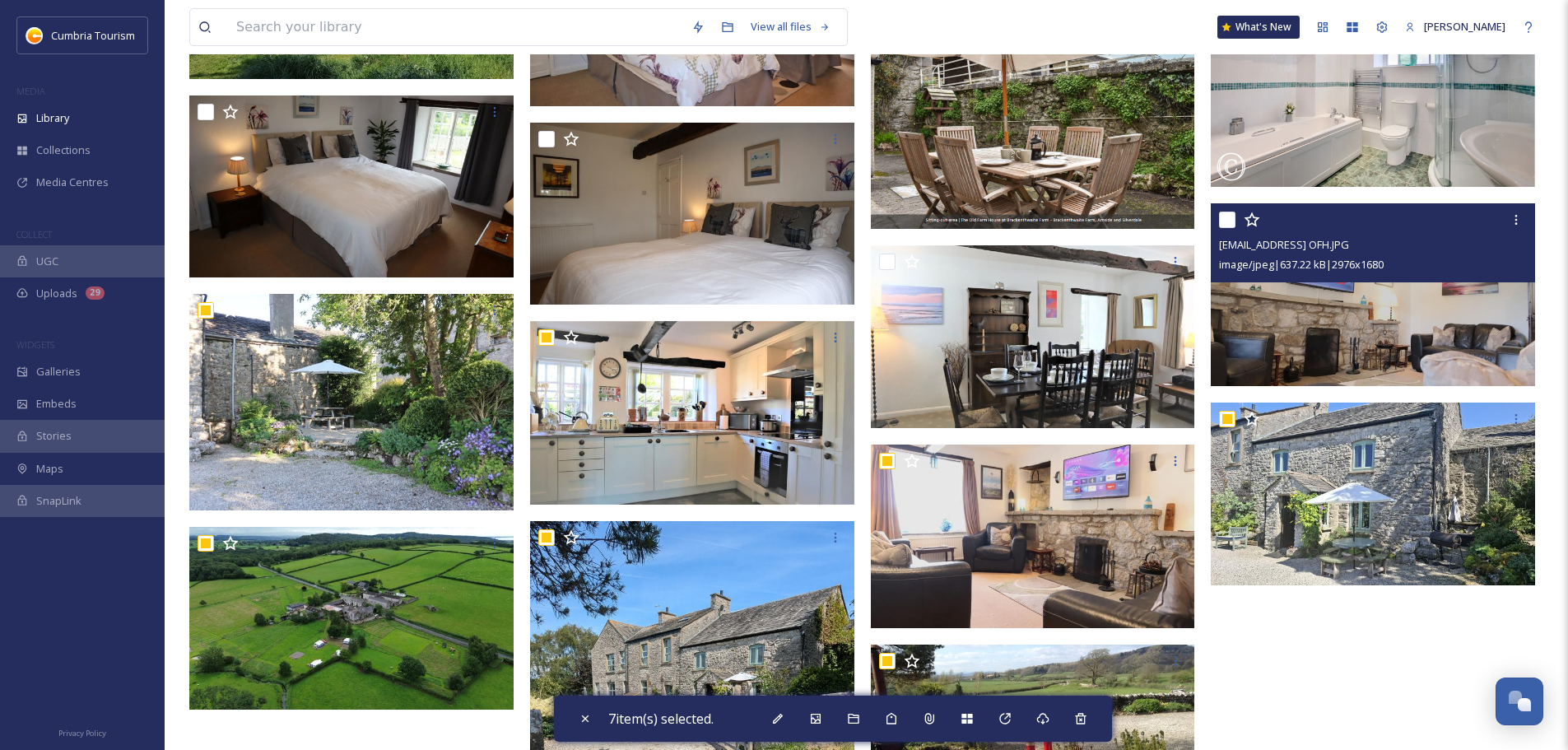
click at [1223, 217] on input "checkbox" at bounding box center [1227, 219] width 17 height 17
checkbox input "true"
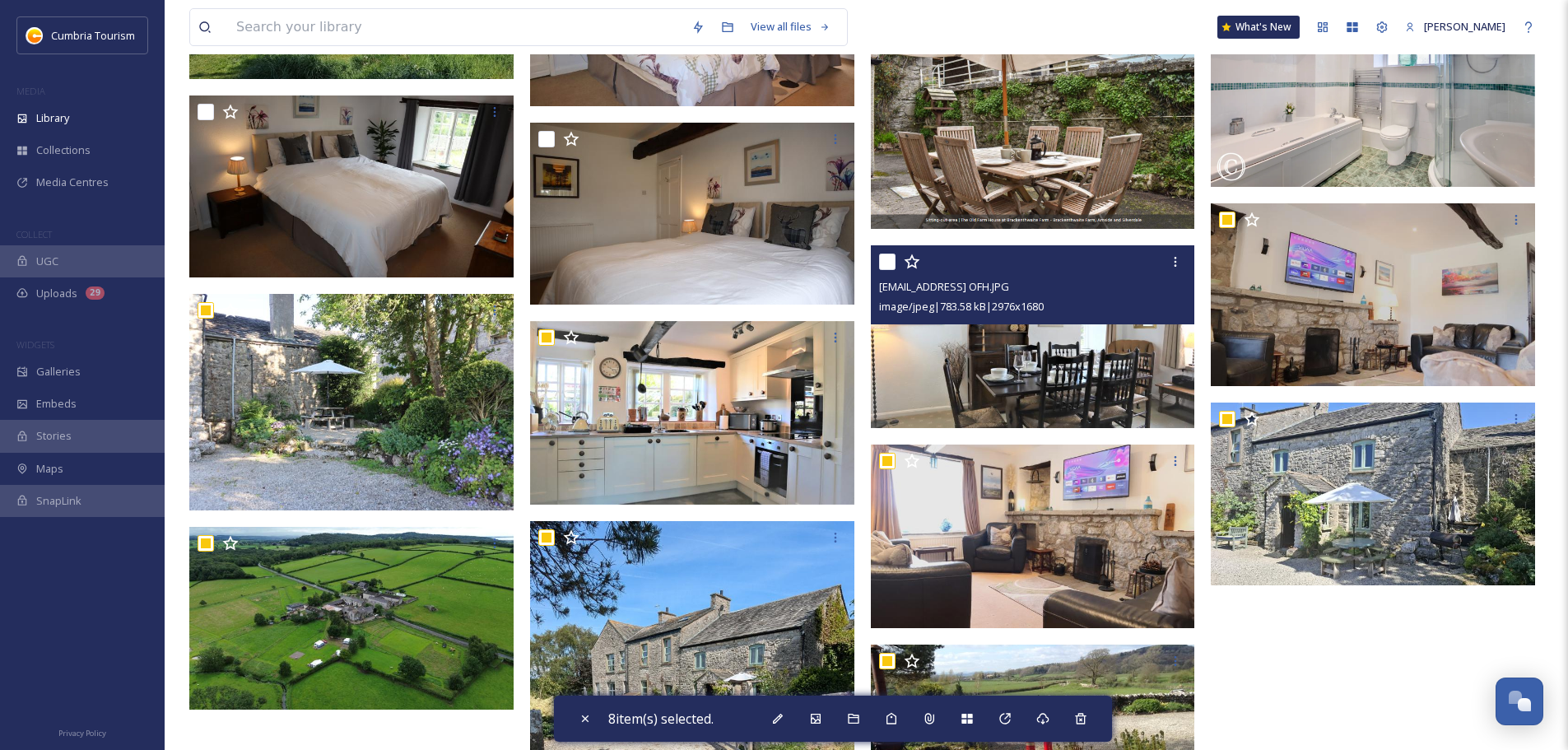
click at [884, 257] on input "checkbox" at bounding box center [887, 261] width 17 height 17
checkbox input "true"
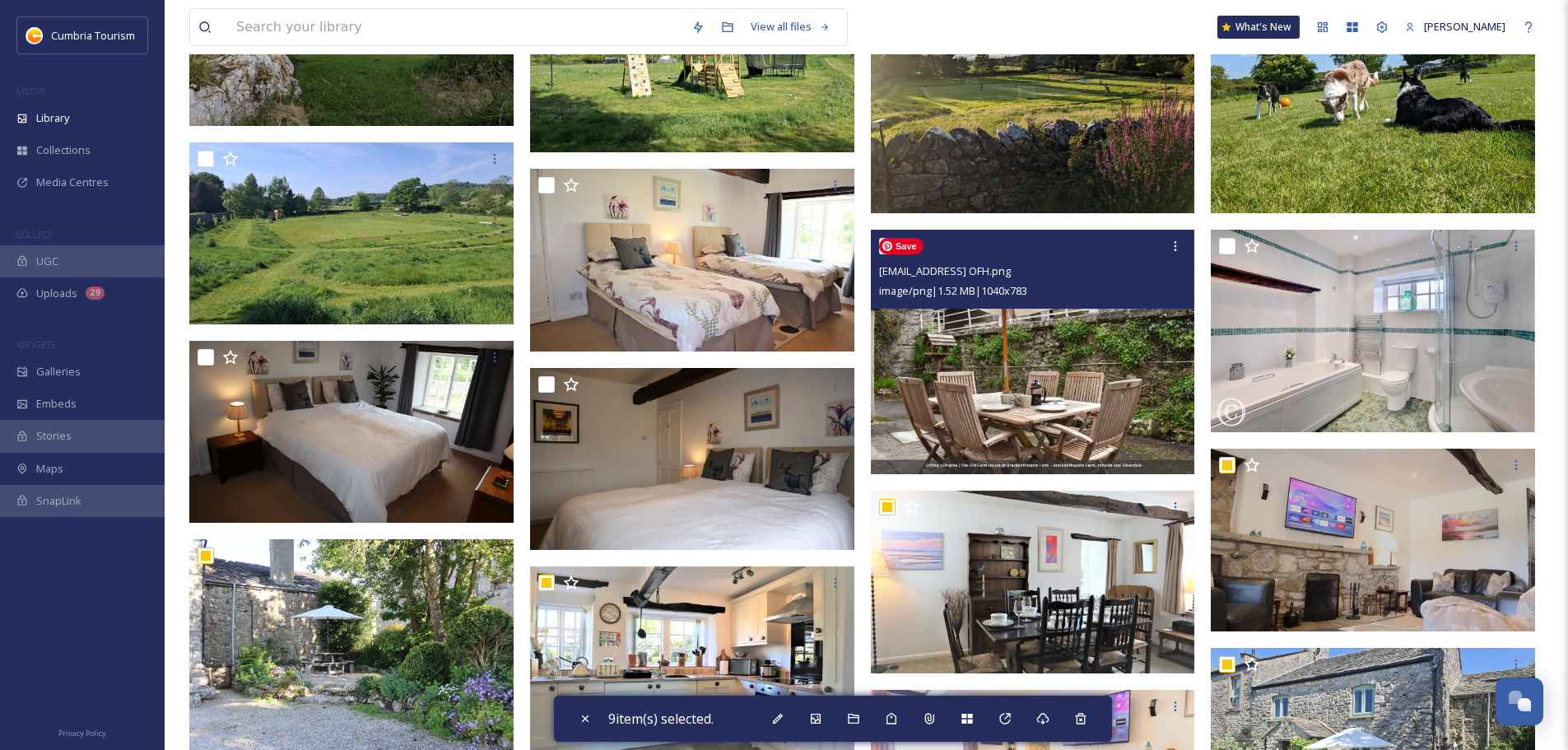
scroll to position [513, 0]
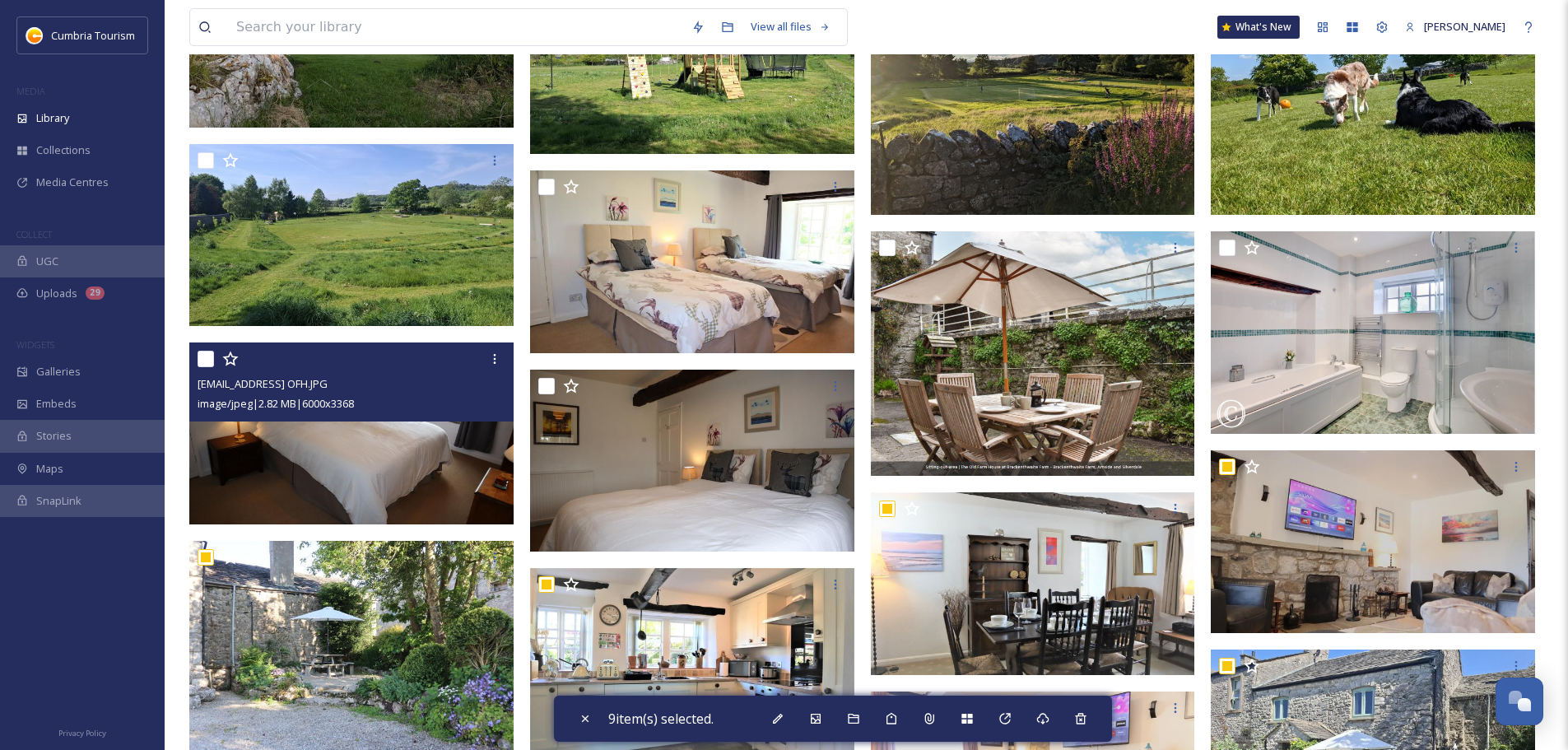
click at [208, 364] on input "checkbox" at bounding box center [206, 359] width 17 height 17
checkbox input "true"
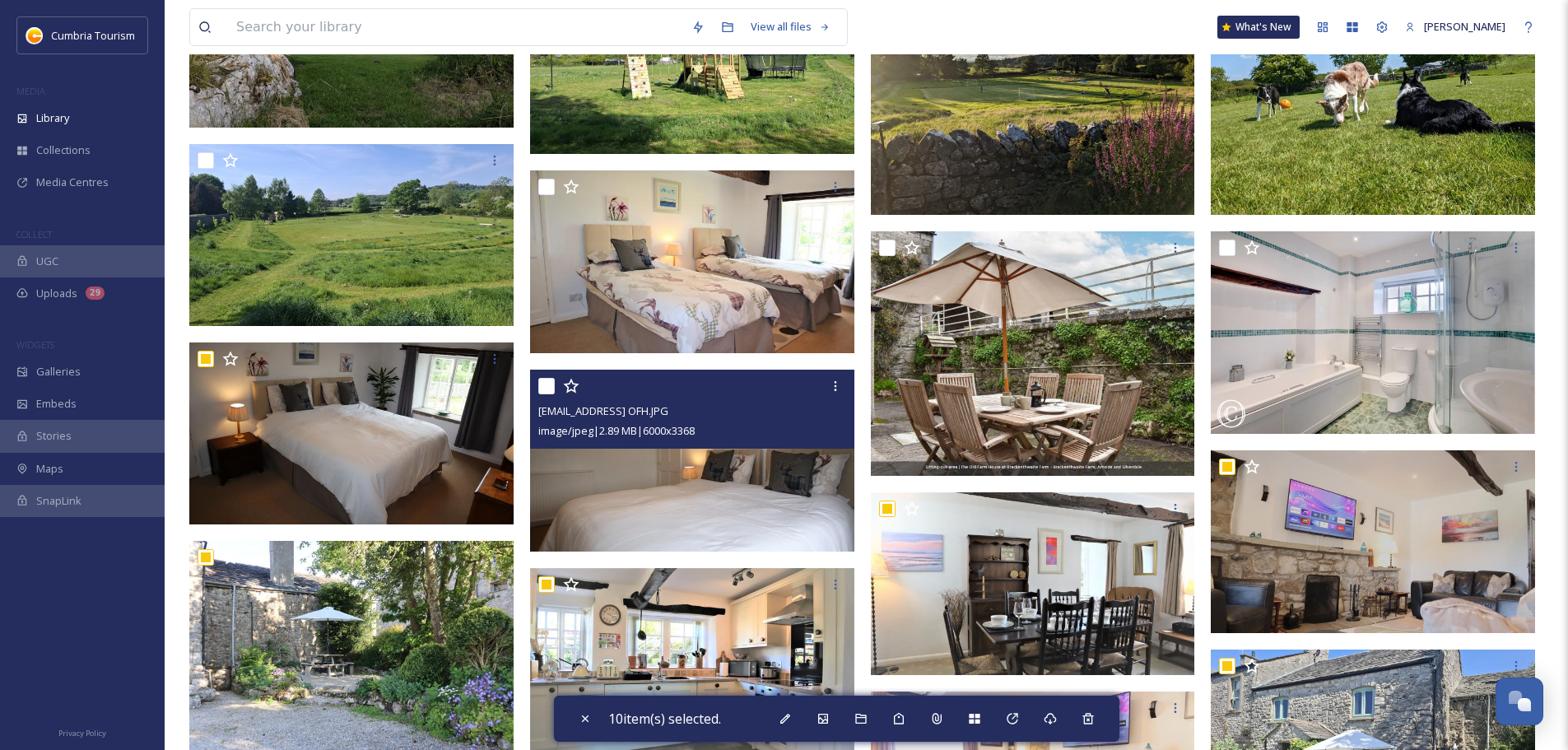
click at [548, 386] on input "checkbox" at bounding box center [546, 386] width 17 height 17
checkbox input "true"
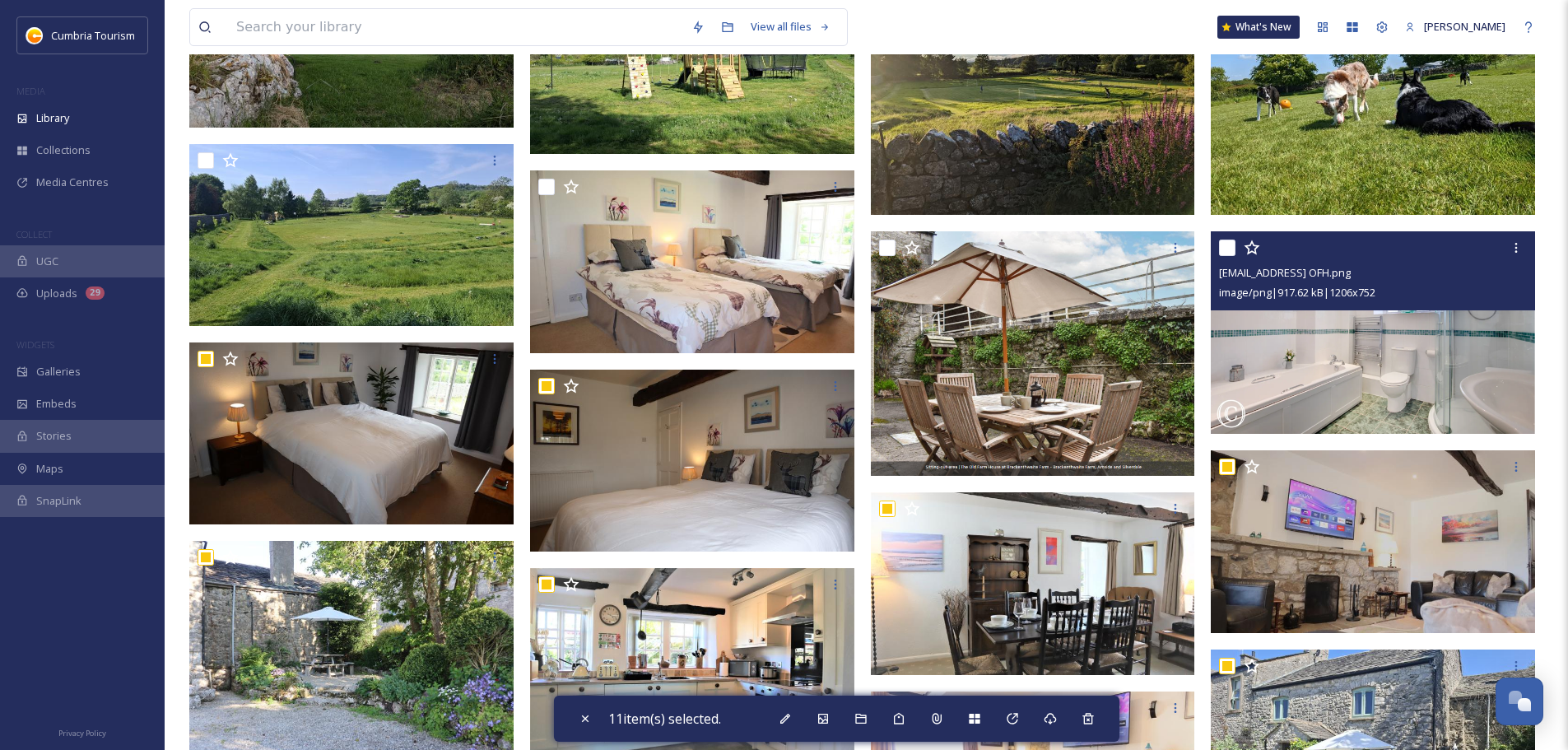
click at [1229, 249] on input "checkbox" at bounding box center [1227, 247] width 17 height 17
checkbox input "true"
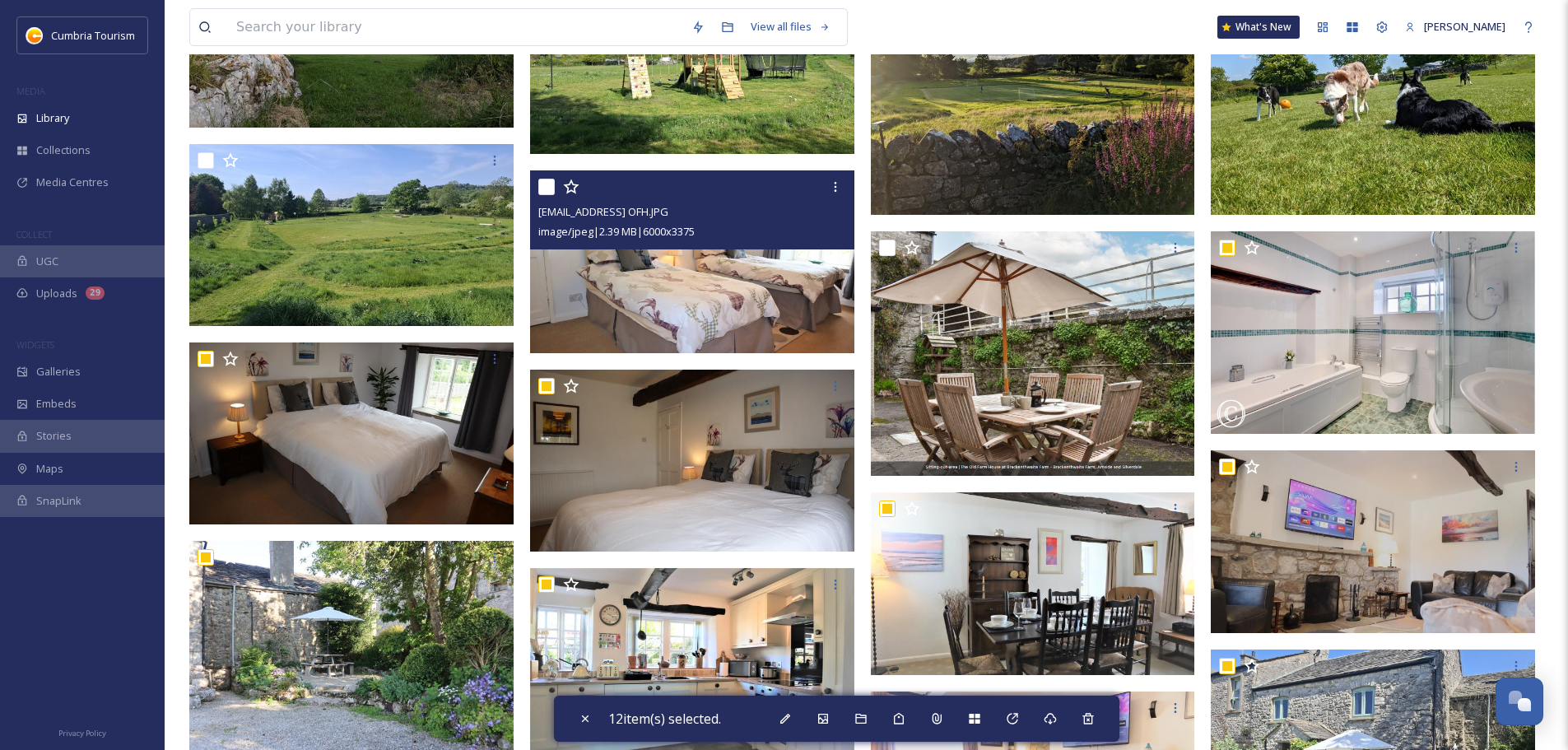
click at [540, 182] on input "checkbox" at bounding box center [546, 186] width 17 height 17
checkbox input "true"
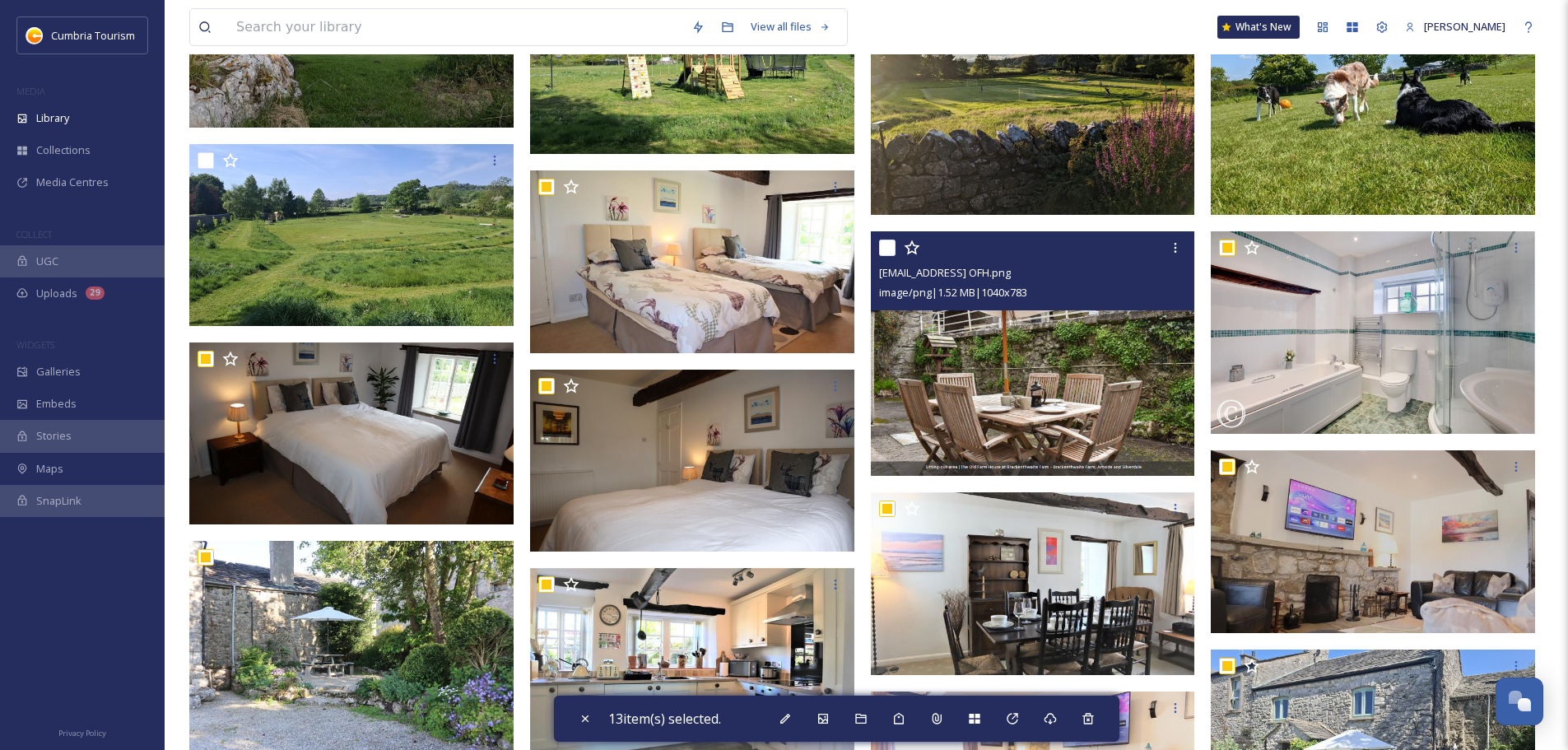
click at [882, 244] on input "checkbox" at bounding box center [887, 247] width 17 height 17
checkbox input "true"
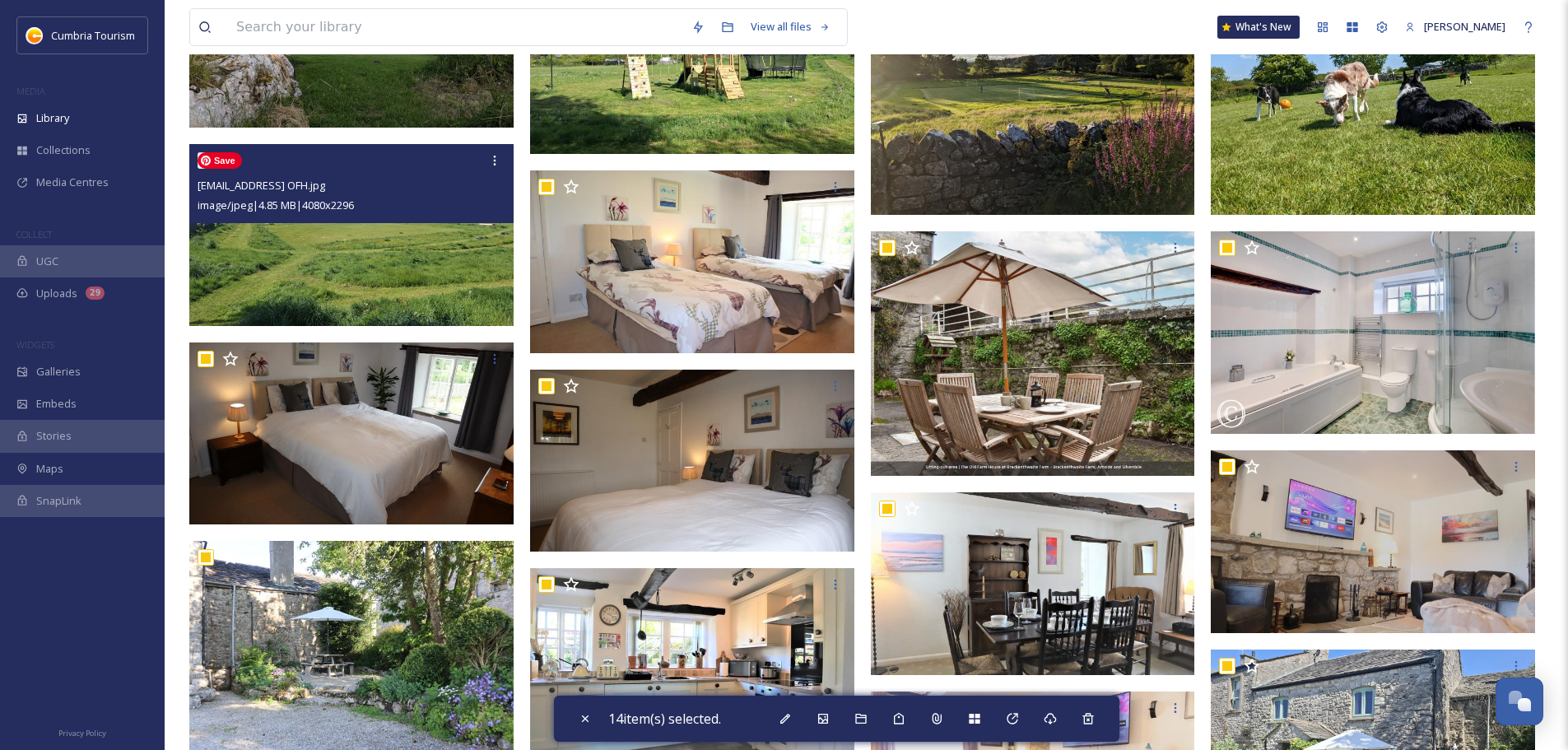
scroll to position [348, 0]
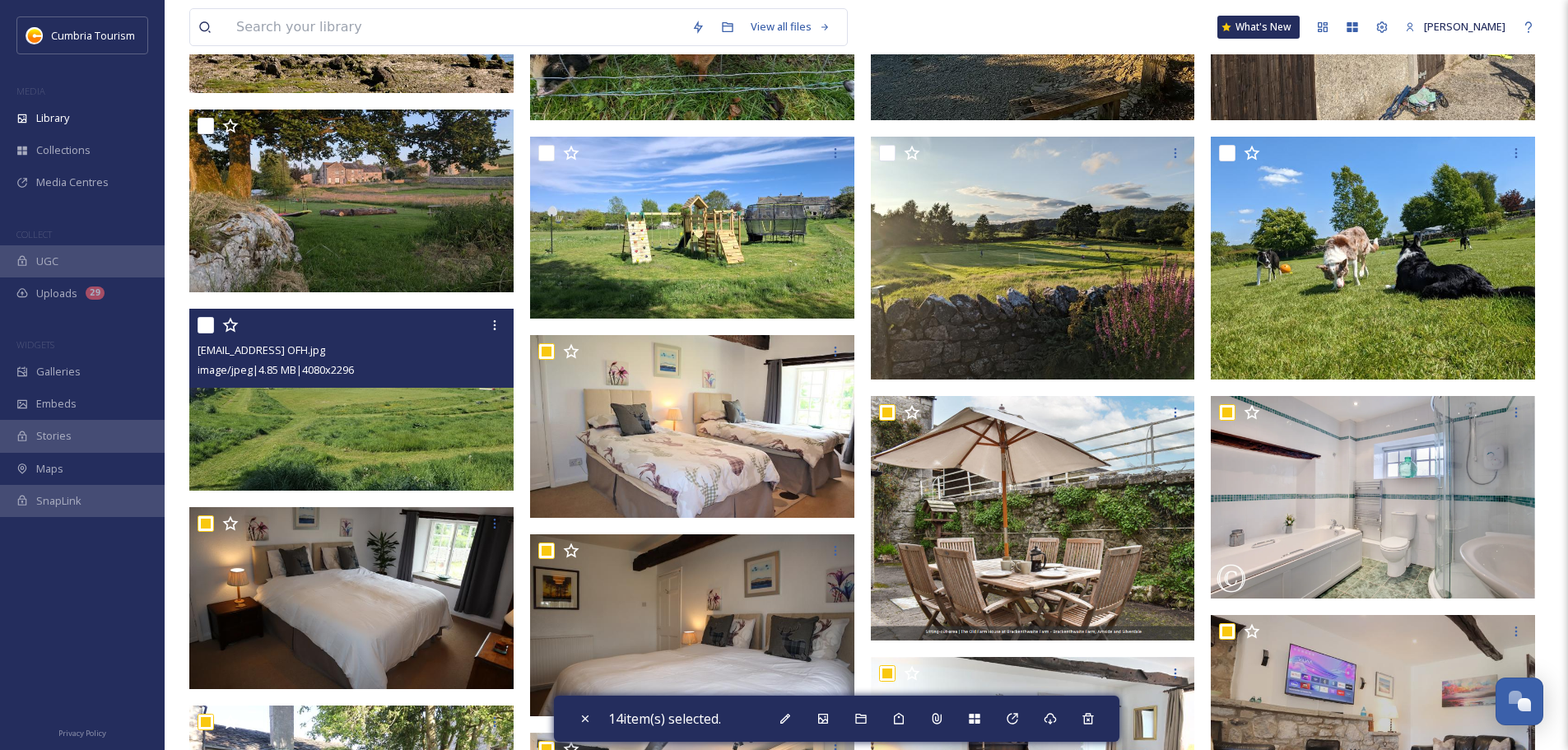
click at [210, 325] on input "checkbox" at bounding box center [206, 325] width 17 height 17
checkbox input "true"
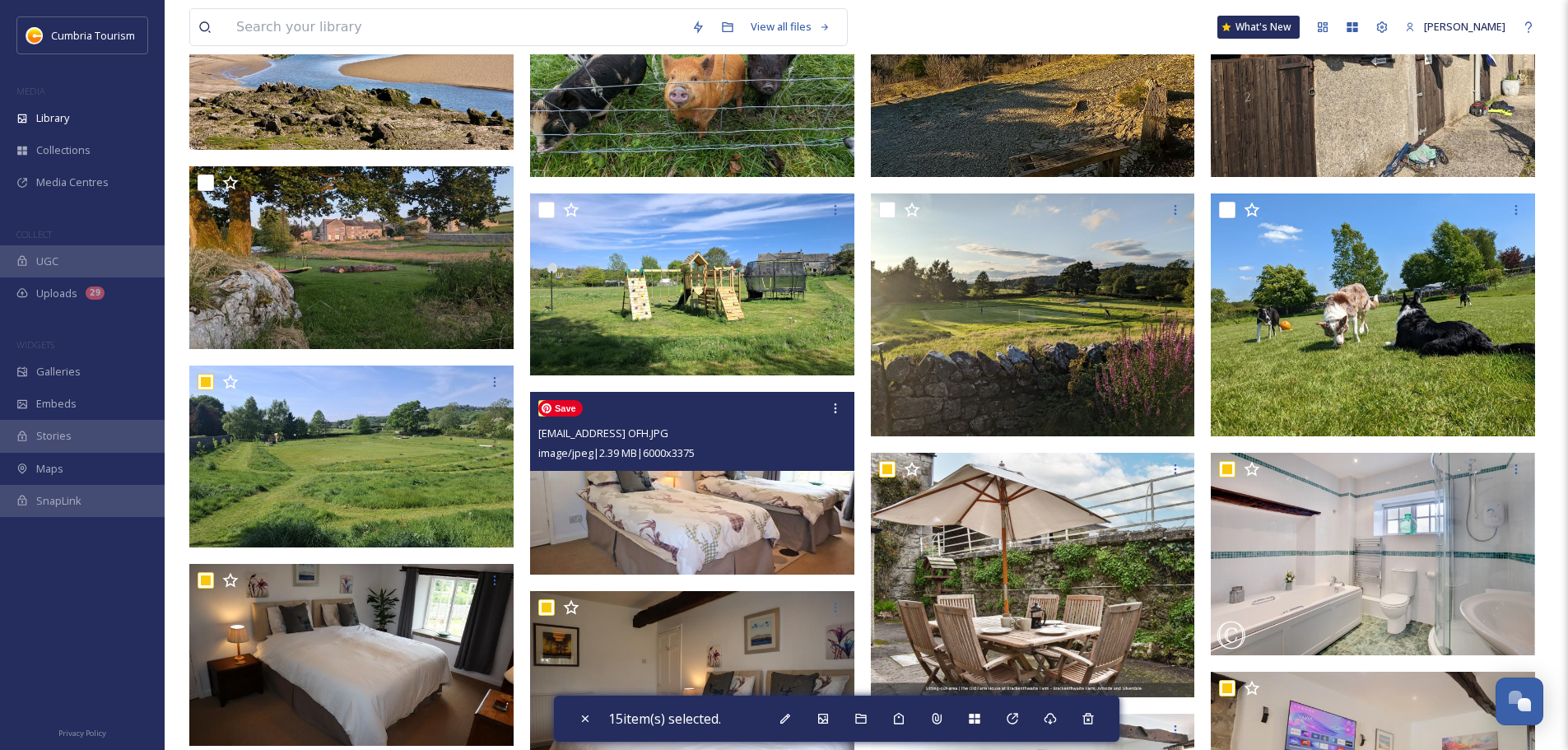
scroll to position [266, 0]
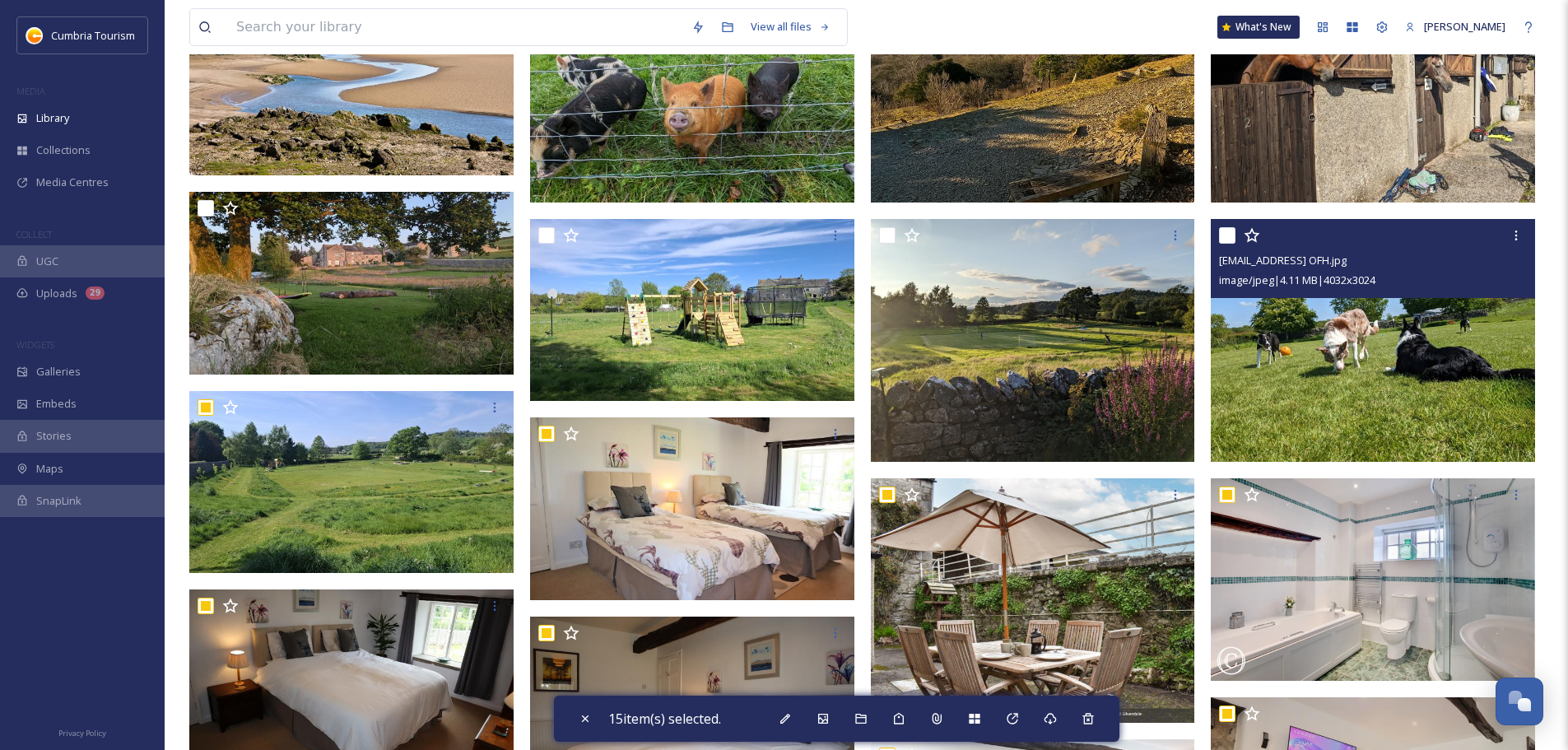
click at [1223, 235] on input "checkbox" at bounding box center [1227, 235] width 17 height 17
checkbox input "true"
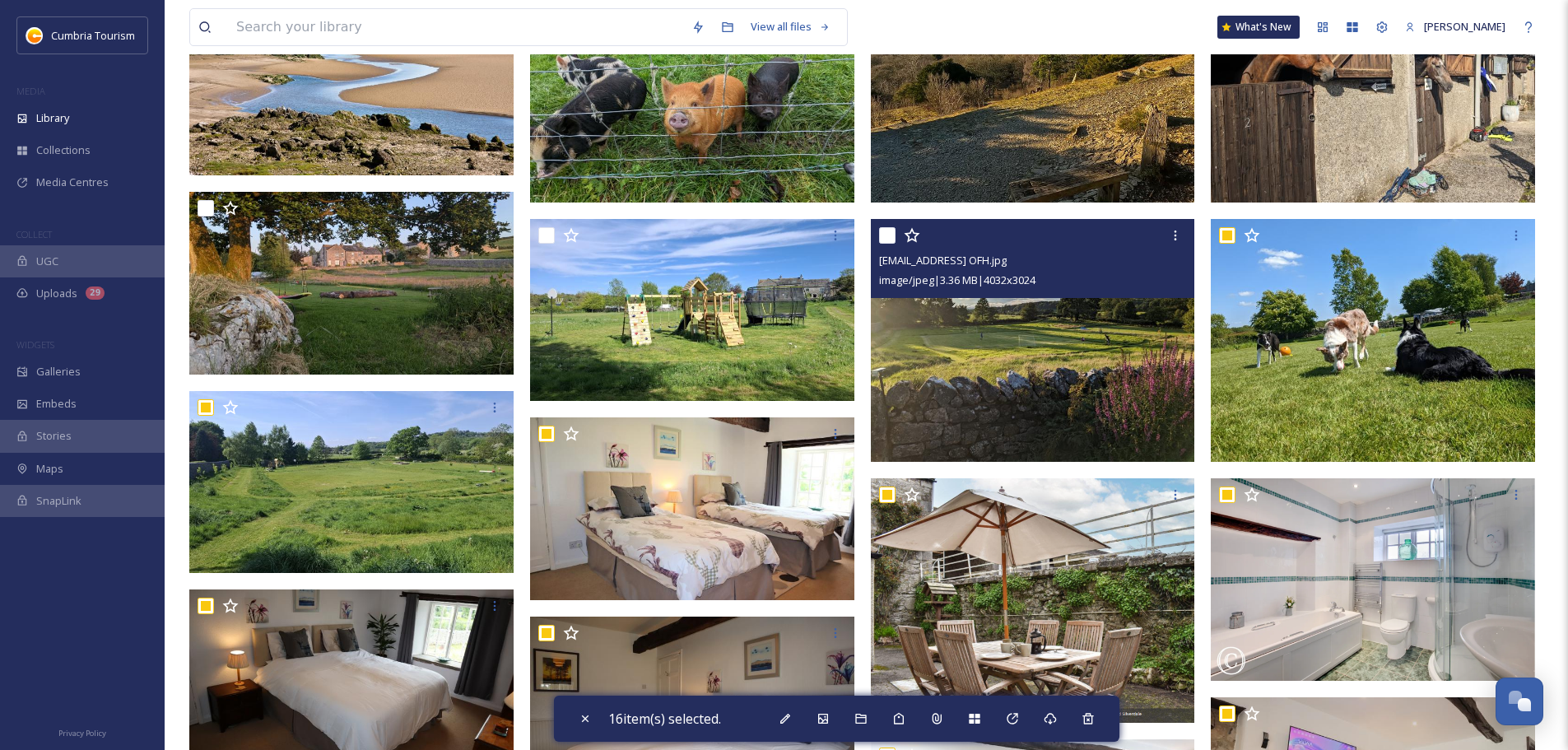
click at [892, 238] on input "checkbox" at bounding box center [887, 235] width 17 height 17
checkbox input "true"
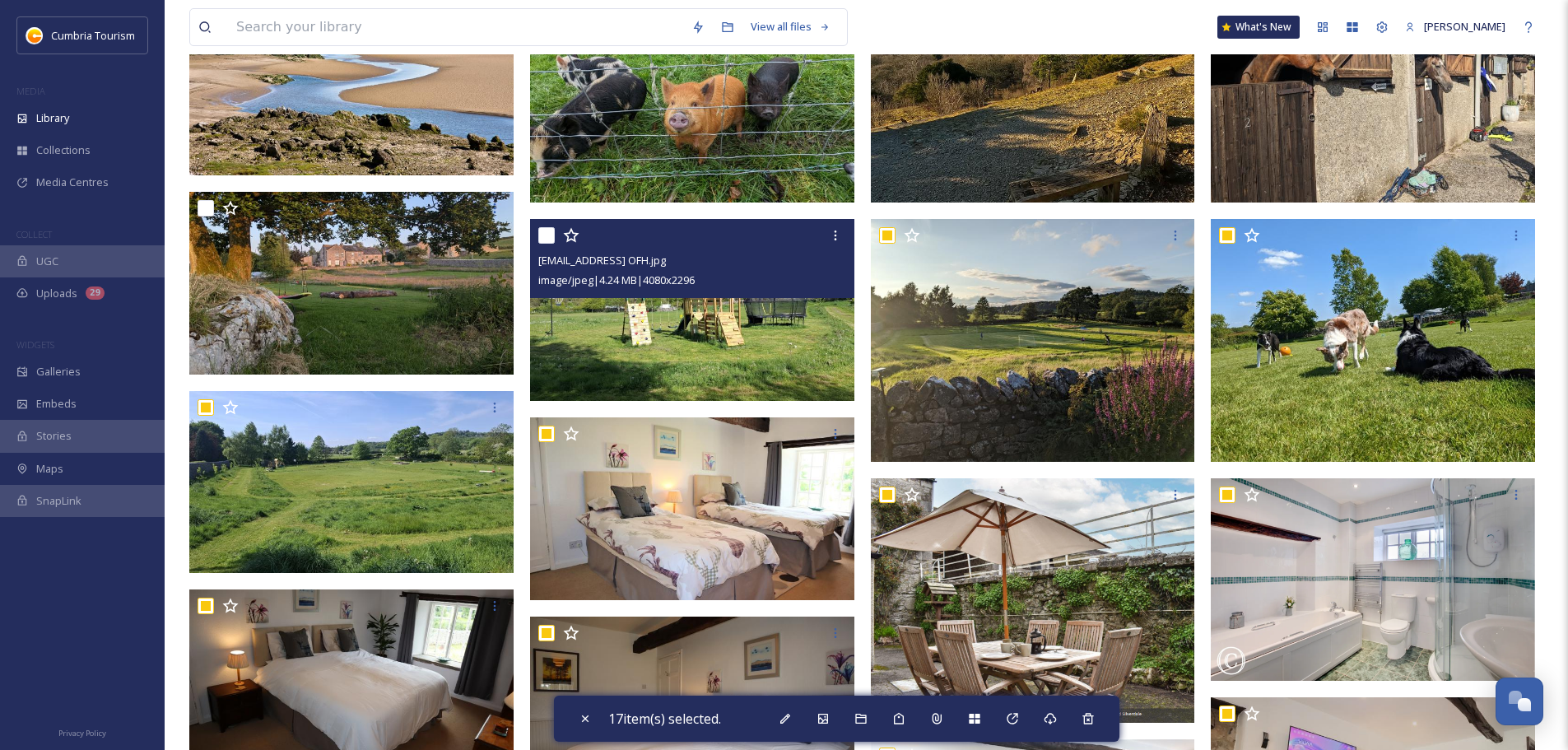
click at [540, 232] on input "checkbox" at bounding box center [546, 235] width 17 height 17
checkbox input "true"
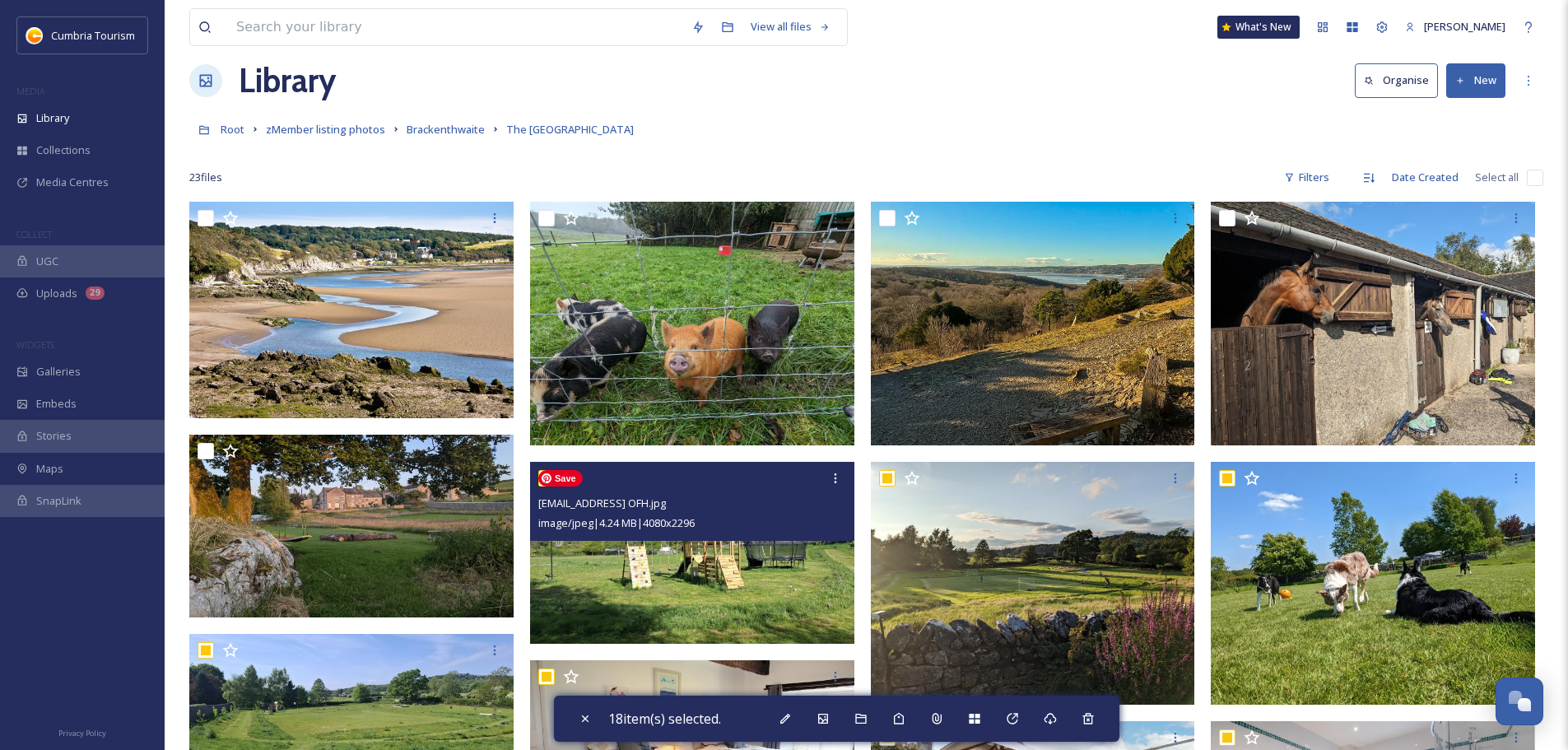
scroll to position [0, 0]
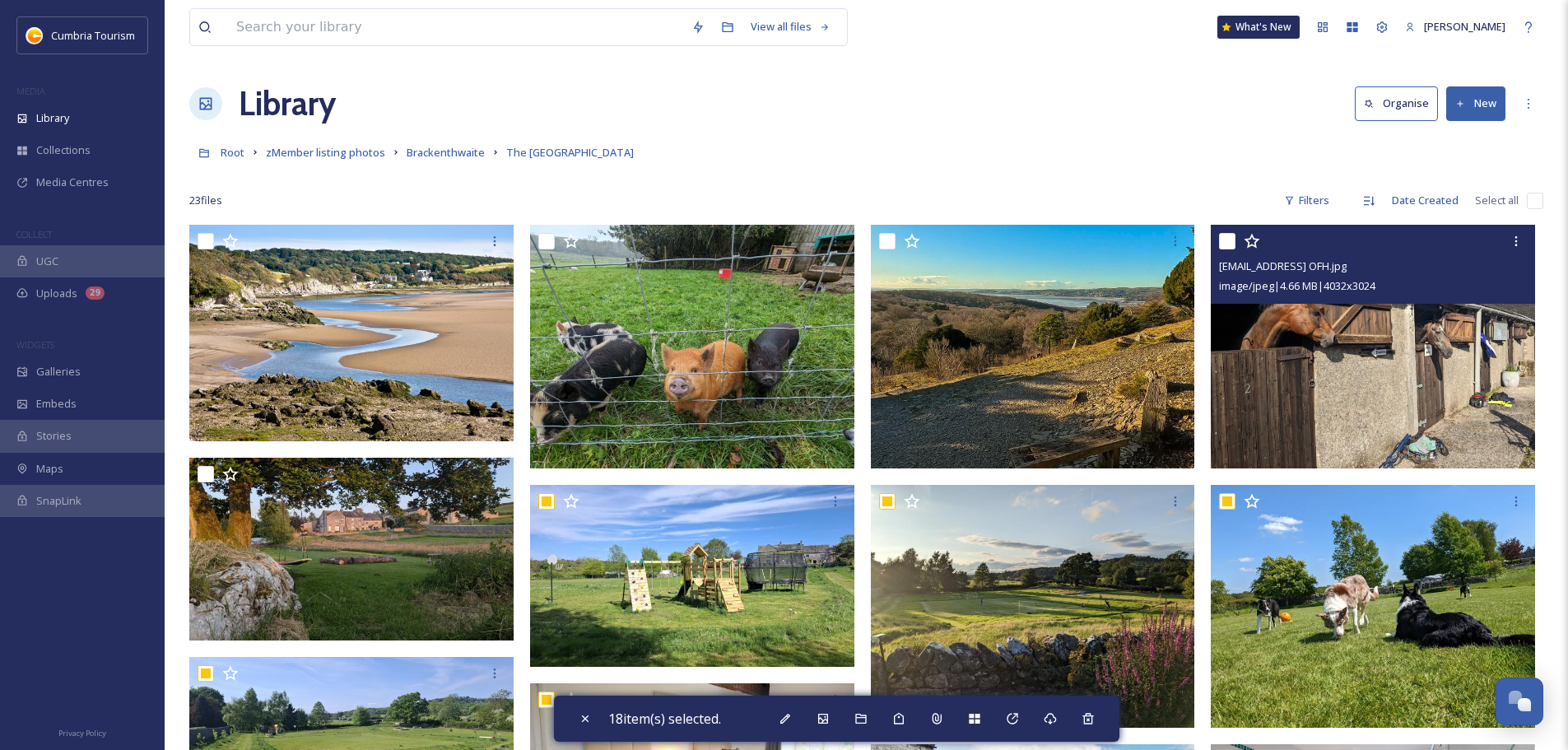
click at [1228, 240] on input "checkbox" at bounding box center [1227, 241] width 17 height 17
checkbox input "true"
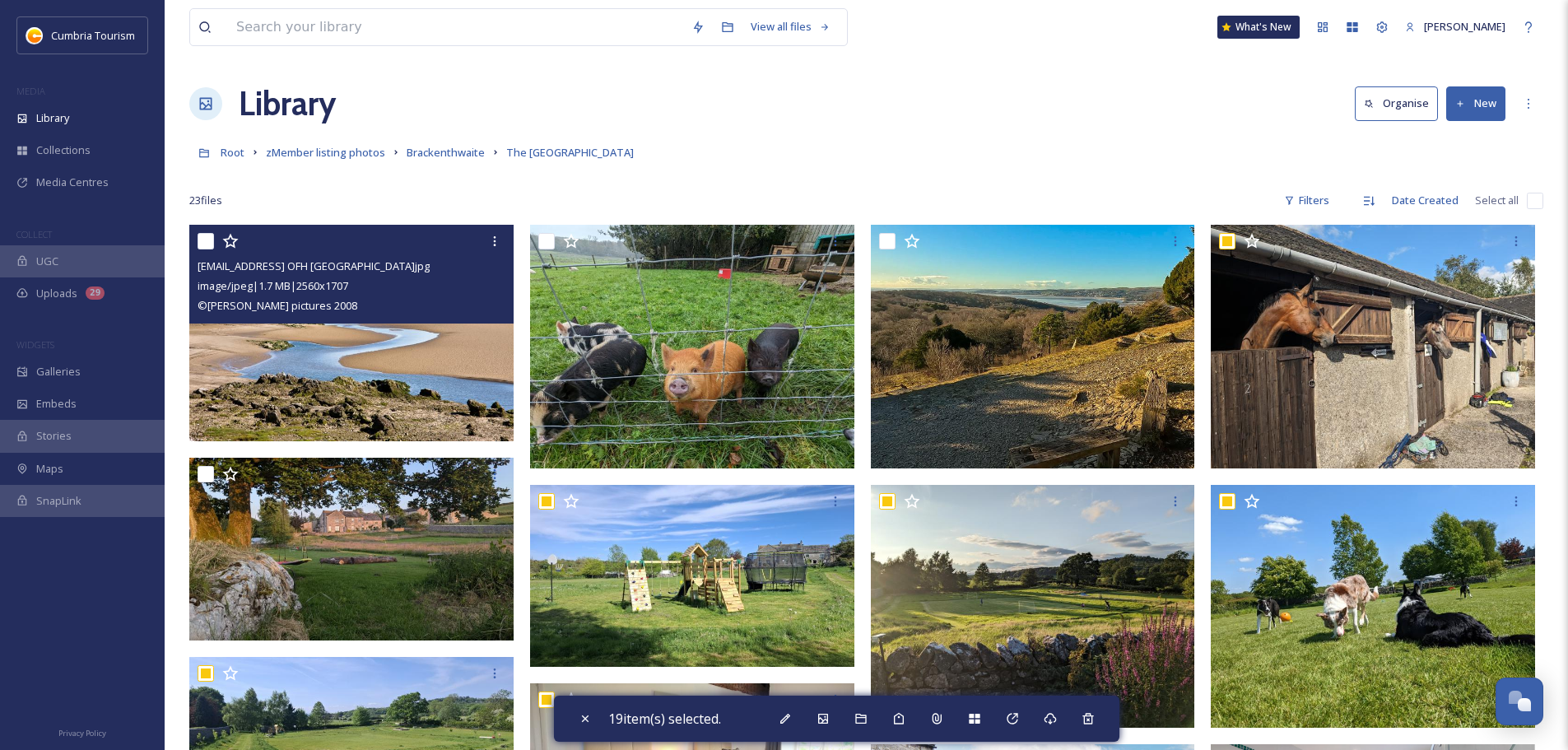
click at [204, 239] on input "checkbox" at bounding box center [206, 241] width 17 height 17
checkbox input "true"
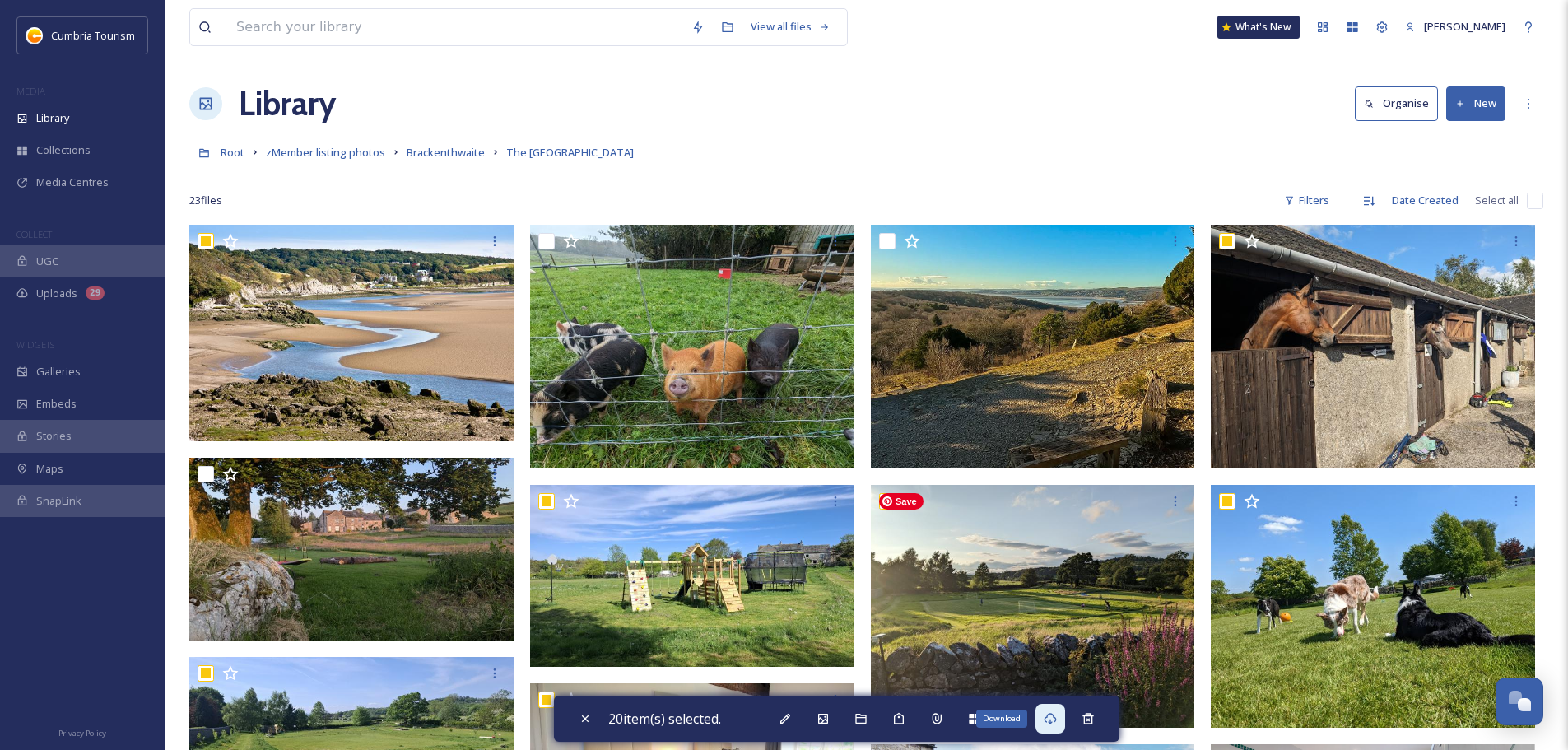
click at [1051, 719] on icon at bounding box center [1050, 718] width 13 height 13
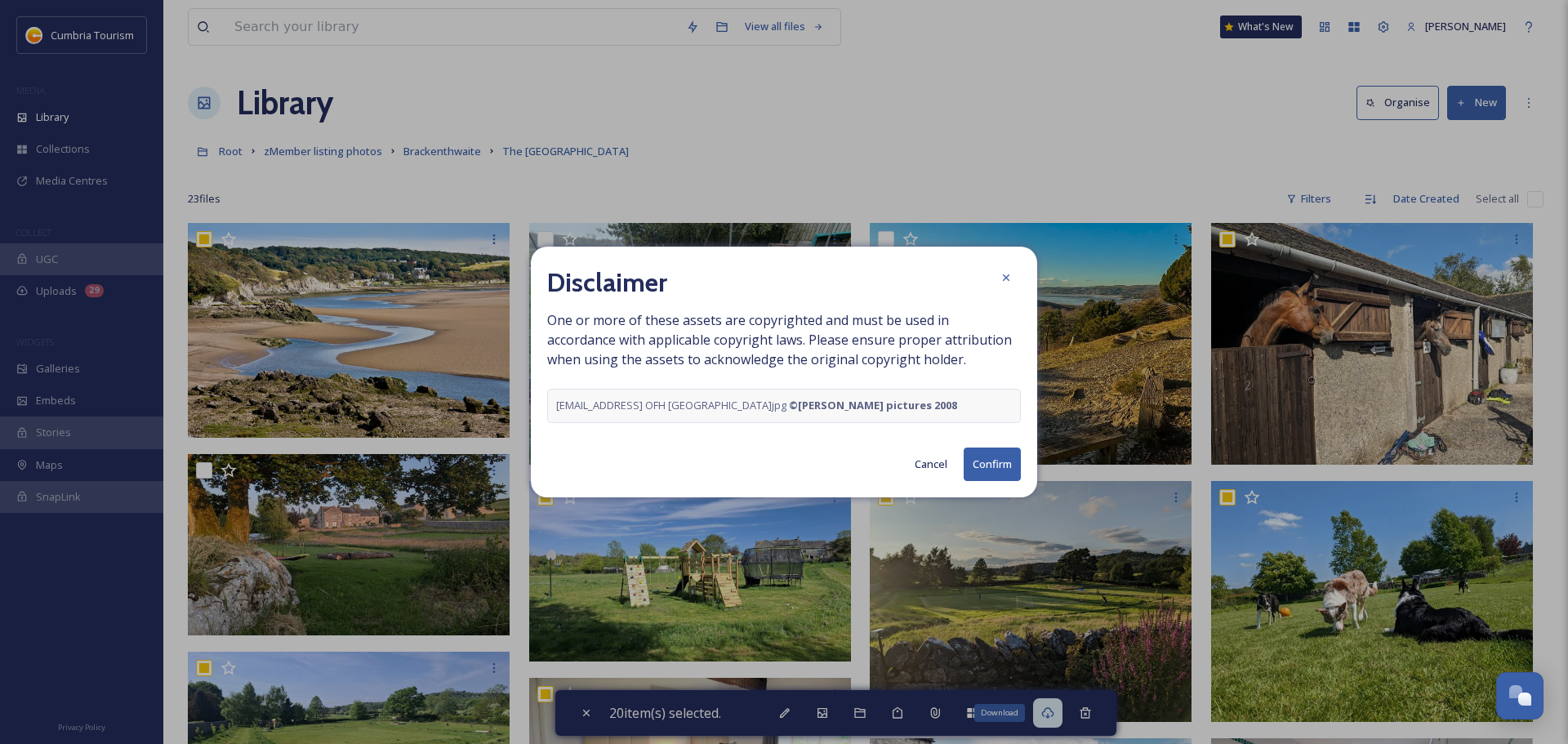
click at [973, 470] on button "Confirm" at bounding box center [992, 464] width 57 height 33
